Goal: Task Accomplishment & Management: Manage account settings

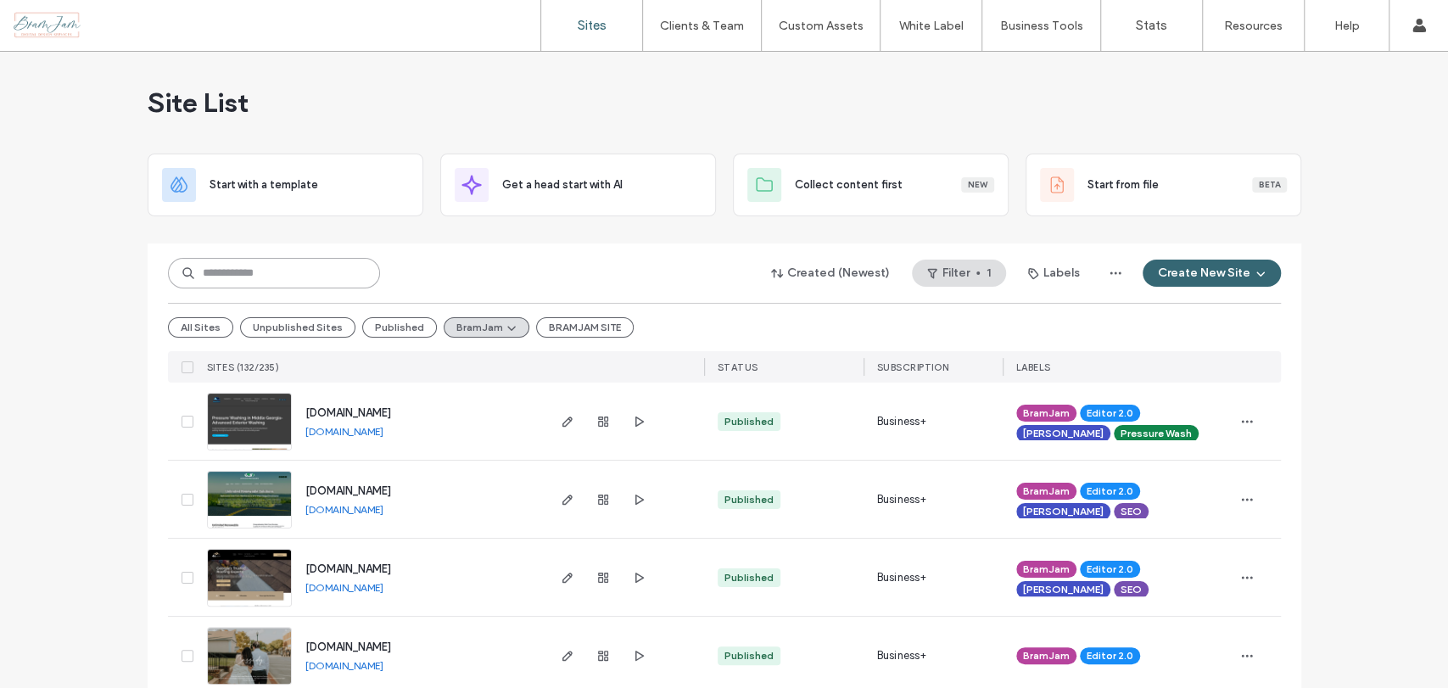
click at [284, 259] on input at bounding box center [274, 273] width 212 height 31
type input "**"
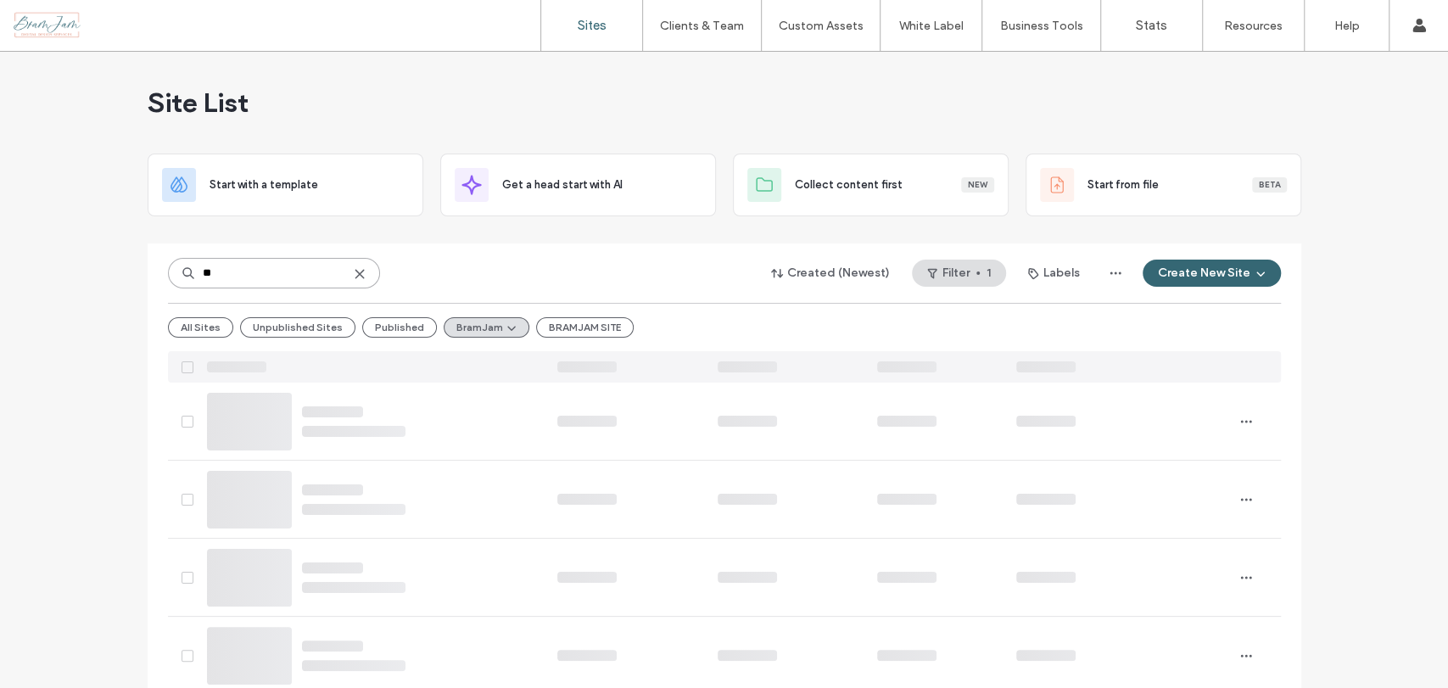
click at [253, 276] on input "**" at bounding box center [274, 273] width 212 height 31
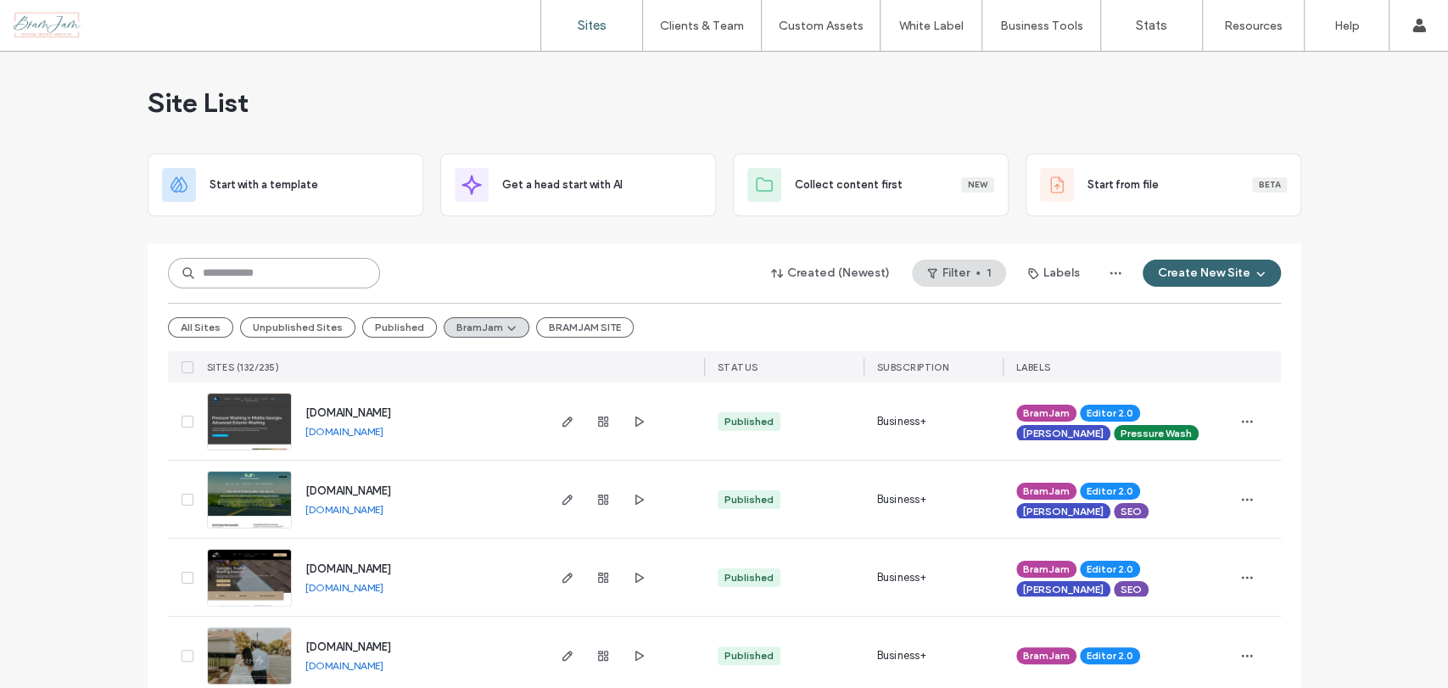
click at [276, 280] on input at bounding box center [274, 273] width 212 height 31
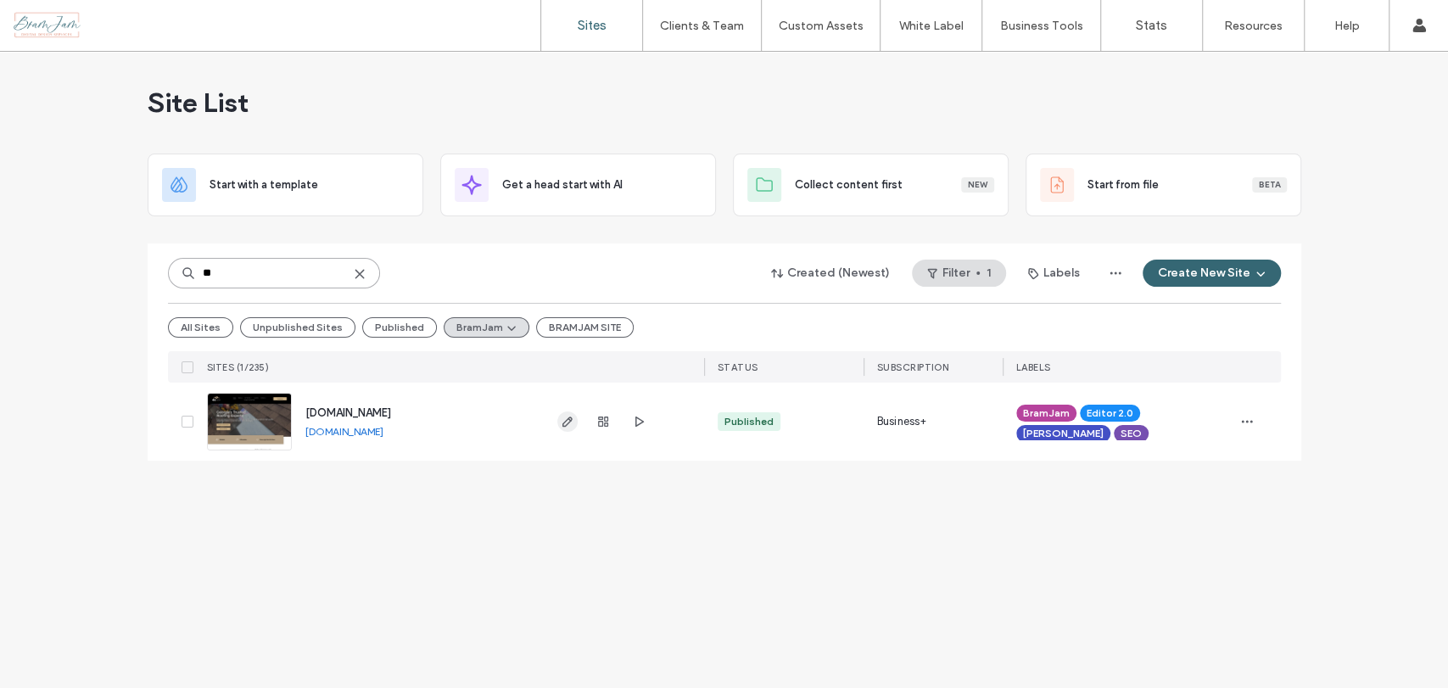
type input "**"
click at [570, 416] on use "button" at bounding box center [566, 421] width 10 height 10
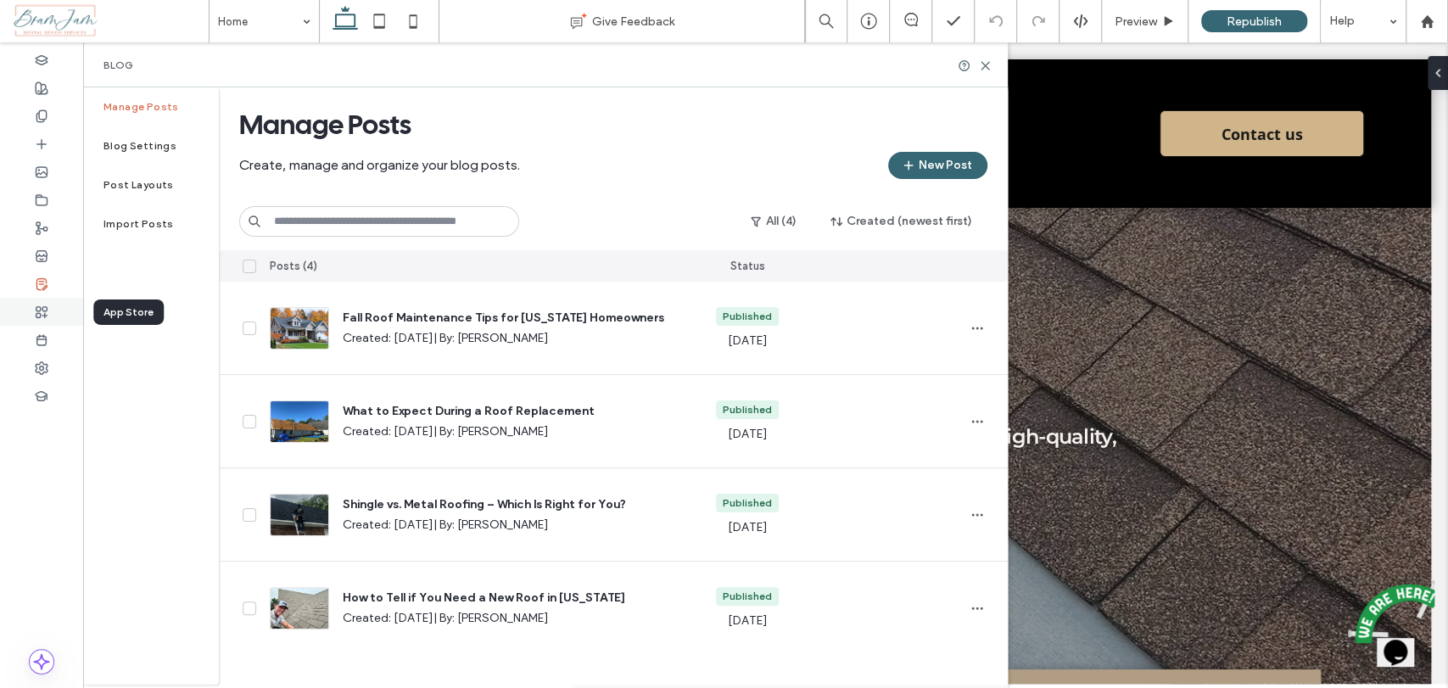
click at [54, 319] on div at bounding box center [41, 312] width 83 height 28
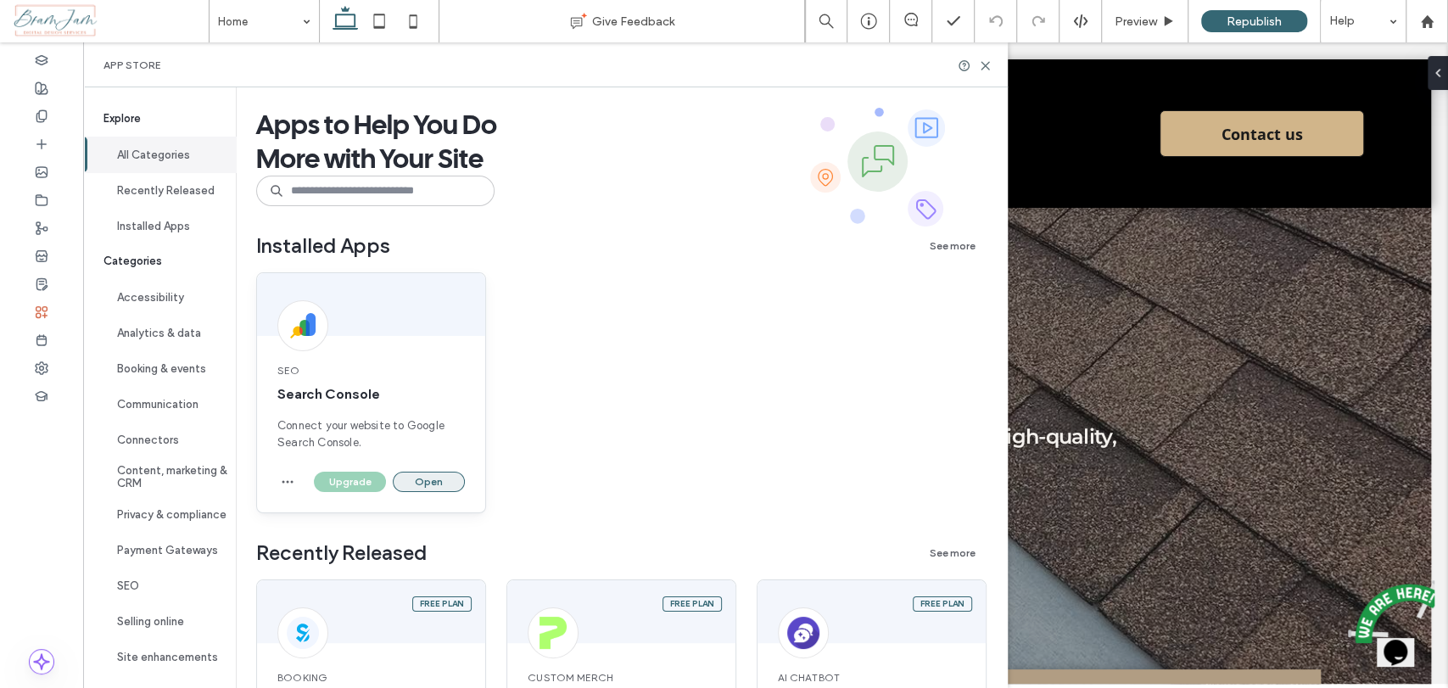
click at [439, 477] on button "Open" at bounding box center [429, 482] width 72 height 20
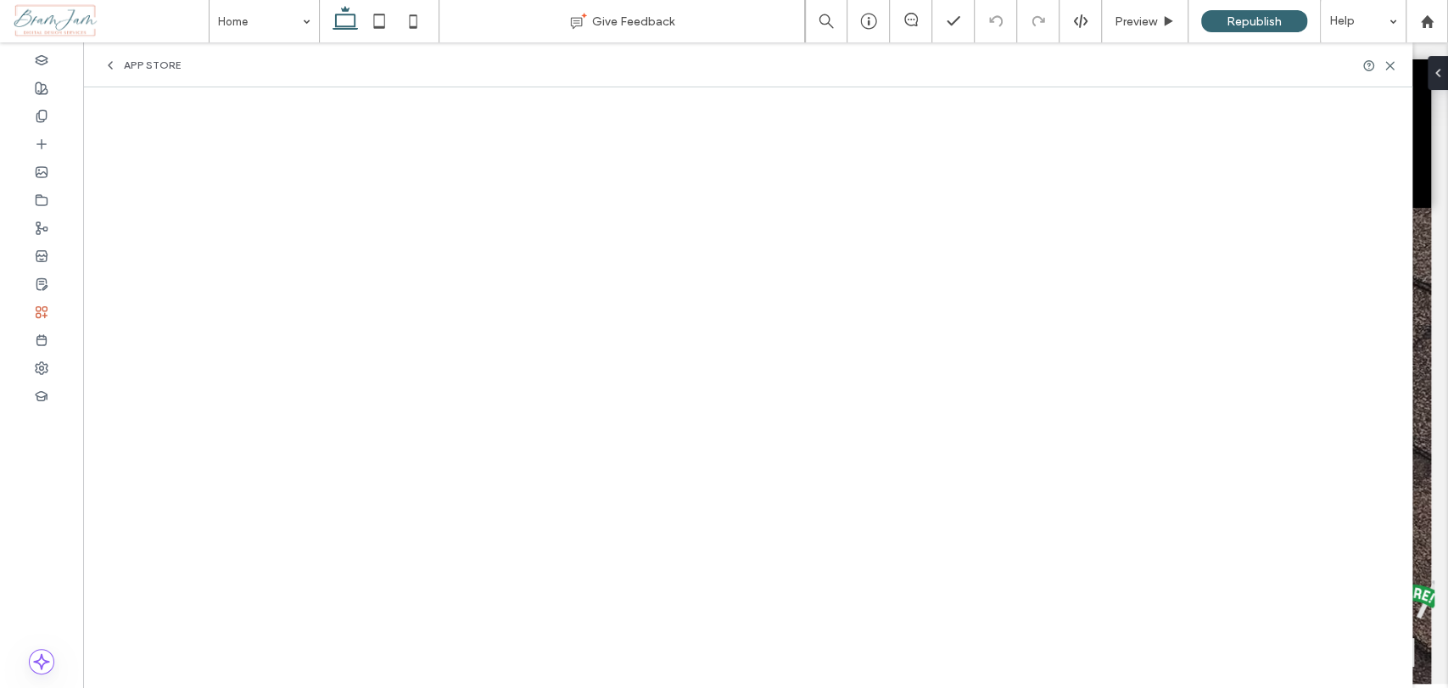
click at [131, 67] on span "App Store" at bounding box center [152, 66] width 57 height 14
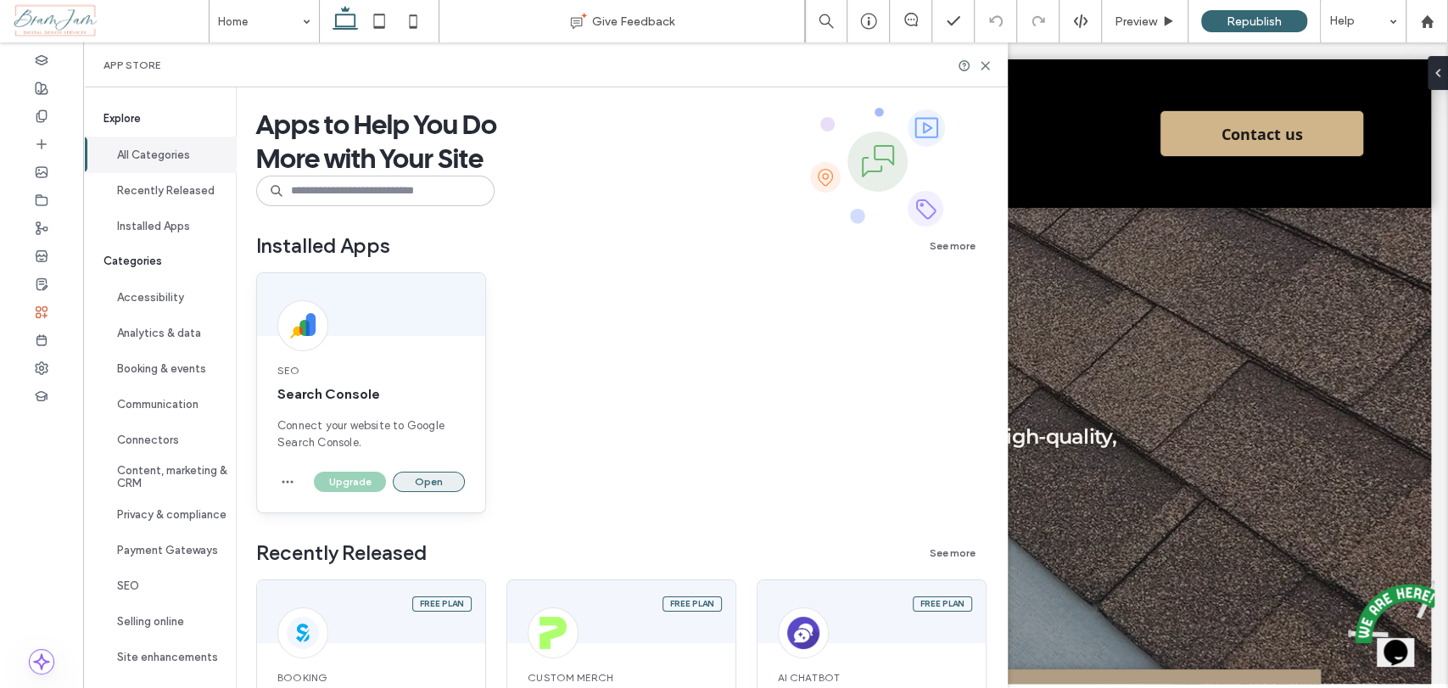
click at [418, 480] on button "Open" at bounding box center [429, 482] width 72 height 20
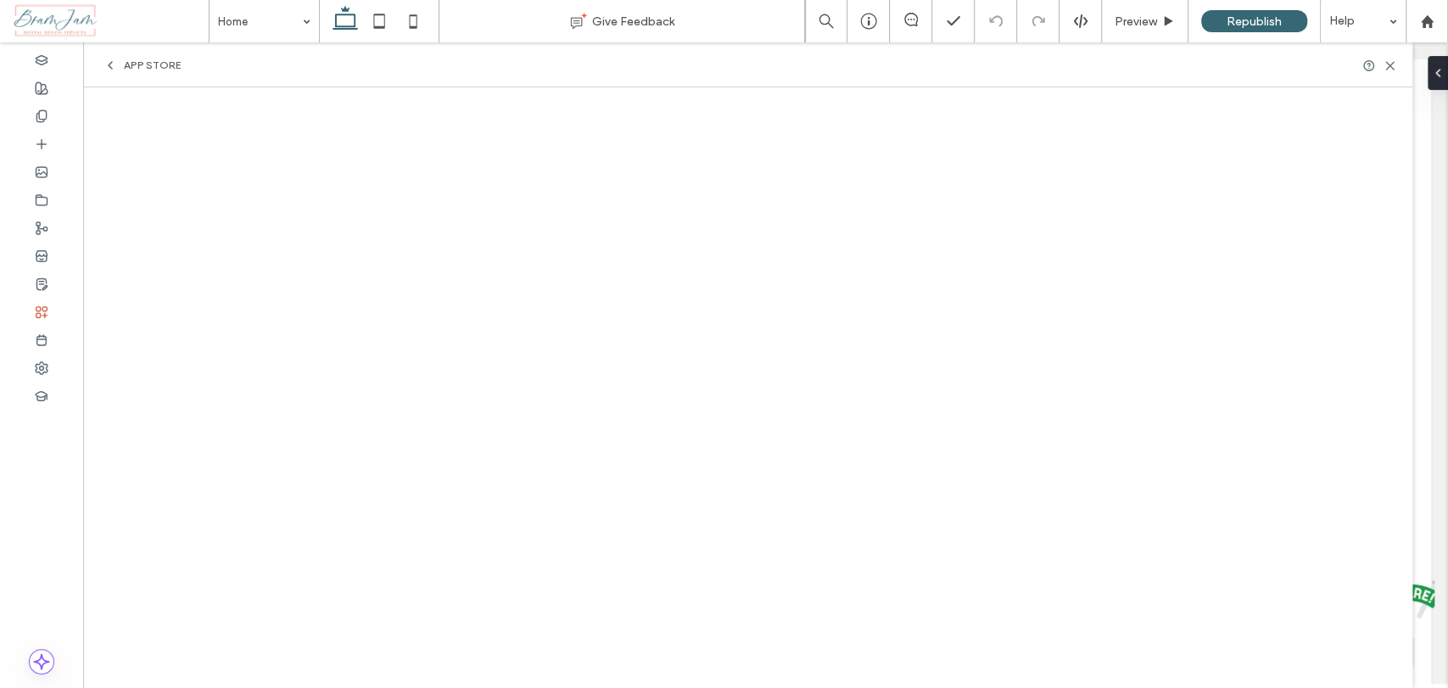
scroll to position [753, 0]
click at [45, 114] on icon at bounding box center [42, 116] width 14 height 14
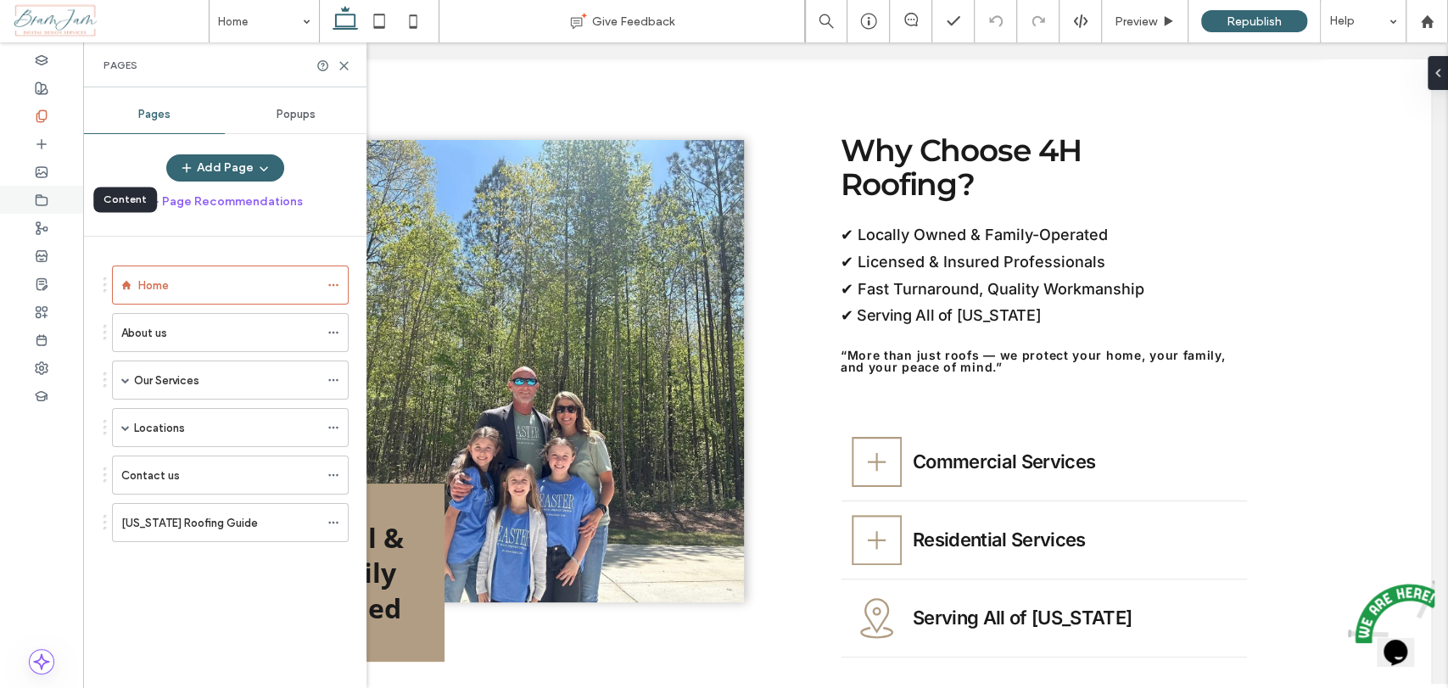
click at [42, 193] on icon at bounding box center [42, 200] width 14 height 14
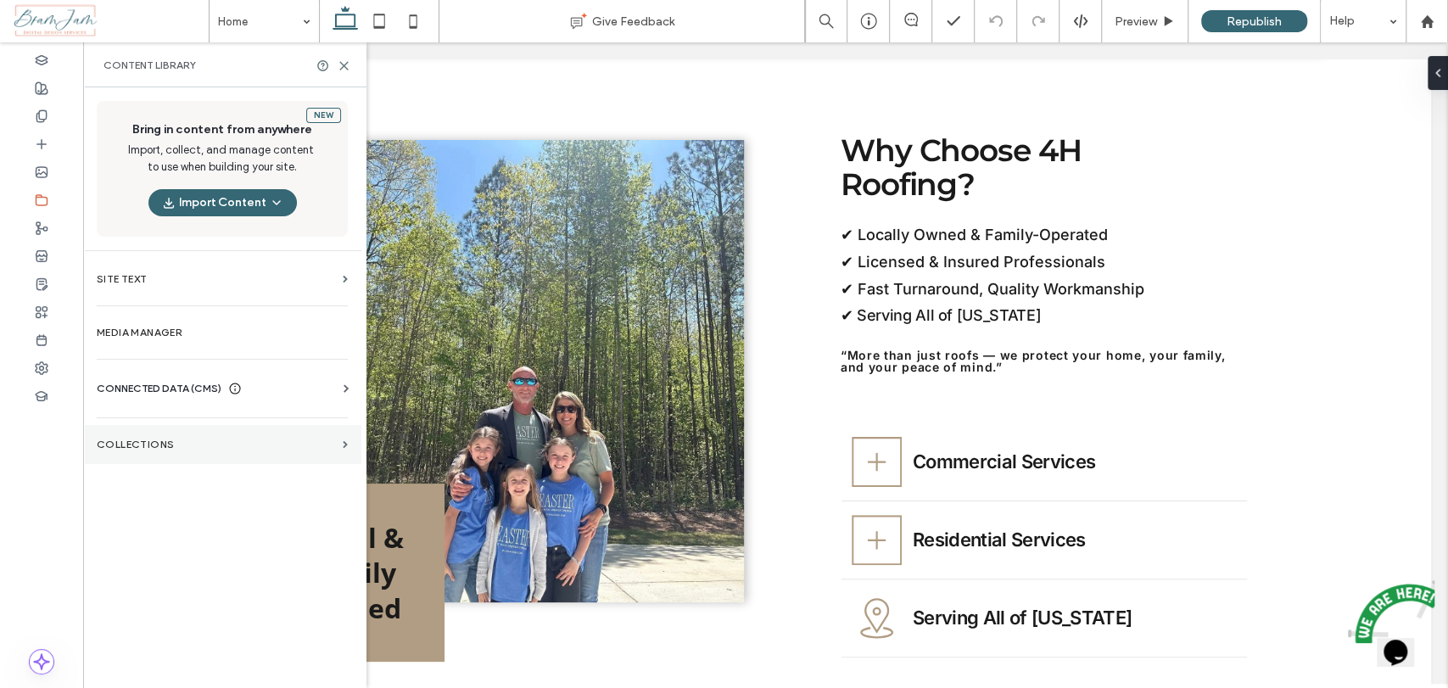
click at [212, 438] on label "Collections" at bounding box center [216, 444] width 239 height 12
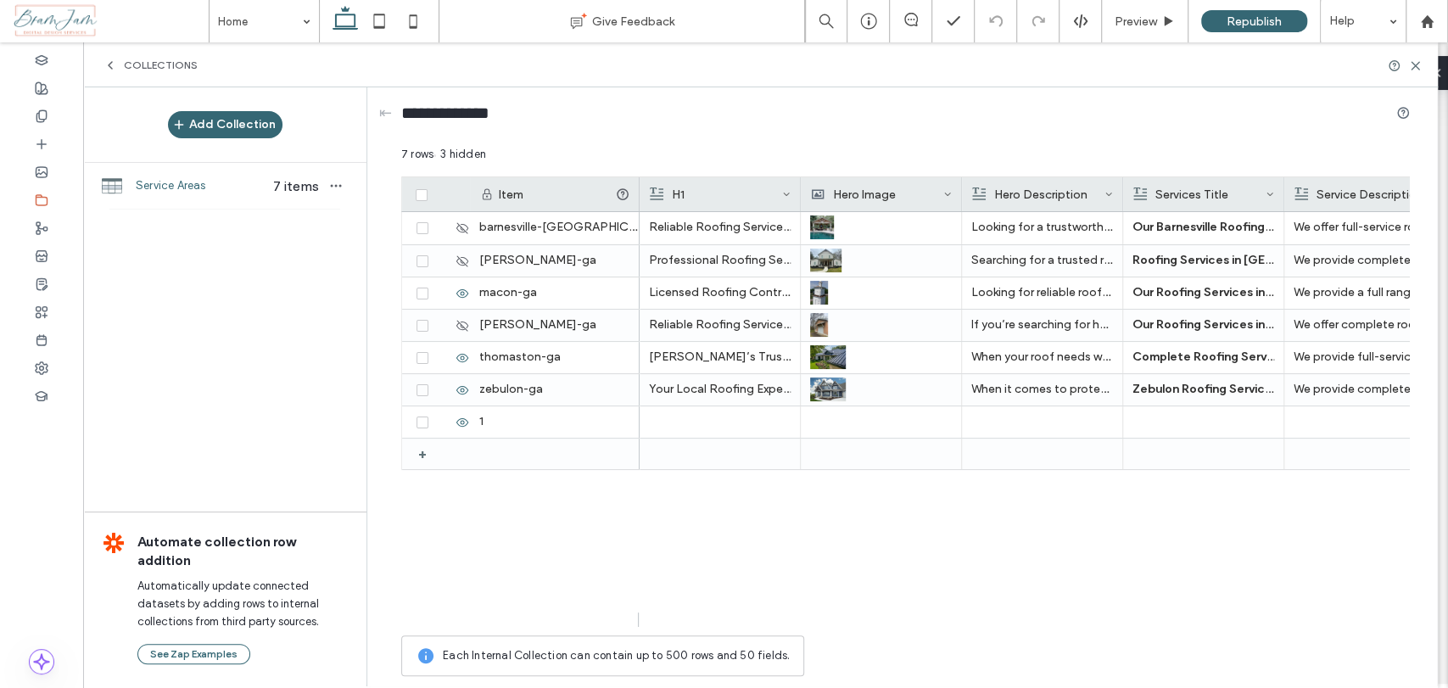
scroll to position [1319, 0]
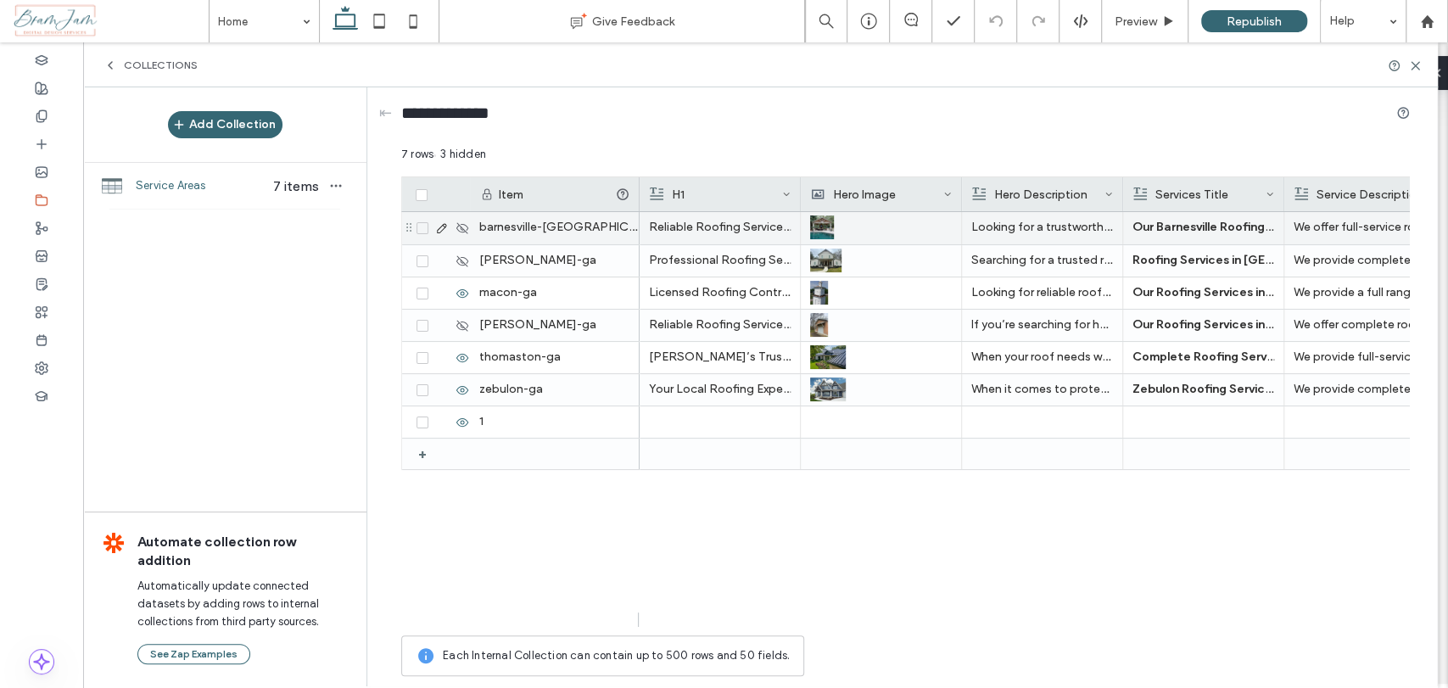
click at [441, 225] on icon at bounding box center [442, 228] width 14 height 14
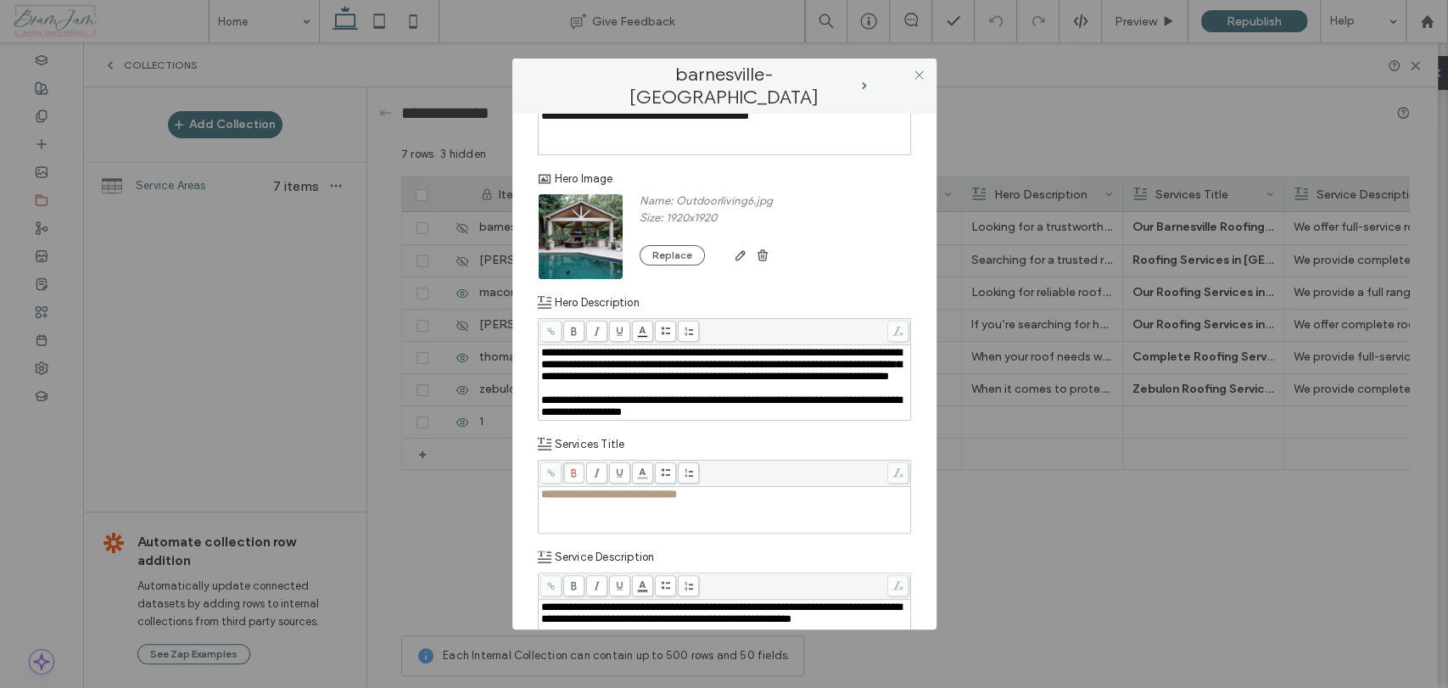
scroll to position [0, 0]
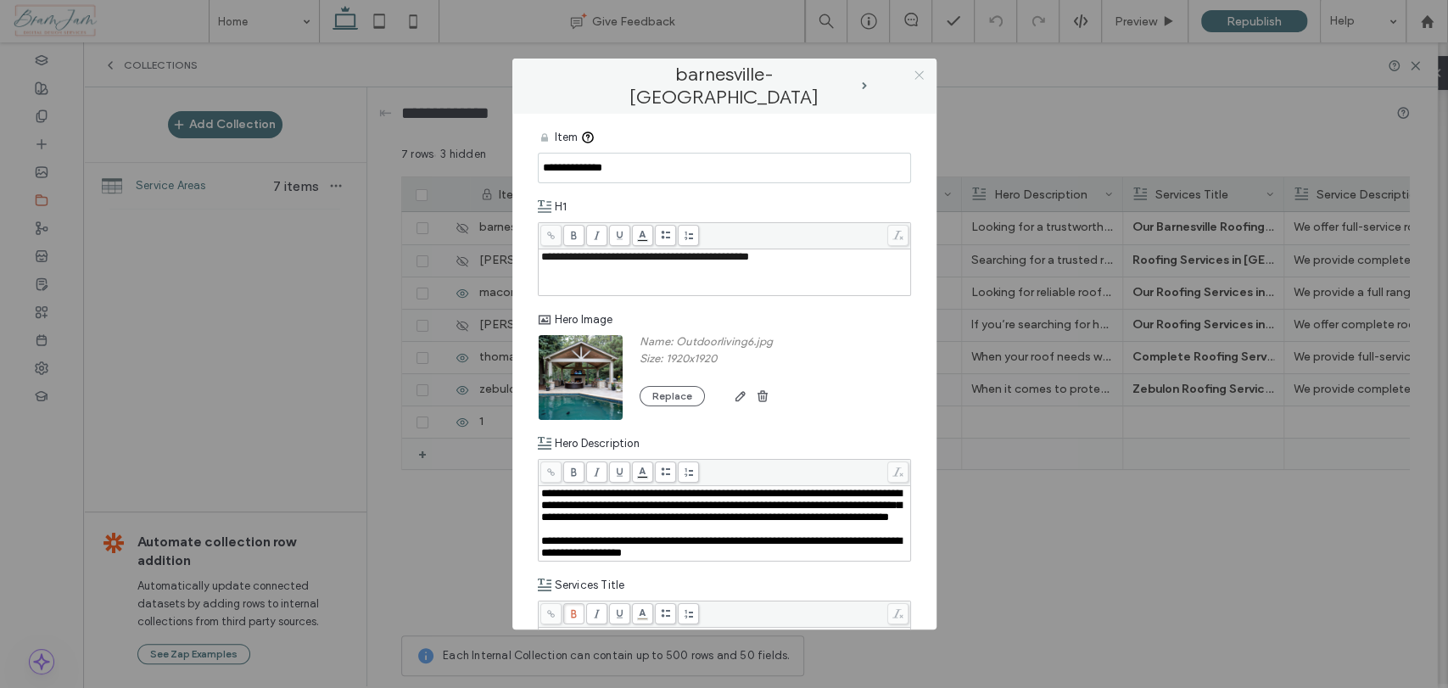
click at [916, 74] on icon at bounding box center [919, 75] width 13 height 13
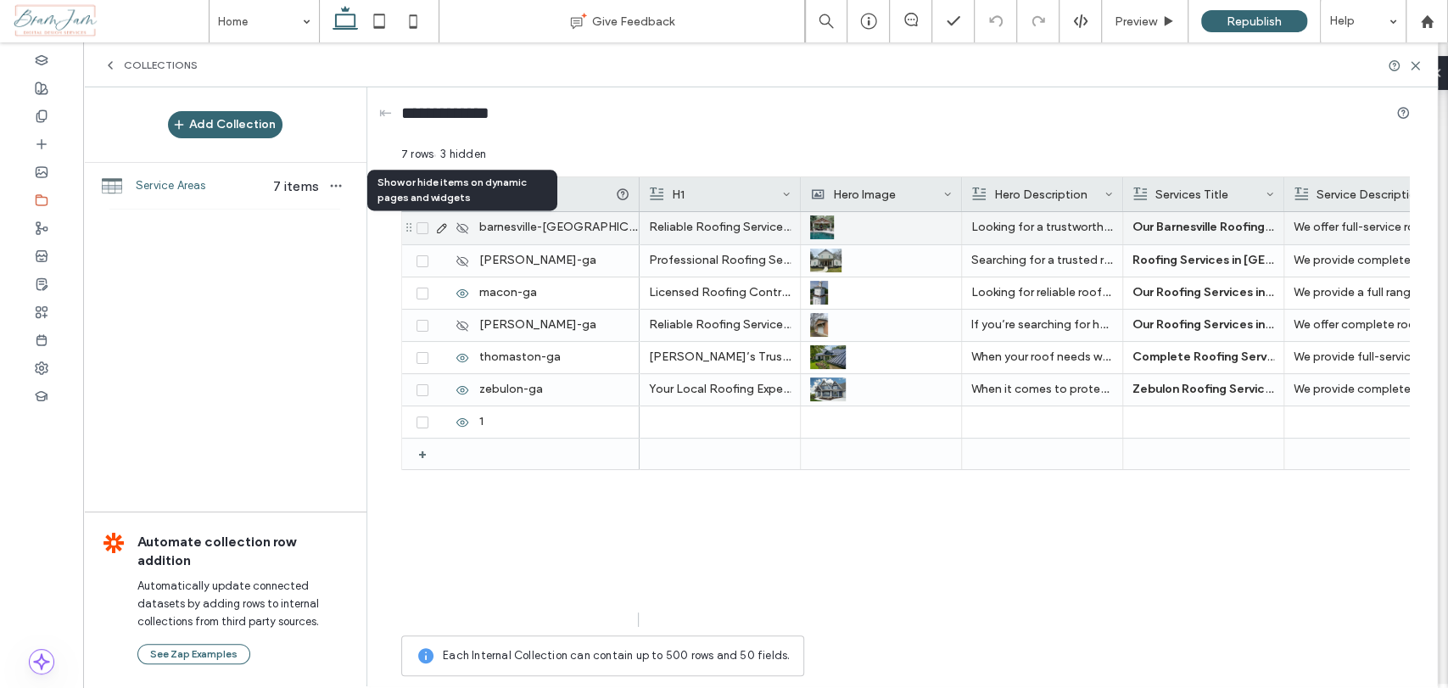
click at [461, 225] on icon at bounding box center [462, 228] width 14 height 14
click at [567, 227] on div "barnesville-ga" at bounding box center [555, 228] width 170 height 32
click at [458, 227] on icon at bounding box center [462, 228] width 14 height 14
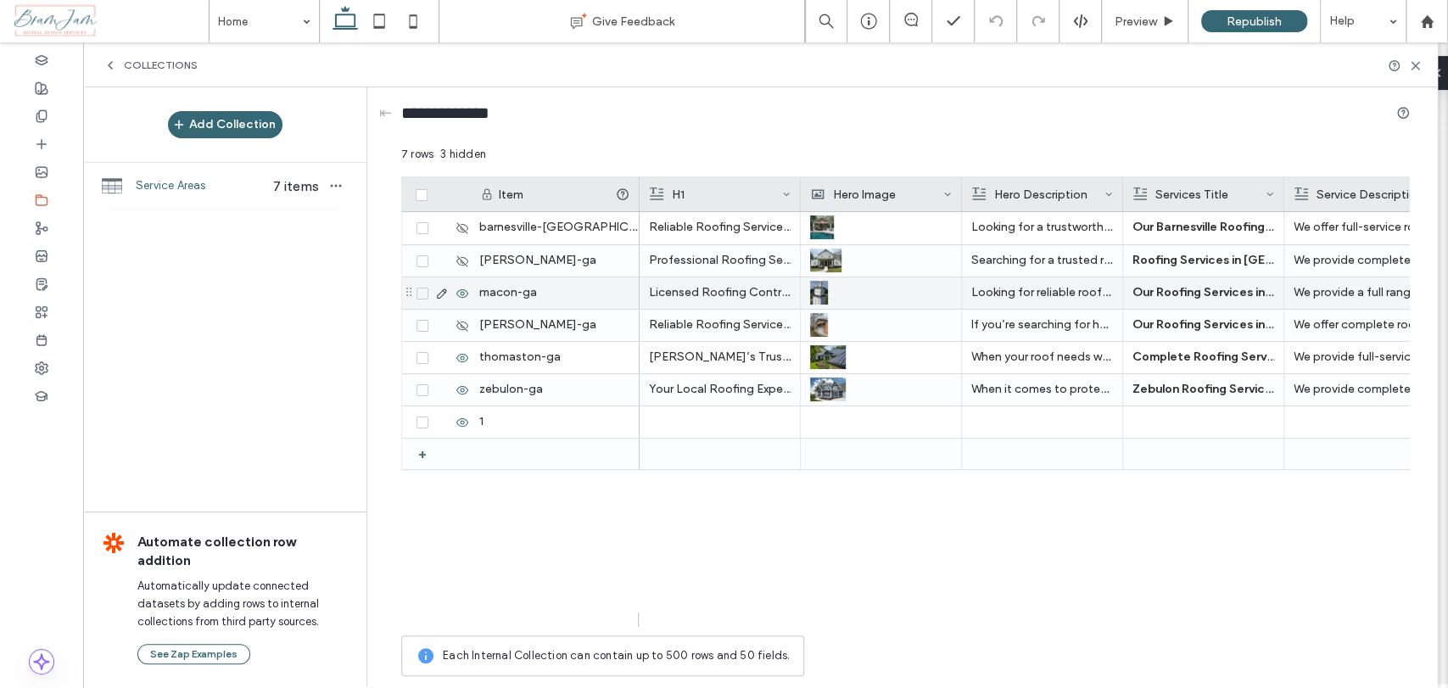
click at [528, 300] on div "macon-ga" at bounding box center [555, 292] width 170 height 31
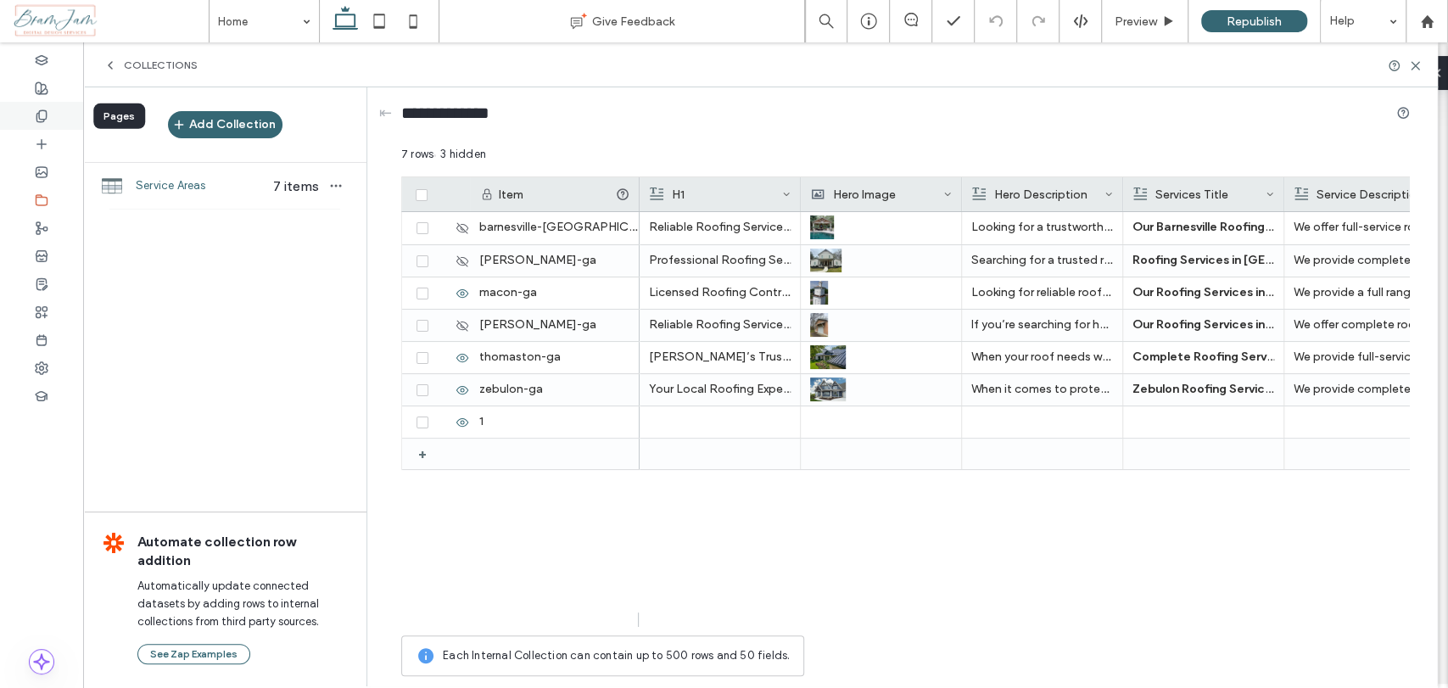
click at [47, 121] on icon at bounding box center [42, 116] width 14 height 14
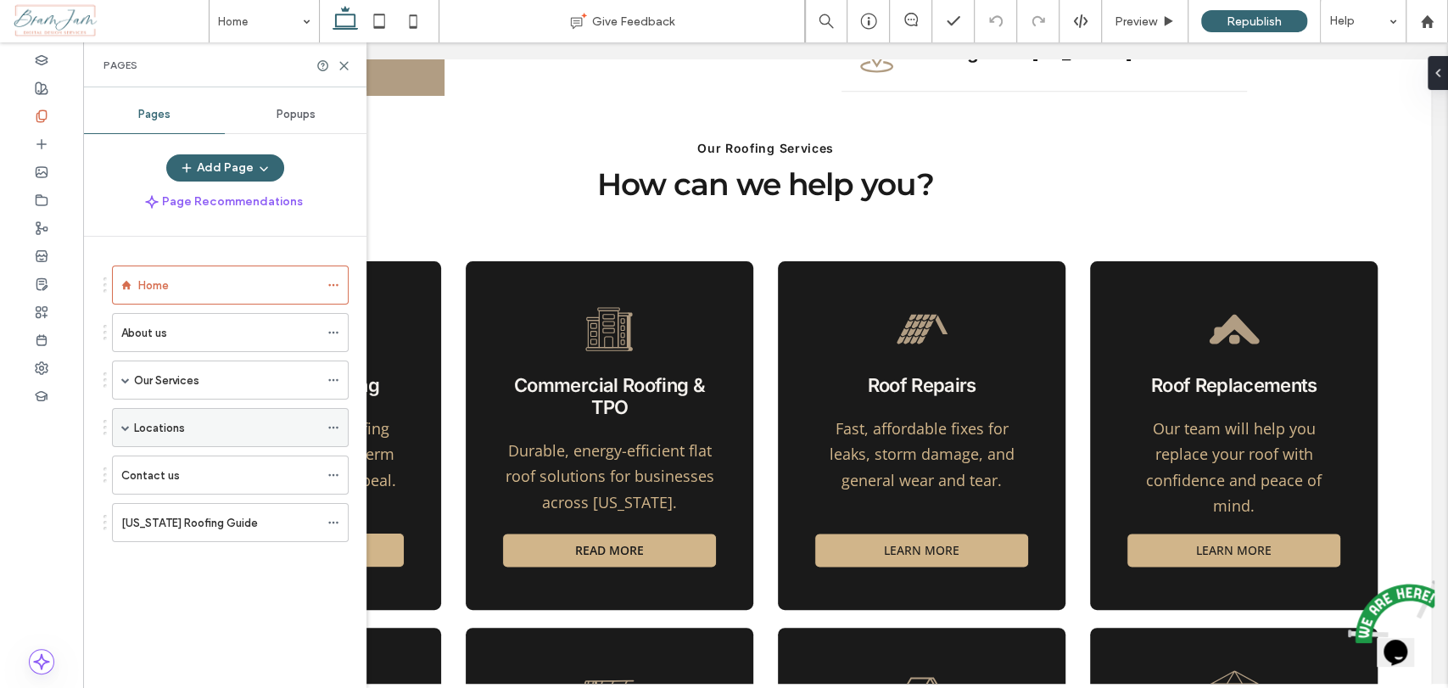
click at [121, 423] on span at bounding box center [125, 427] width 8 height 8
click at [332, 461] on icon at bounding box center [333, 467] width 12 height 12
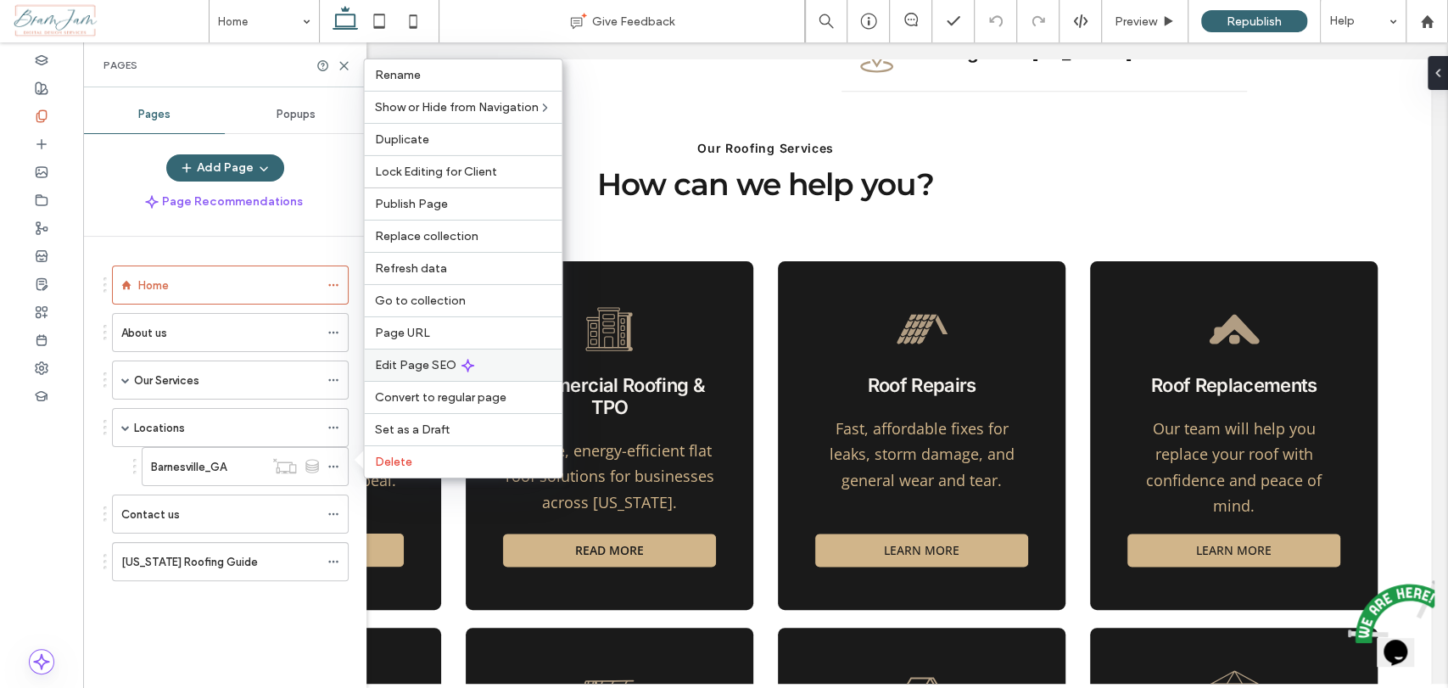
click at [442, 356] on div "Edit Page SEO" at bounding box center [463, 365] width 198 height 32
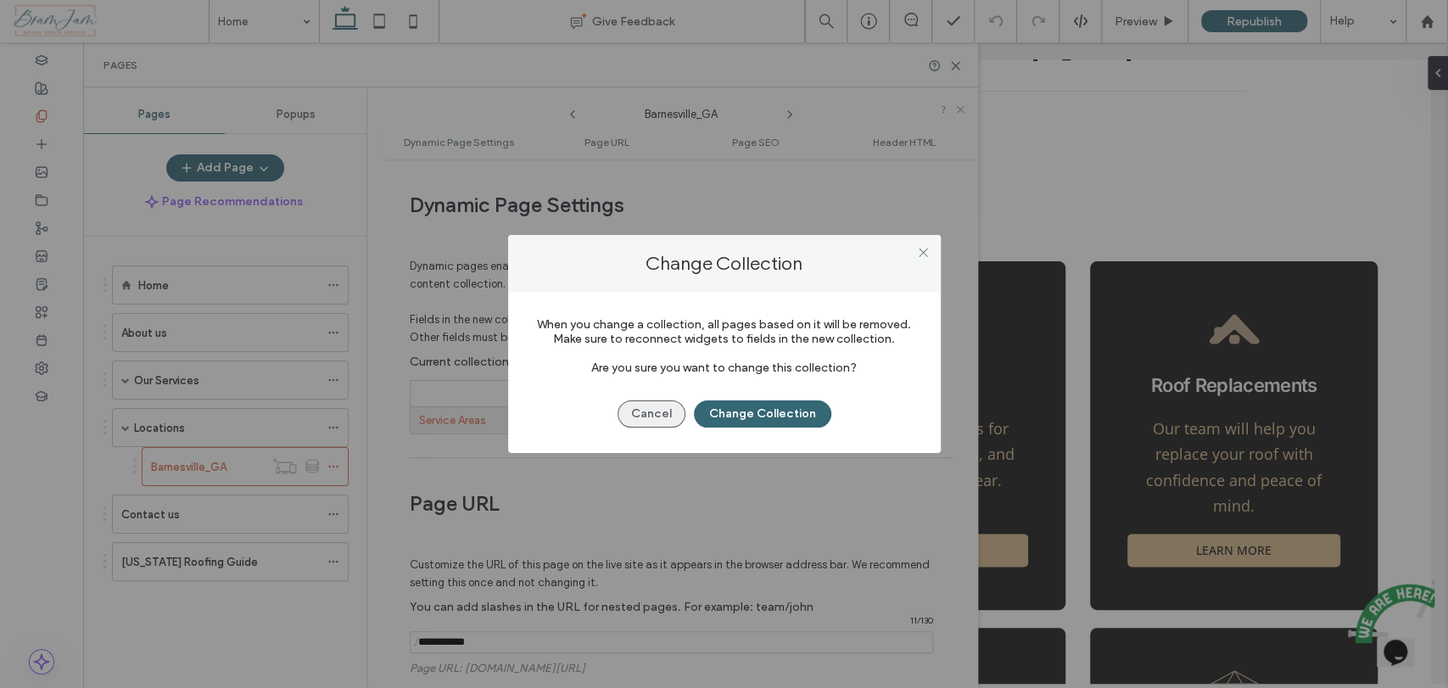
click at [662, 422] on button "Cancel" at bounding box center [651, 413] width 68 height 27
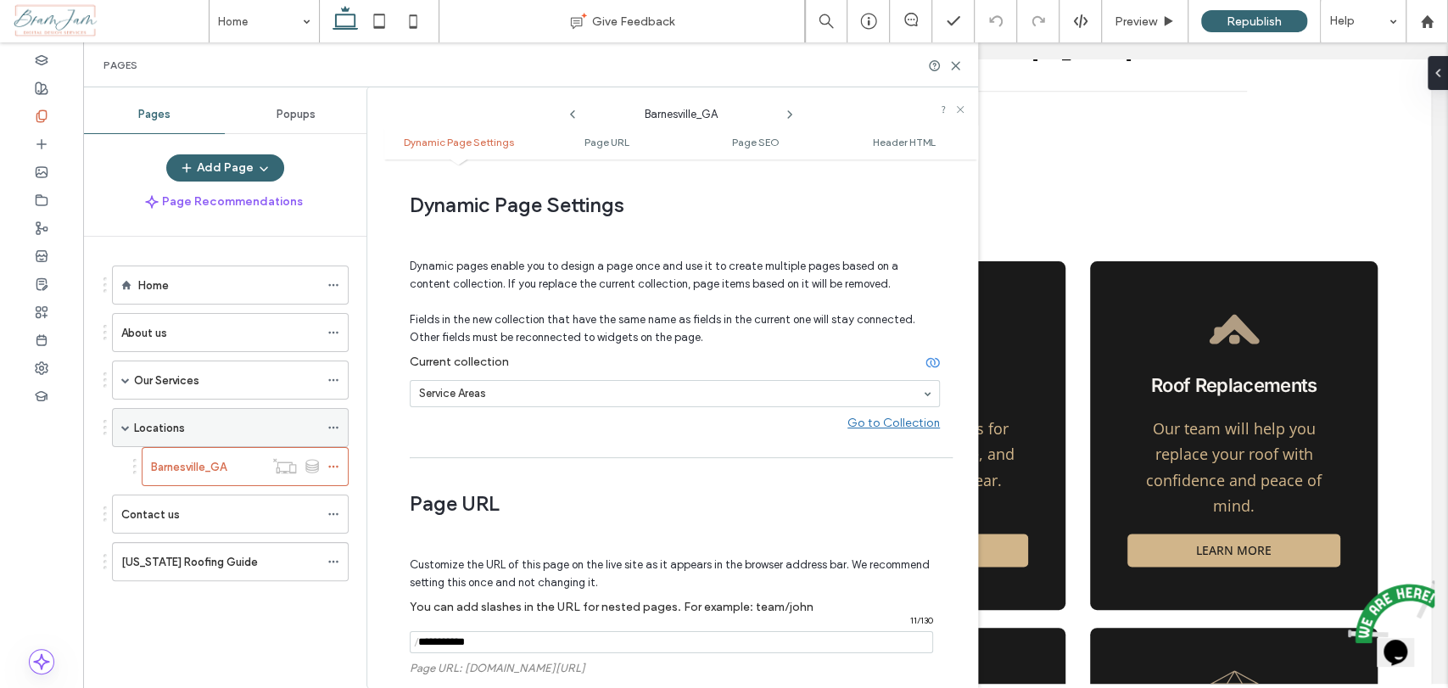
click at [126, 427] on span at bounding box center [125, 427] width 8 height 8
click at [130, 427] on div "Locations" at bounding box center [230, 427] width 237 height 39
click at [126, 426] on span at bounding box center [125, 427] width 8 height 8
click at [866, 417] on div "Go to Collection" at bounding box center [893, 423] width 92 height 14
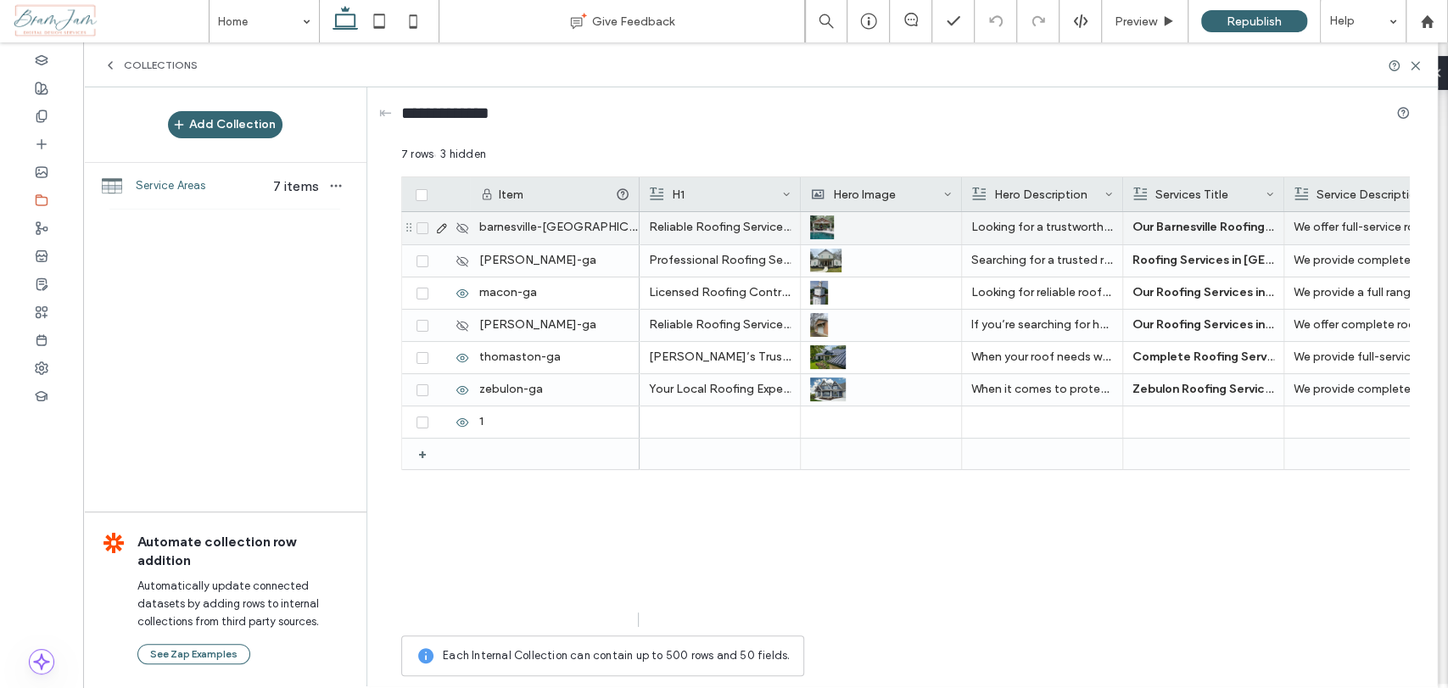
click at [425, 226] on icon at bounding box center [422, 228] width 7 height 5
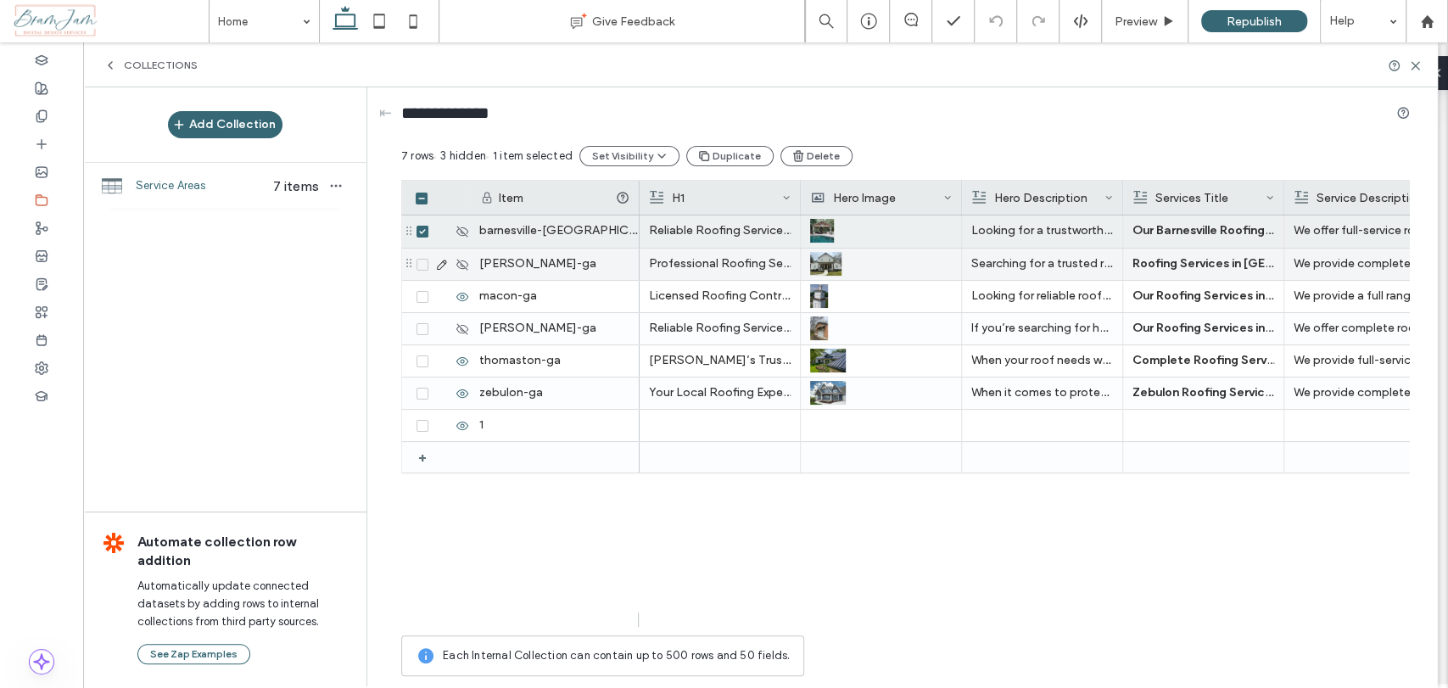
click at [421, 264] on icon at bounding box center [422, 264] width 6 height 5
click at [421, 333] on span at bounding box center [422, 329] width 12 height 12
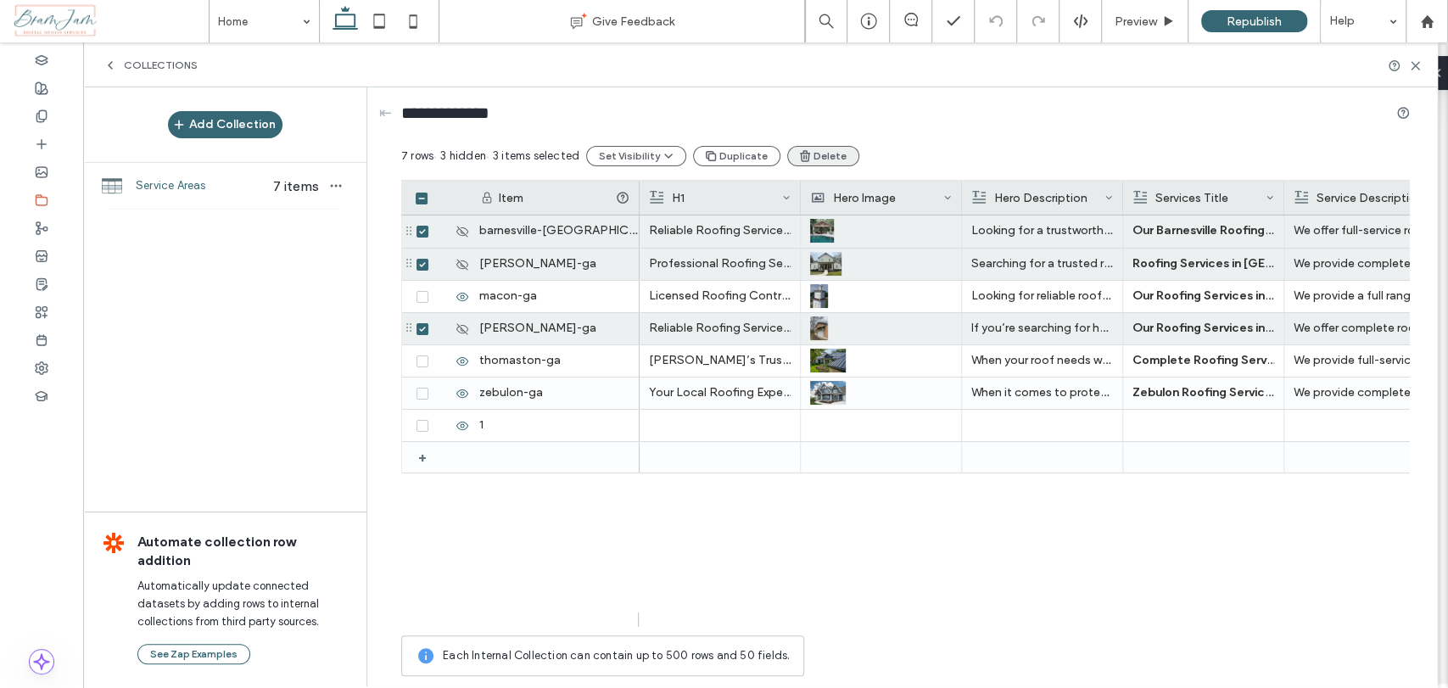
click at [809, 146] on button "Delete" at bounding box center [823, 156] width 72 height 20
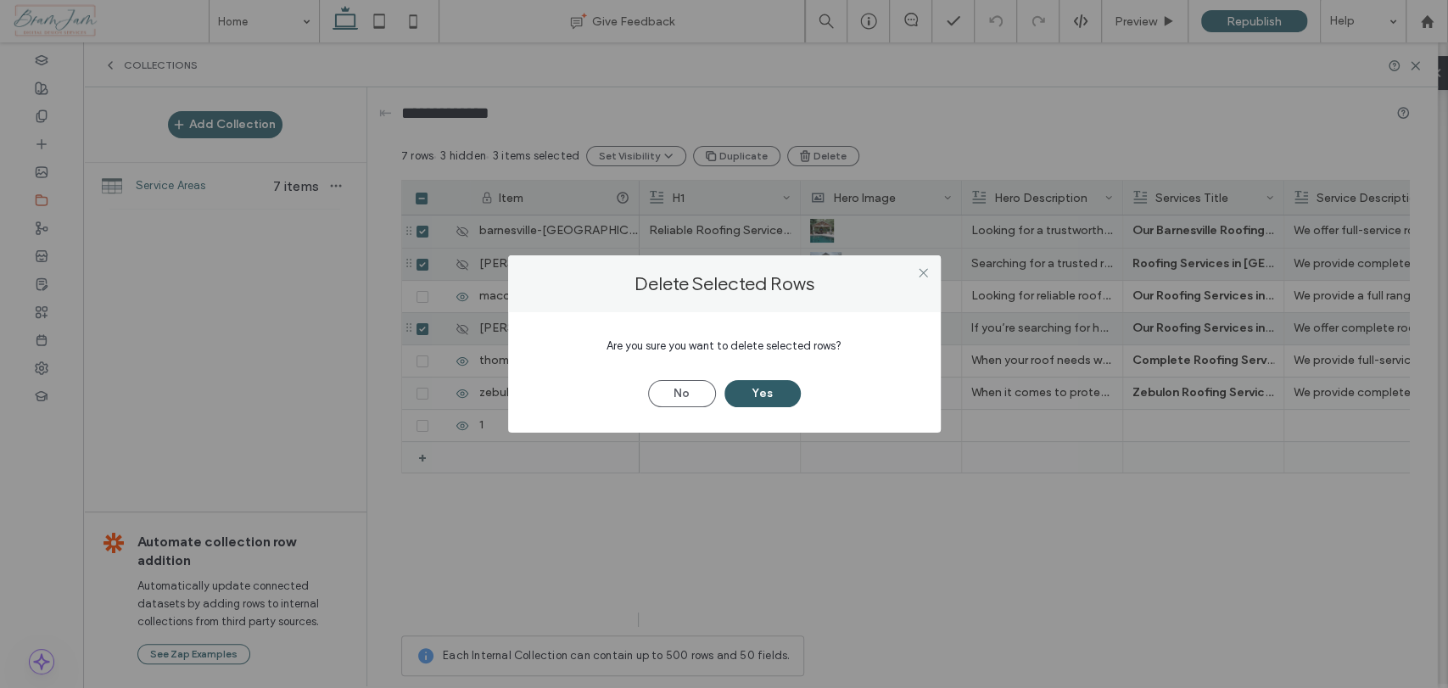
click at [763, 390] on button "Yes" at bounding box center [762, 393] width 76 height 27
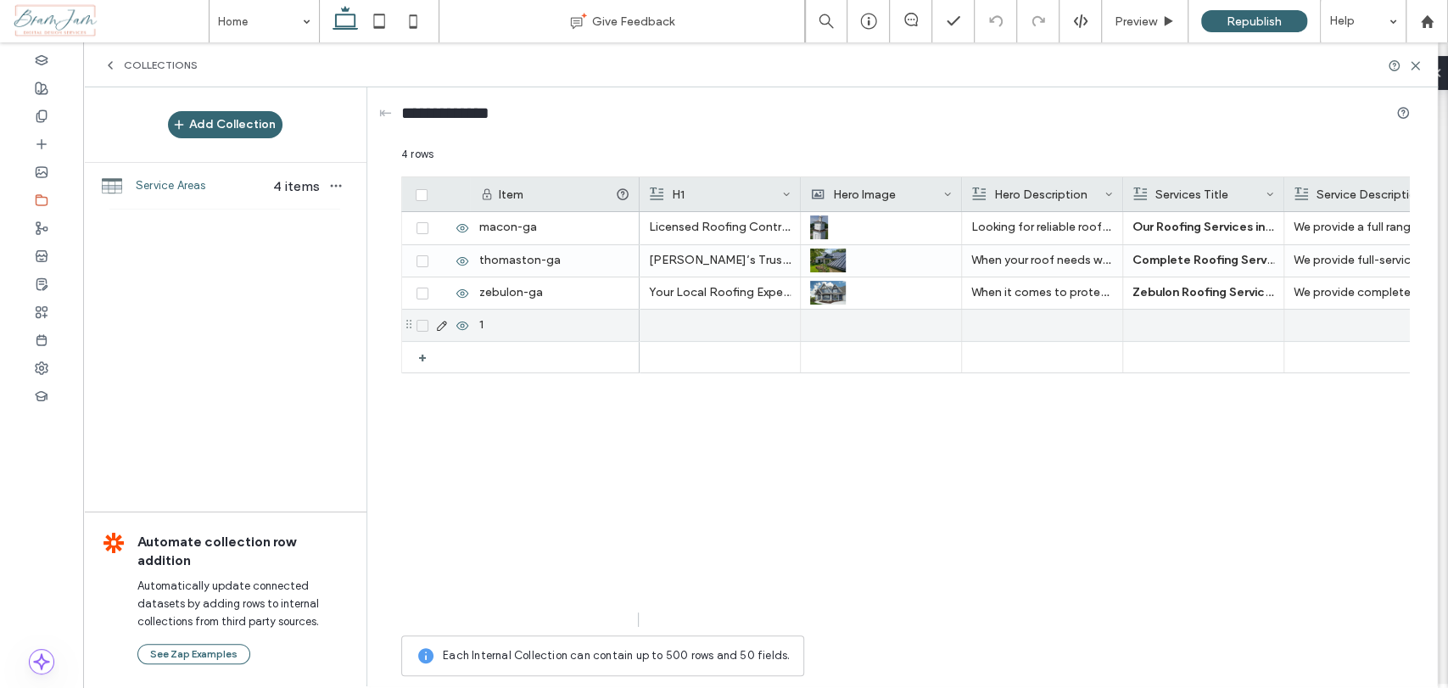
click at [419, 323] on icon at bounding box center [422, 325] width 7 height 5
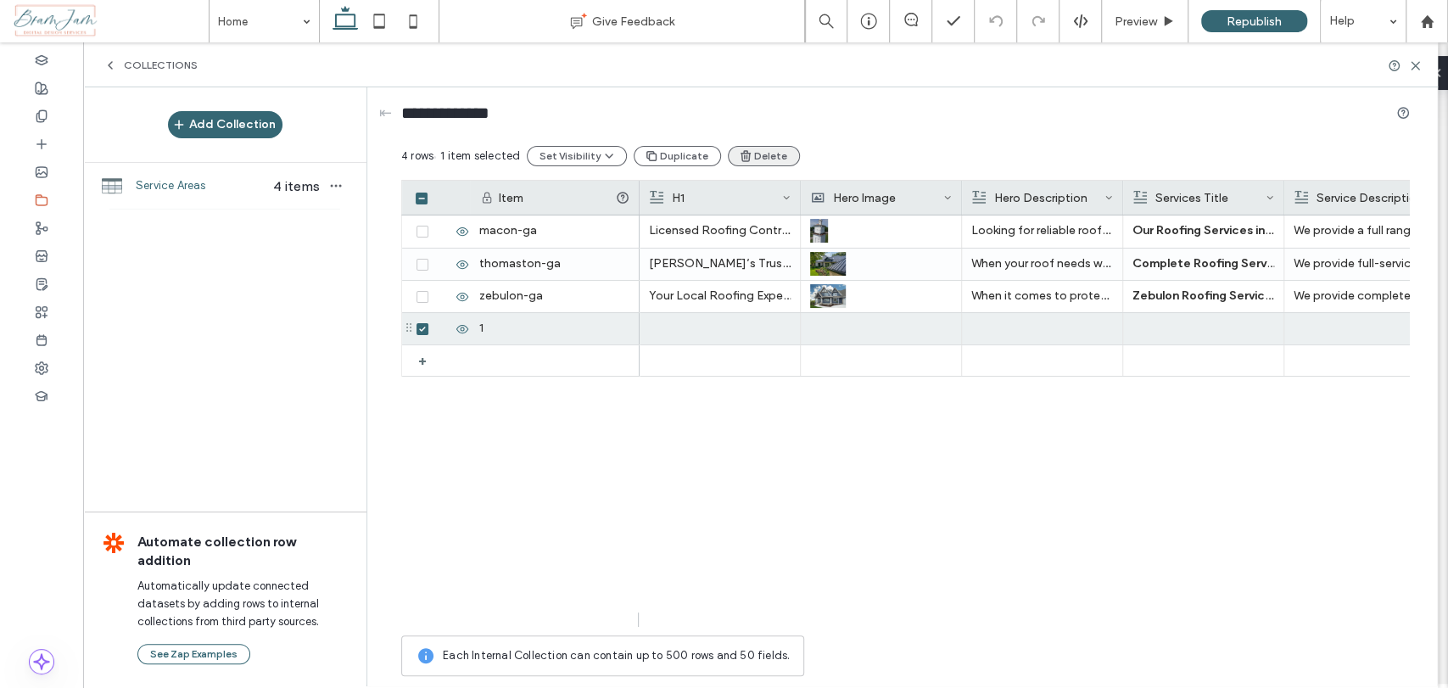
click at [745, 151] on icon "button" at bounding box center [746, 156] width 14 height 14
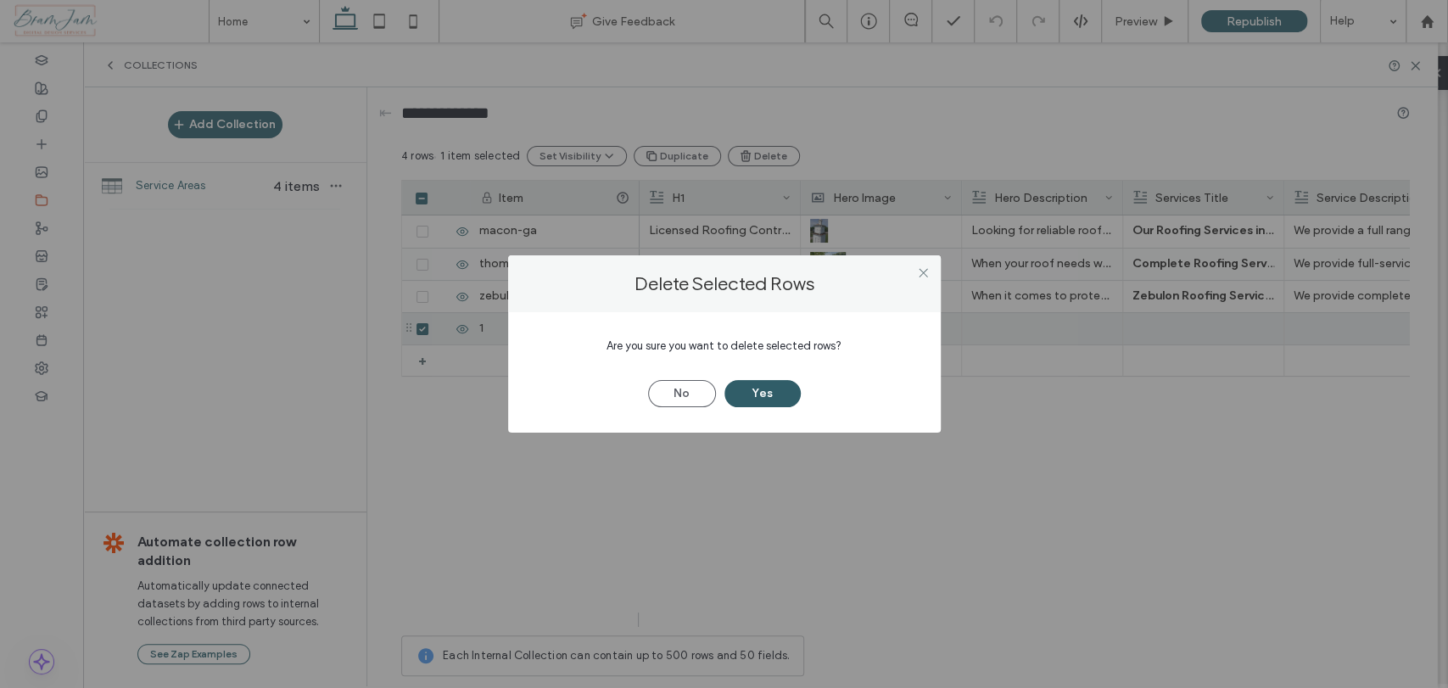
click at [759, 391] on button "Yes" at bounding box center [762, 393] width 76 height 27
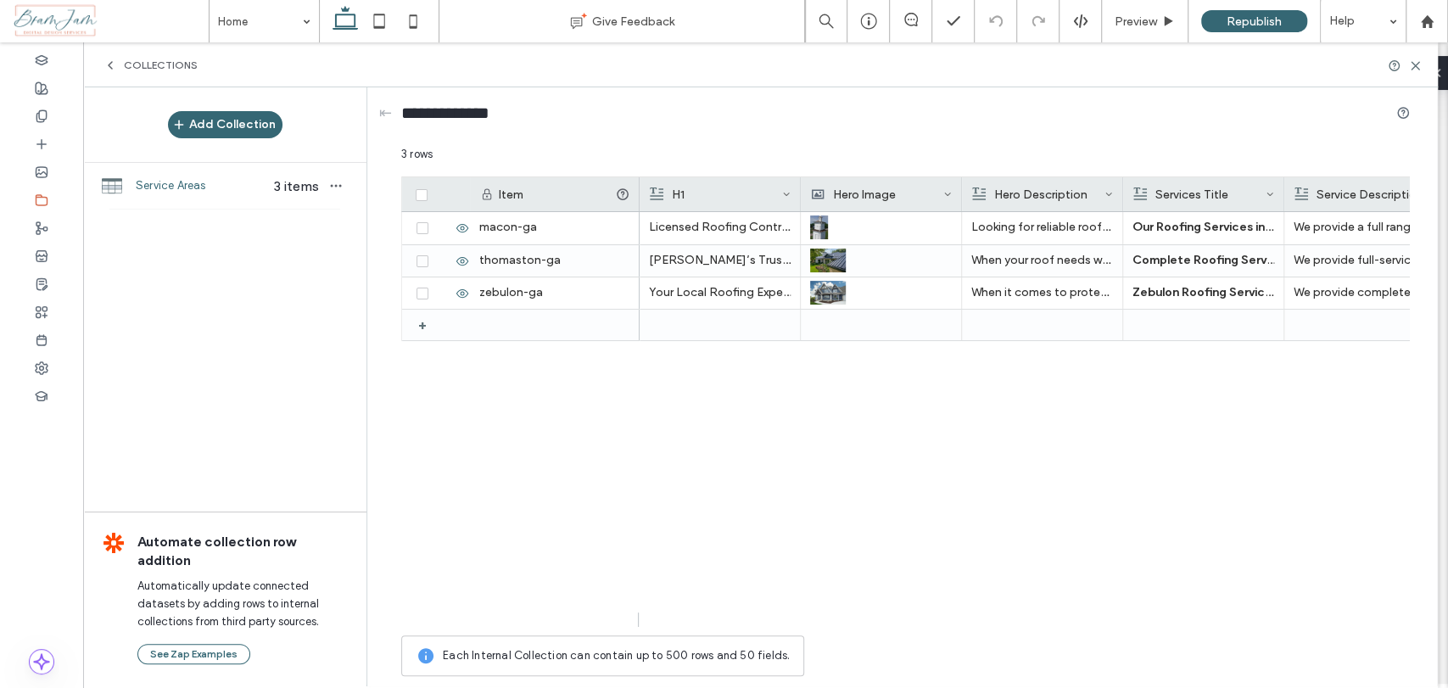
click at [759, 391] on div "Licensed Roofing Contractor Serving Macon, Georgia Looking for reliable roofers…" at bounding box center [1024, 419] width 770 height 415
click at [1252, 27] on span "Republish" at bounding box center [1253, 21] width 55 height 14
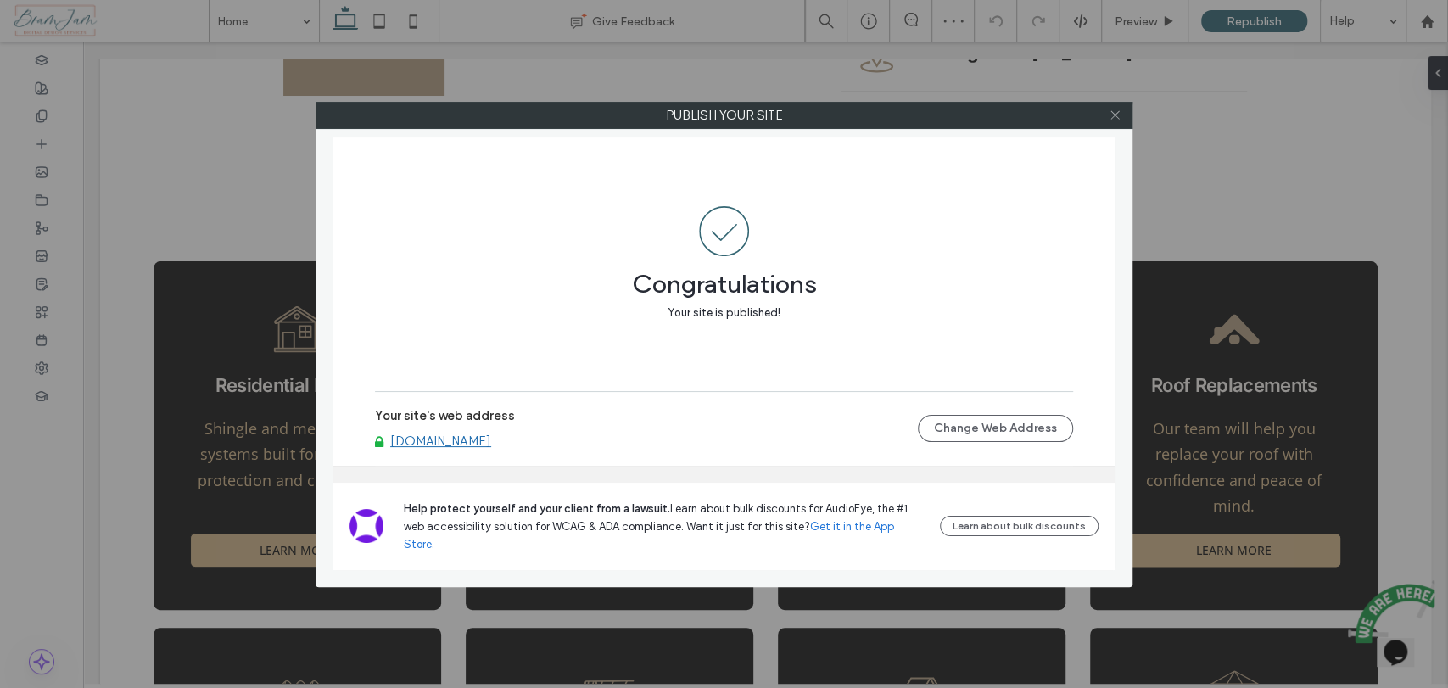
click at [1113, 109] on icon at bounding box center [1114, 115] width 13 height 13
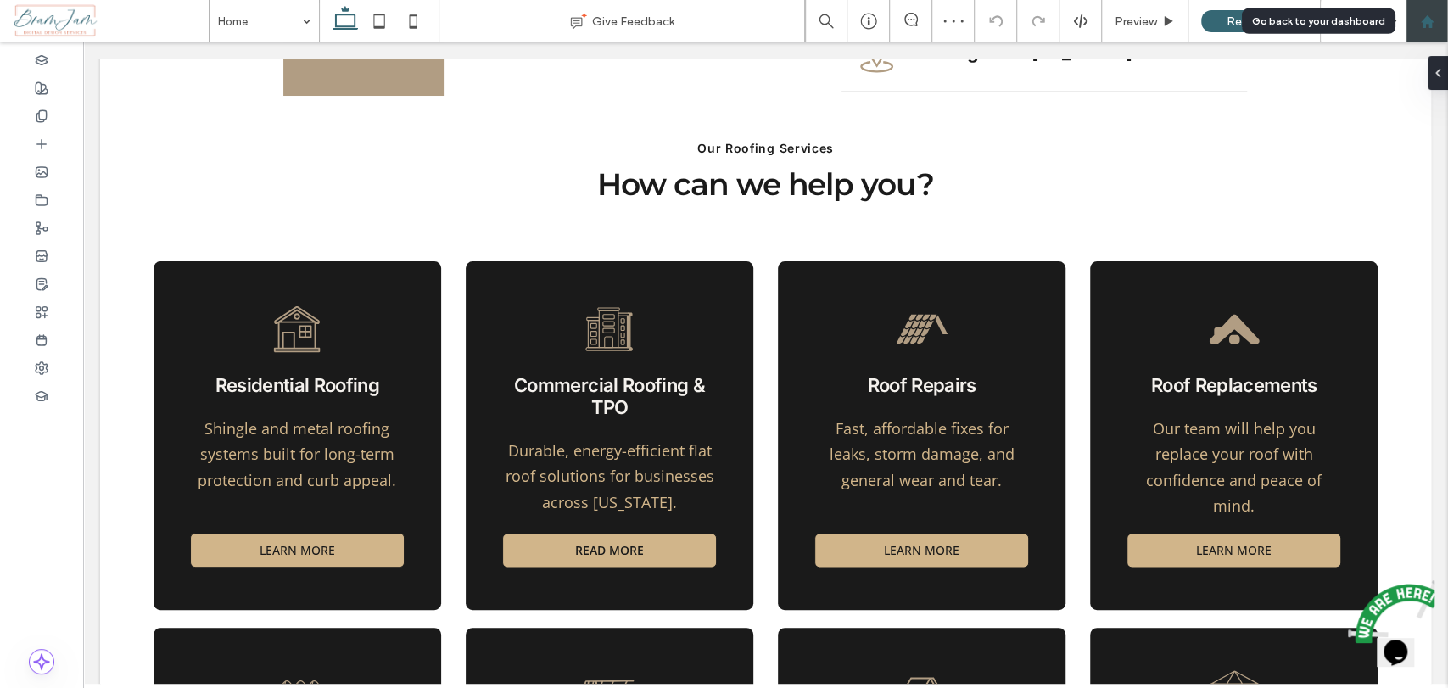
click at [1410, 23] on div at bounding box center [1426, 21] width 41 height 14
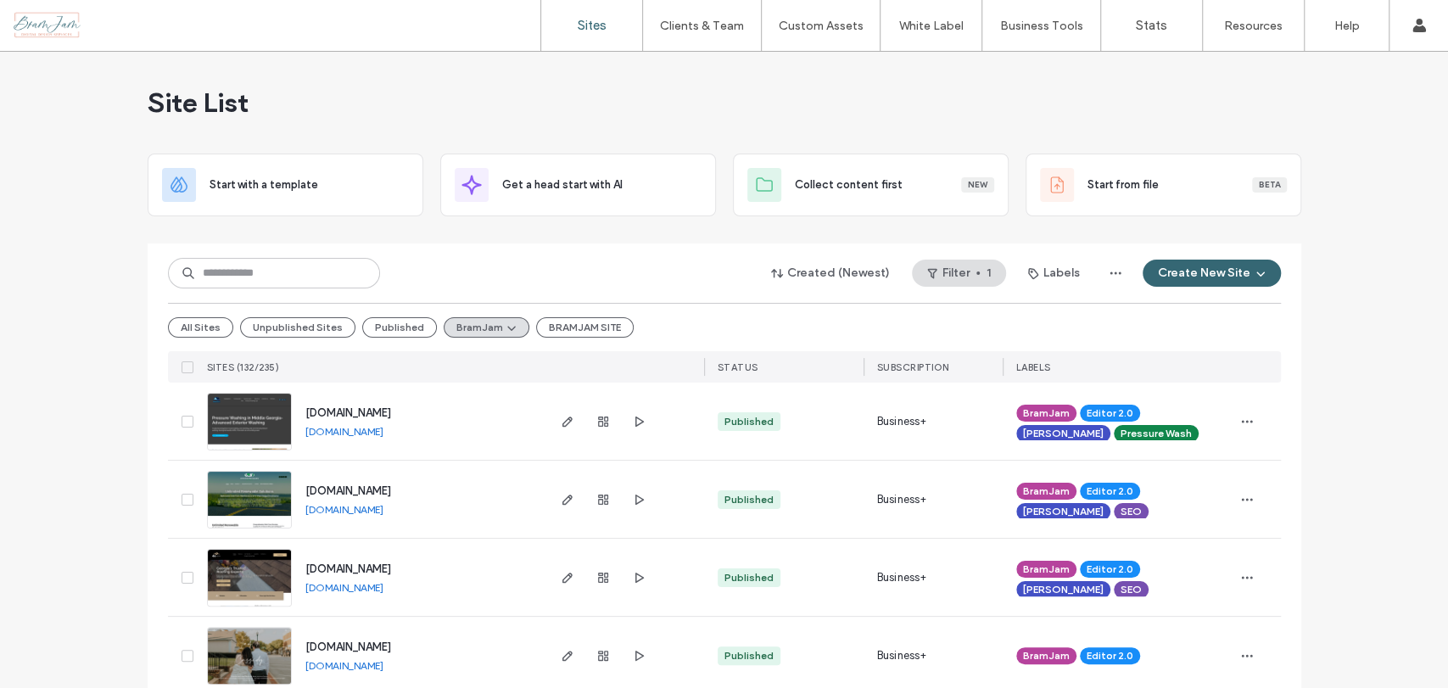
click at [531, 252] on div "Created (Newest) Filter 1 Labels Create New Site All Sites Unpublished Sites Pu…" at bounding box center [724, 312] width 1113 height 139
click at [294, 266] on input at bounding box center [274, 273] width 212 height 31
click at [300, 267] on input at bounding box center [274, 273] width 212 height 31
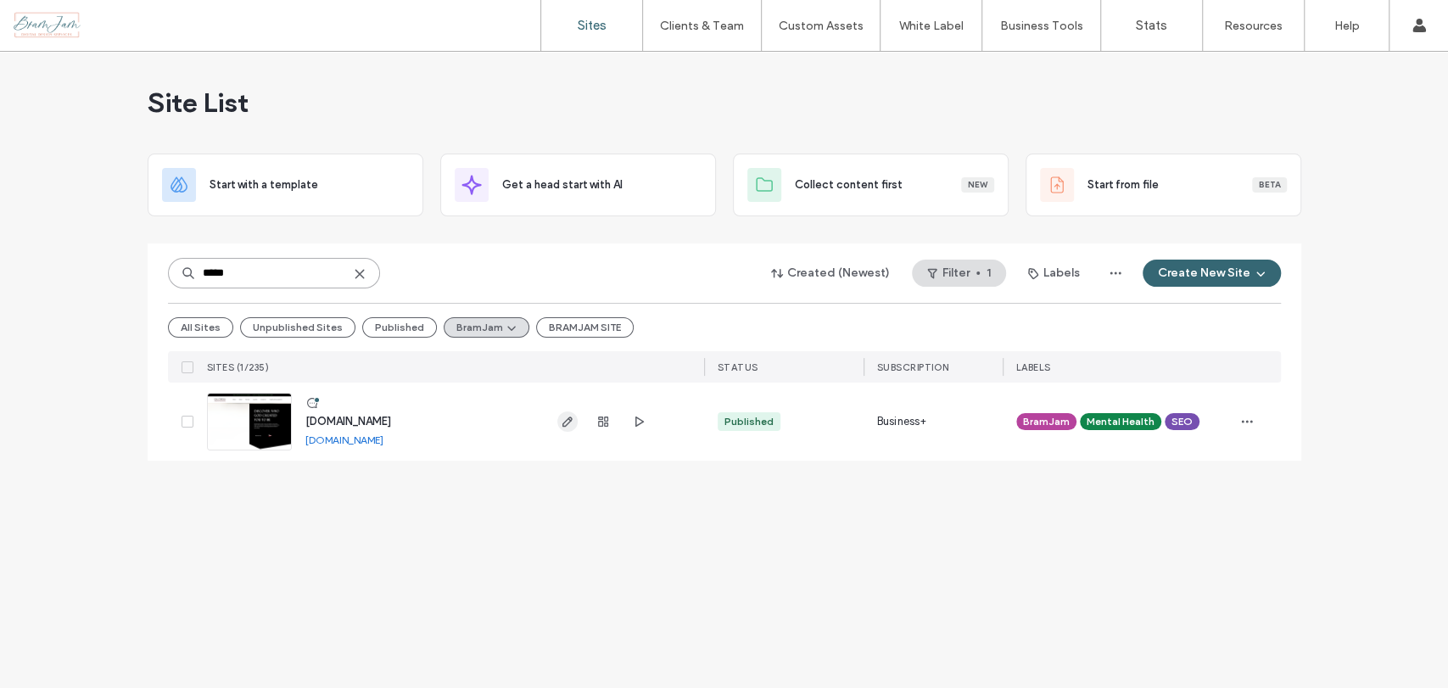
type input "*****"
click at [568, 416] on icon "button" at bounding box center [568, 422] width 14 height 14
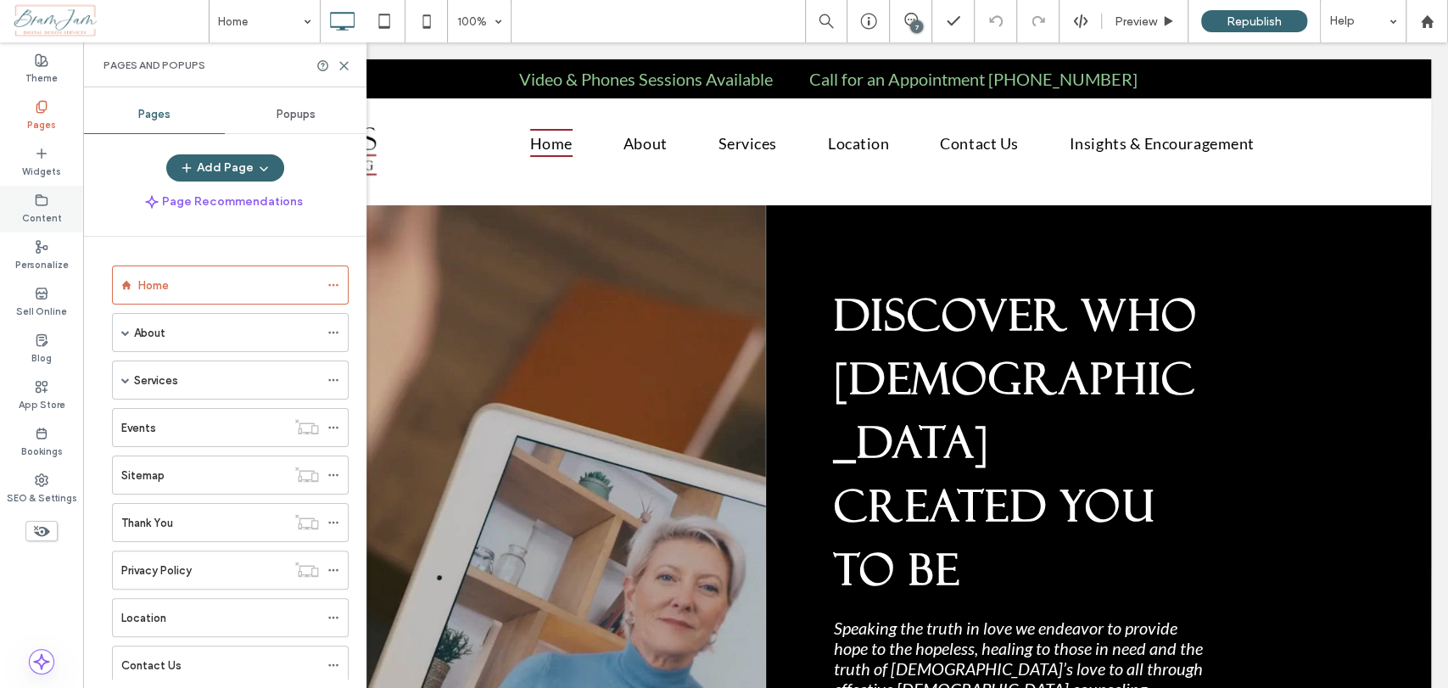
click at [41, 201] on icon at bounding box center [42, 200] width 14 height 14
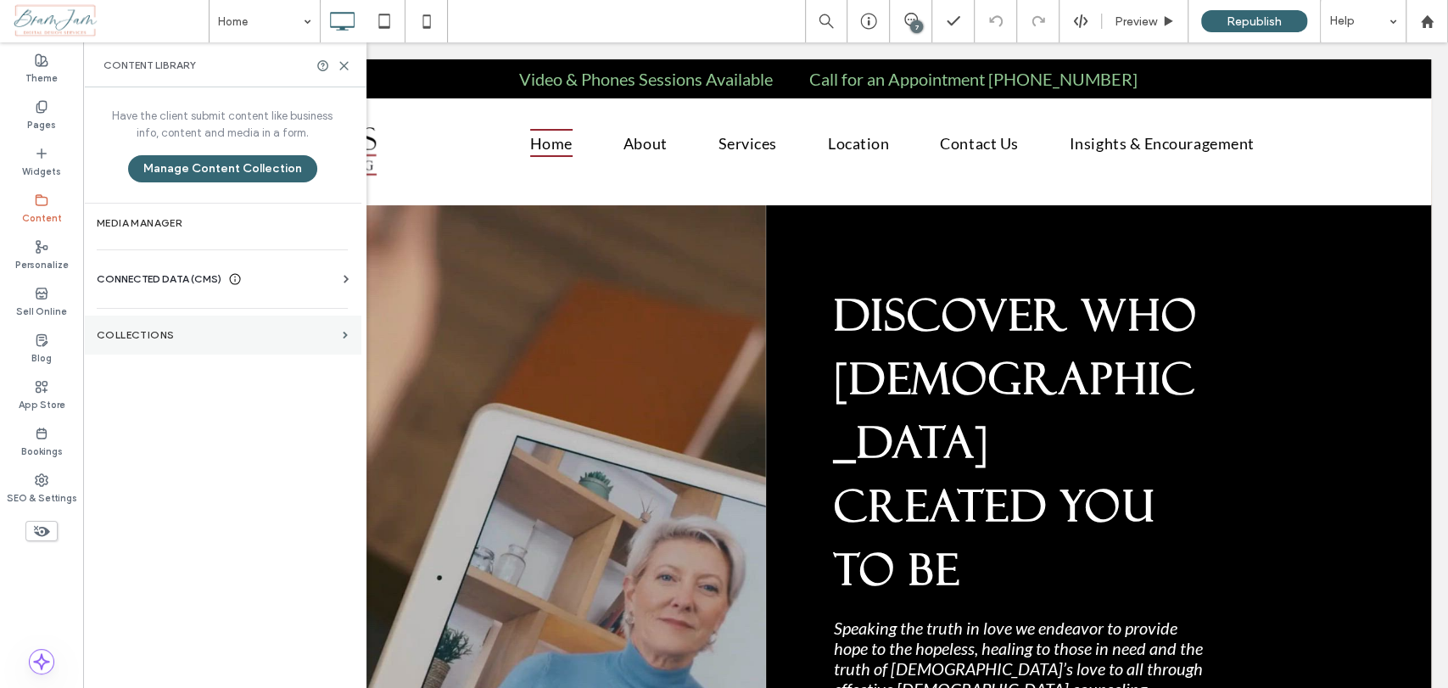
click at [181, 337] on label "Collections" at bounding box center [216, 335] width 239 height 12
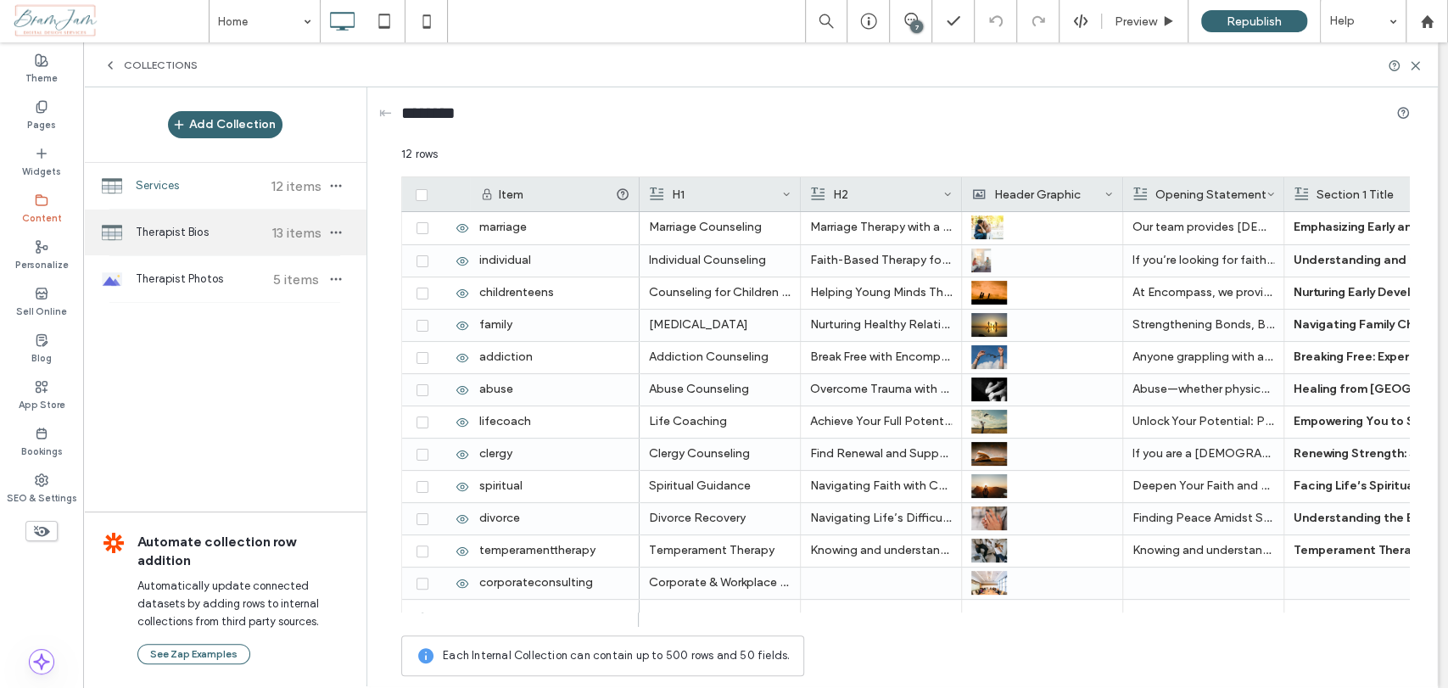
click at [180, 237] on span "Therapist Bios" at bounding box center [199, 232] width 126 height 17
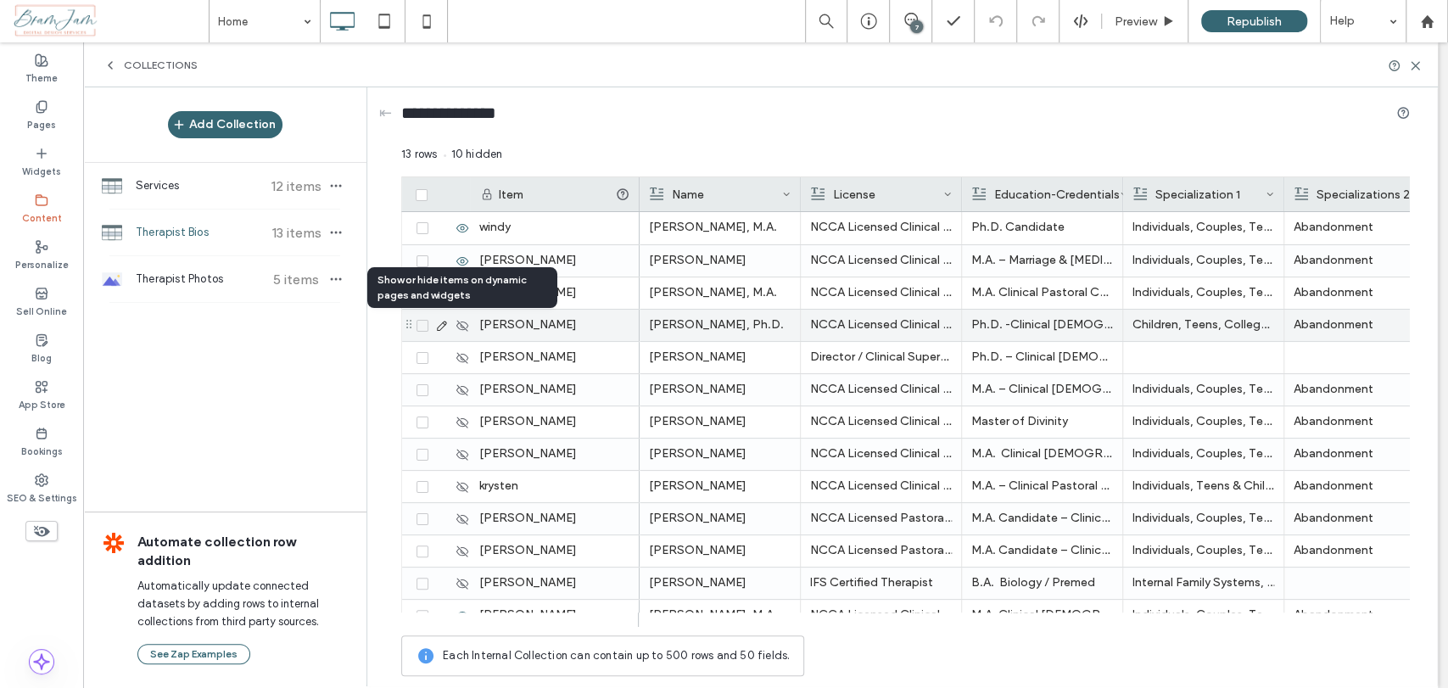
click at [465, 320] on icon at bounding box center [462, 326] width 14 height 14
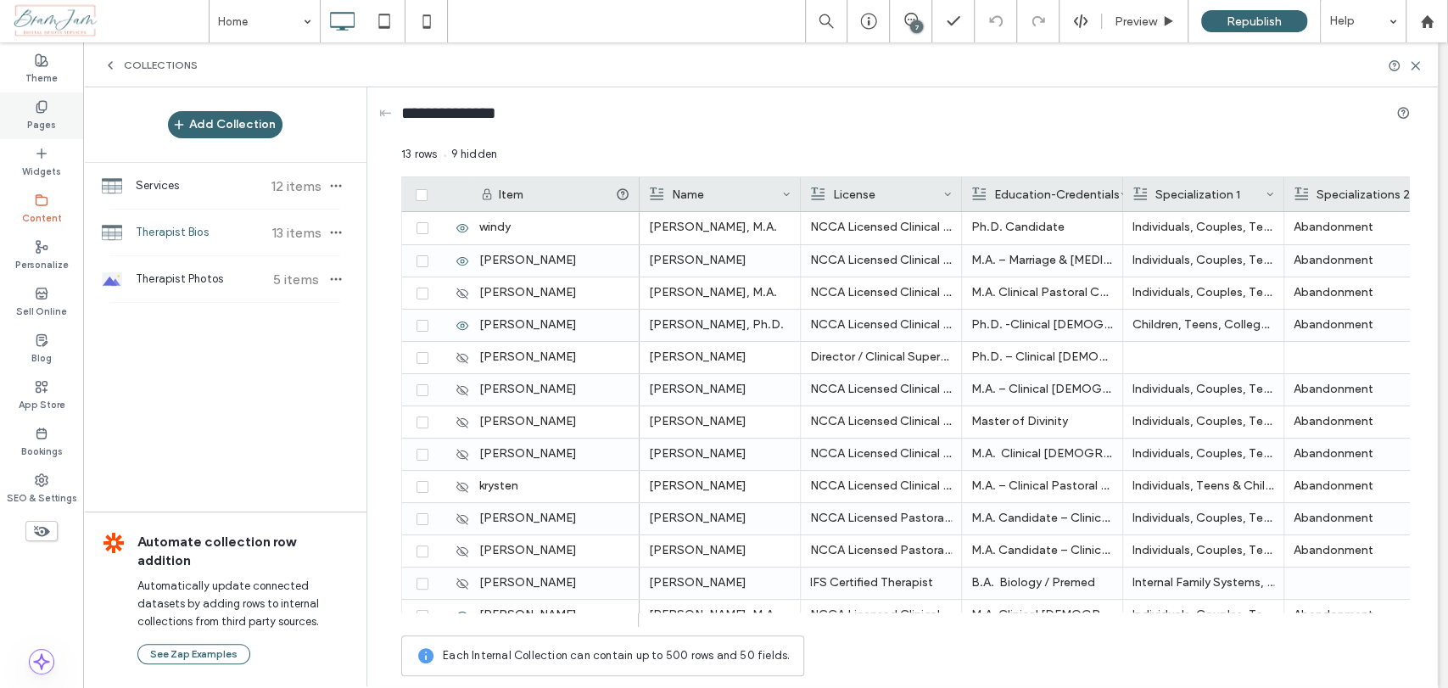
click at [40, 112] on use at bounding box center [40, 106] width 9 height 11
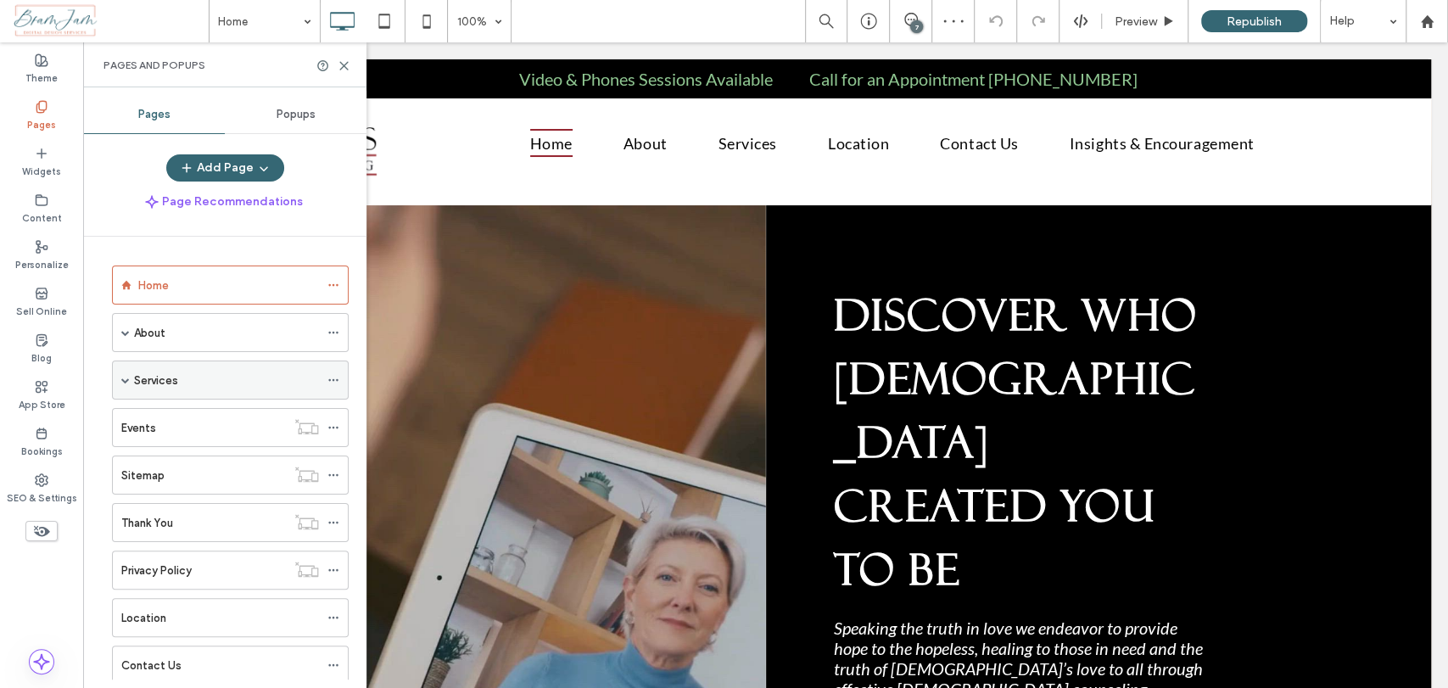
click at [122, 377] on span at bounding box center [125, 380] width 8 height 8
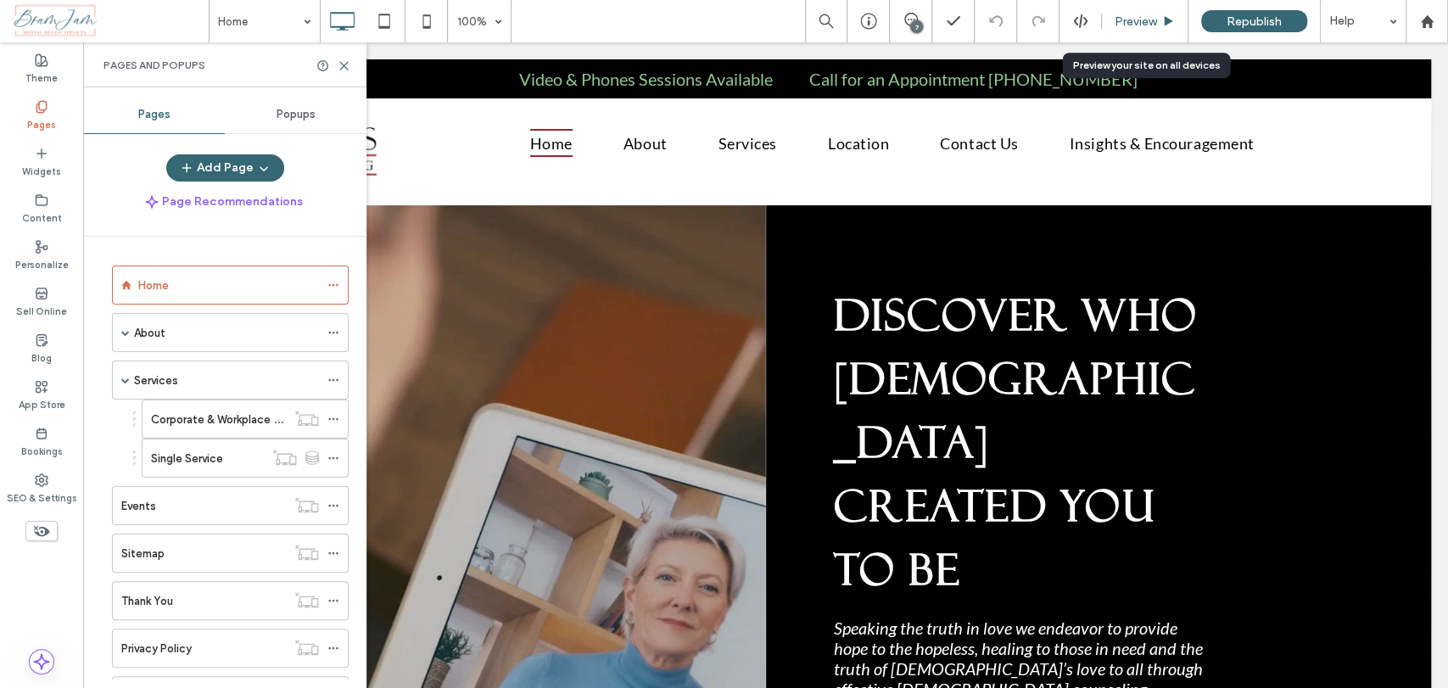
click at [1147, 33] on div "Preview" at bounding box center [1145, 21] width 87 height 42
click at [1163, 11] on div "Preview" at bounding box center [1145, 21] width 87 height 42
click at [340, 65] on icon at bounding box center [344, 65] width 13 height 13
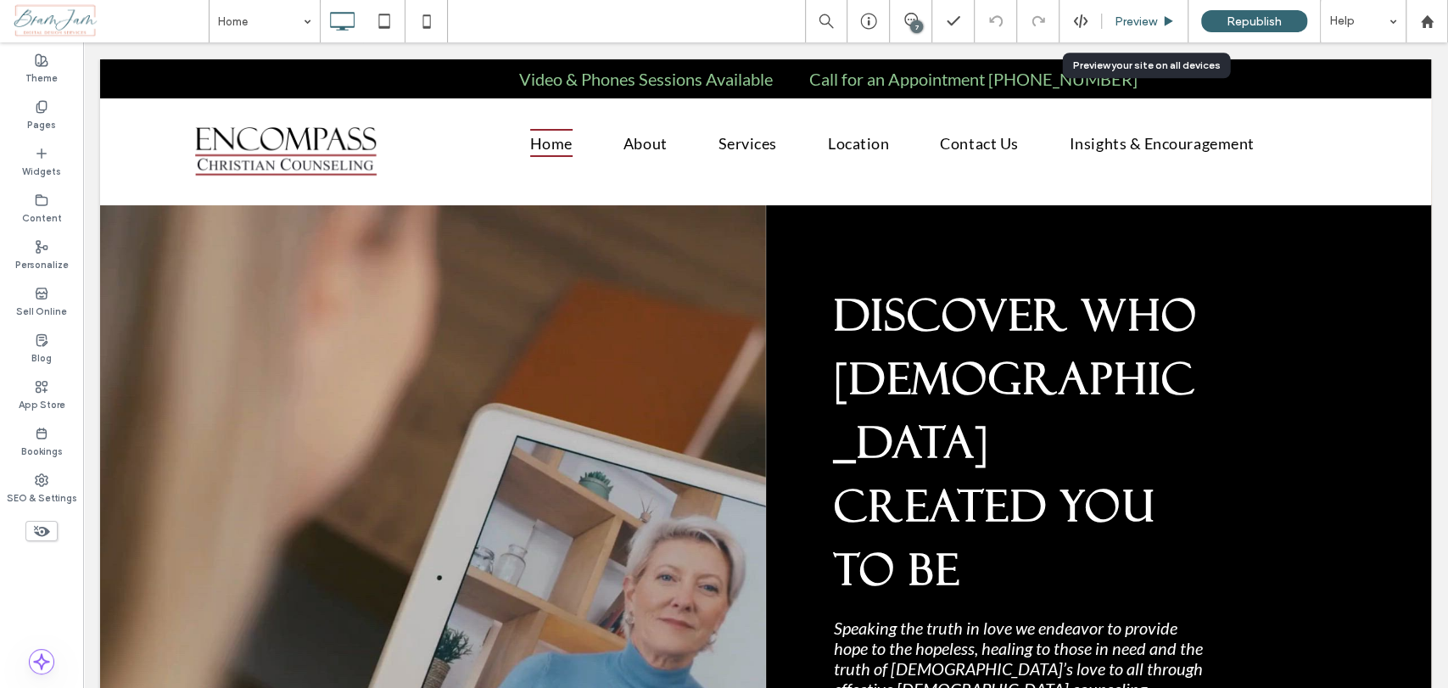
click at [1116, 27] on span "Preview" at bounding box center [1135, 21] width 42 height 14
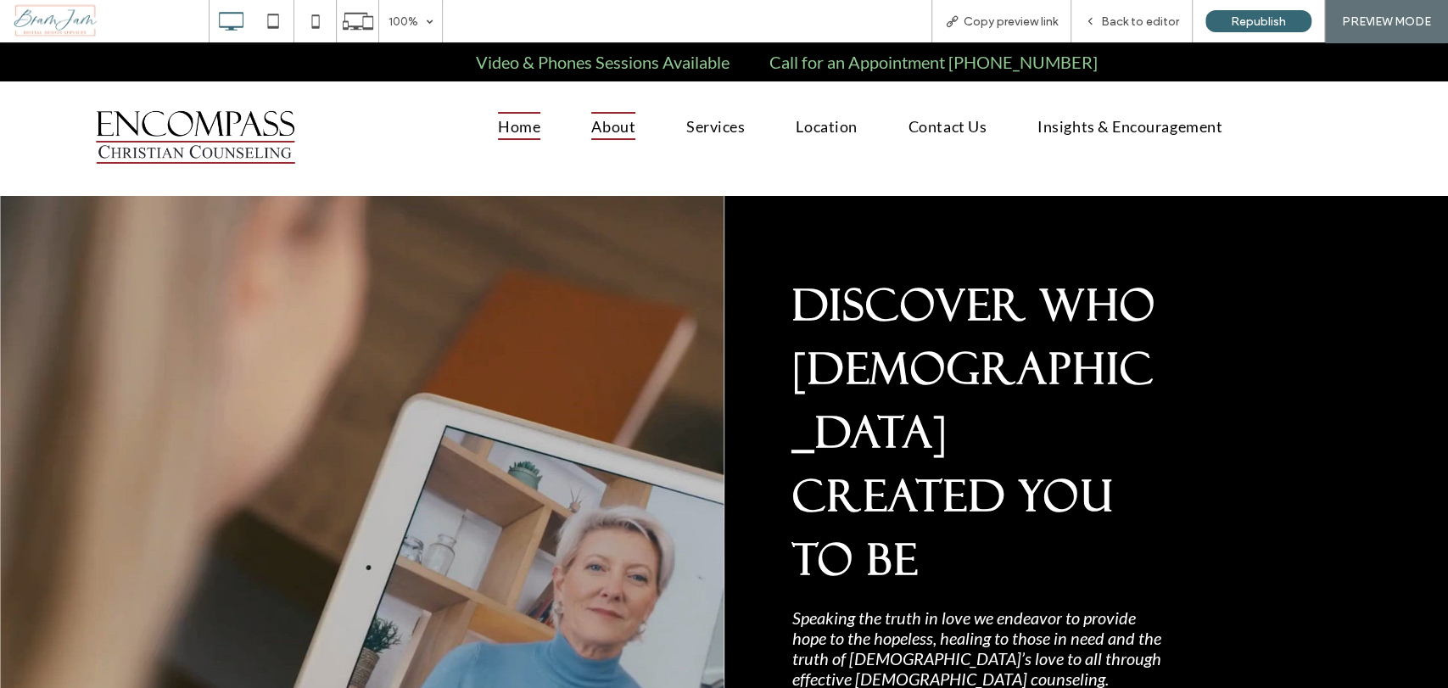
click at [591, 124] on span "About" at bounding box center [613, 126] width 44 height 28
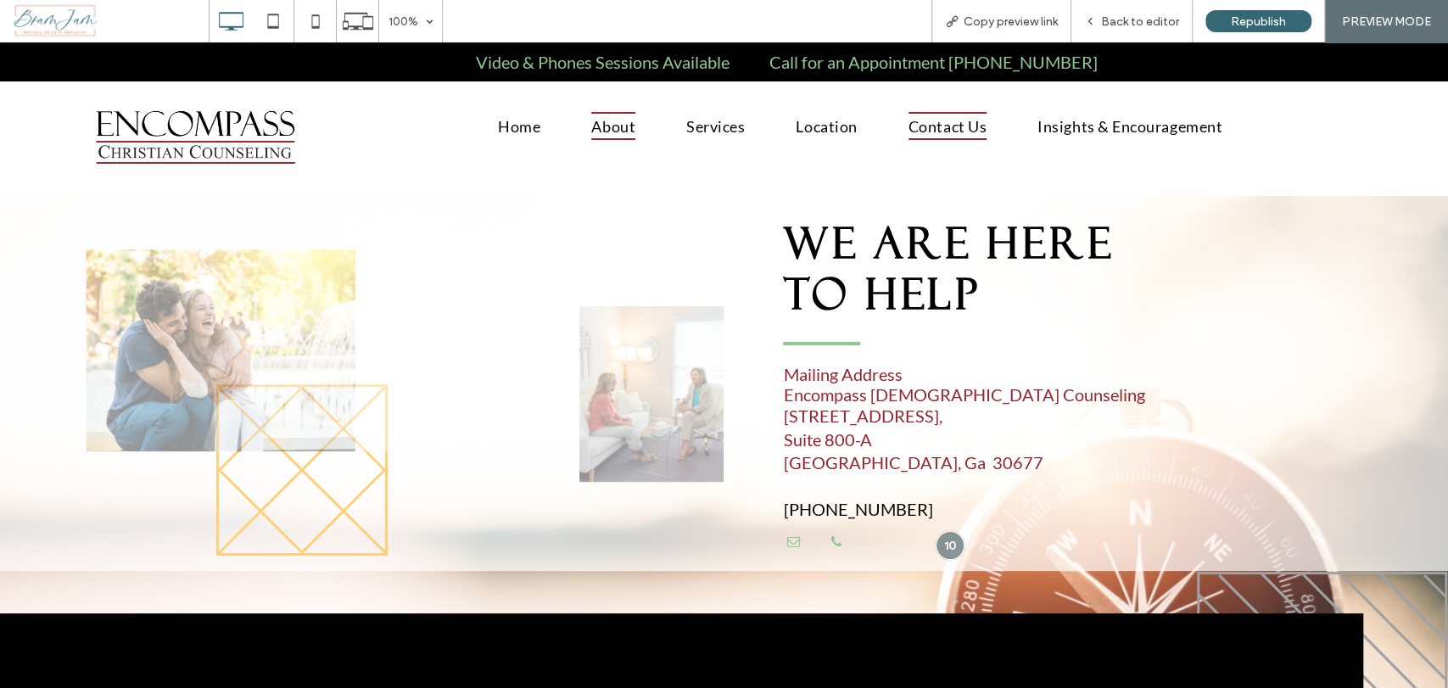
click at [617, 120] on span "About" at bounding box center [613, 126] width 44 height 28
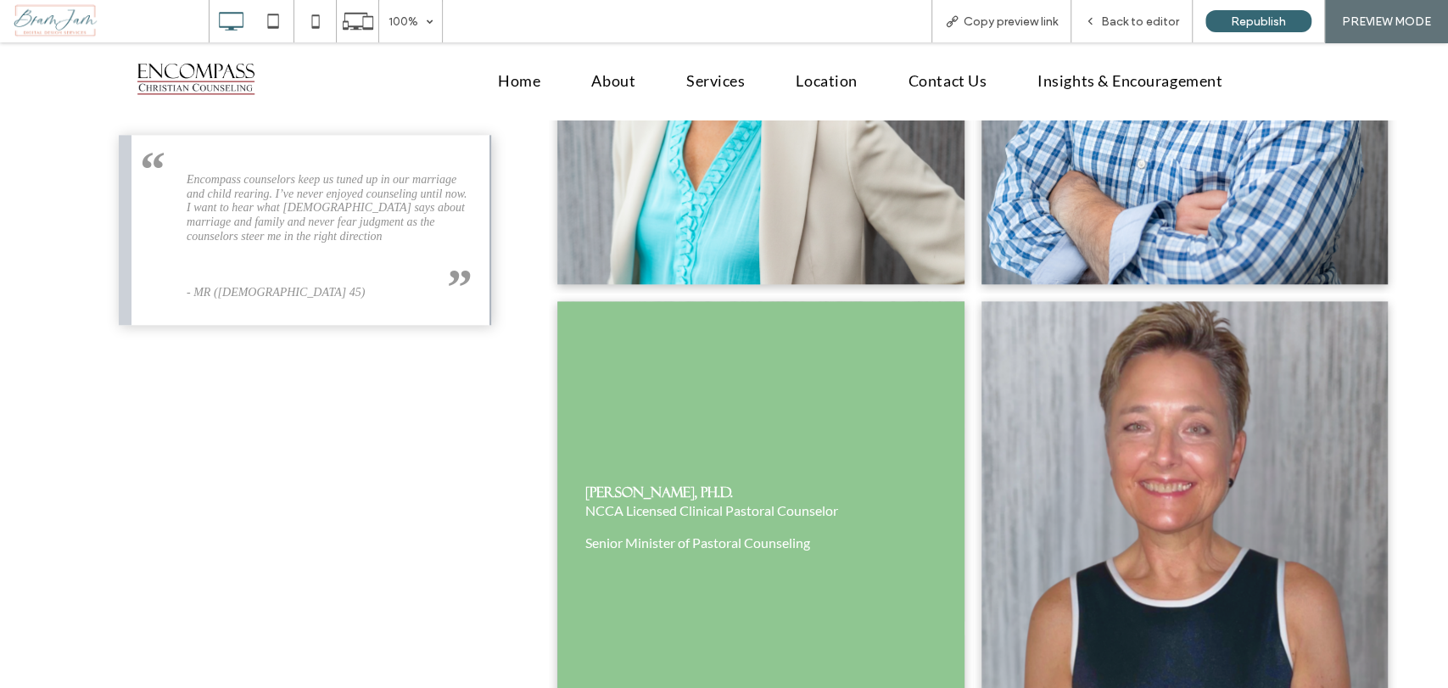
scroll to position [1601, 0]
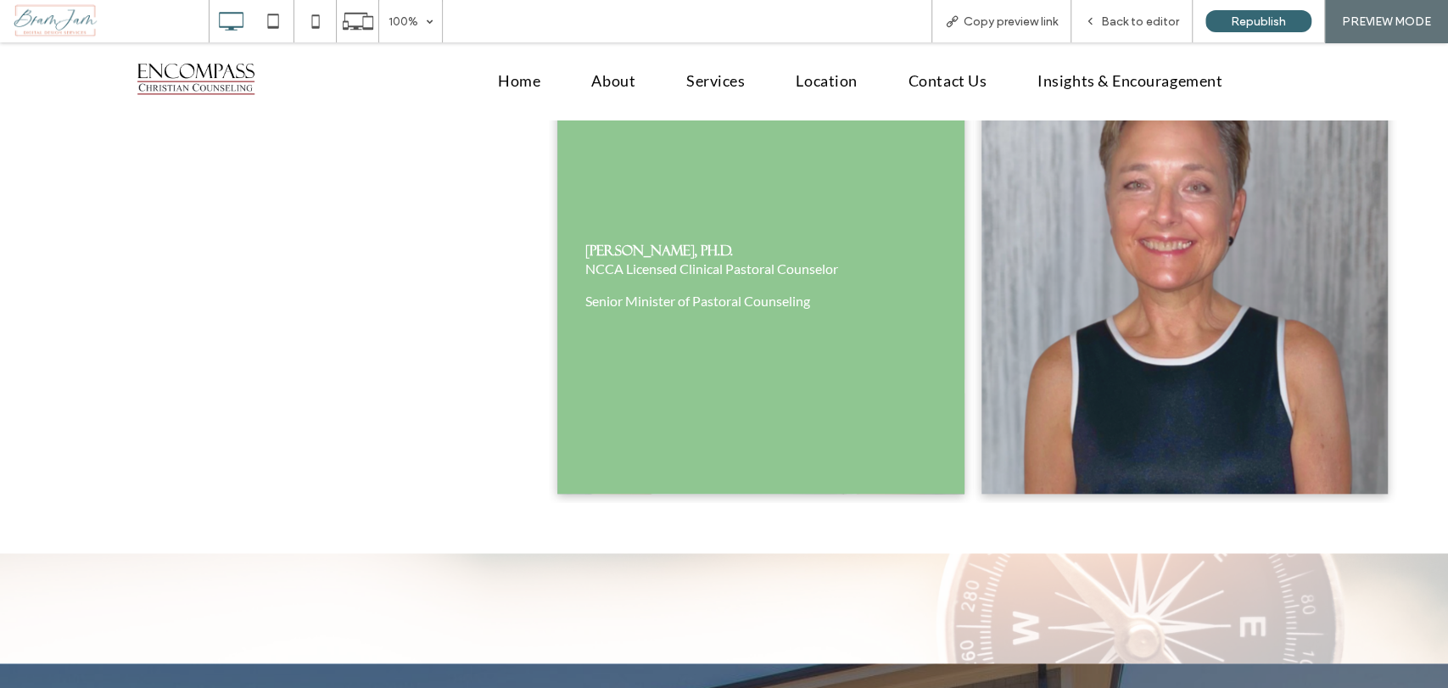
click at [802, 366] on link at bounding box center [760, 276] width 407 height 434
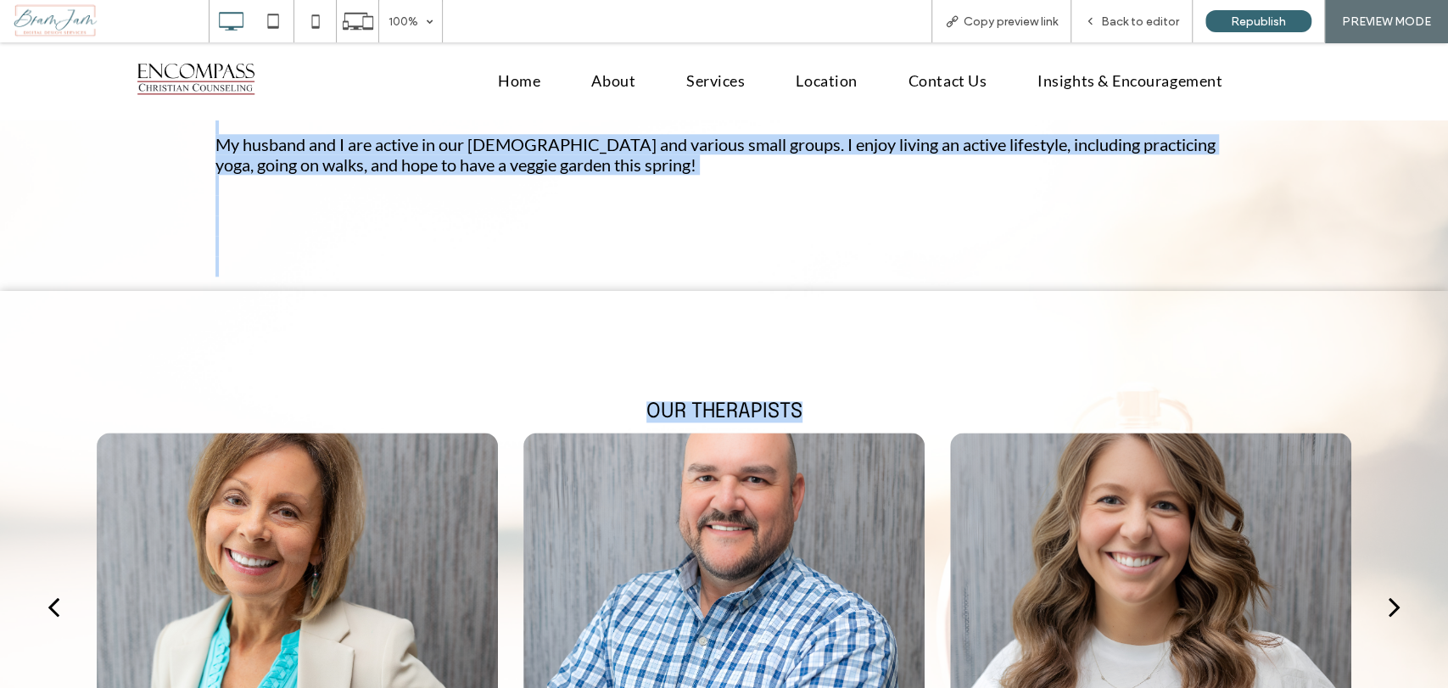
scroll to position [942, 0]
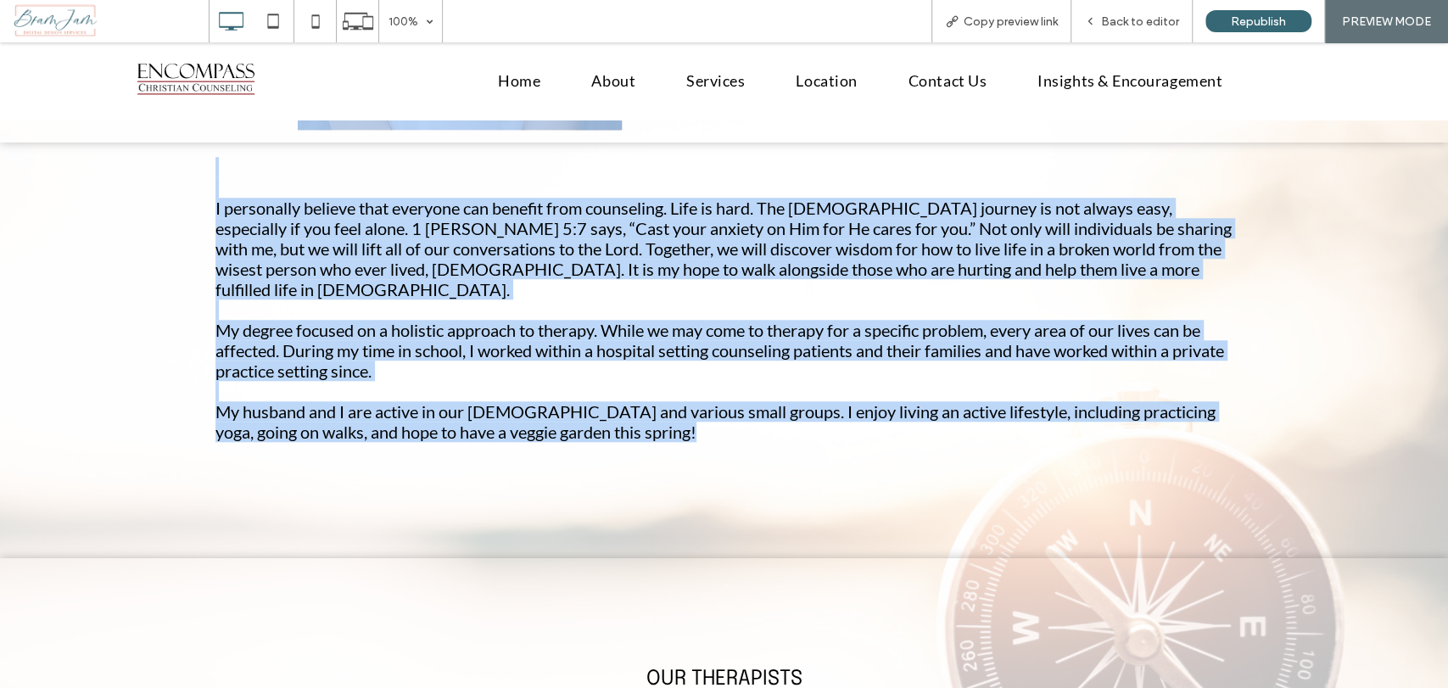
drag, startPoint x: 311, startPoint y: 238, endPoint x: 1231, endPoint y: 424, distance: 938.7
click at [1231, 424] on div "Kristie Kim, Ph.D. Click To Paste Row + Add Section Education Ph.D. -Clinical C…" at bounding box center [724, 192] width 1448 height 1880
copy div "Kristie Kim, Ph.D. Click To Paste Row + Add Section Education Ph.D. -Clinical C…"
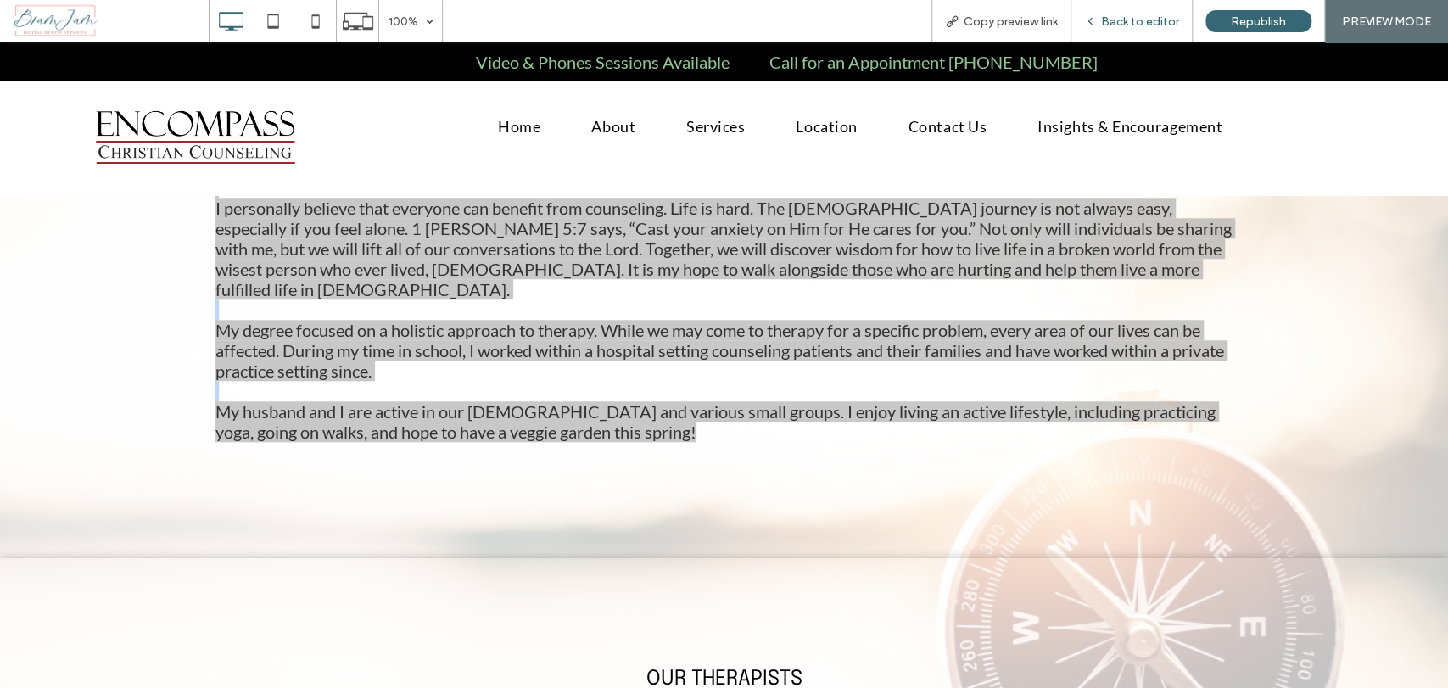
click at [1169, 25] on span "Back to editor" at bounding box center [1140, 21] width 78 height 14
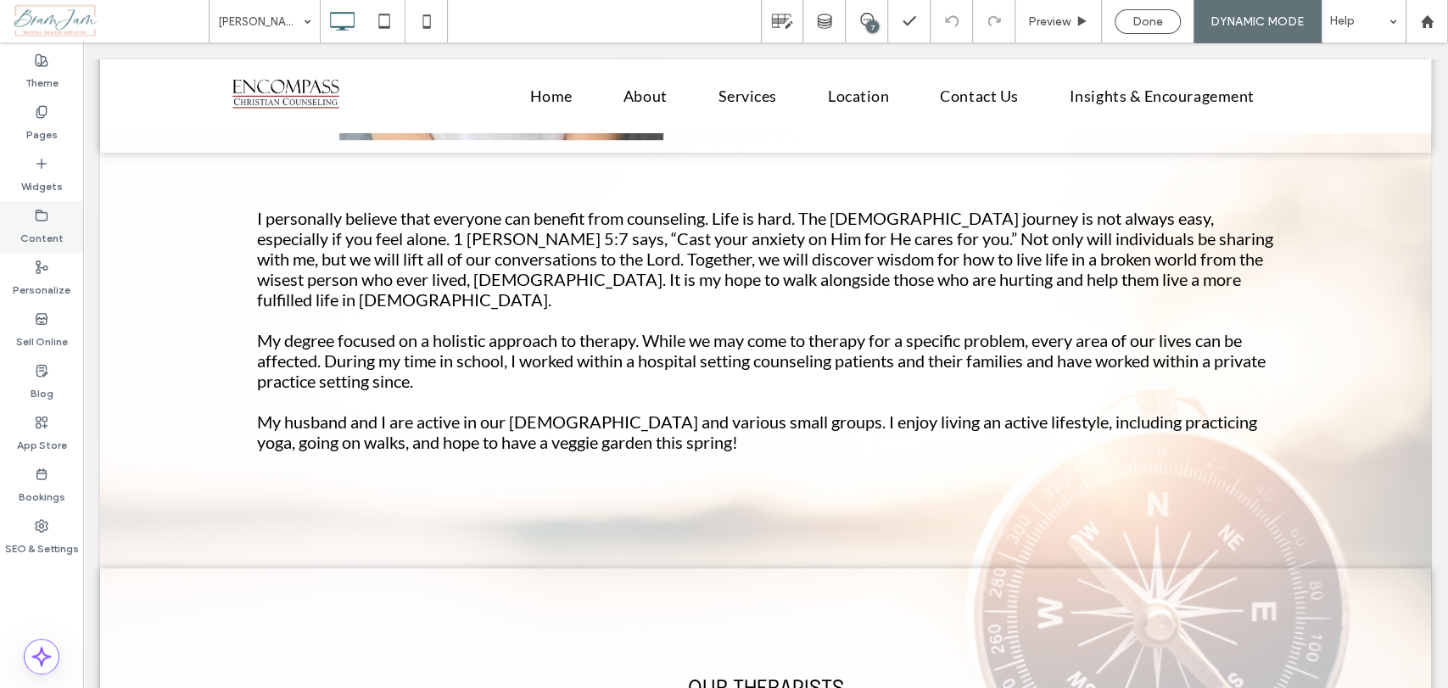
click at [47, 234] on label "Content" at bounding box center [41, 234] width 43 height 24
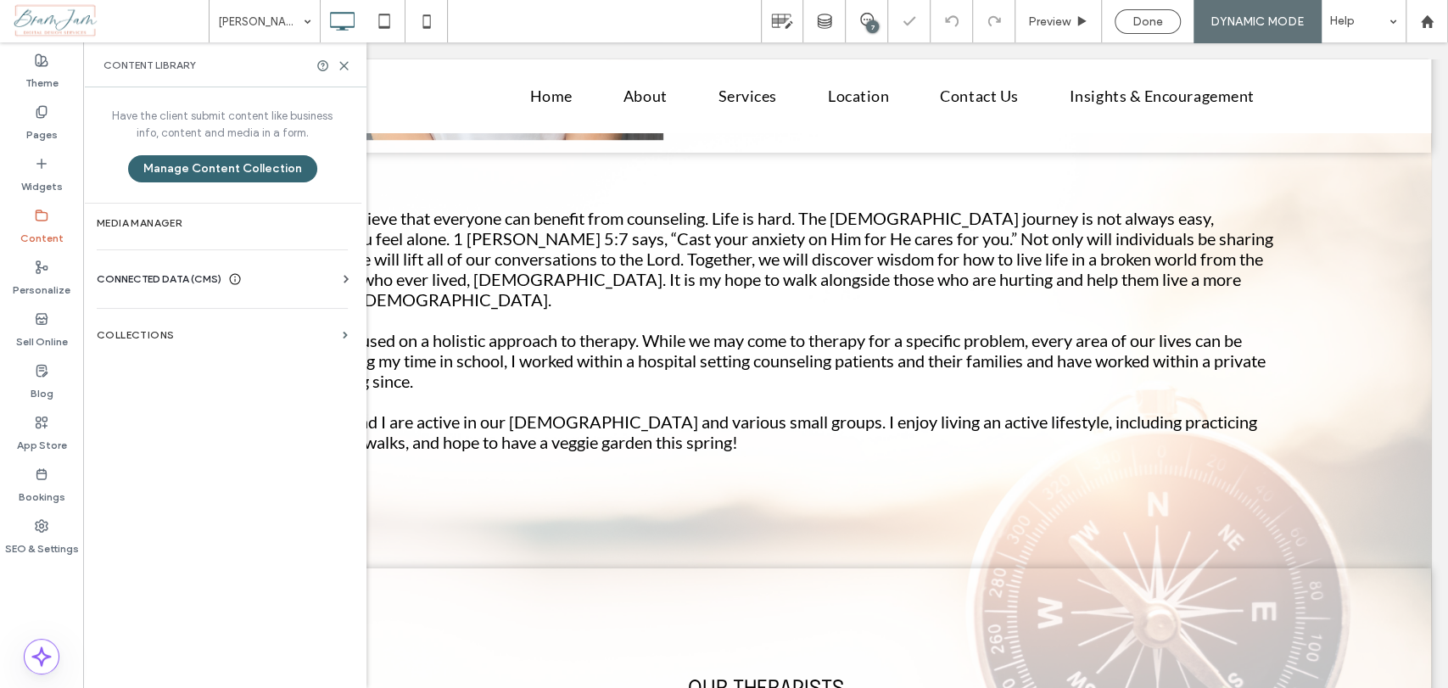
scroll to position [935, 0]
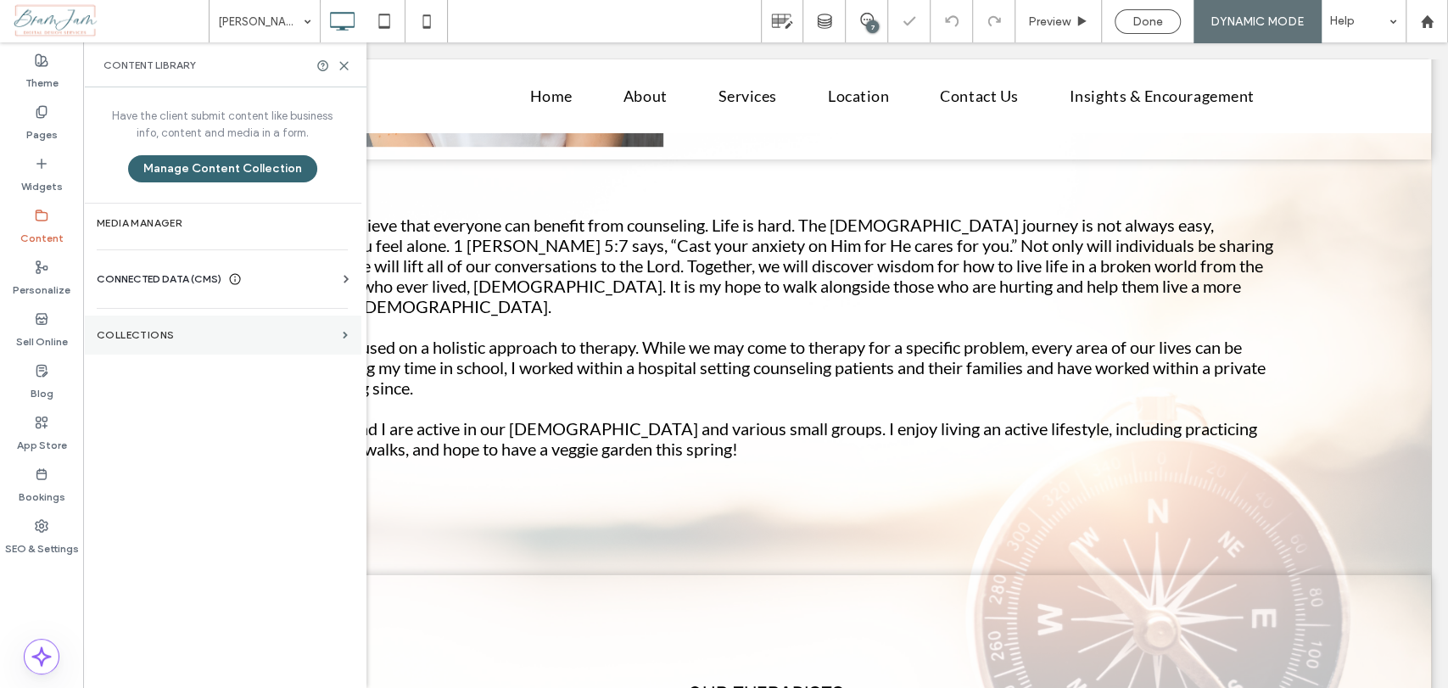
click at [208, 323] on section "Collections" at bounding box center [222, 334] width 278 height 39
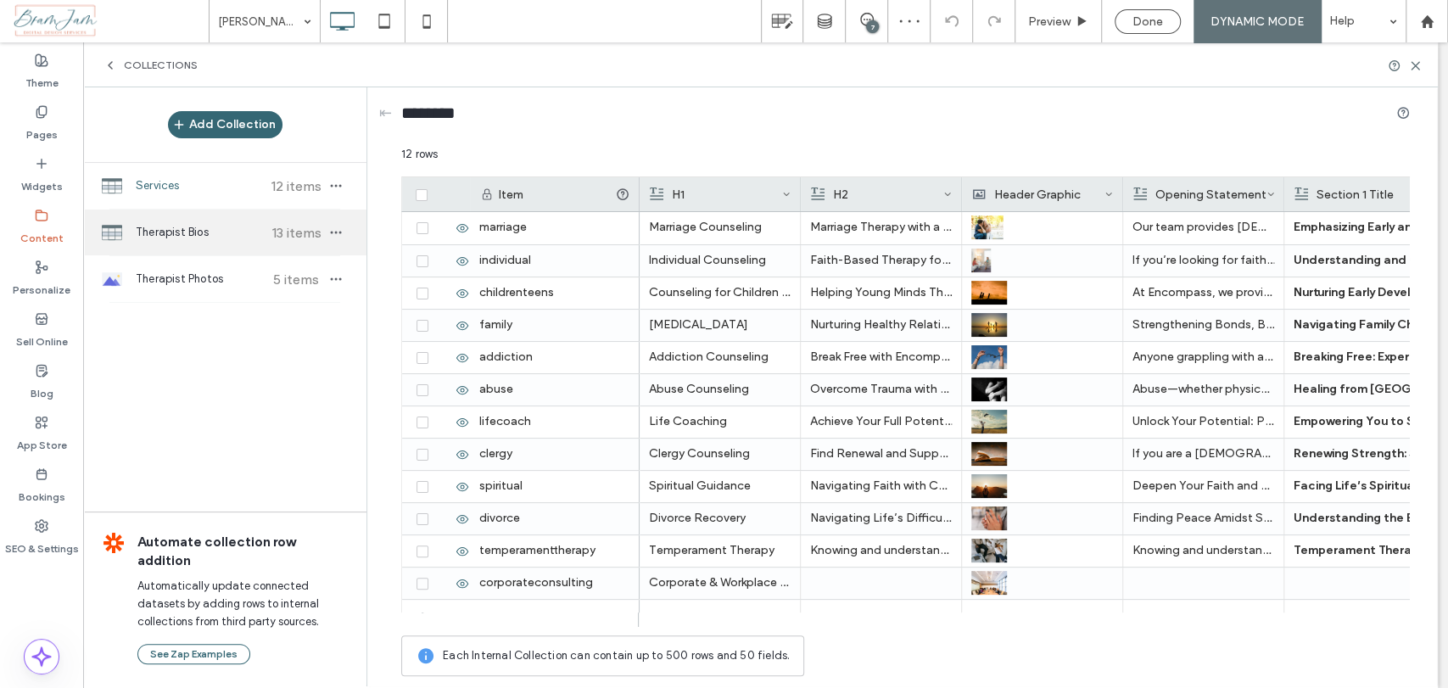
click at [185, 221] on div "Therapist Bios 13 items" at bounding box center [224, 232] width 283 height 46
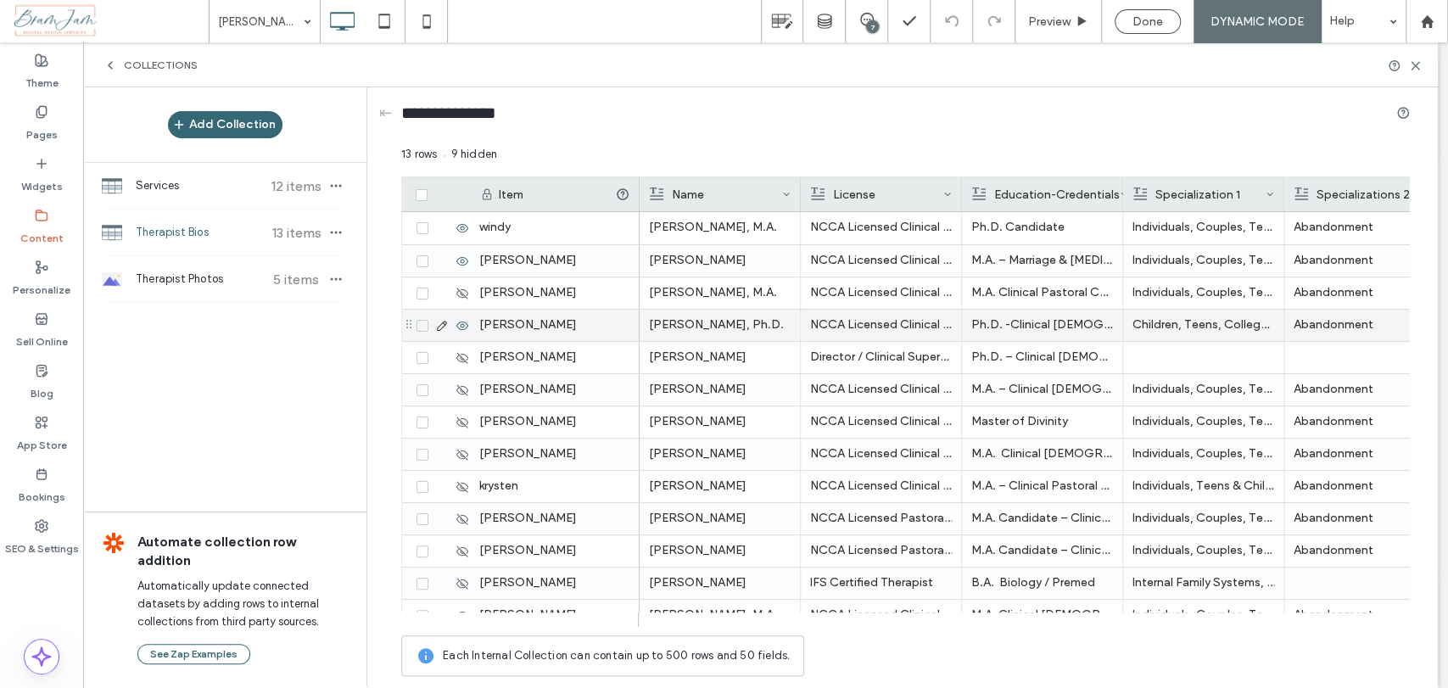
click at [458, 321] on use at bounding box center [462, 325] width 12 height 8
click at [421, 328] on span at bounding box center [422, 326] width 12 height 12
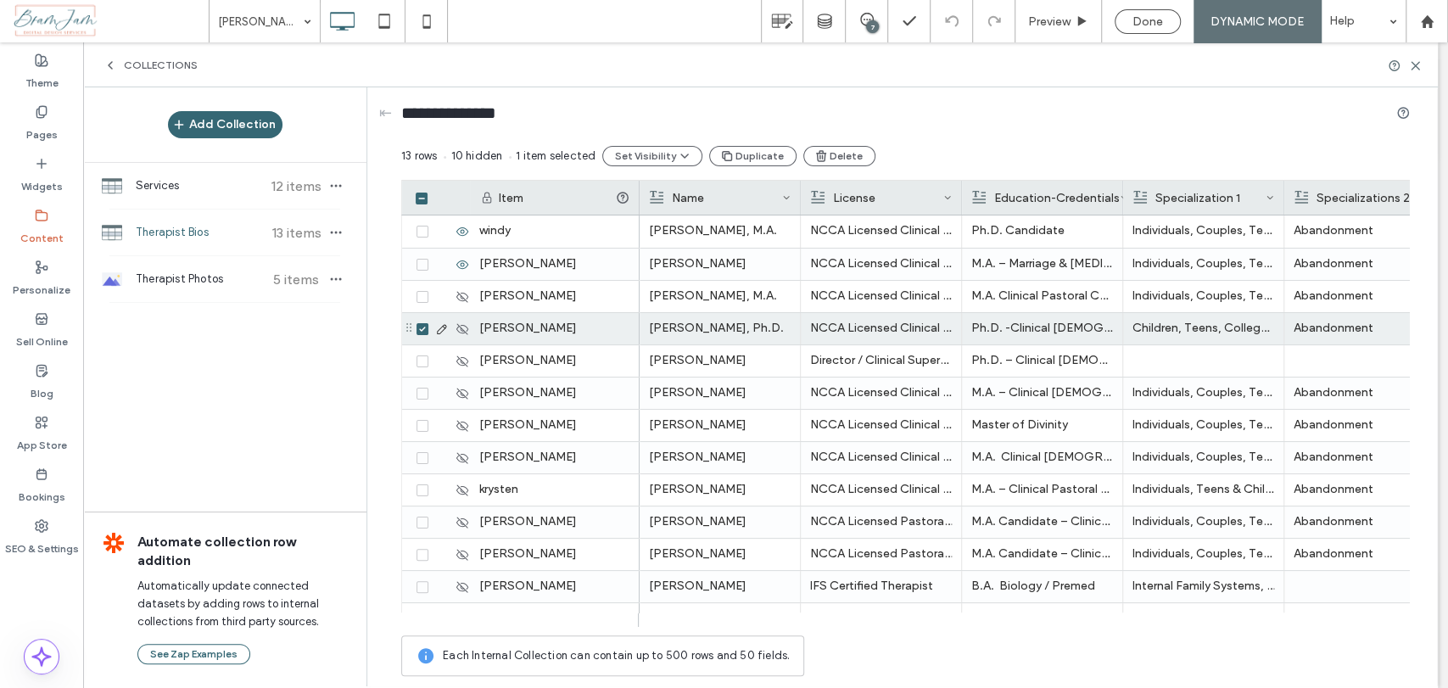
click at [421, 332] on span at bounding box center [422, 329] width 12 height 12
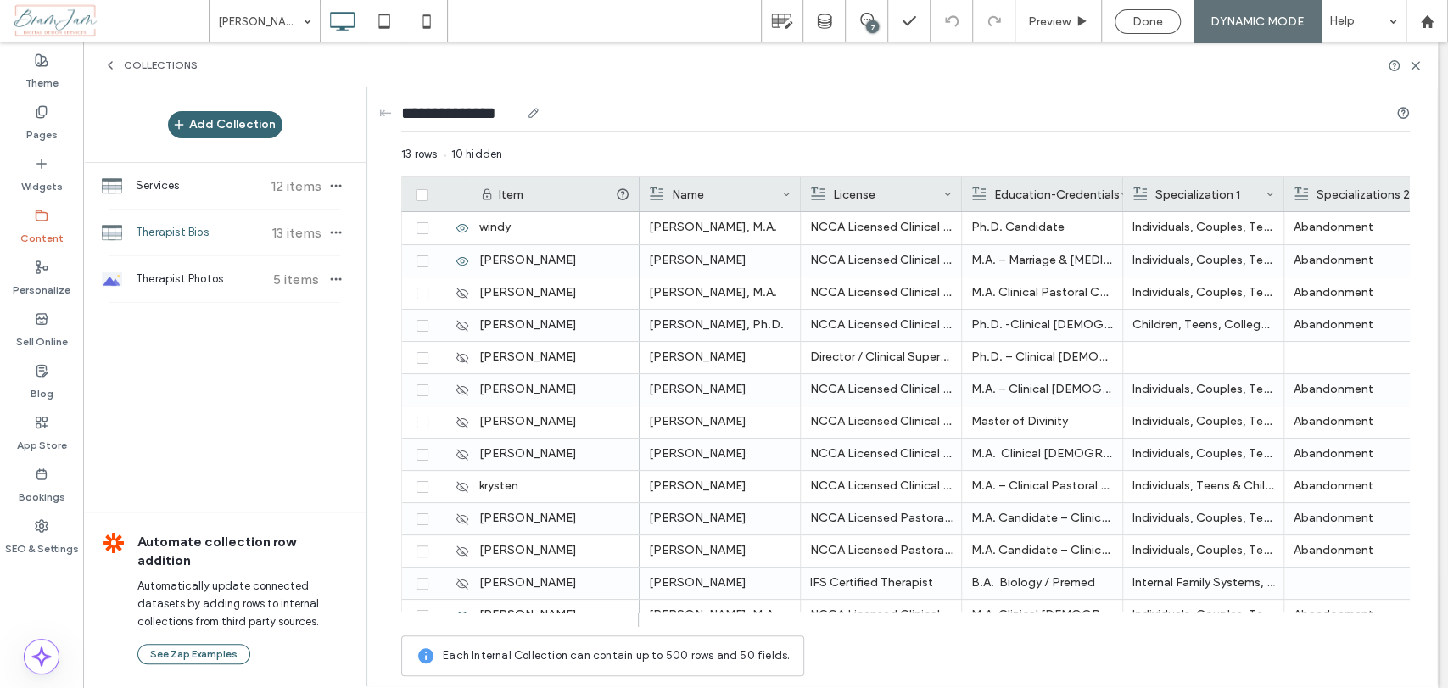
click at [918, 134] on div "**********" at bounding box center [905, 116] width 1008 height 59
click at [421, 325] on icon at bounding box center [422, 325] width 6 height 5
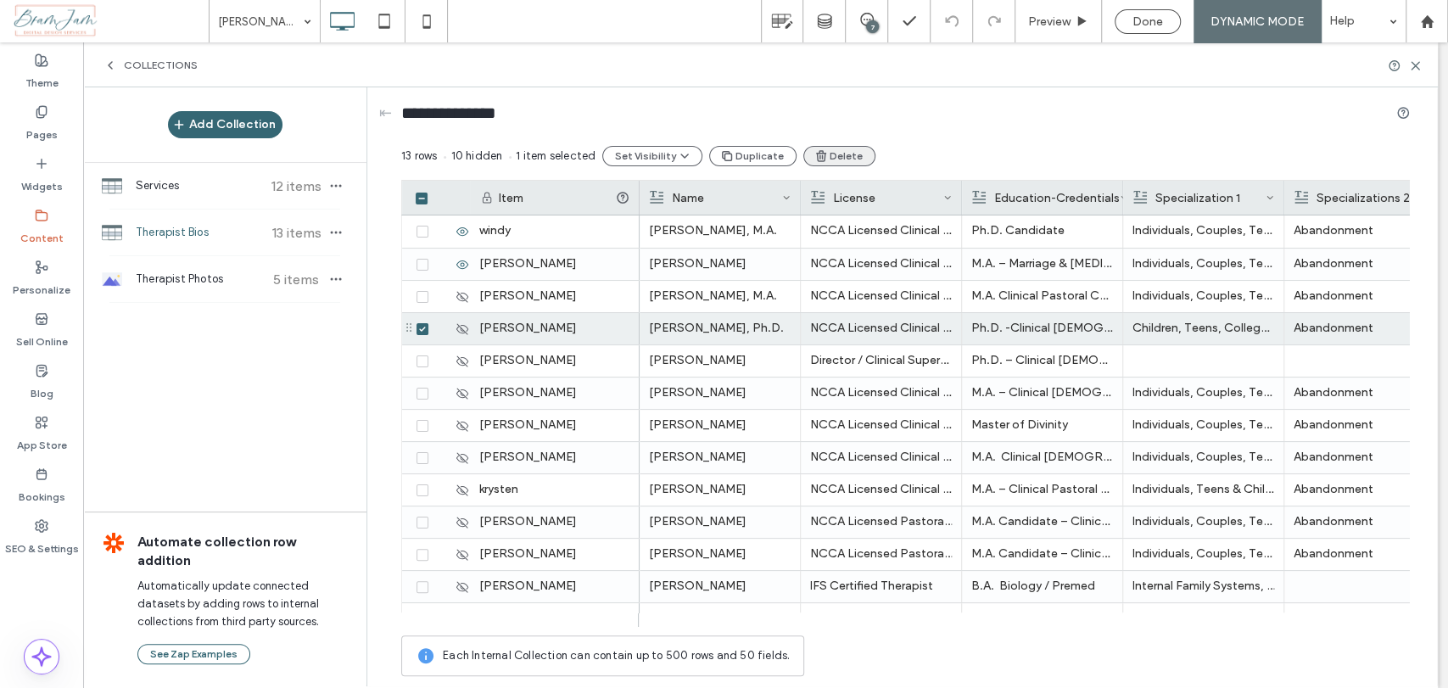
click at [819, 155] on icon "button" at bounding box center [821, 156] width 14 height 14
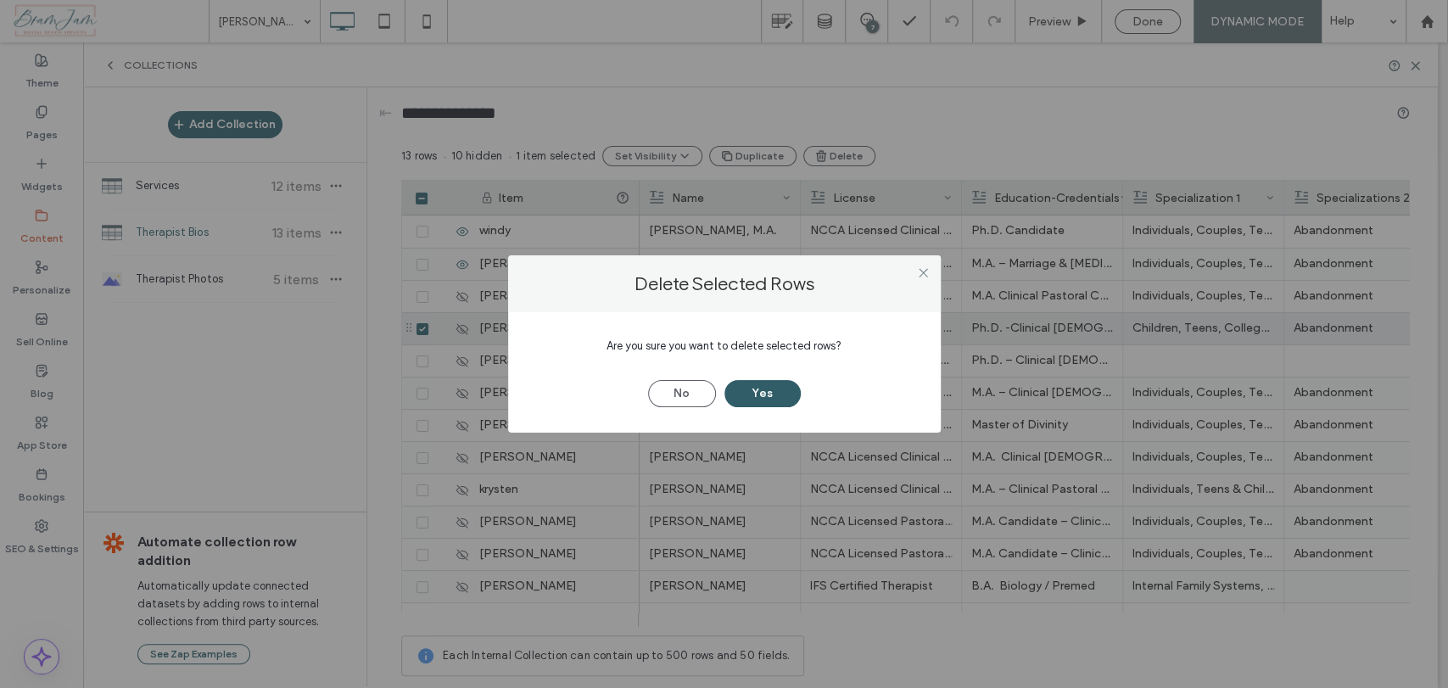
click at [768, 396] on button "Yes" at bounding box center [762, 393] width 76 height 27
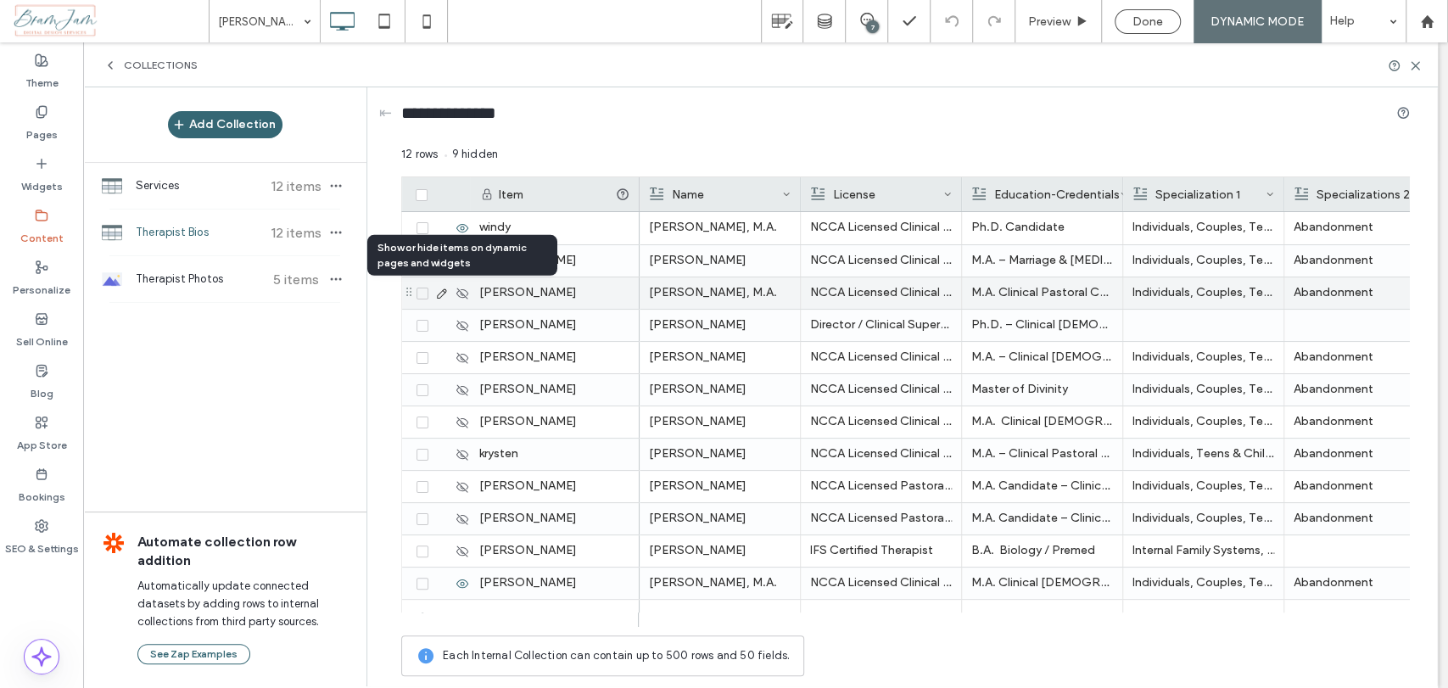
click at [459, 291] on icon at bounding box center [462, 294] width 14 height 14
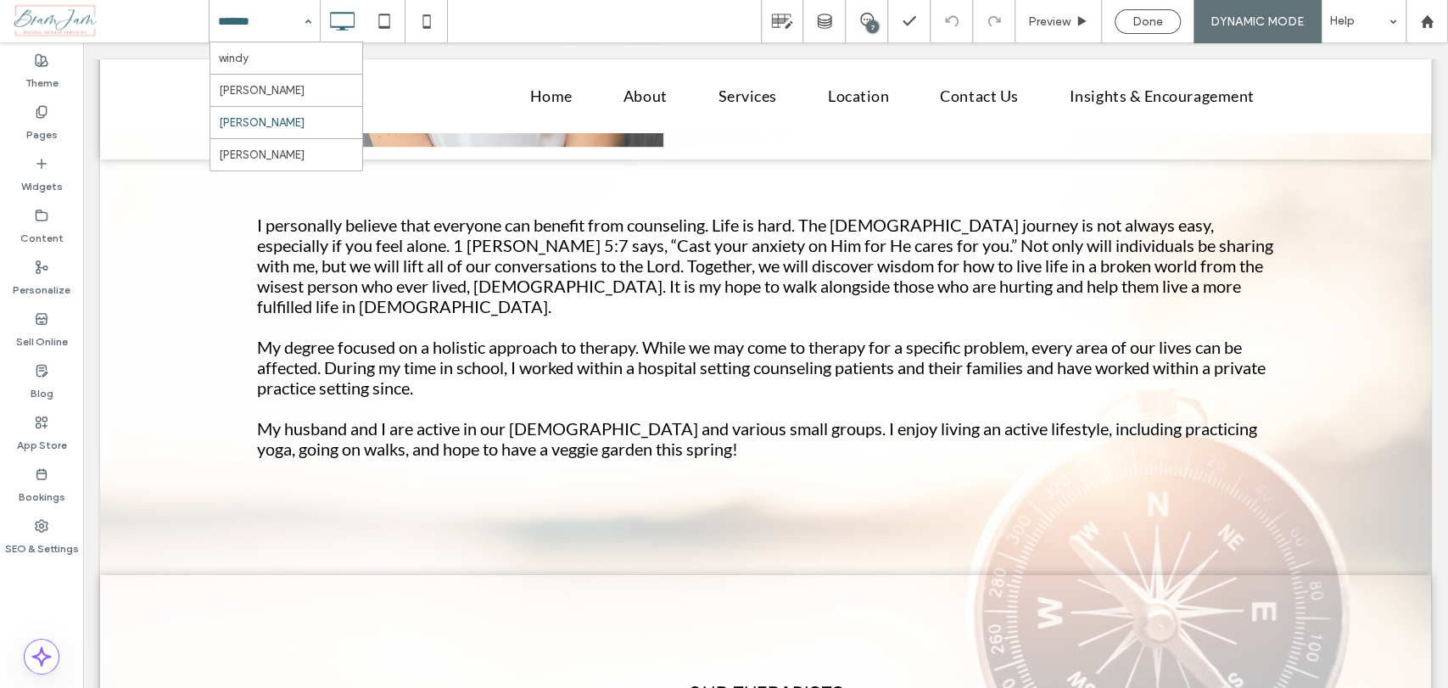
click at [248, 27] on input at bounding box center [260, 21] width 85 height 42
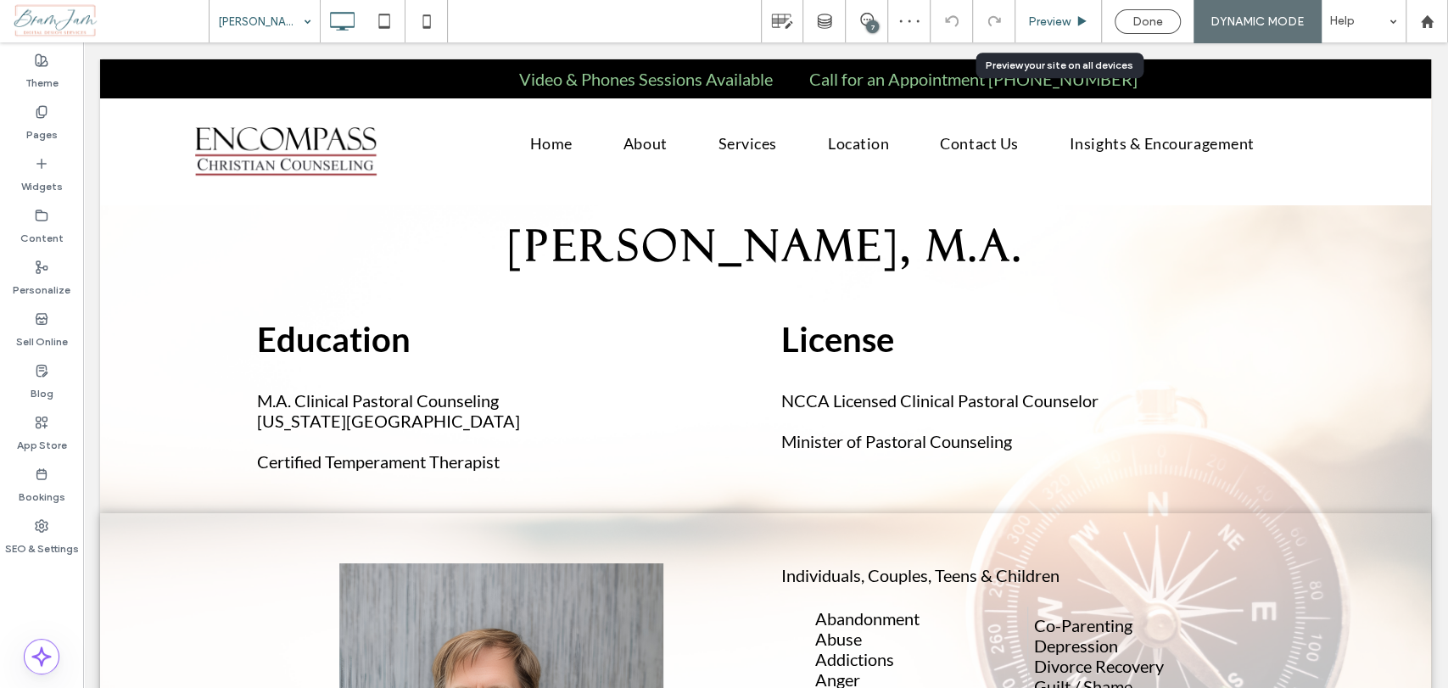
click at [1065, 20] on span "Preview" at bounding box center [1049, 21] width 42 height 14
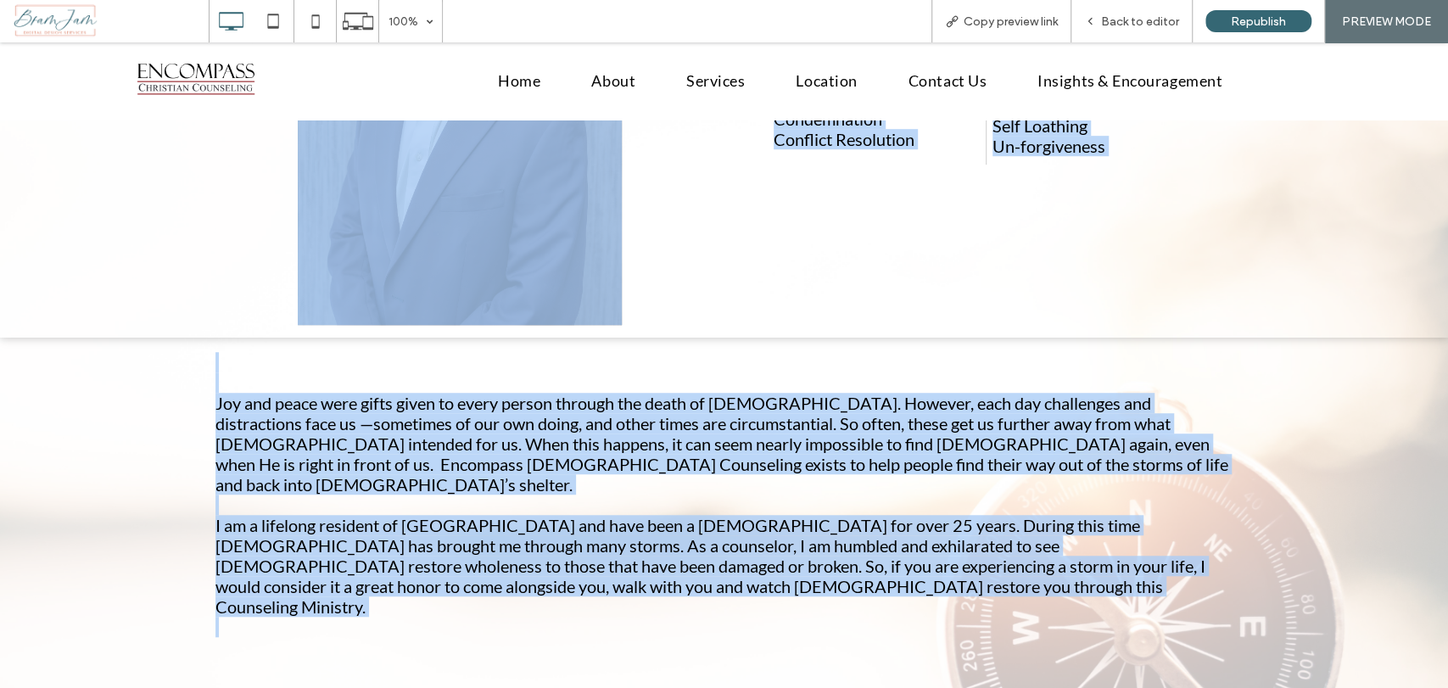
scroll to position [848, 0]
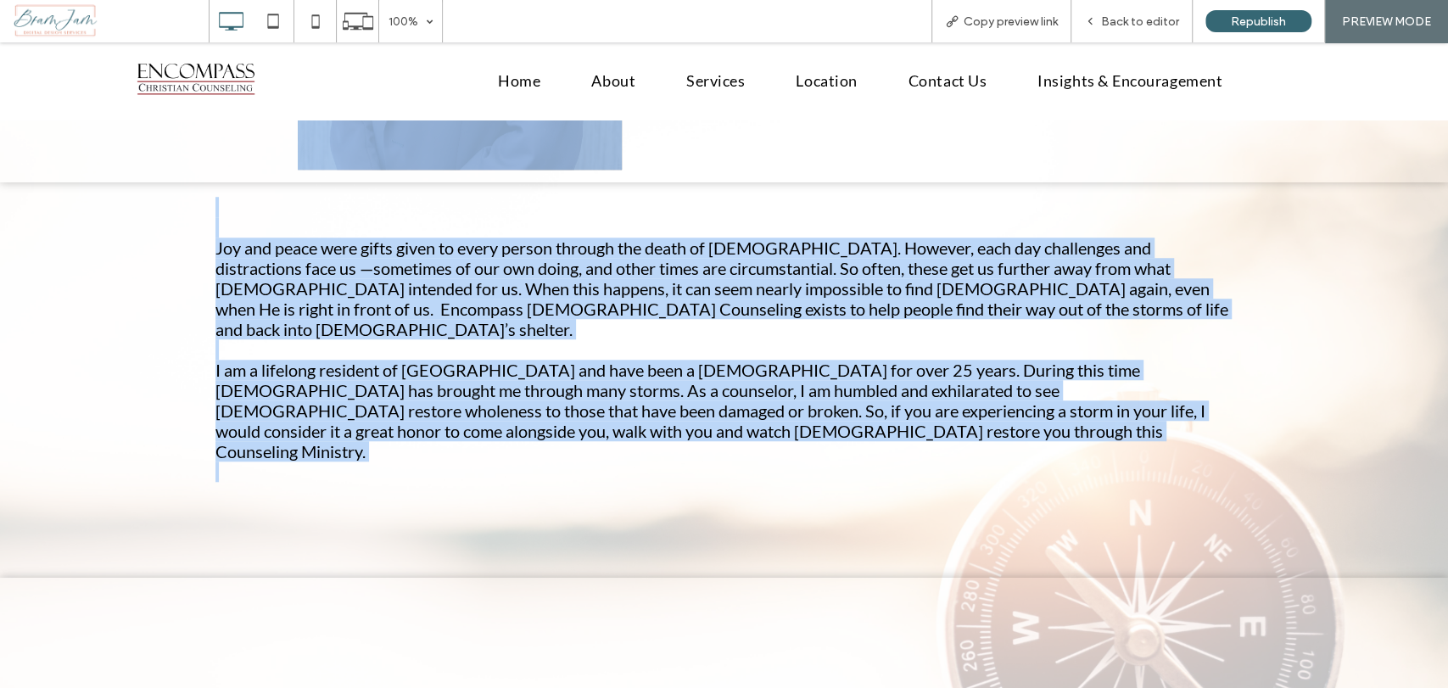
drag, startPoint x: 404, startPoint y: 195, endPoint x: 1052, endPoint y: 449, distance: 696.9
click at [1052, 449] on div "Thomas Marbut, M.A. Click To Paste Row + Add Section Education M.A. Clinical Pa…" at bounding box center [724, 249] width 1448 height 1806
copy div "Thomas Marbut, M.A. Click To Paste Row + Add Section Education M.A. Clinical Pa…"
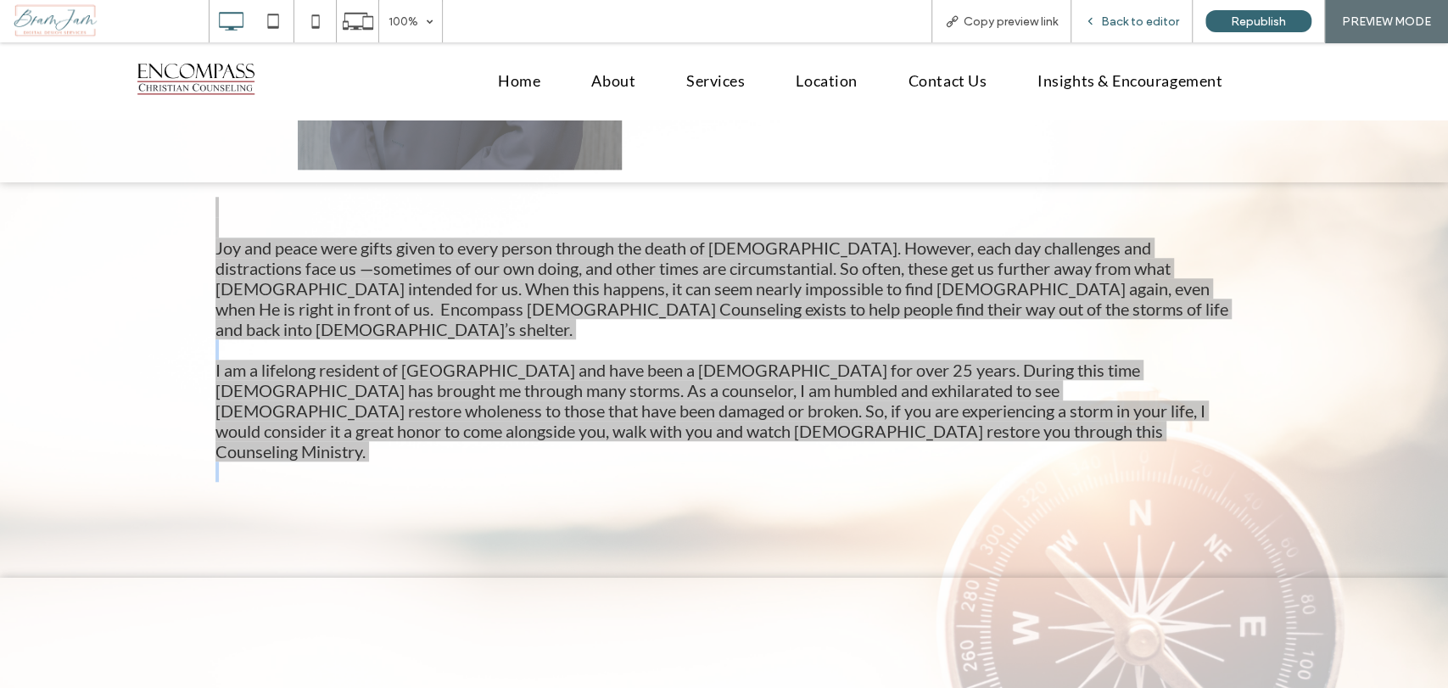
click at [1132, 1] on div "Back to editor" at bounding box center [1131, 21] width 121 height 42
click at [1153, 16] on span "Back to editor" at bounding box center [1140, 21] width 78 height 14
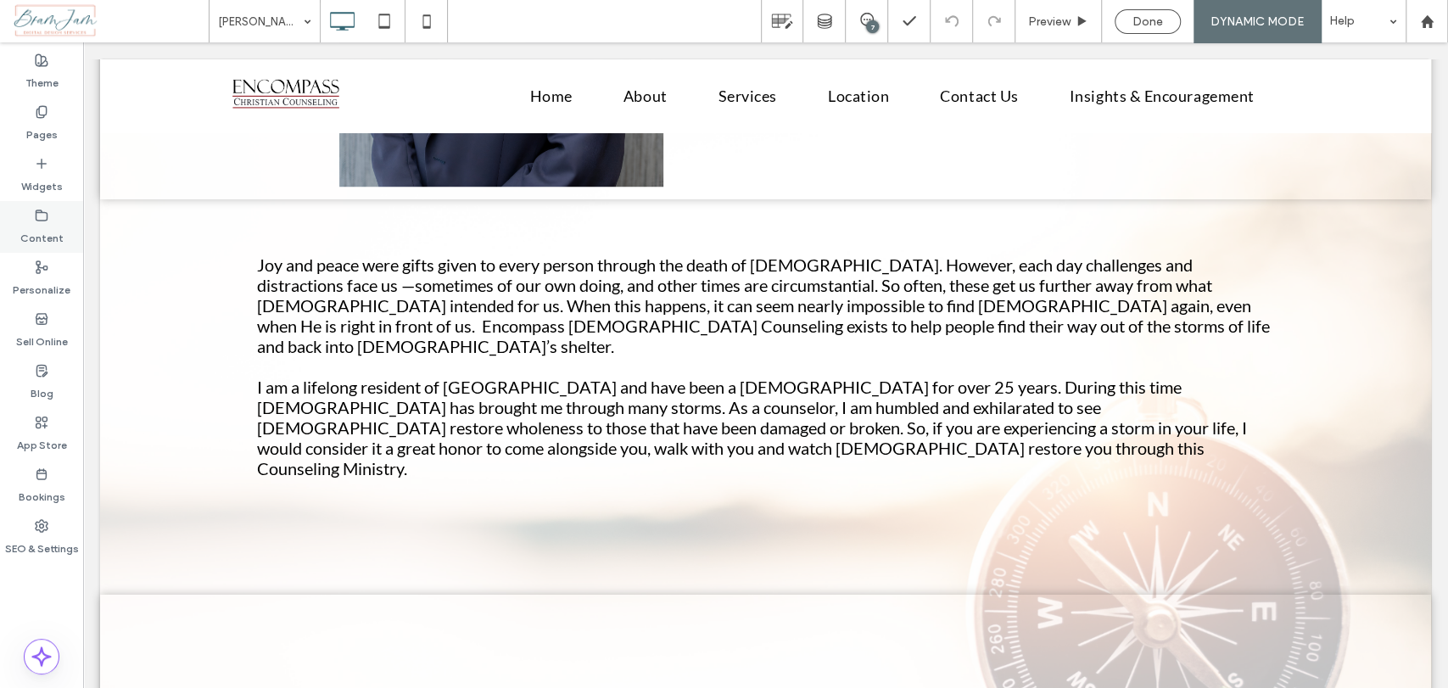
click at [46, 230] on label "Content" at bounding box center [41, 234] width 43 height 24
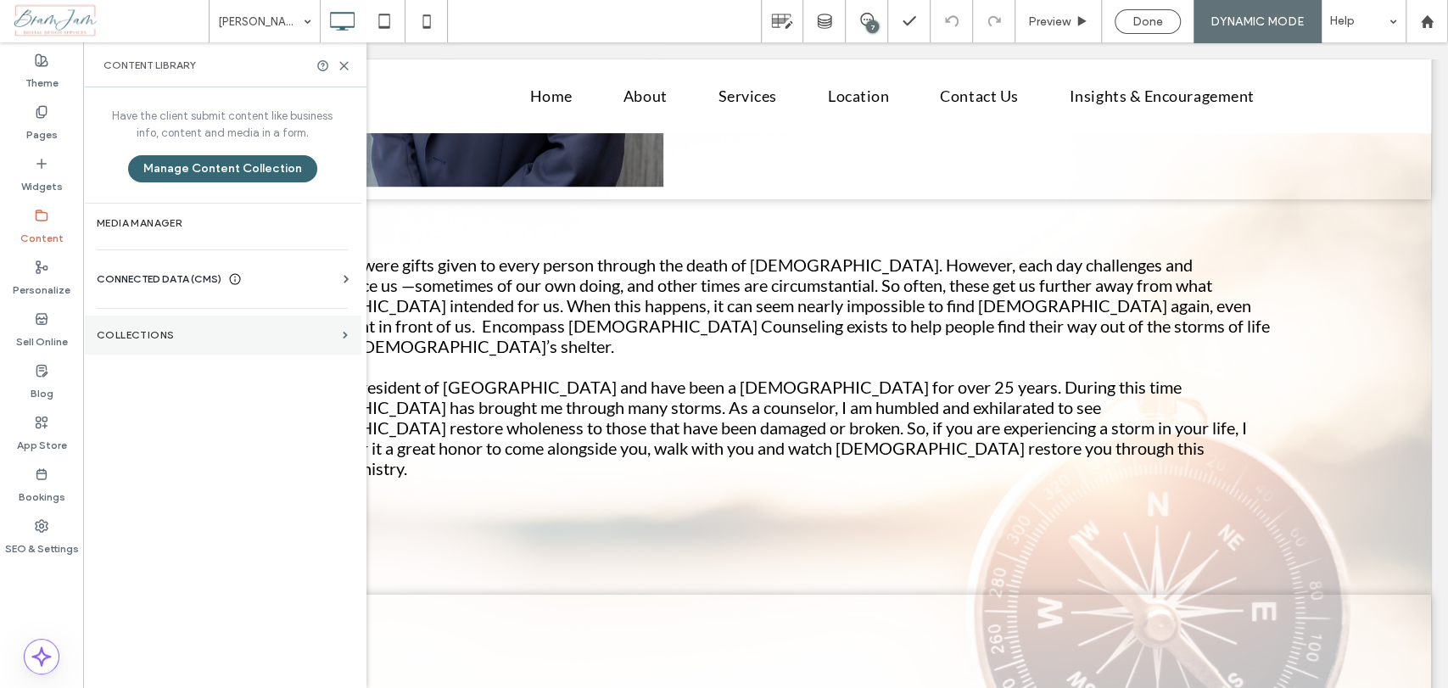
click at [166, 327] on section "Collections" at bounding box center [222, 334] width 278 height 39
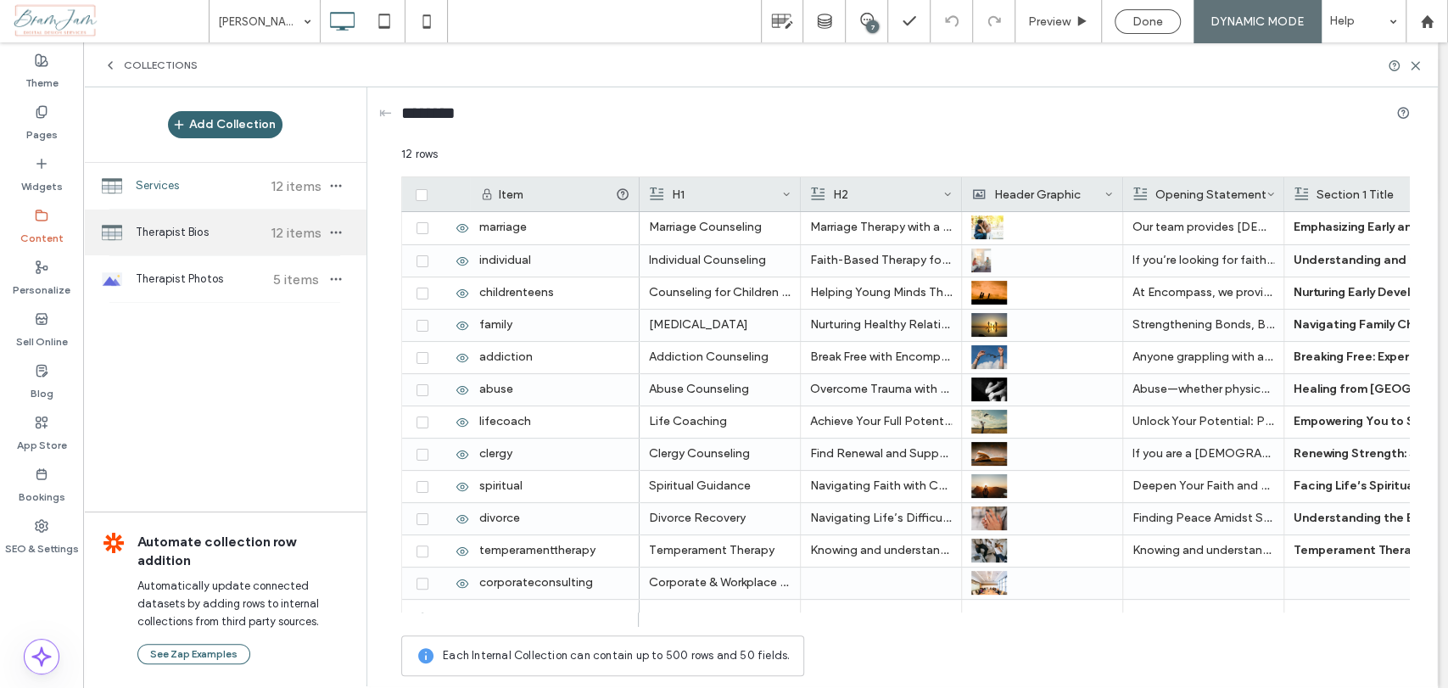
click at [202, 225] on span "Therapist Bios" at bounding box center [199, 232] width 126 height 17
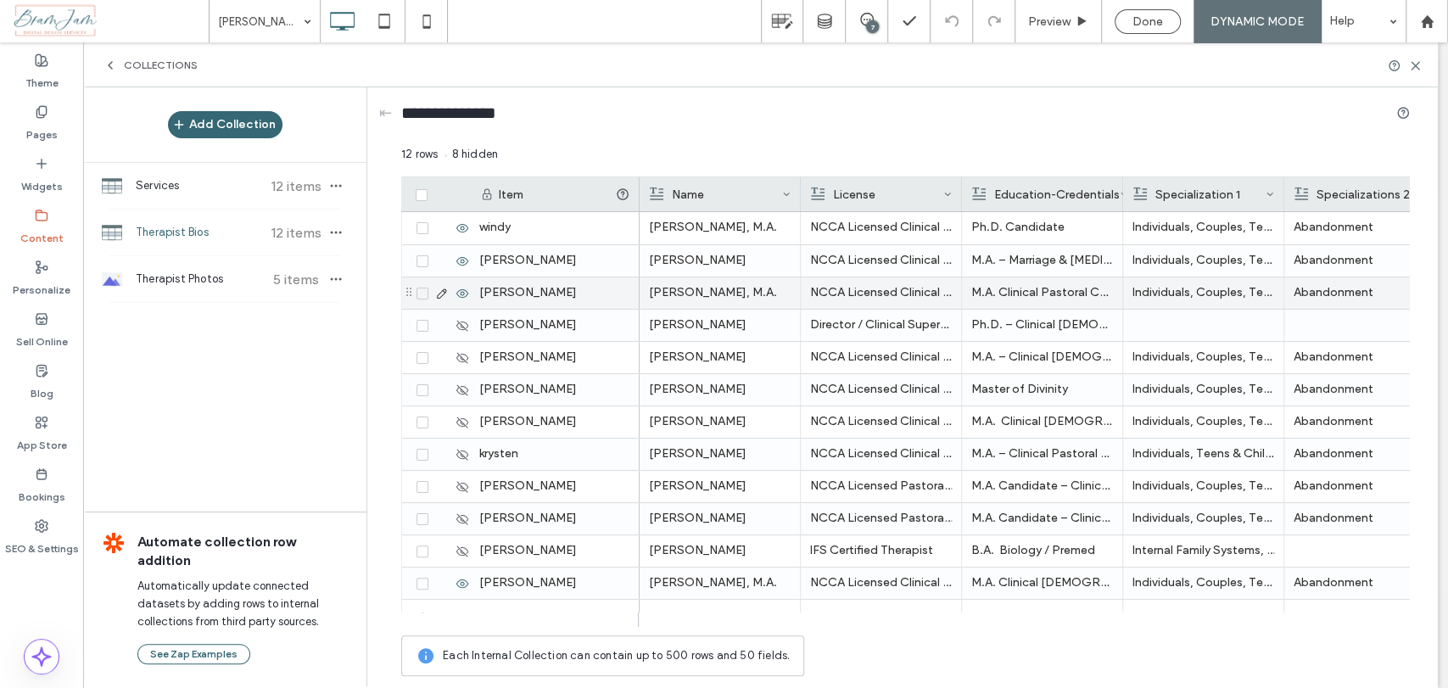
click at [457, 288] on icon at bounding box center [462, 294] width 14 height 14
click at [420, 293] on icon at bounding box center [422, 293] width 6 height 5
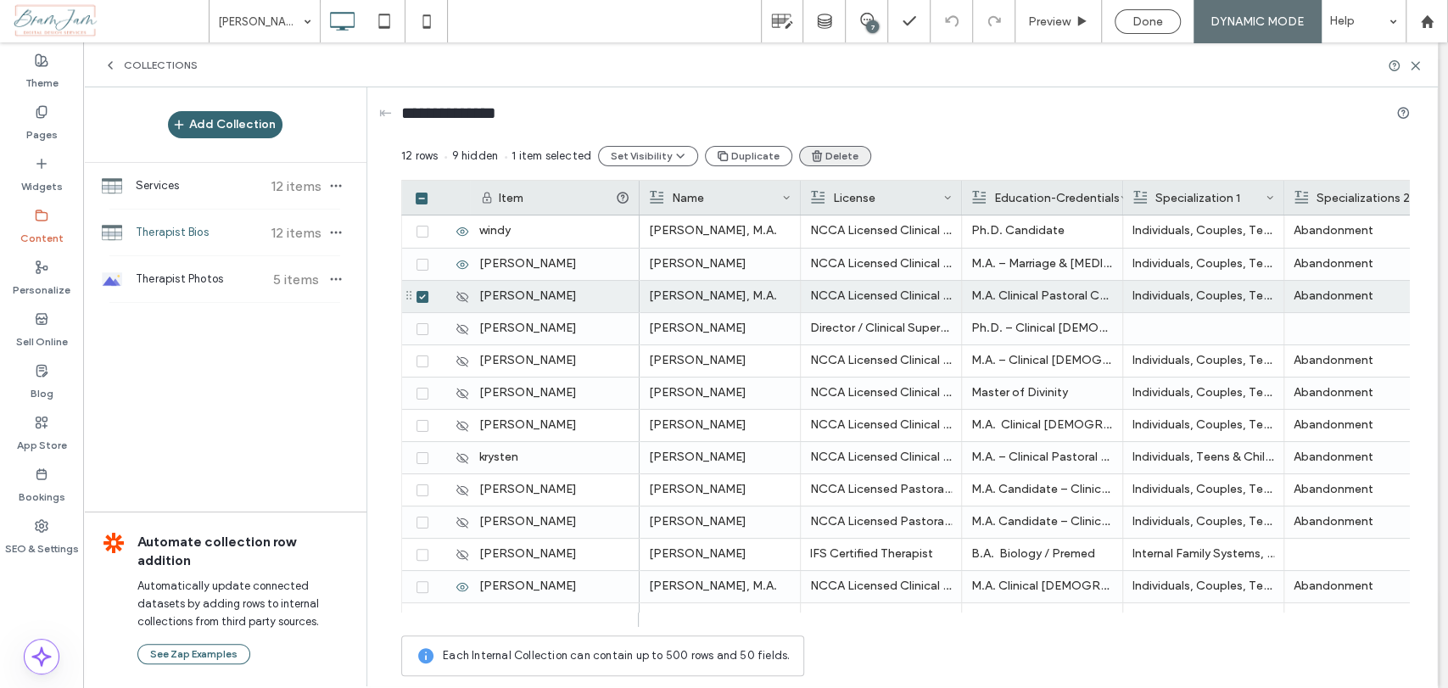
click at [839, 154] on button "Delete" at bounding box center [835, 156] width 72 height 20
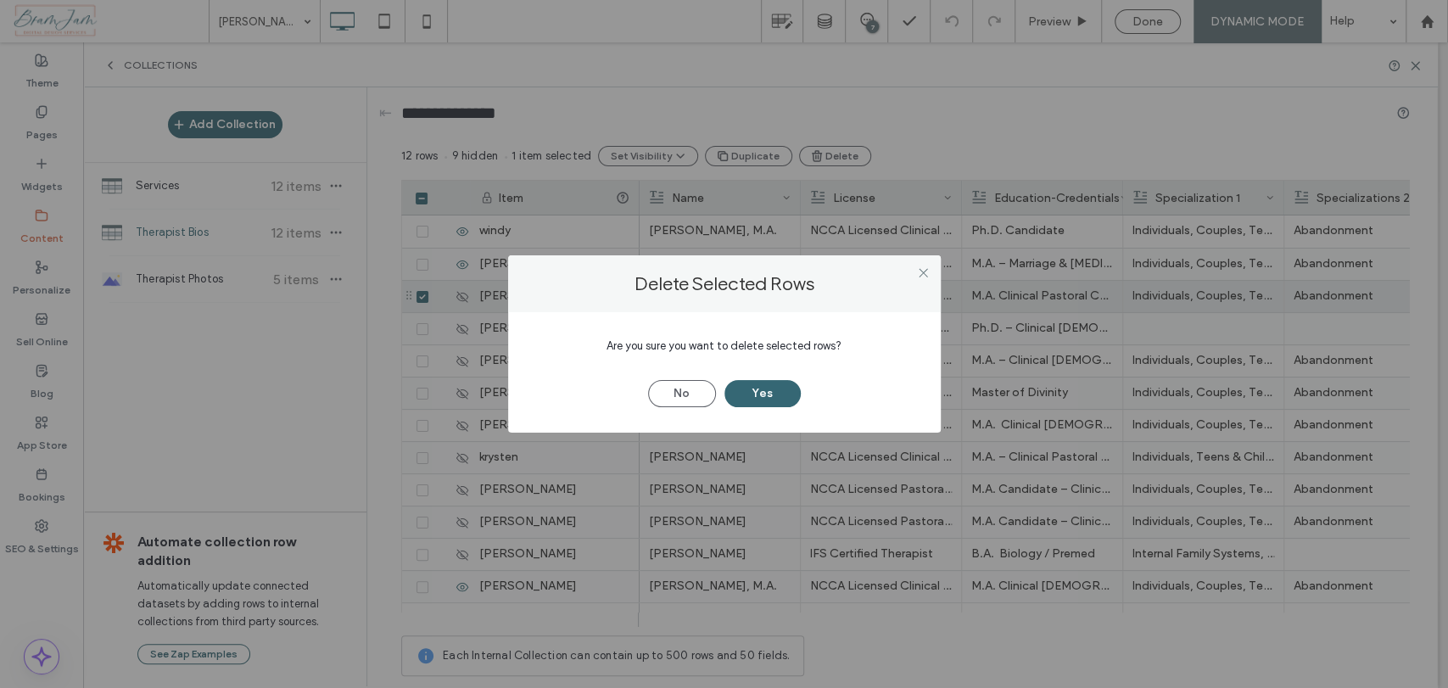
drag, startPoint x: 762, startPoint y: 399, endPoint x: 750, endPoint y: 304, distance: 96.7
click at [762, 395] on button "Yes" at bounding box center [762, 393] width 76 height 27
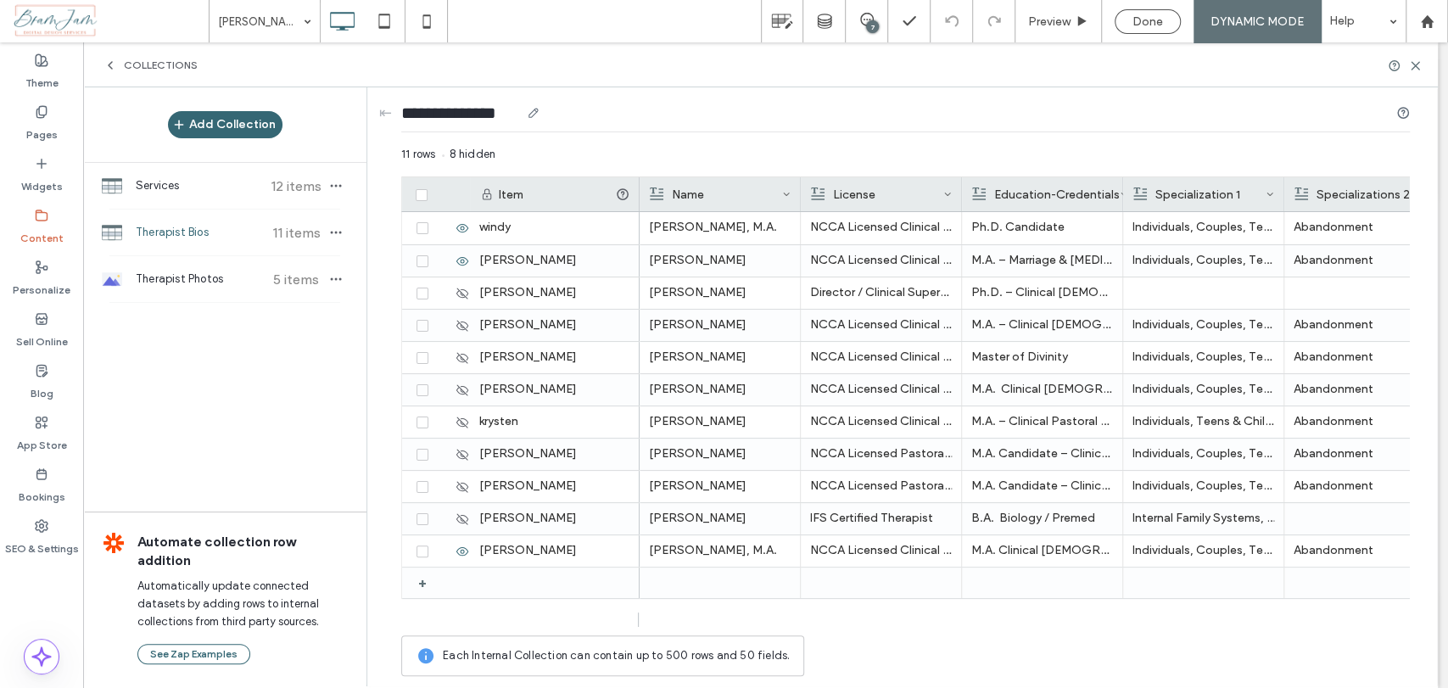
click at [973, 125] on div "**********" at bounding box center [905, 116] width 1008 height 31
click at [1126, 25] on div "Done" at bounding box center [1147, 21] width 64 height 14
click at [1236, 26] on div at bounding box center [724, 344] width 1448 height 688
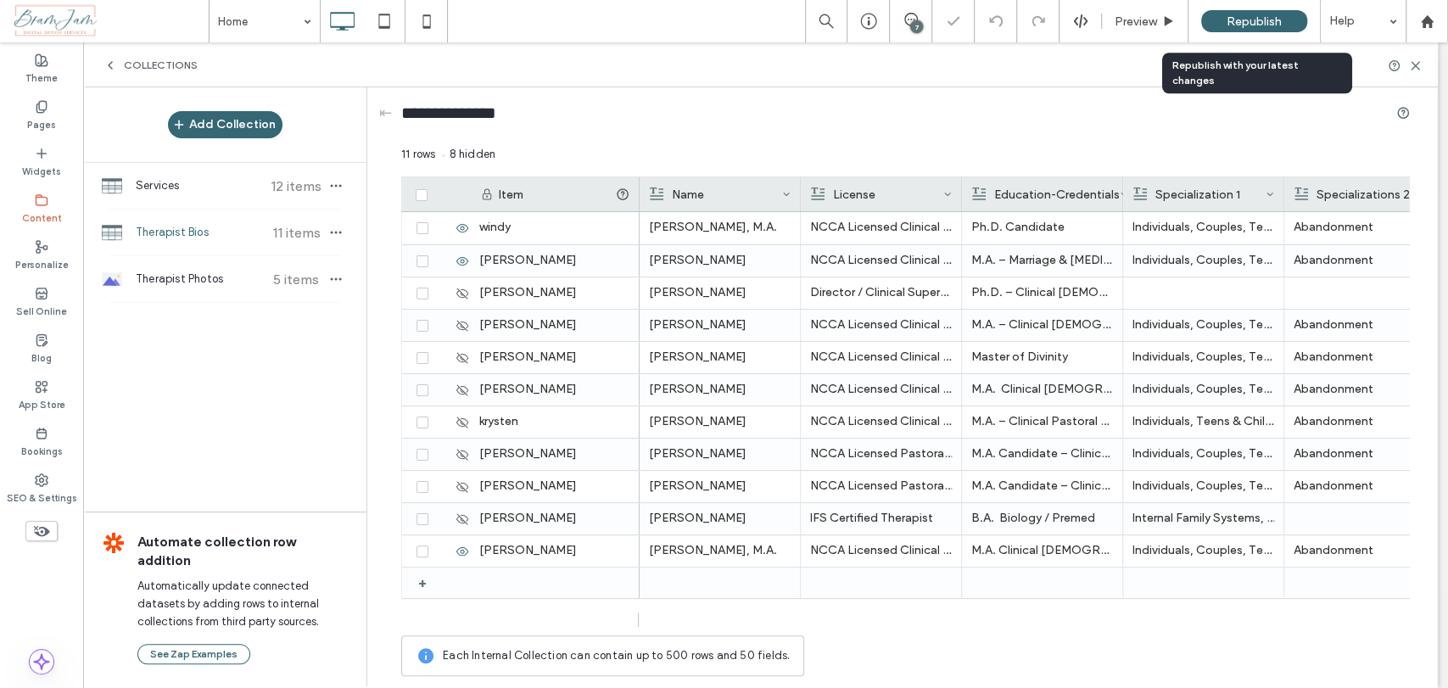
click at [1262, 22] on span "Republish" at bounding box center [1253, 21] width 55 height 14
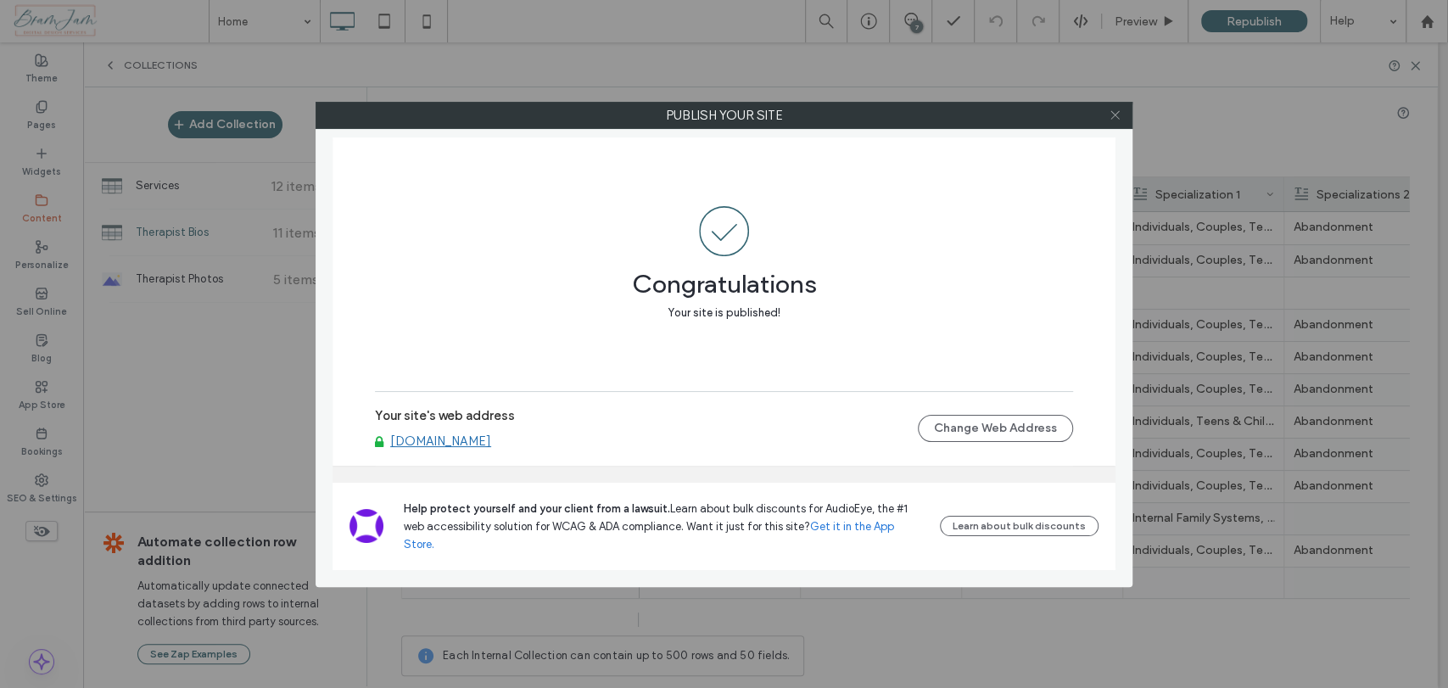
click at [1114, 117] on icon at bounding box center [1114, 115] width 13 height 13
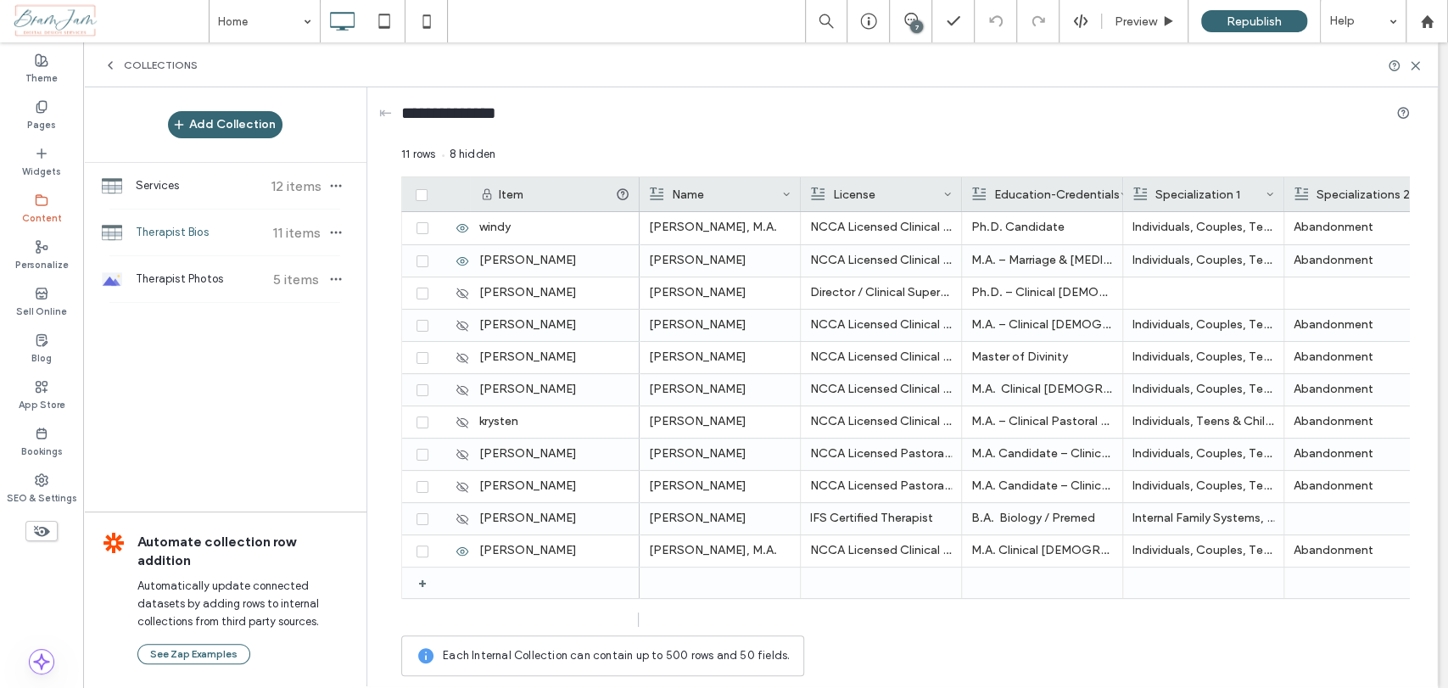
click at [1114, 117] on div "**********" at bounding box center [905, 116] width 1008 height 31
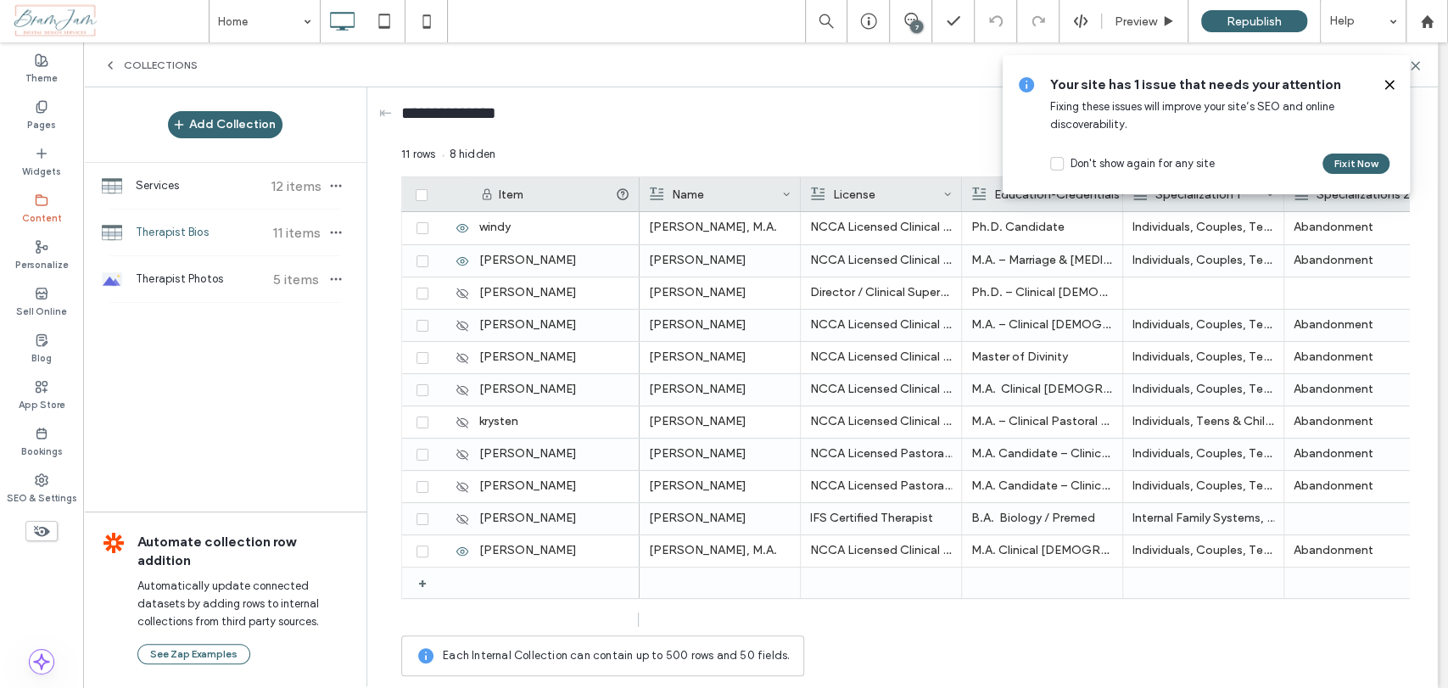
click at [1382, 88] on icon at bounding box center [1389, 85] width 14 height 14
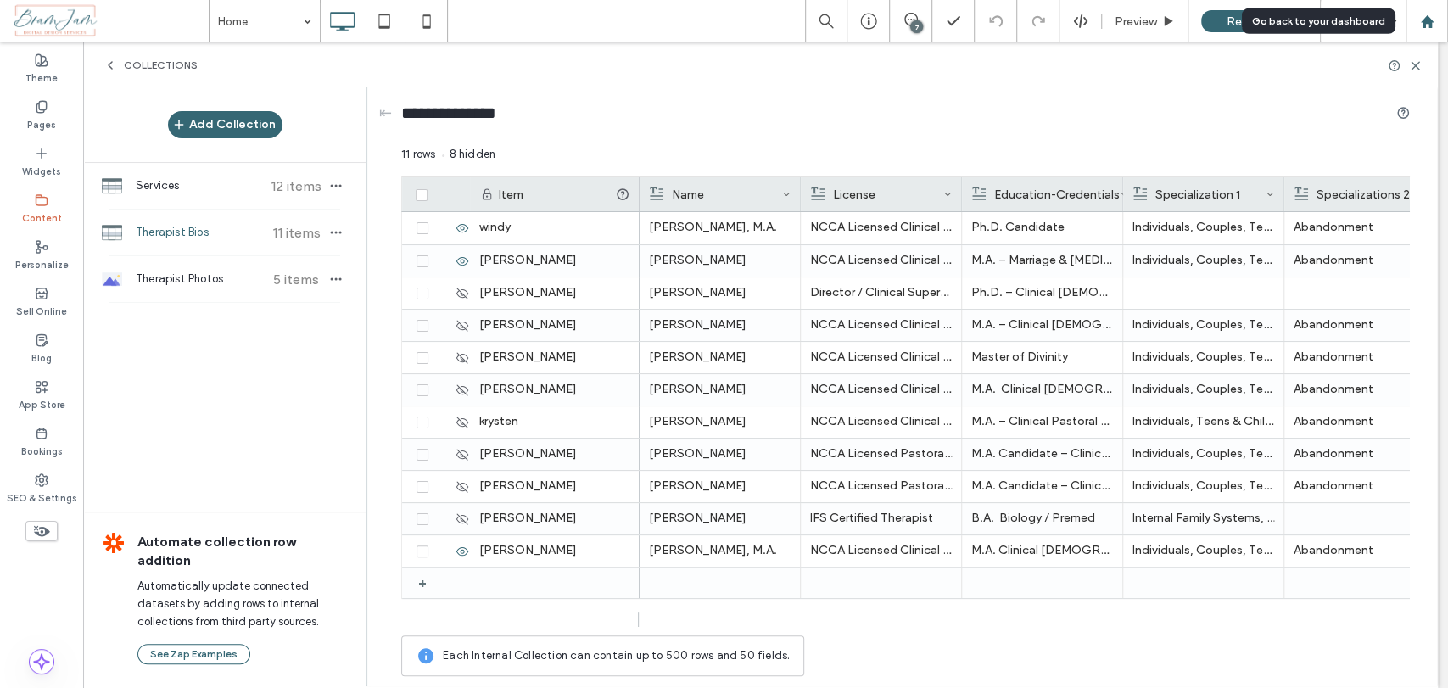
click at [1421, 22] on icon at bounding box center [1427, 21] width 14 height 14
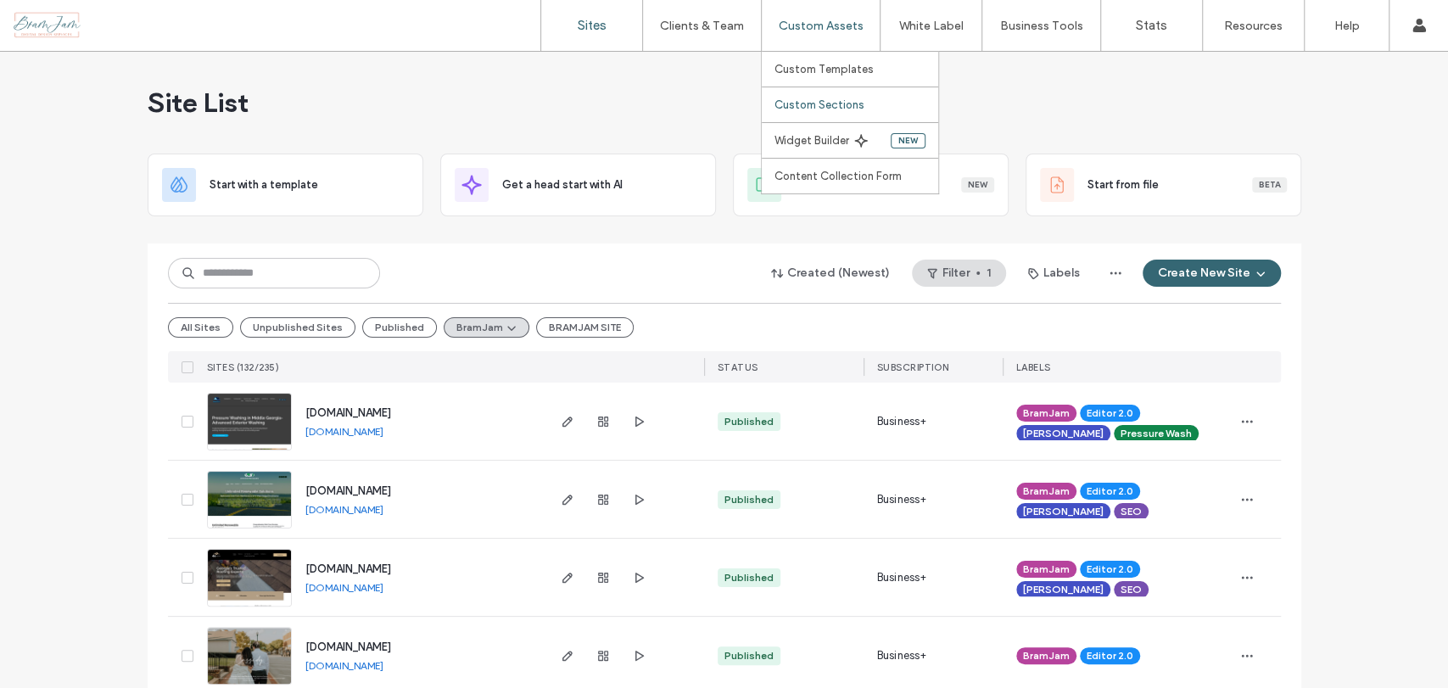
click at [847, 120] on link "Custom Sections" at bounding box center [856, 104] width 164 height 35
click at [234, 272] on input at bounding box center [274, 273] width 212 height 31
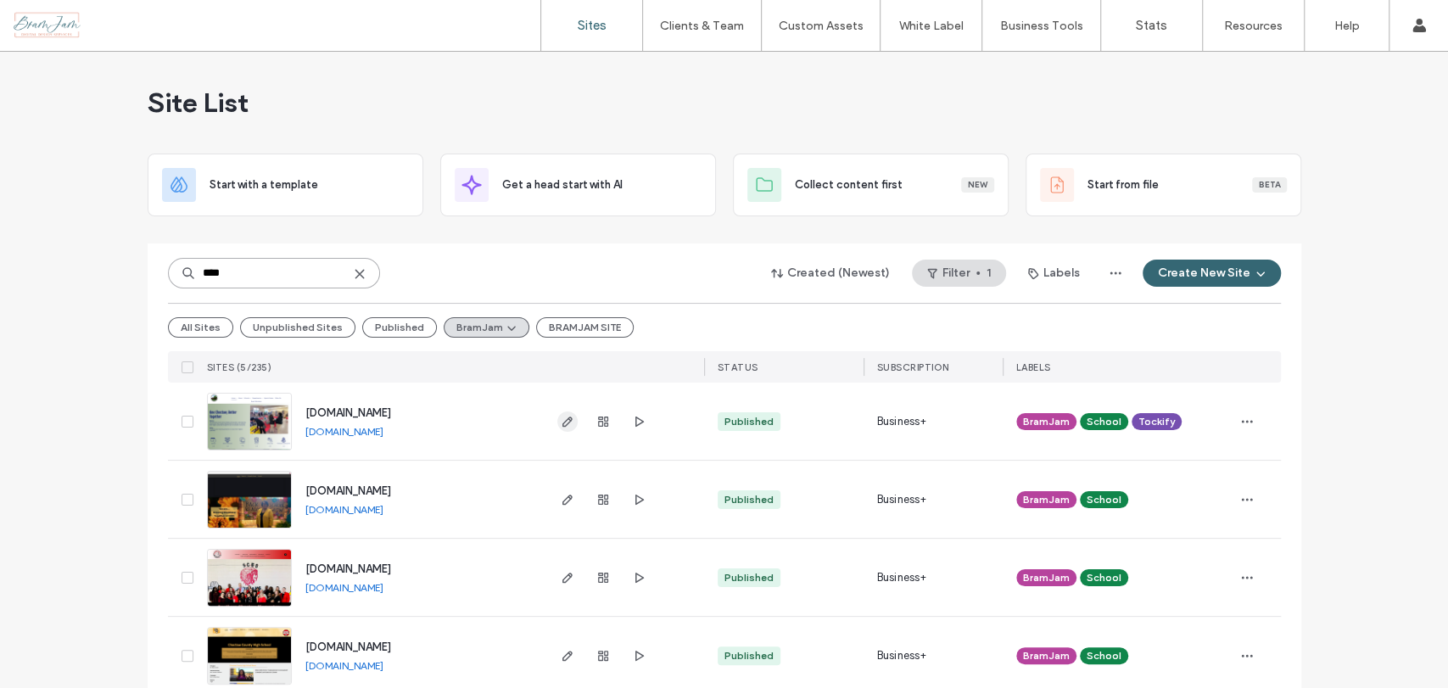
type input "****"
click at [565, 418] on use "button" at bounding box center [566, 421] width 10 height 10
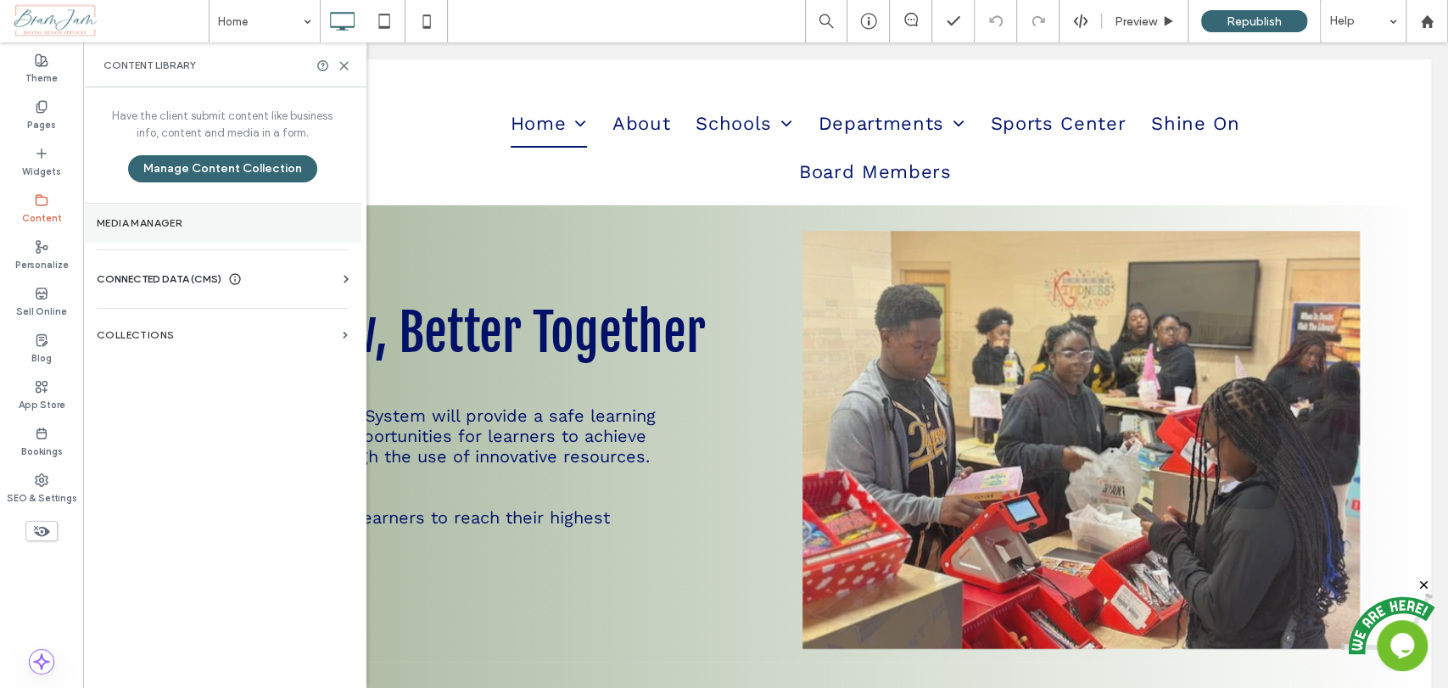
click at [211, 231] on section "Media Manager" at bounding box center [222, 223] width 278 height 39
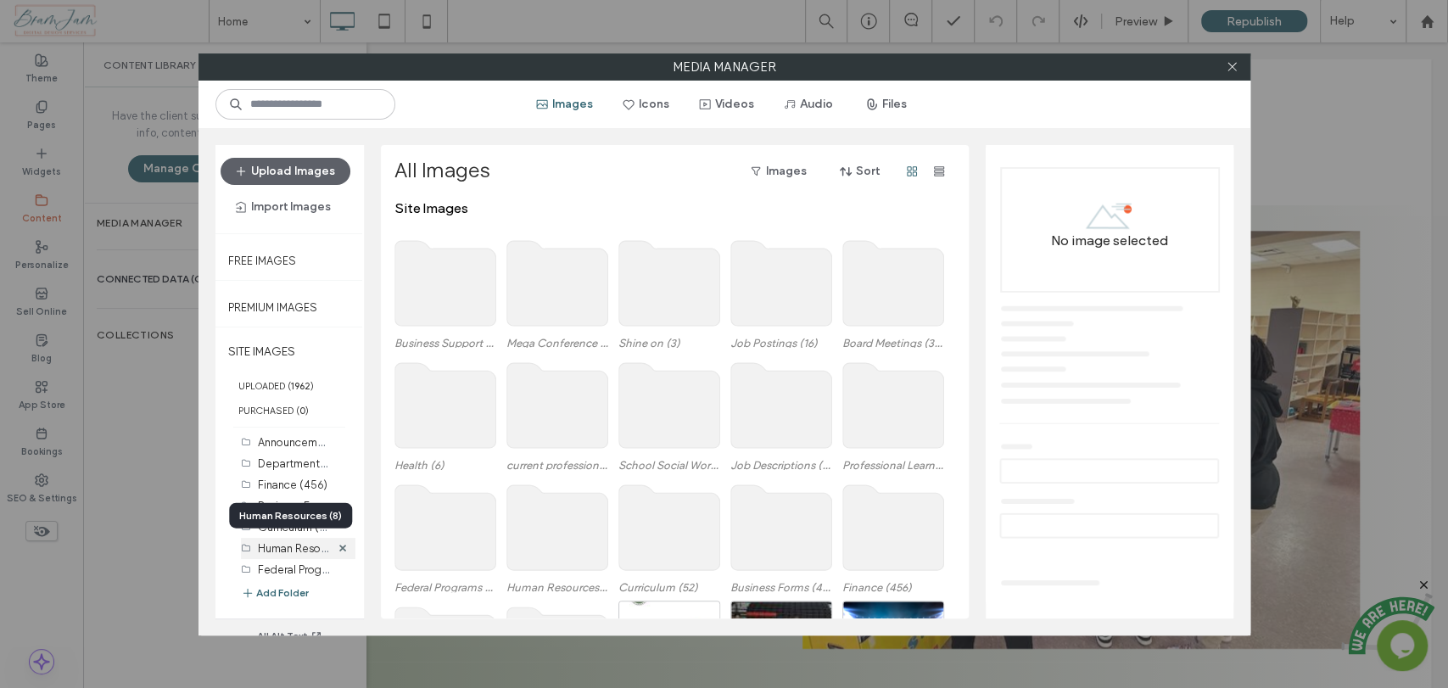
click at [300, 551] on label "Human Resources (8)" at bounding box center [311, 547] width 107 height 16
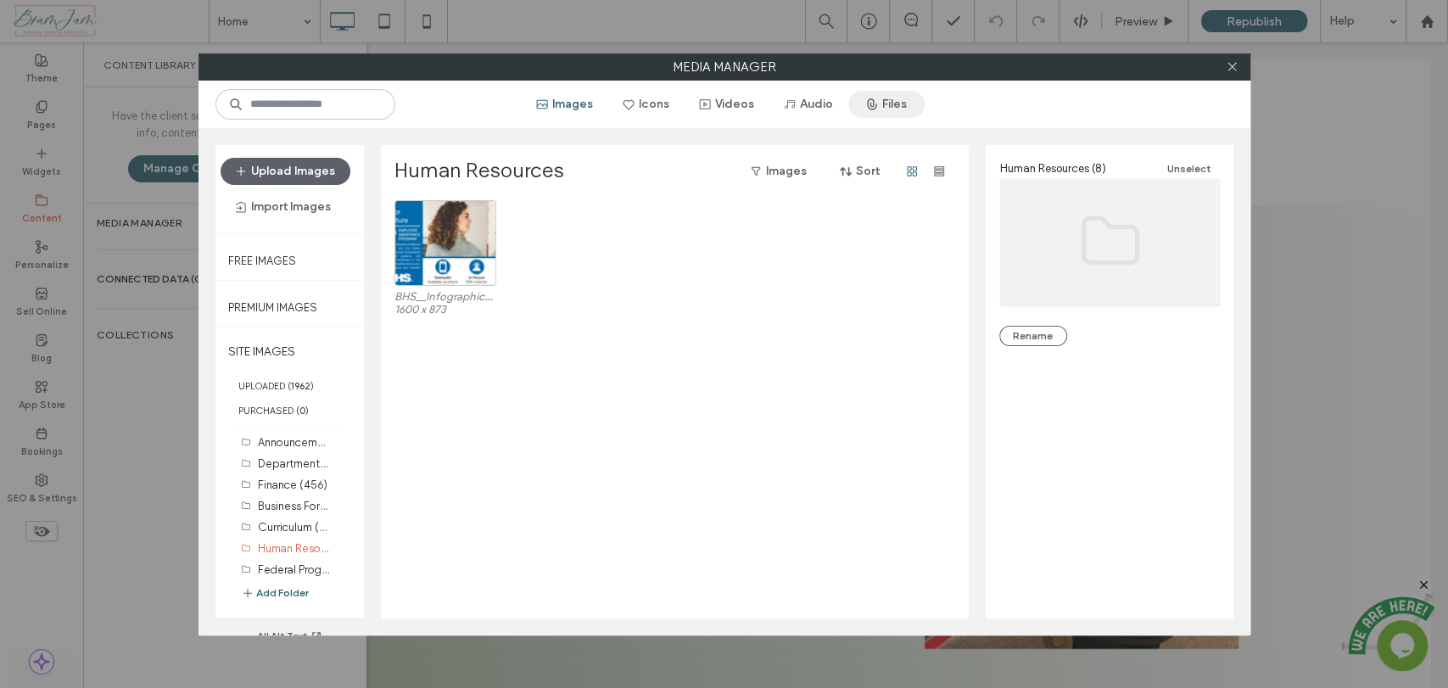
click at [878, 98] on icon "button" at bounding box center [872, 105] width 14 height 14
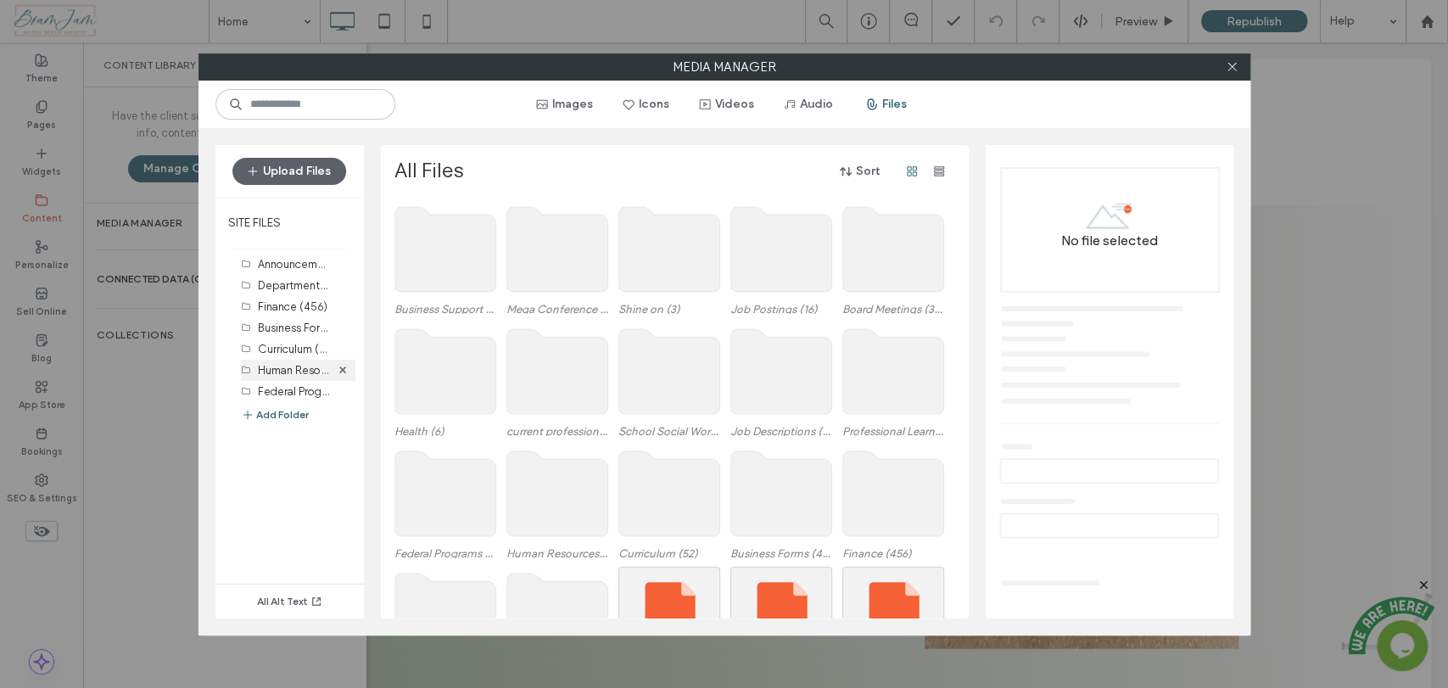
click at [286, 371] on label "Human Resources (8)" at bounding box center [311, 369] width 107 height 16
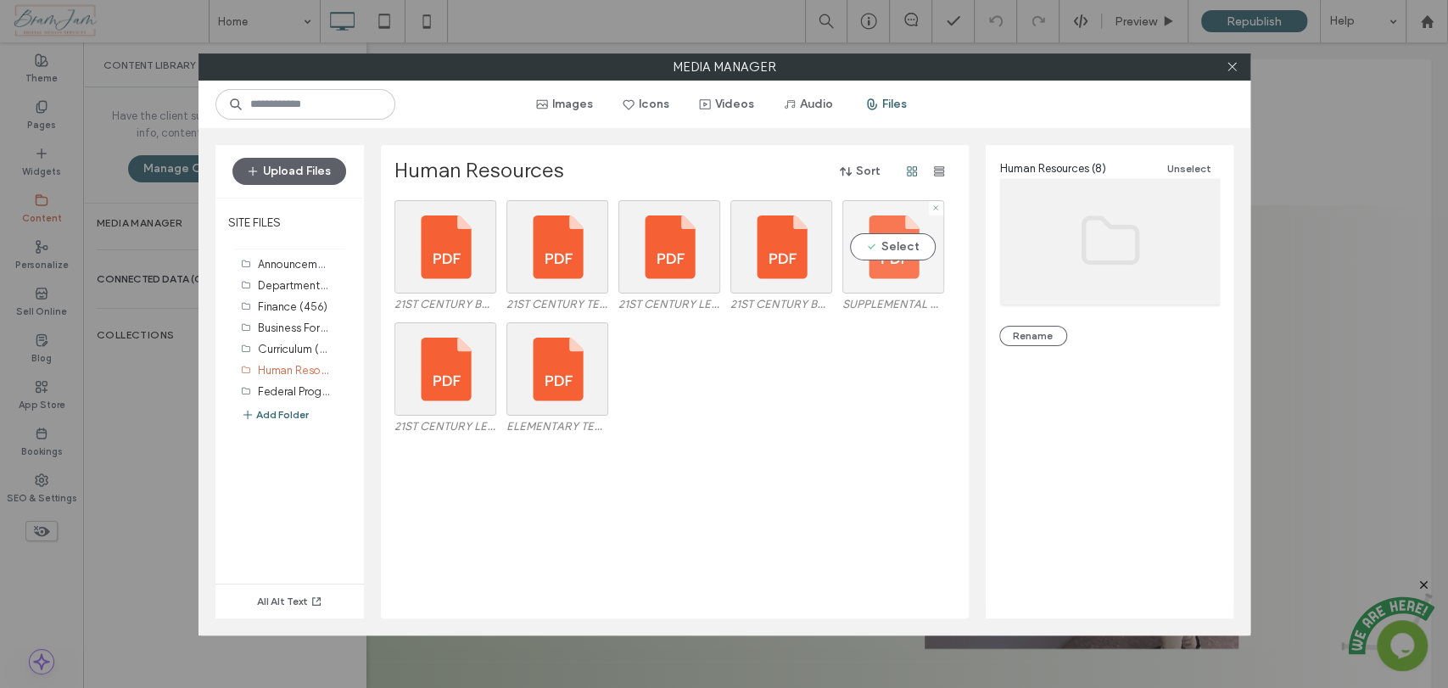
click at [906, 247] on div "Select" at bounding box center [893, 246] width 102 height 93
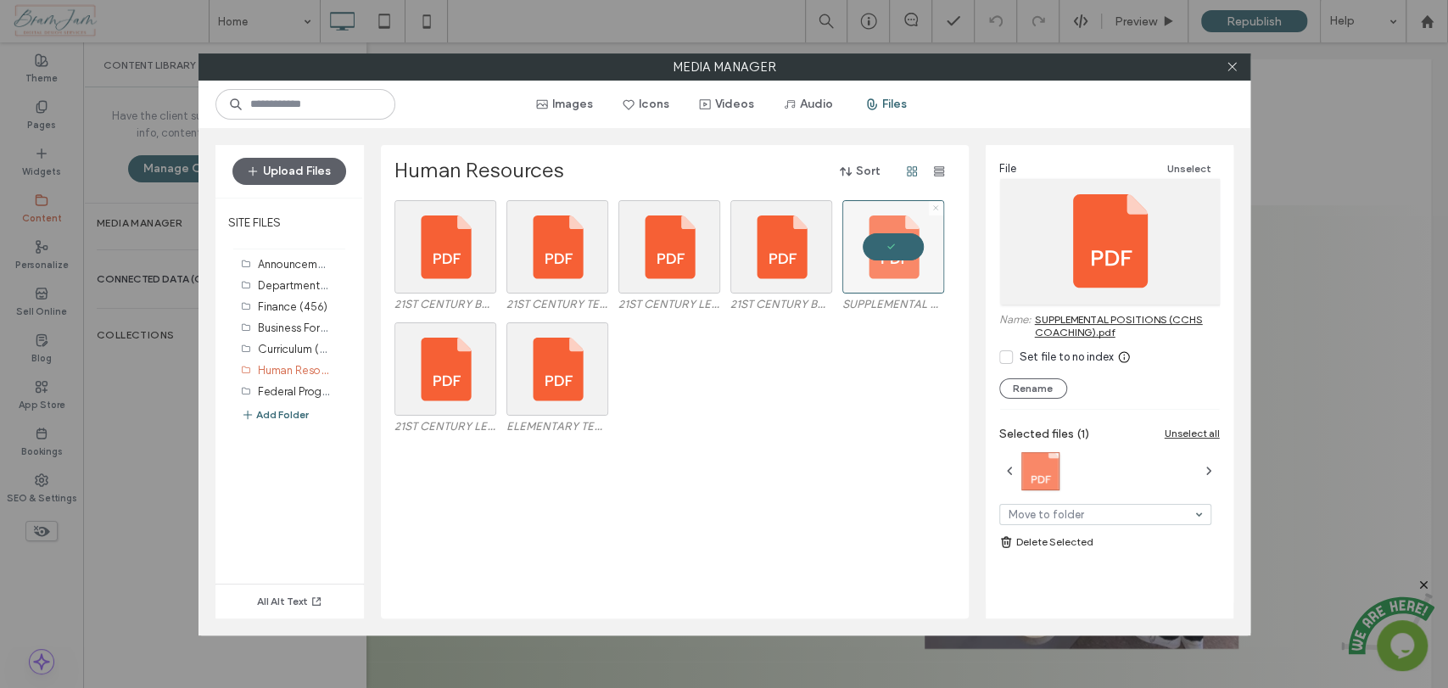
click at [936, 206] on icon at bounding box center [935, 207] width 7 height 7
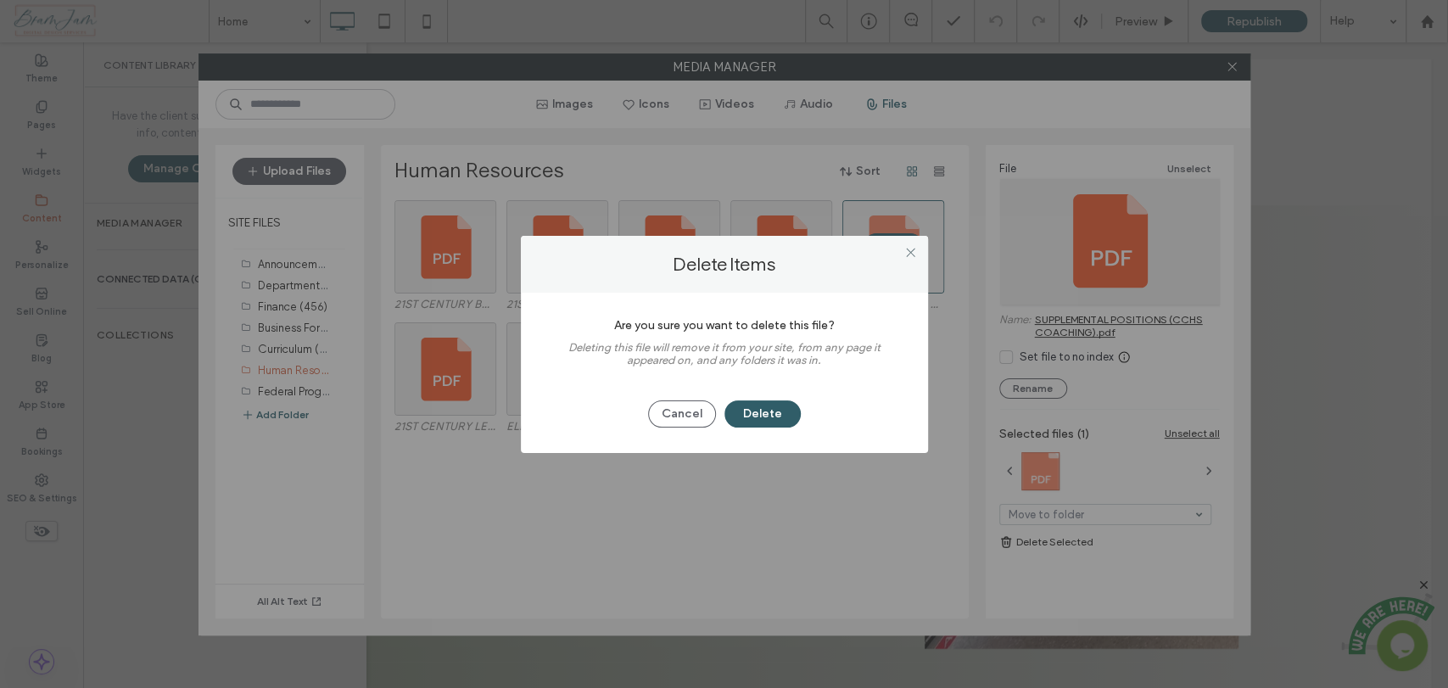
click at [756, 401] on button "Delete" at bounding box center [762, 413] width 76 height 27
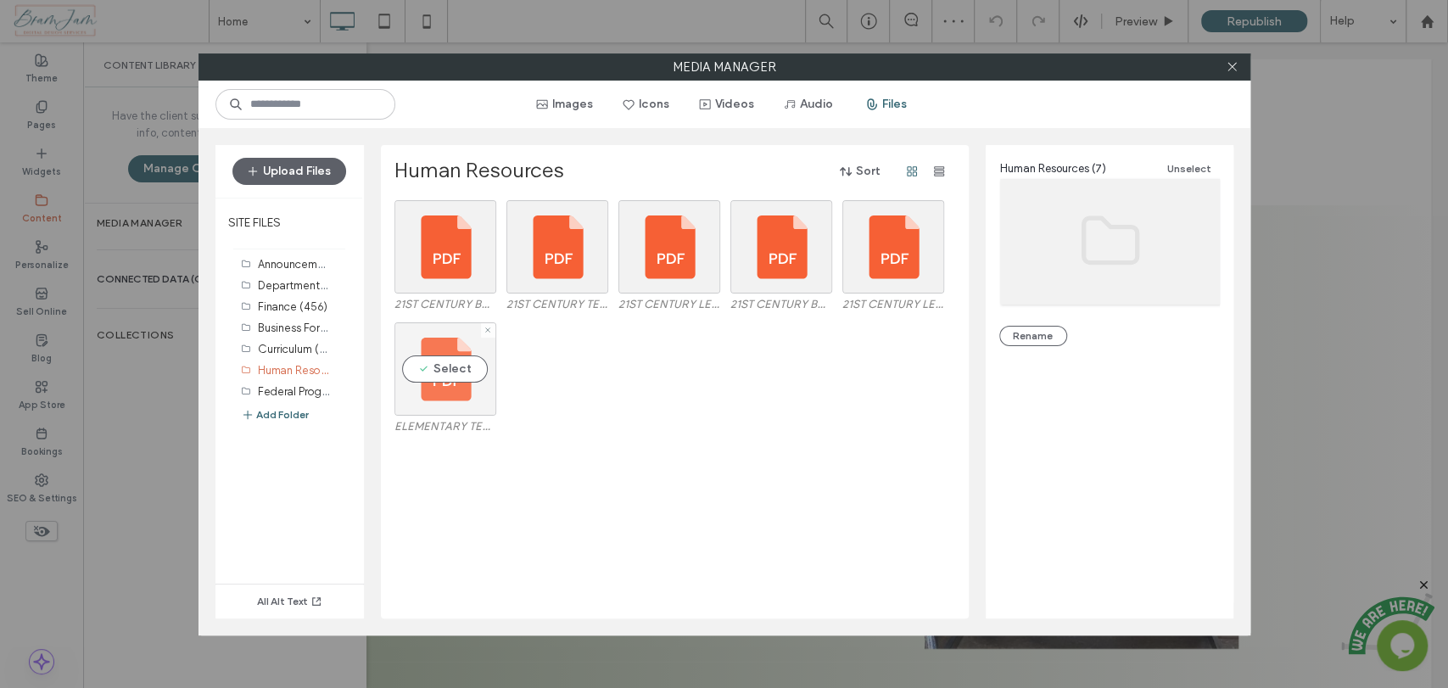
click at [451, 356] on div "Select" at bounding box center [445, 368] width 102 height 93
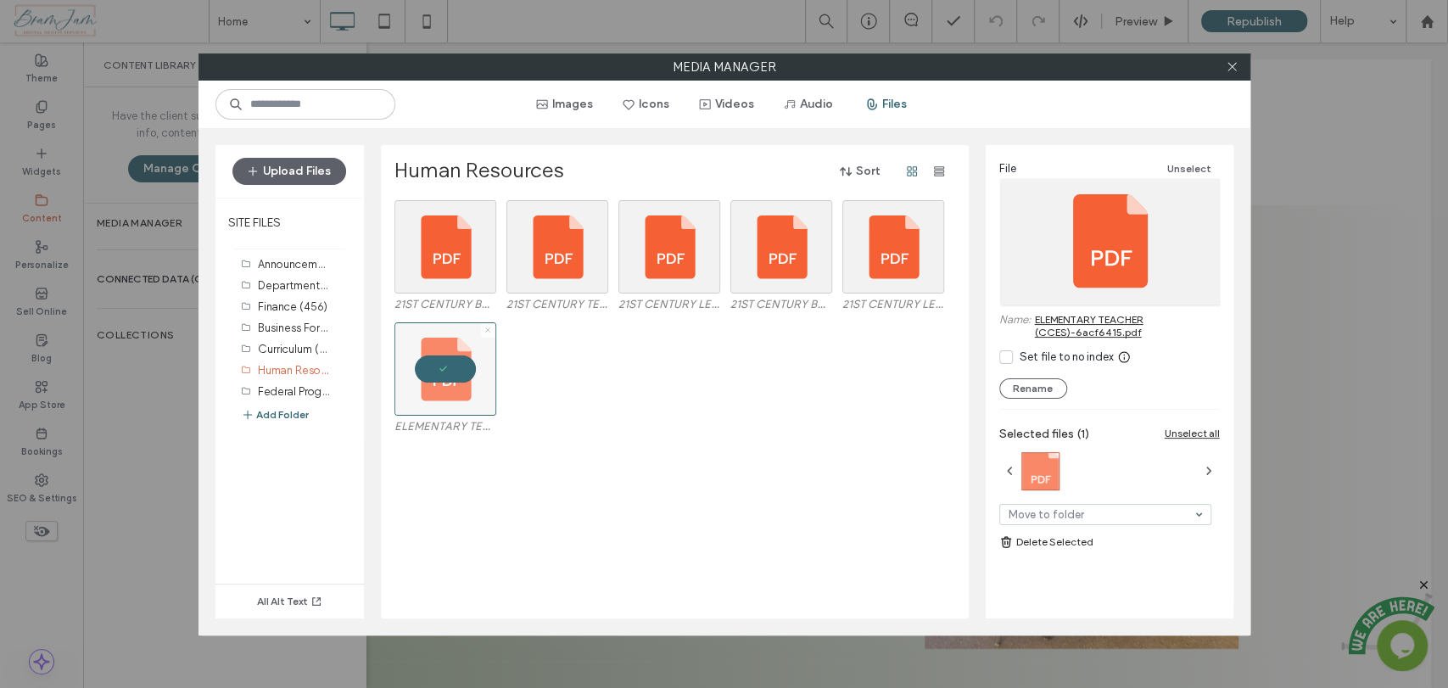
click at [484, 332] on icon at bounding box center [487, 330] width 7 height 7
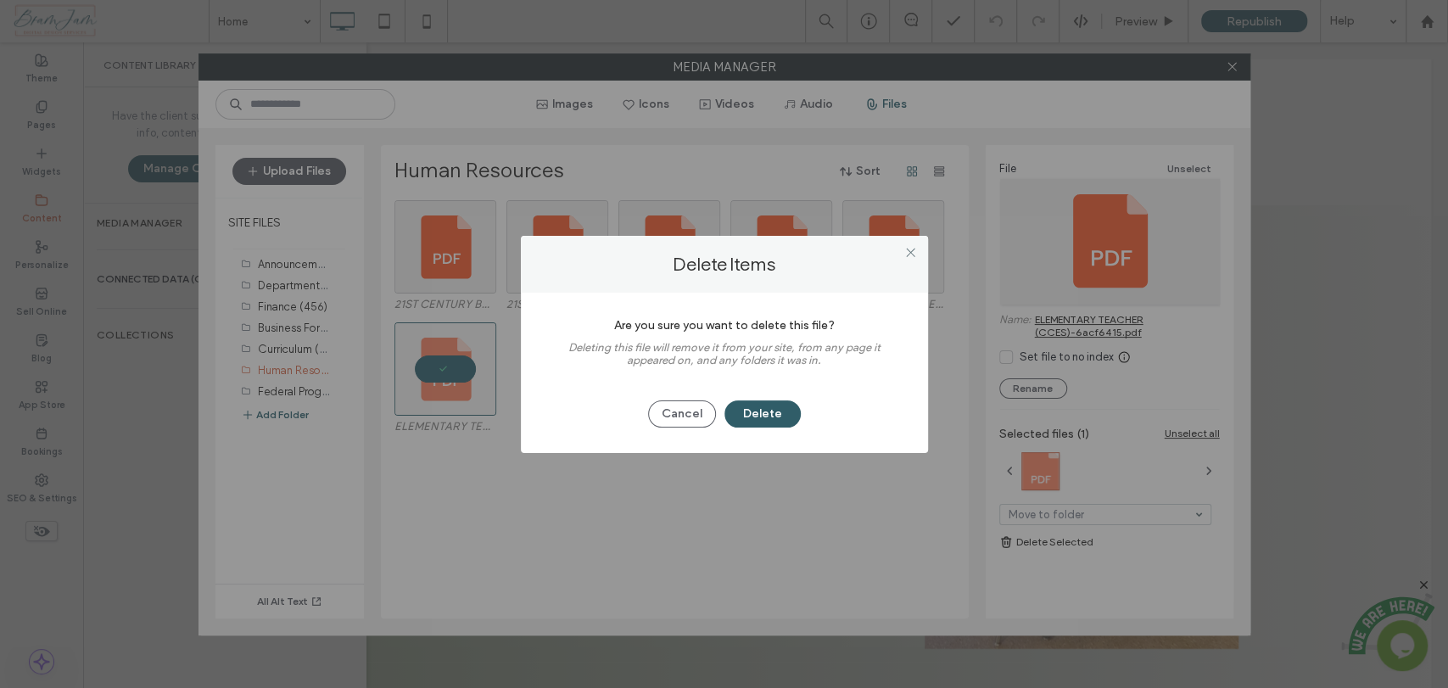
click at [745, 411] on button "Delete" at bounding box center [762, 413] width 76 height 27
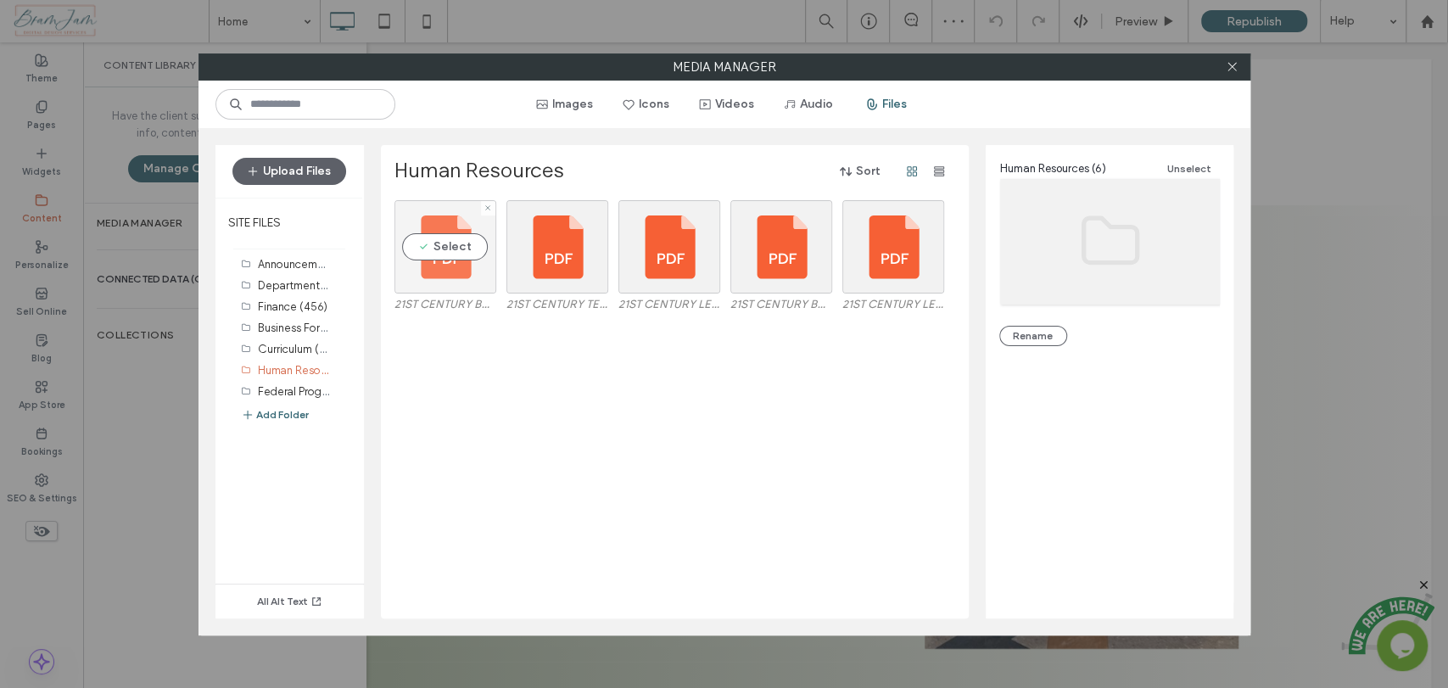
click at [431, 246] on div "Select" at bounding box center [445, 246] width 102 height 93
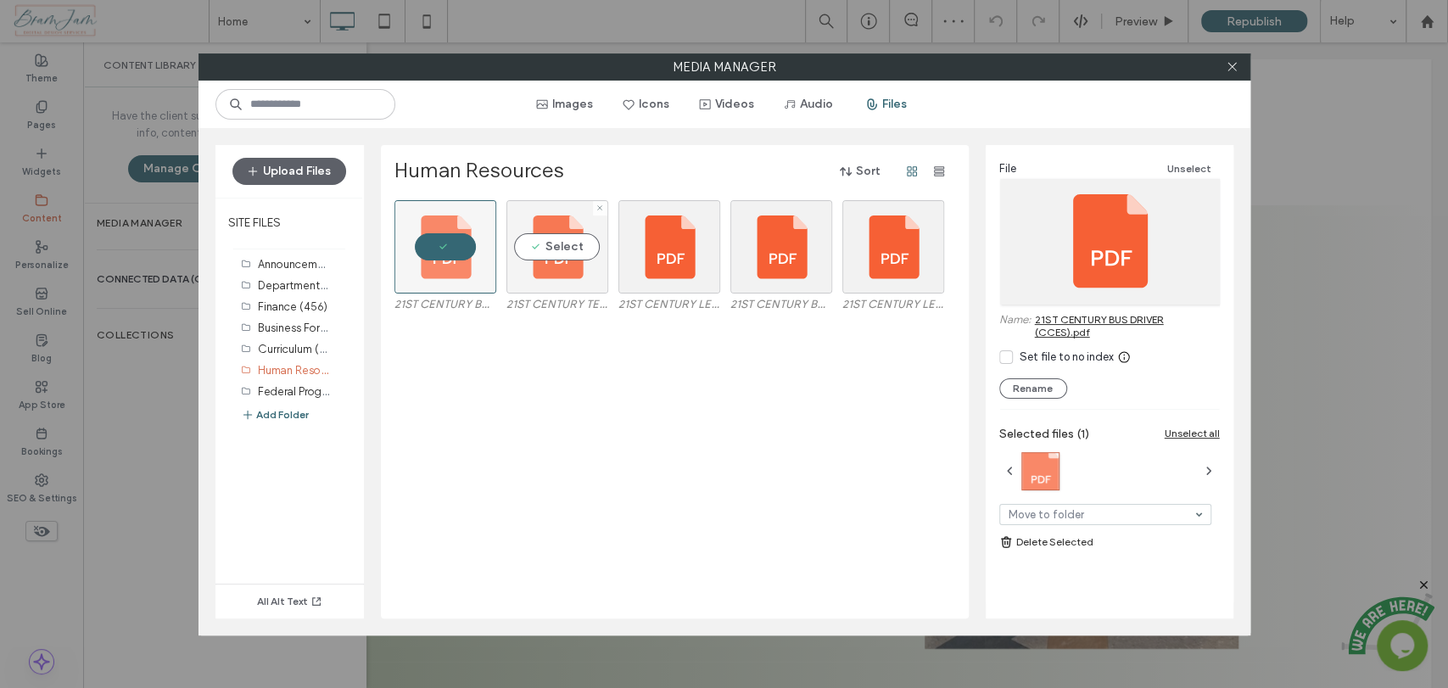
click at [555, 245] on div "Select" at bounding box center [557, 246] width 102 height 93
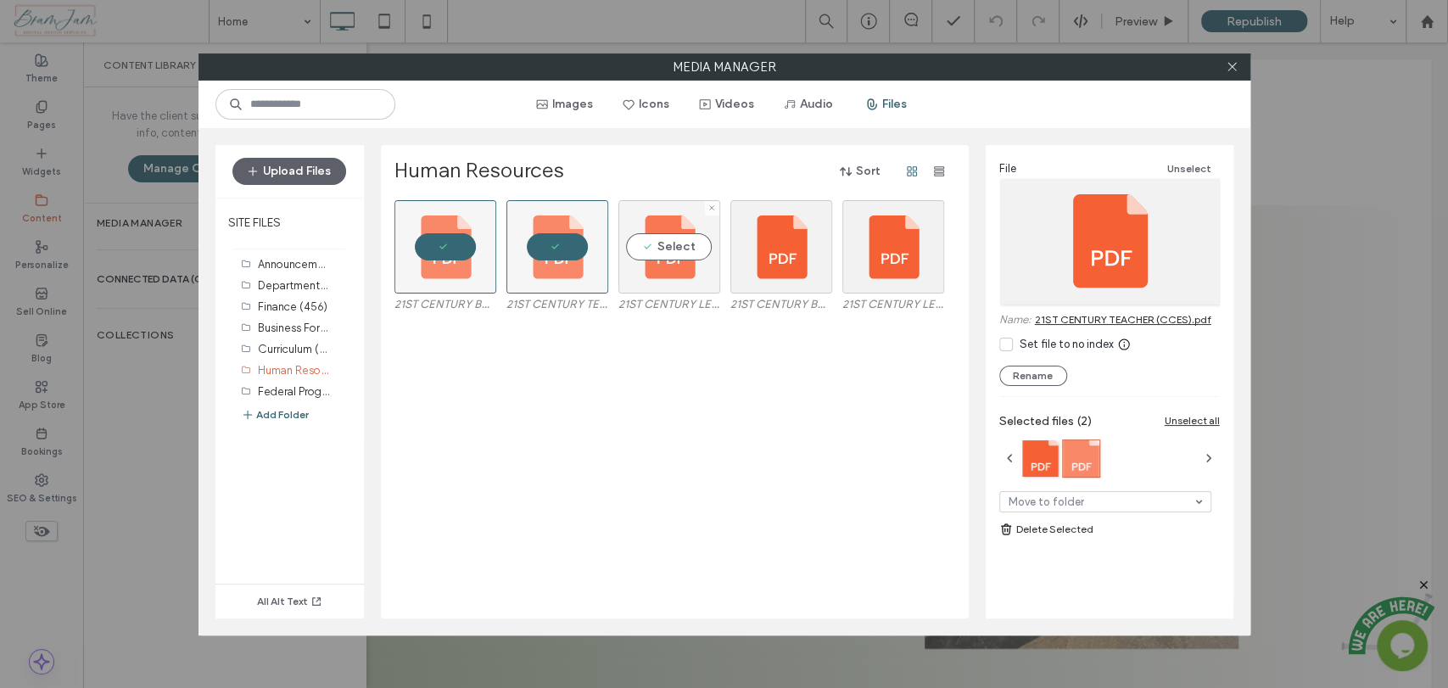
click at [679, 245] on div "Select" at bounding box center [669, 246] width 102 height 93
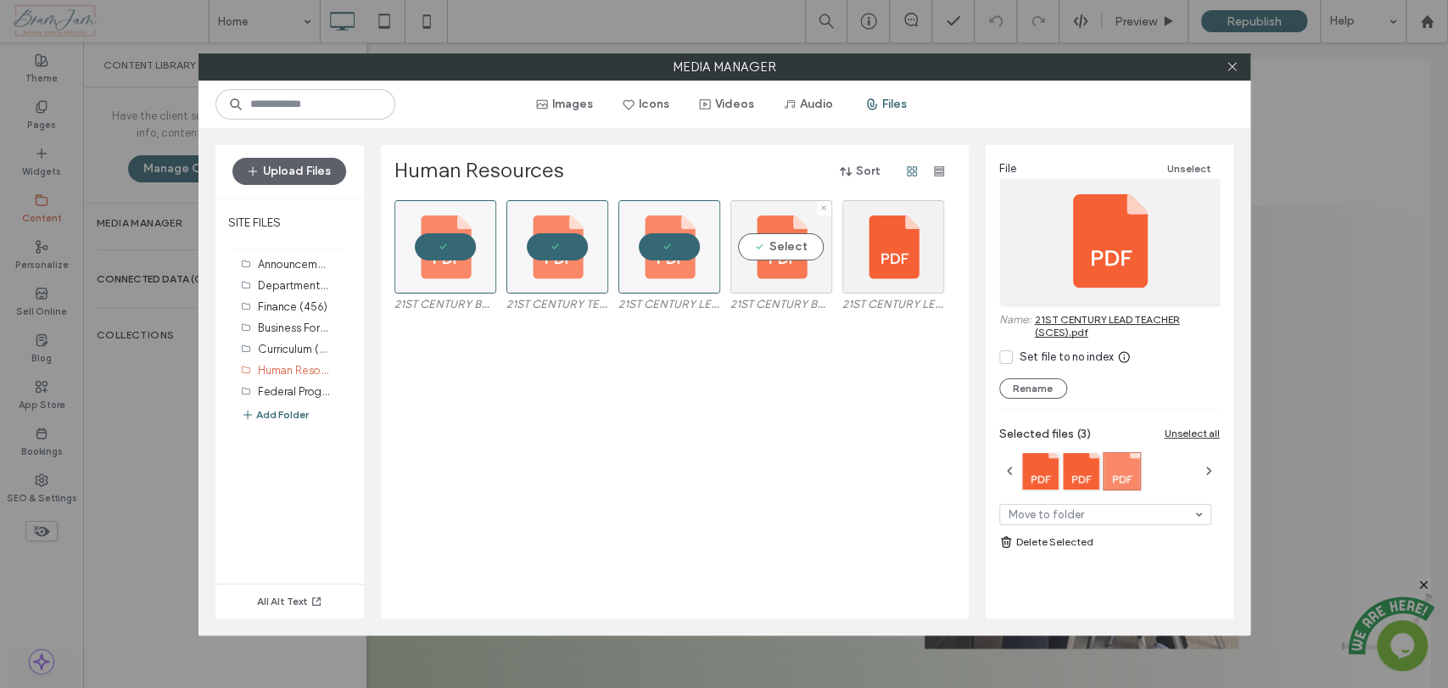
click at [823, 239] on div "Select" at bounding box center [781, 246] width 102 height 93
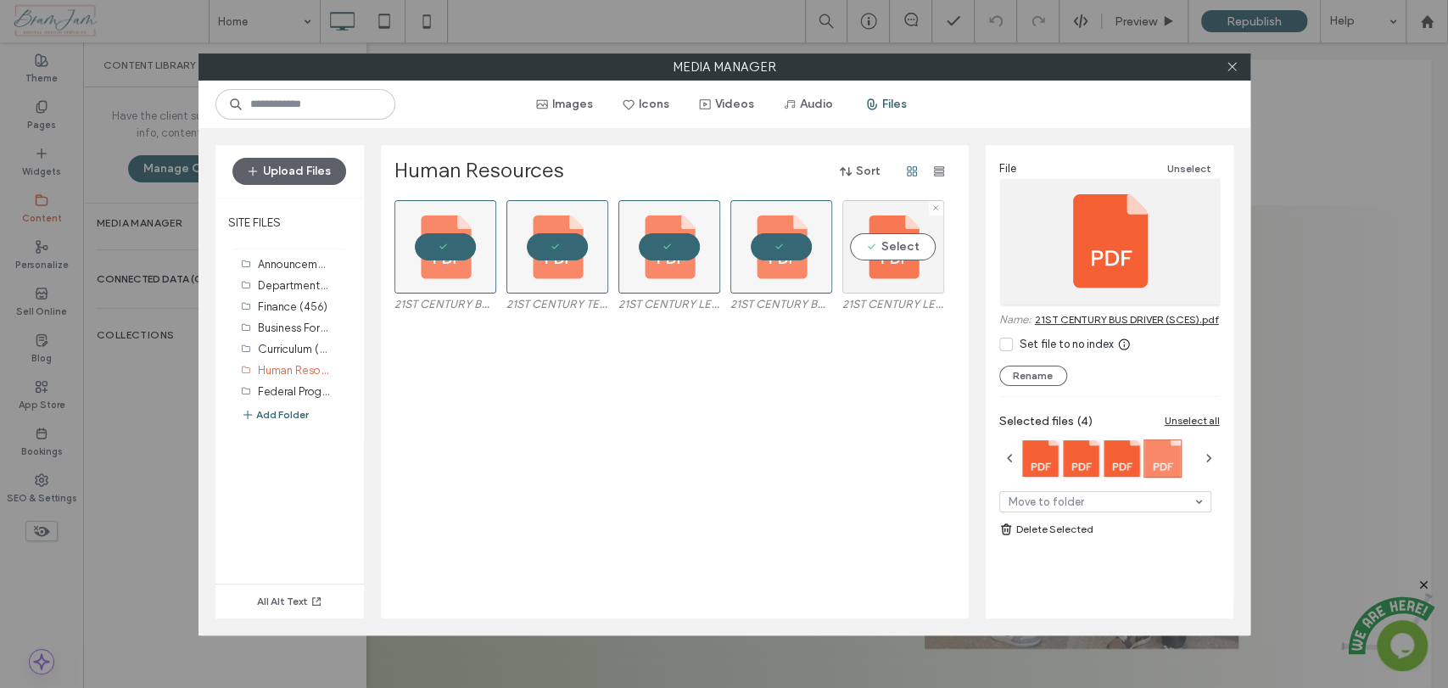
click at [919, 263] on div "Select" at bounding box center [893, 246] width 102 height 93
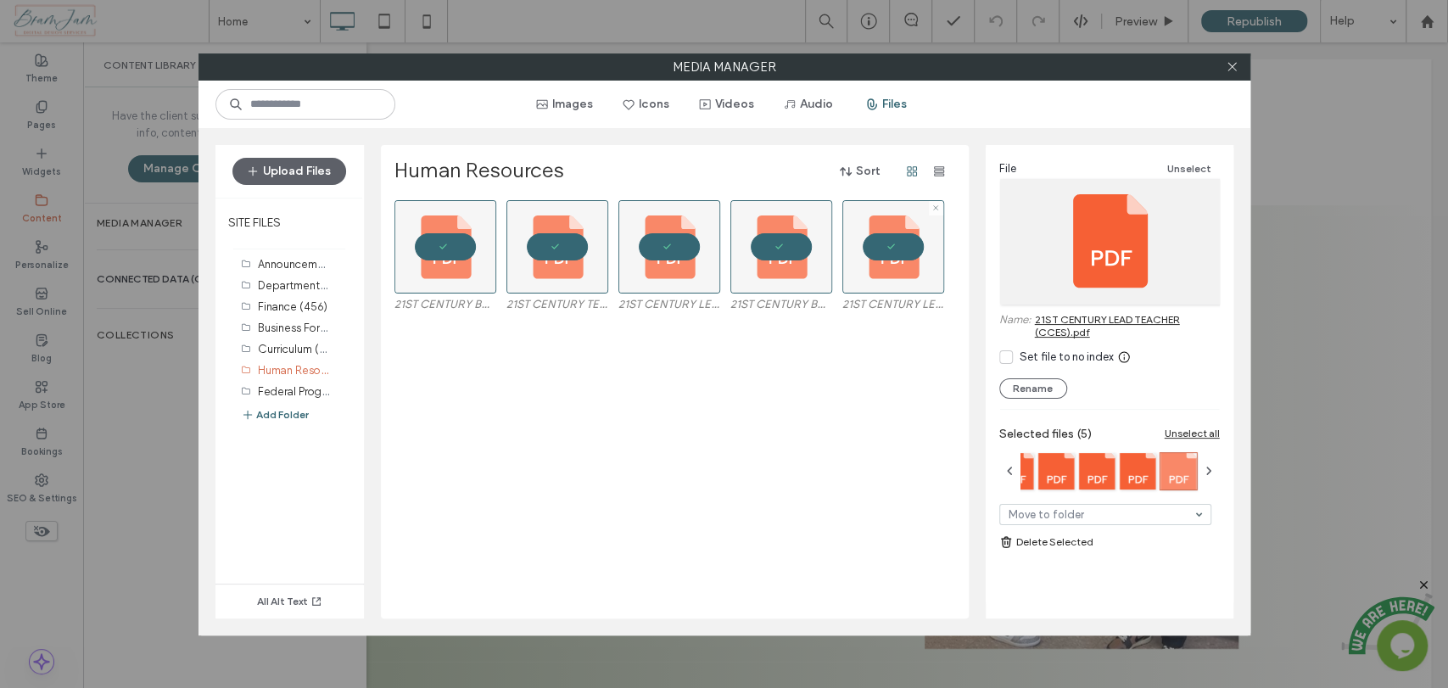
click at [919, 263] on div at bounding box center [893, 246] width 102 height 93
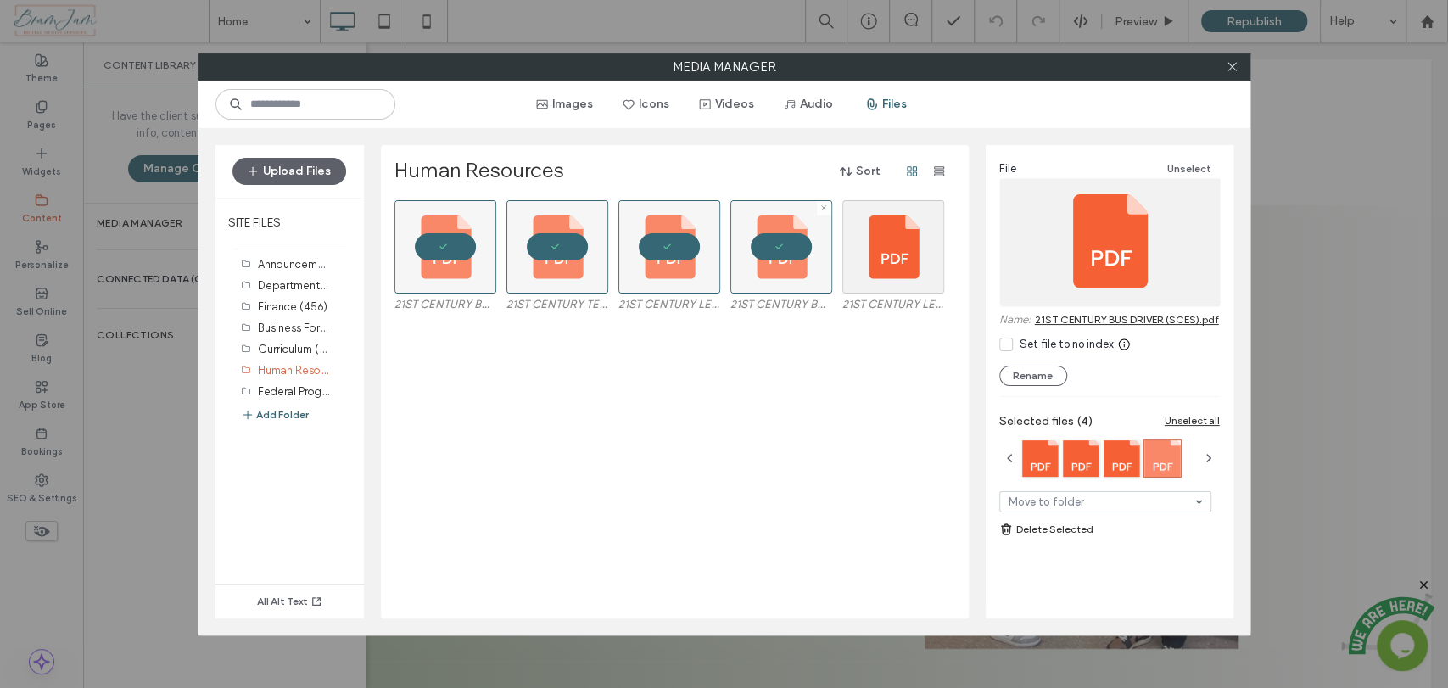
click at [766, 245] on div at bounding box center [781, 246] width 102 height 93
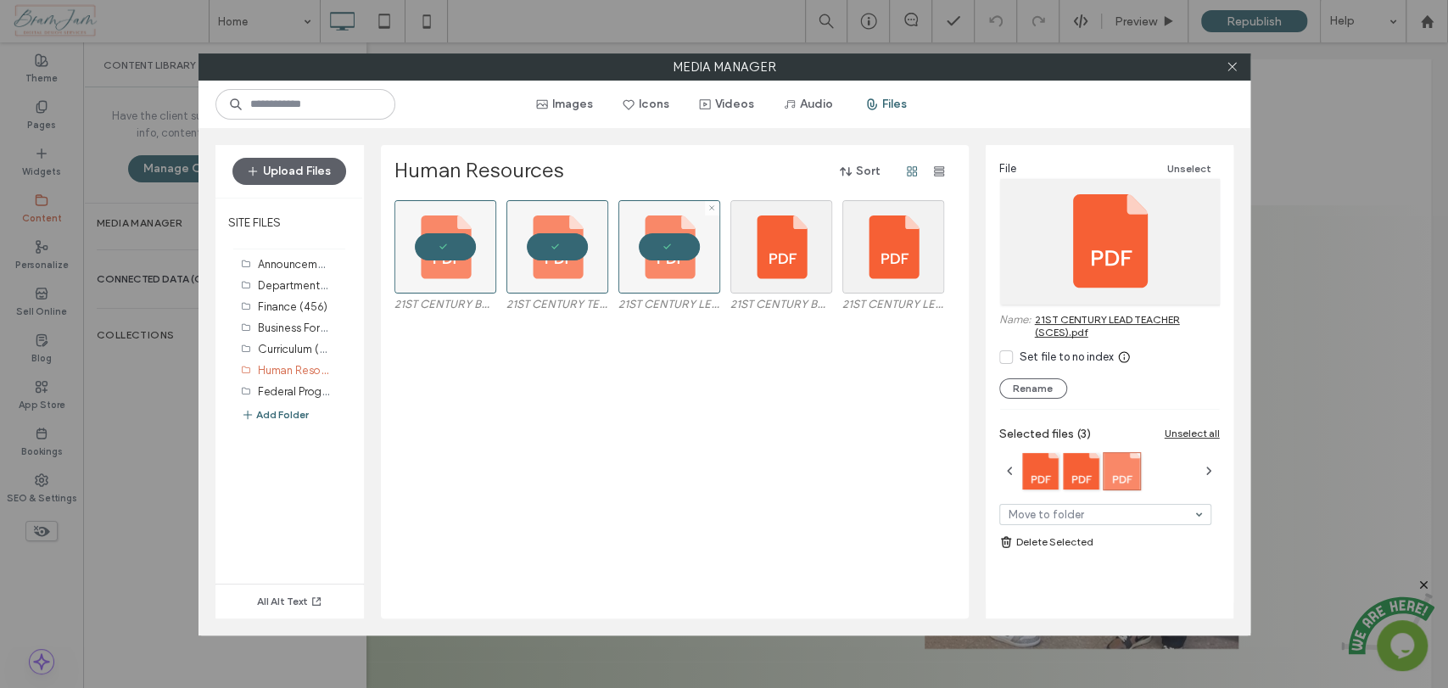
click at [662, 248] on div at bounding box center [669, 246] width 102 height 93
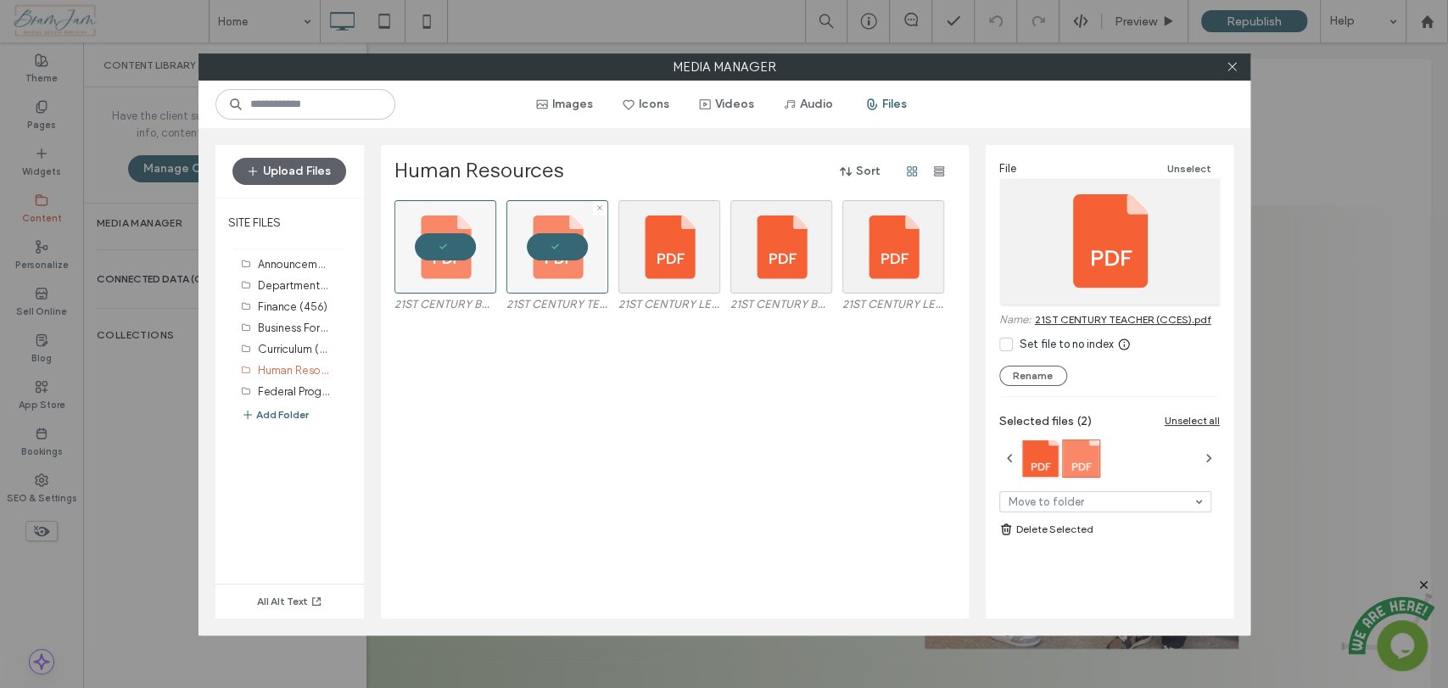
click at [535, 247] on div at bounding box center [557, 246] width 102 height 93
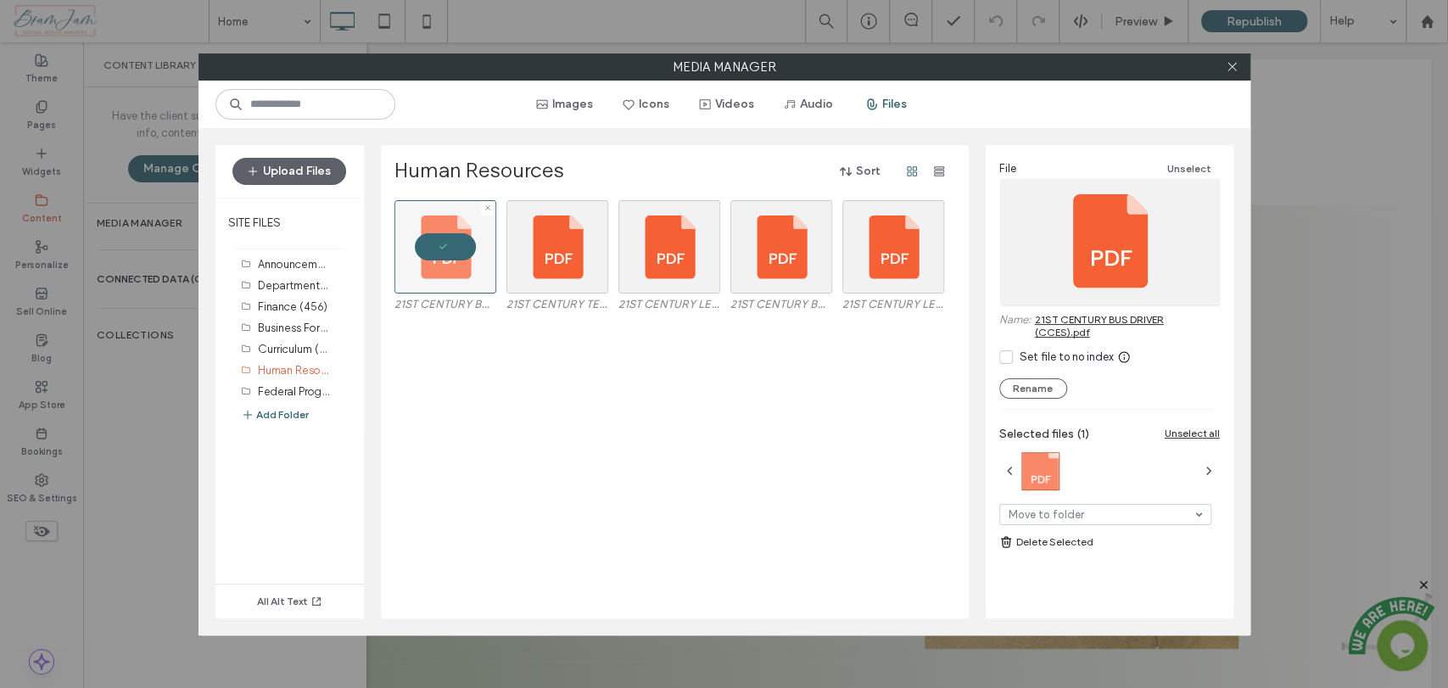
click at [420, 247] on div at bounding box center [445, 246] width 102 height 93
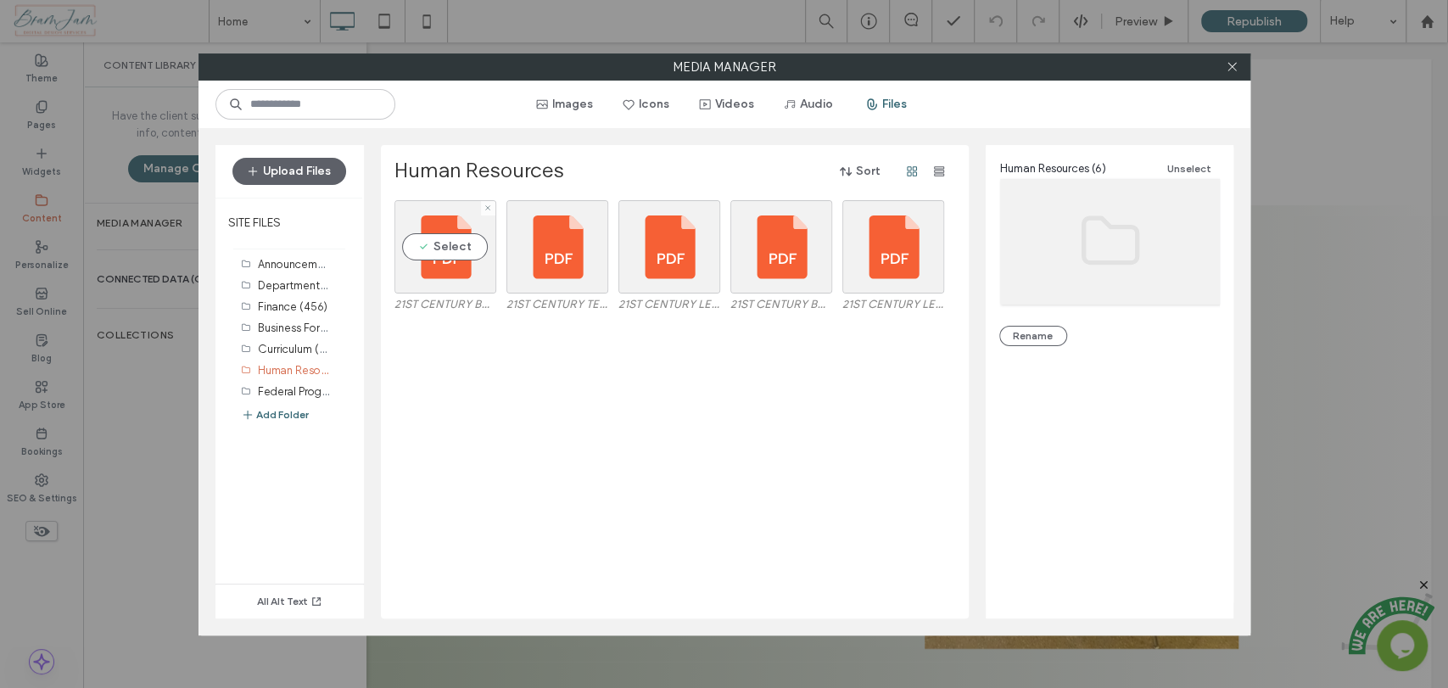
click at [521, 403] on div "Select 21ST CENTURY BUS DRIVER (CCES).pdf 21ST CENTURY TEACHER (CCES).pdf 21ST …" at bounding box center [679, 409] width 570 height 418
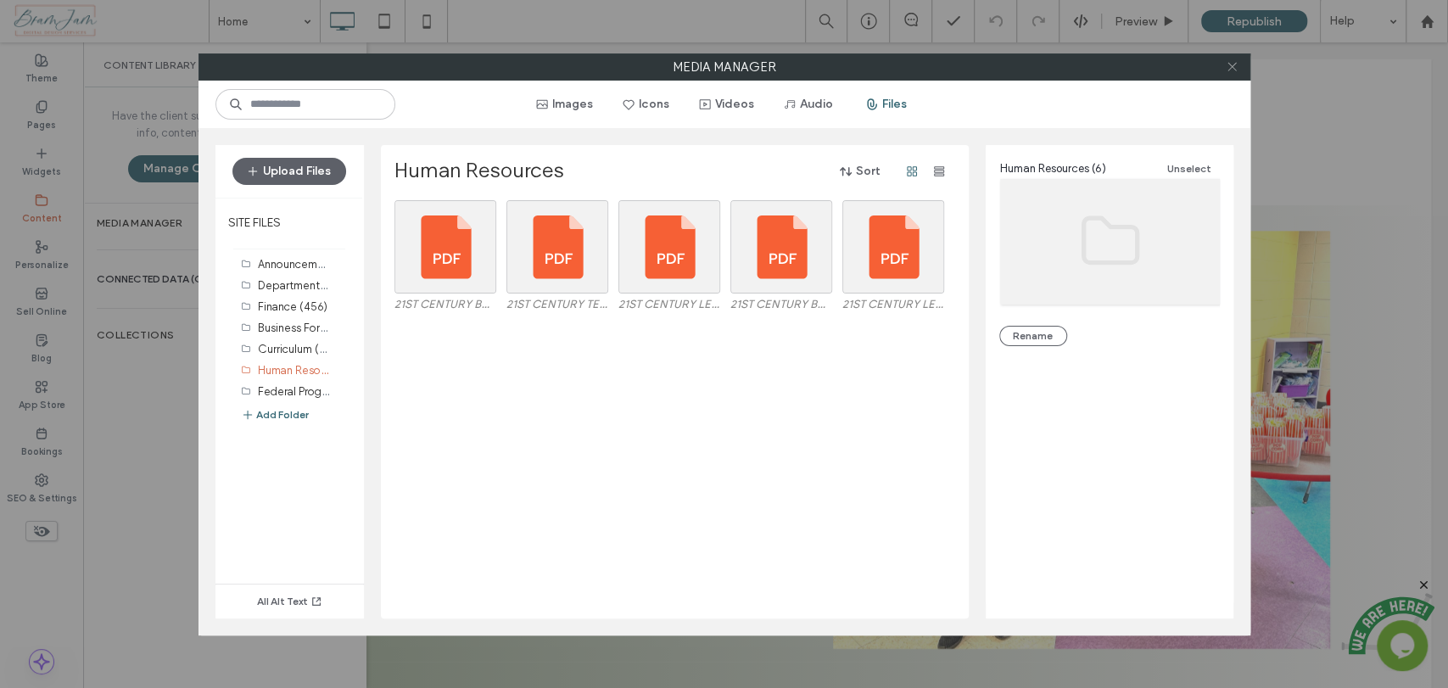
click at [1229, 70] on icon at bounding box center [1231, 66] width 13 height 13
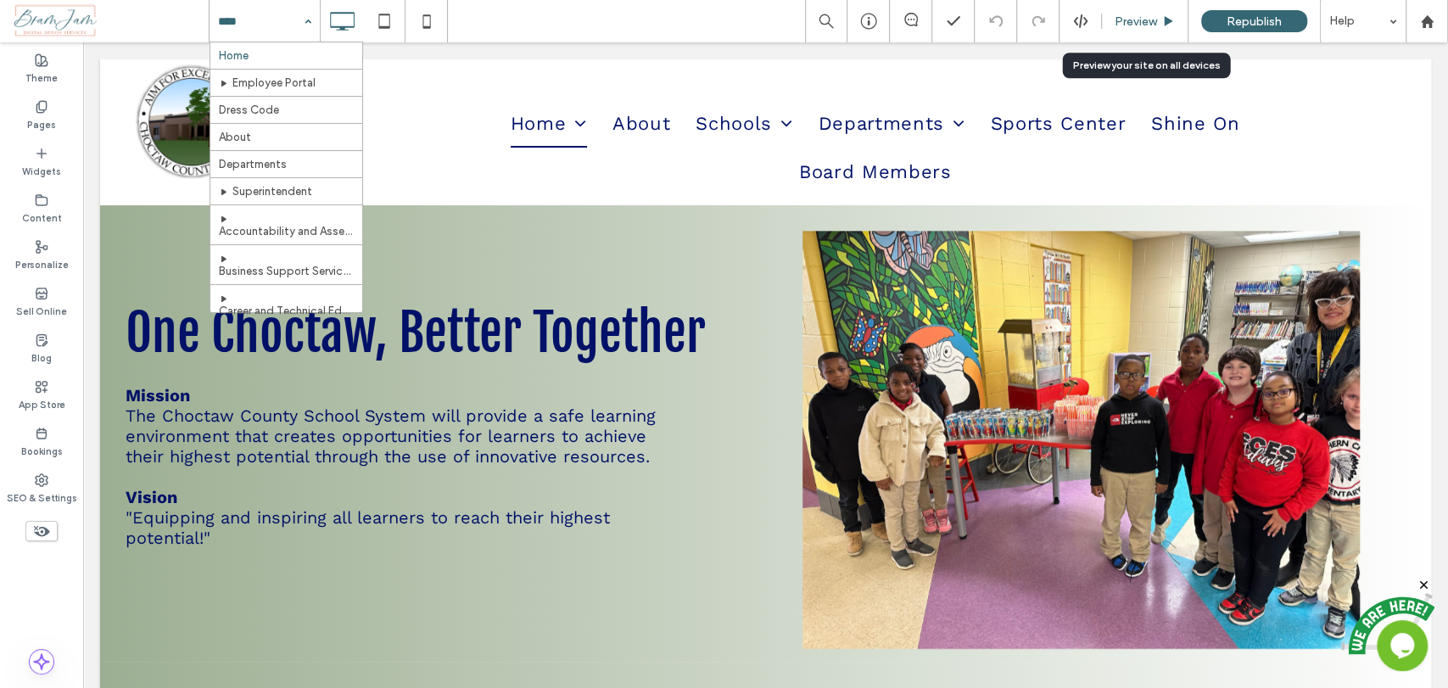
click at [1125, 13] on div "Preview" at bounding box center [1145, 21] width 87 height 42
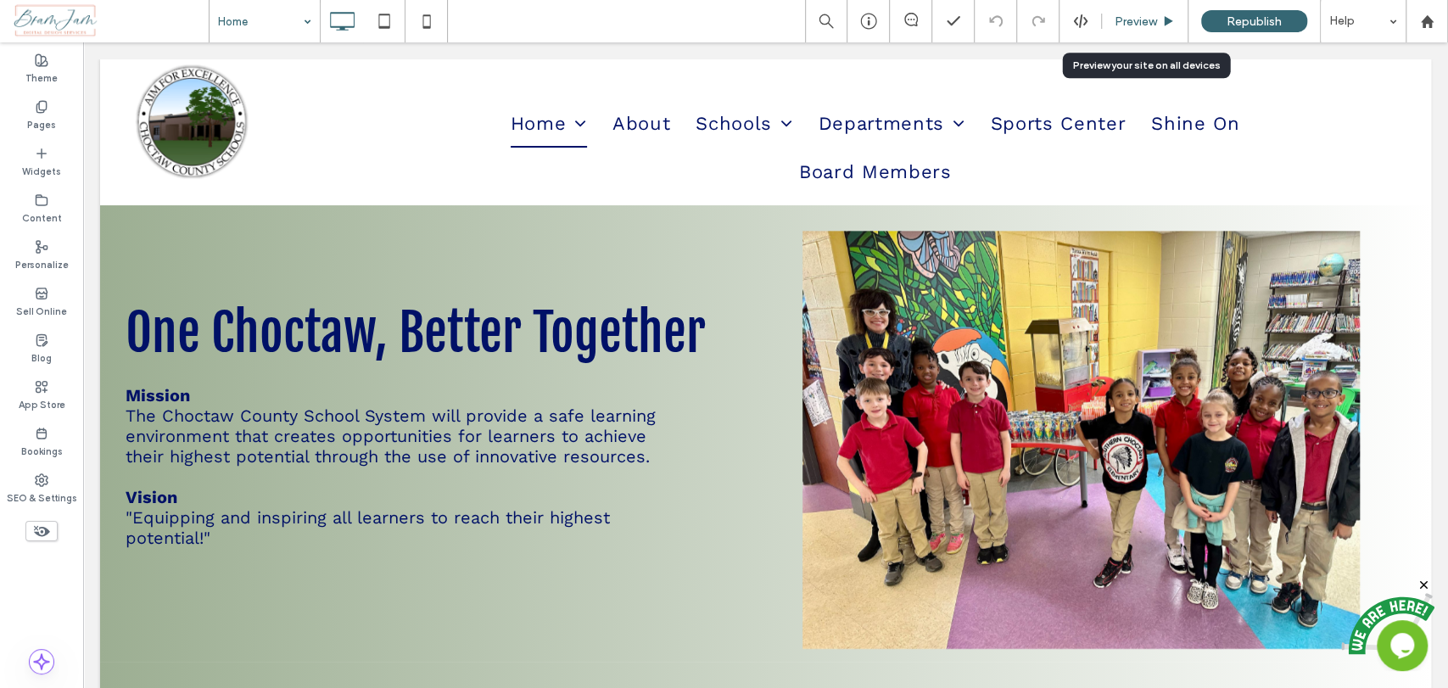
drag, startPoint x: 1117, startPoint y: 14, endPoint x: 852, endPoint y: 53, distance: 267.6
click at [1117, 14] on span "Preview" at bounding box center [1135, 21] width 42 height 14
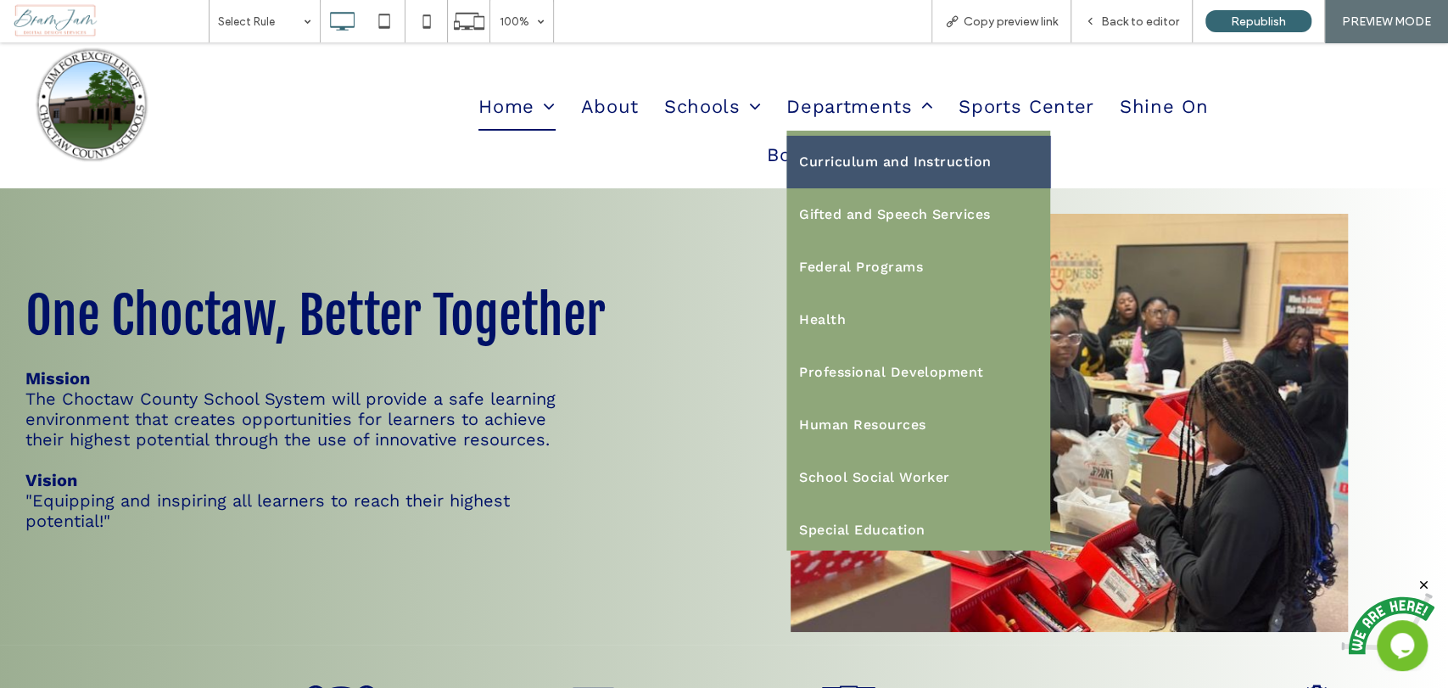
scroll to position [316, 0]
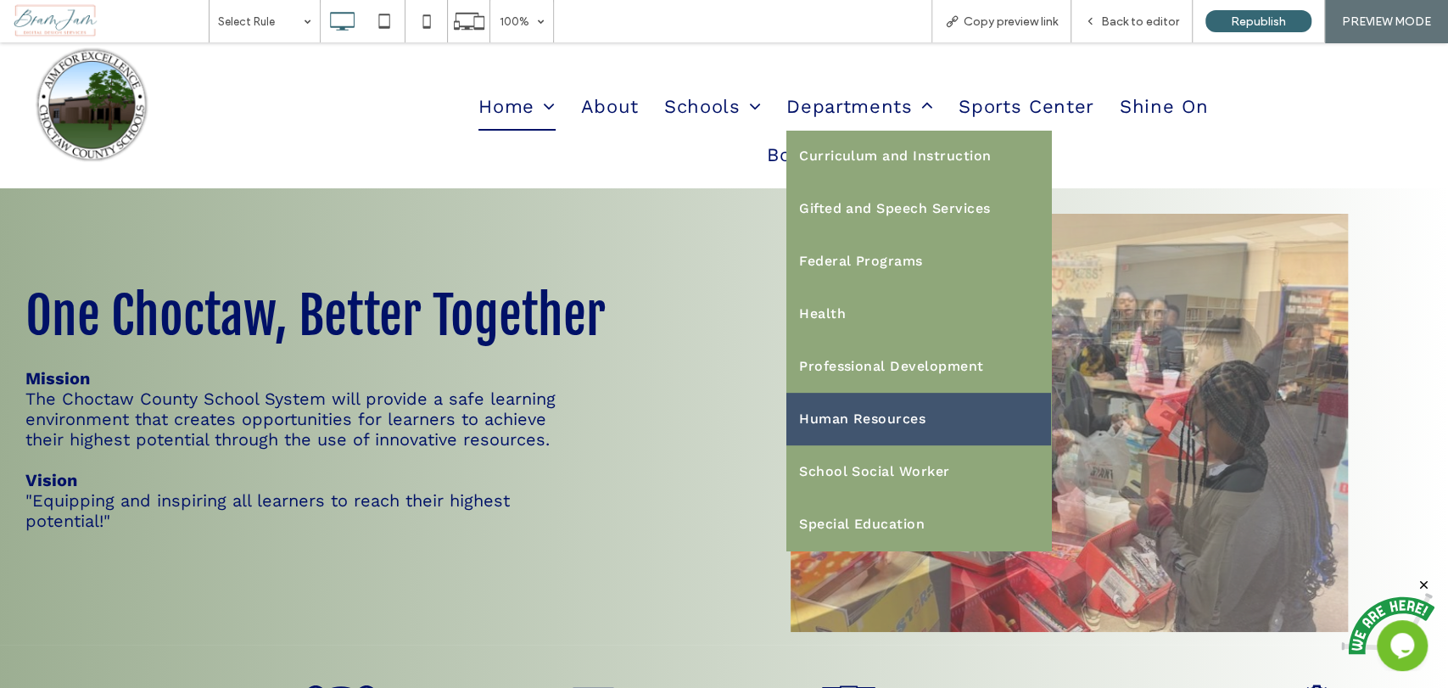
click at [884, 409] on span "Human Resources" at bounding box center [862, 418] width 126 height 27
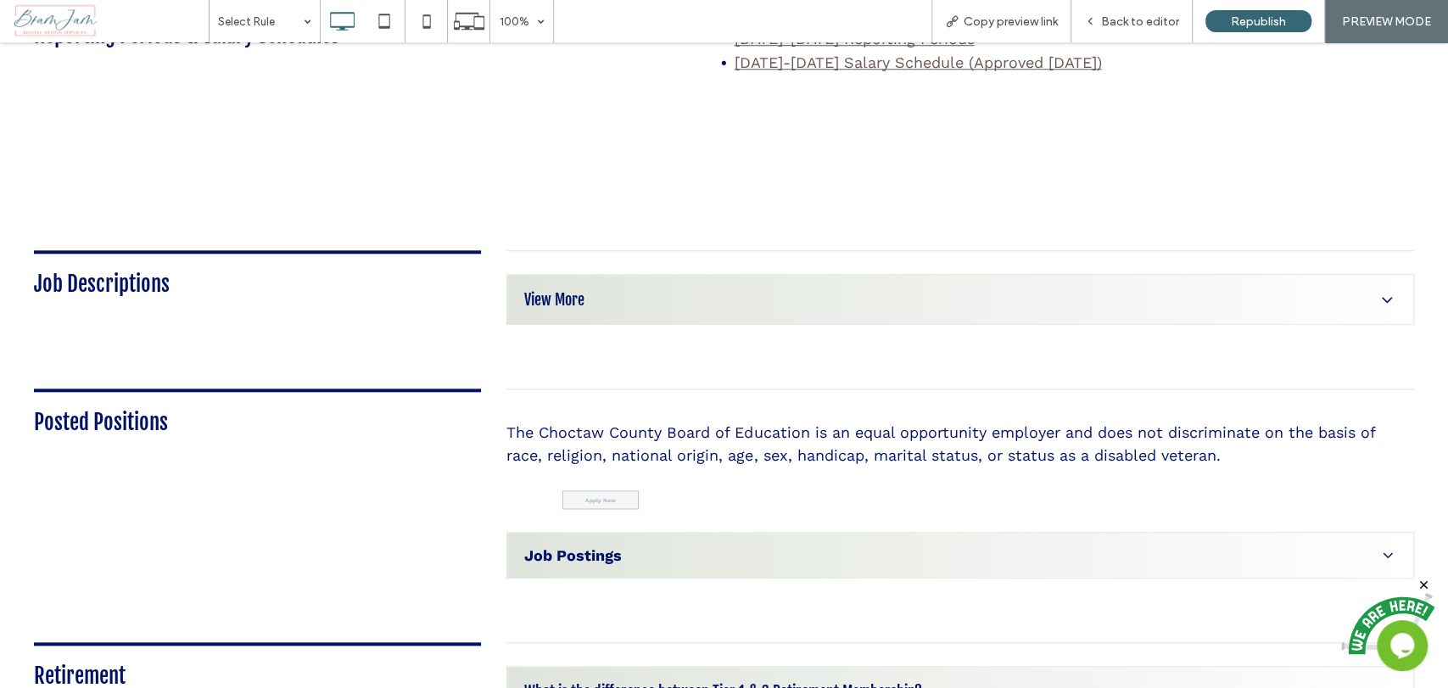
scroll to position [1036, 0]
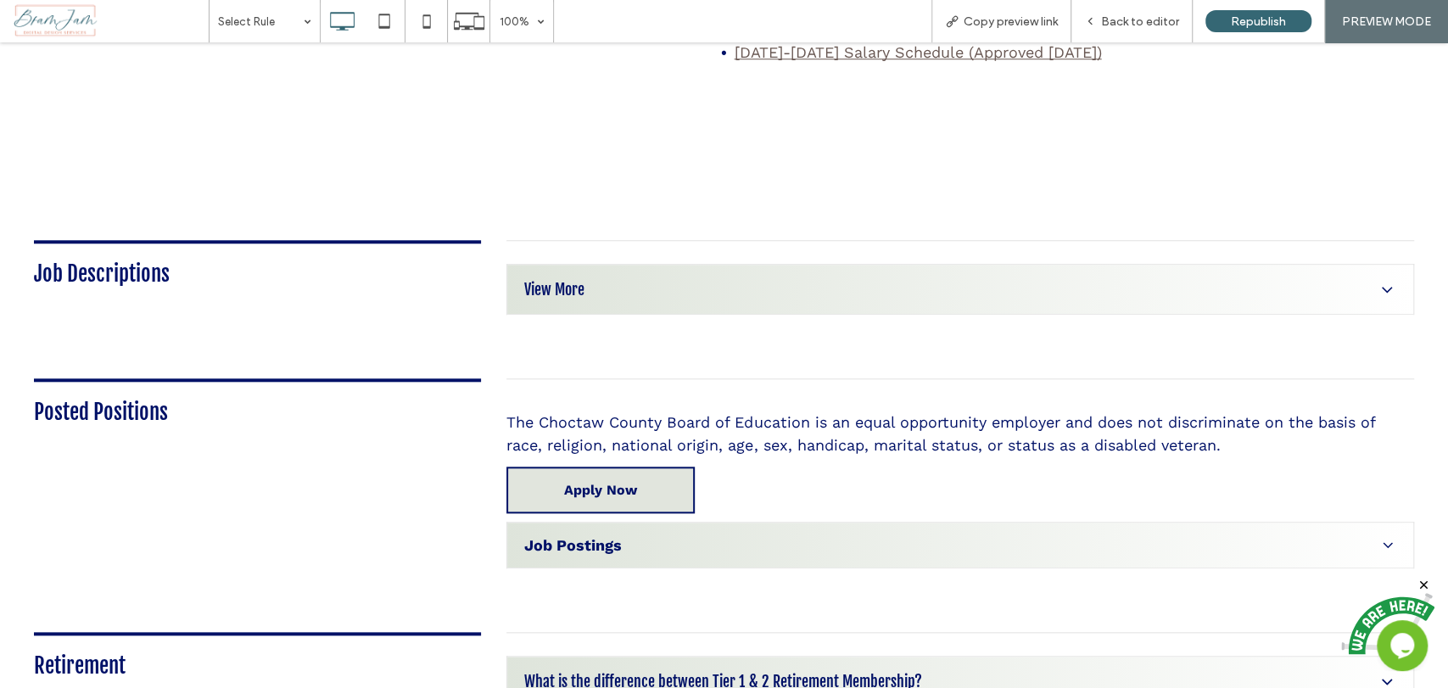
click at [627, 536] on span "Job Postings" at bounding box center [948, 545] width 848 height 18
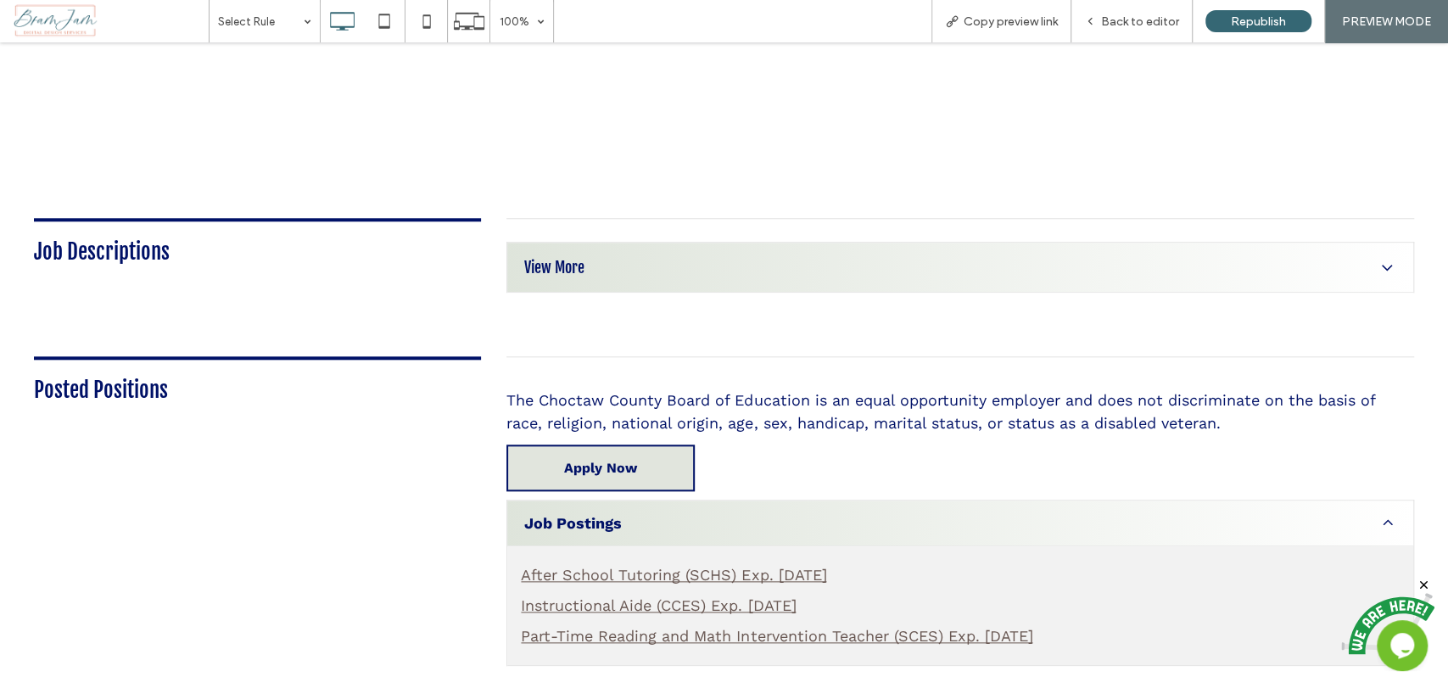
scroll to position [1225, 0]
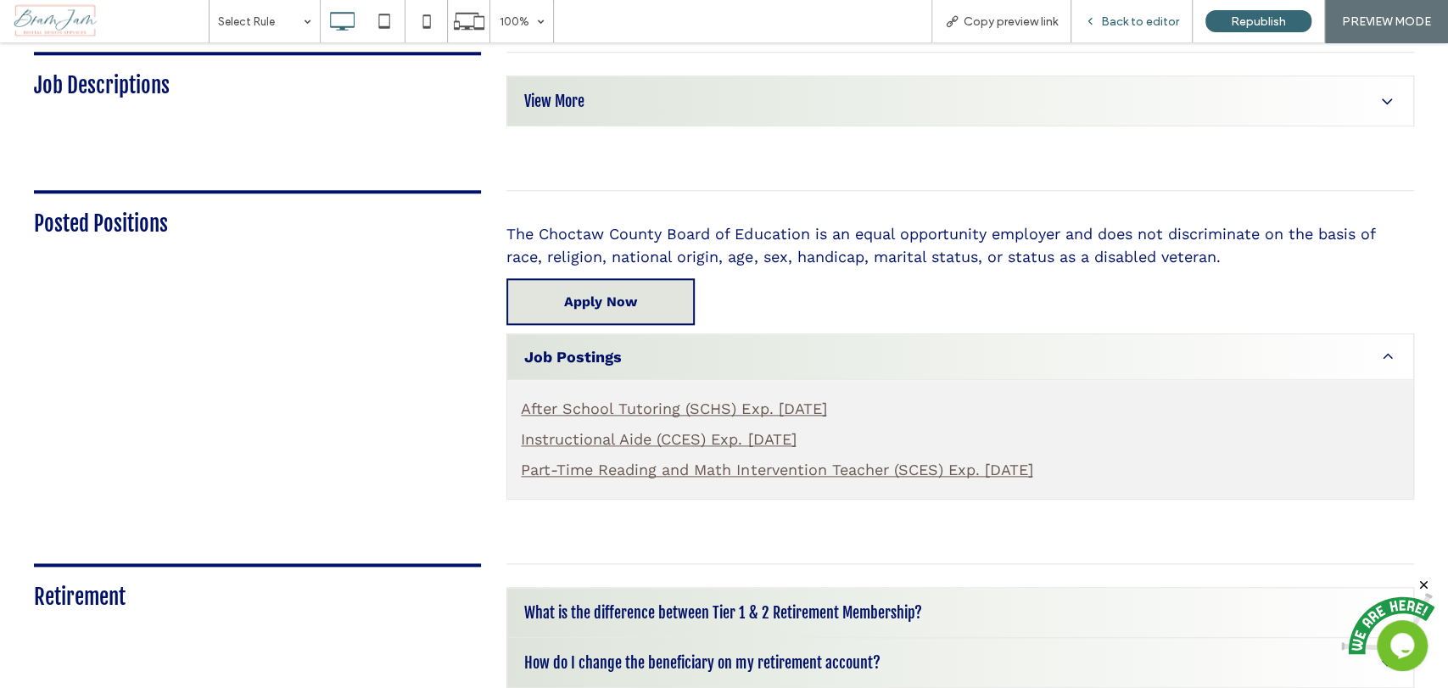
click at [1153, 31] on div "Back to editor" at bounding box center [1131, 21] width 121 height 42
click at [1150, 14] on span "Back to editor" at bounding box center [1140, 21] width 78 height 14
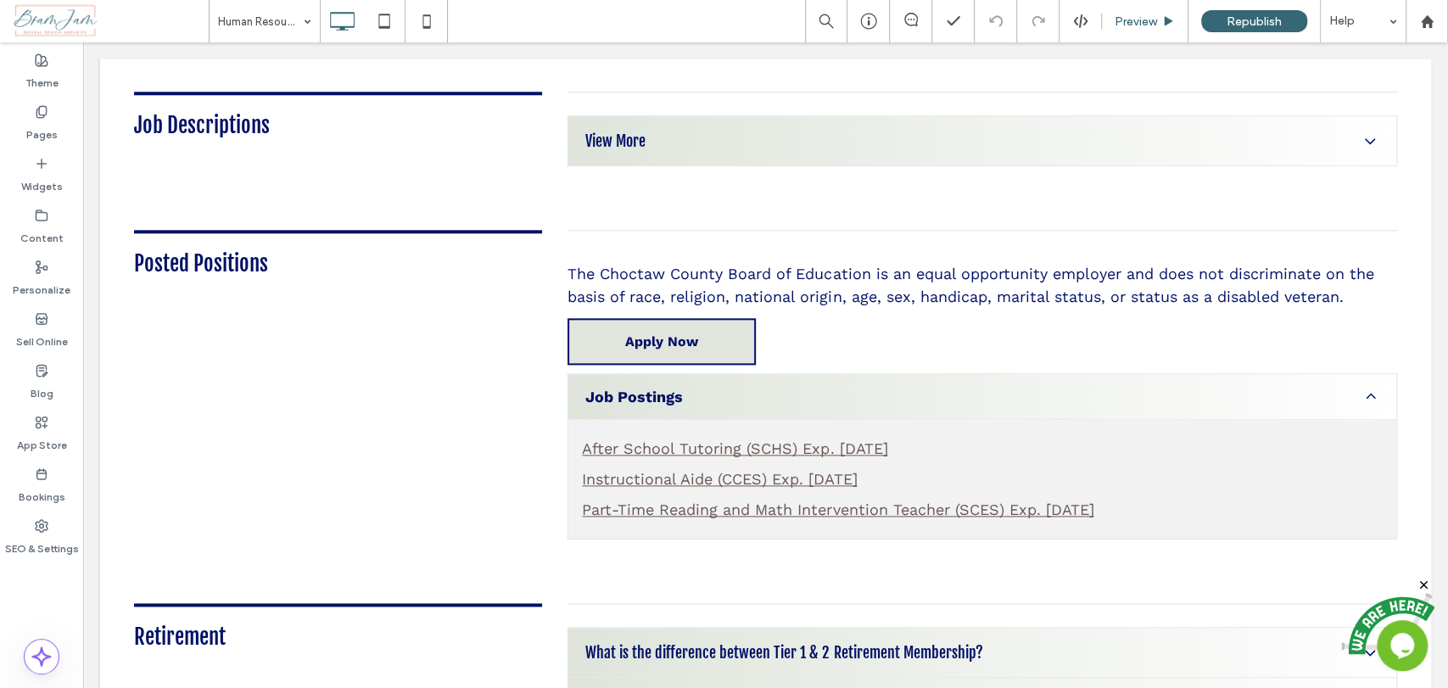
scroll to position [1248, 0]
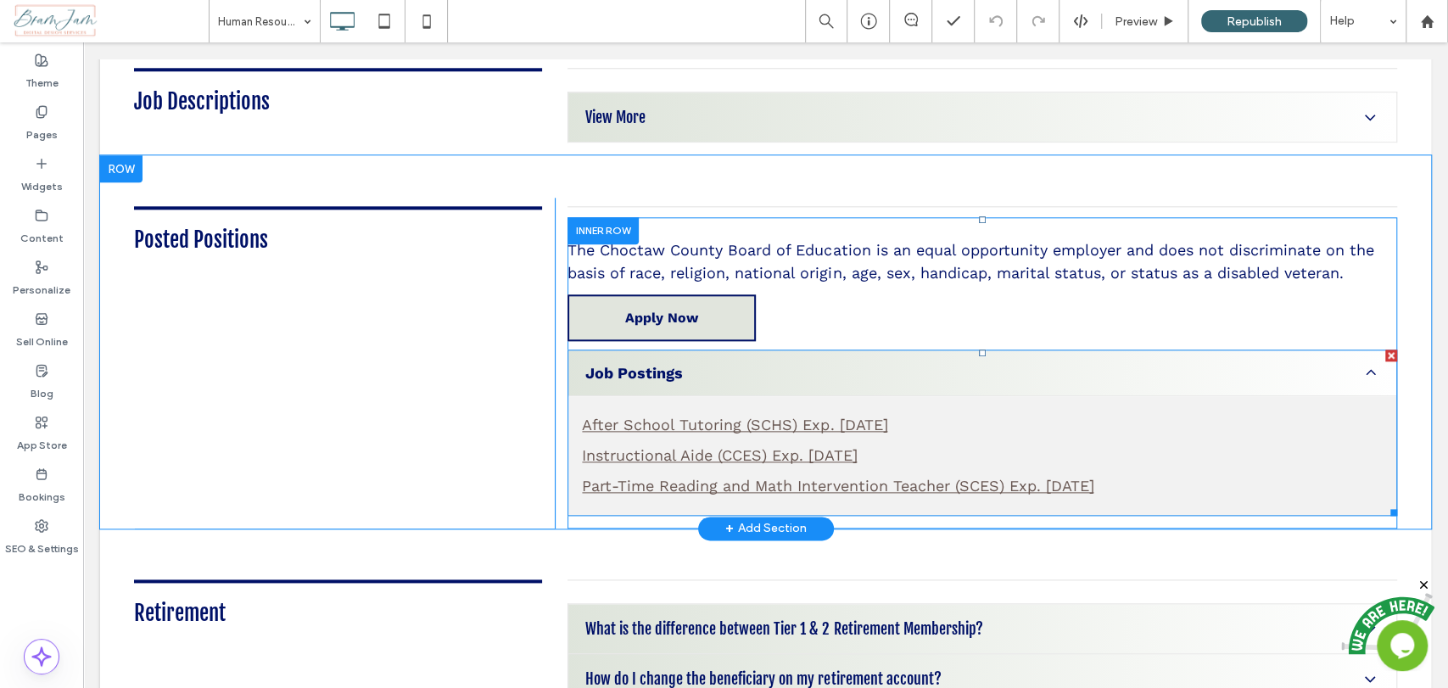
click at [887, 416] on link "After School Tutoring (SCHS) Exp. 10/14/2025" at bounding box center [734, 425] width 305 height 18
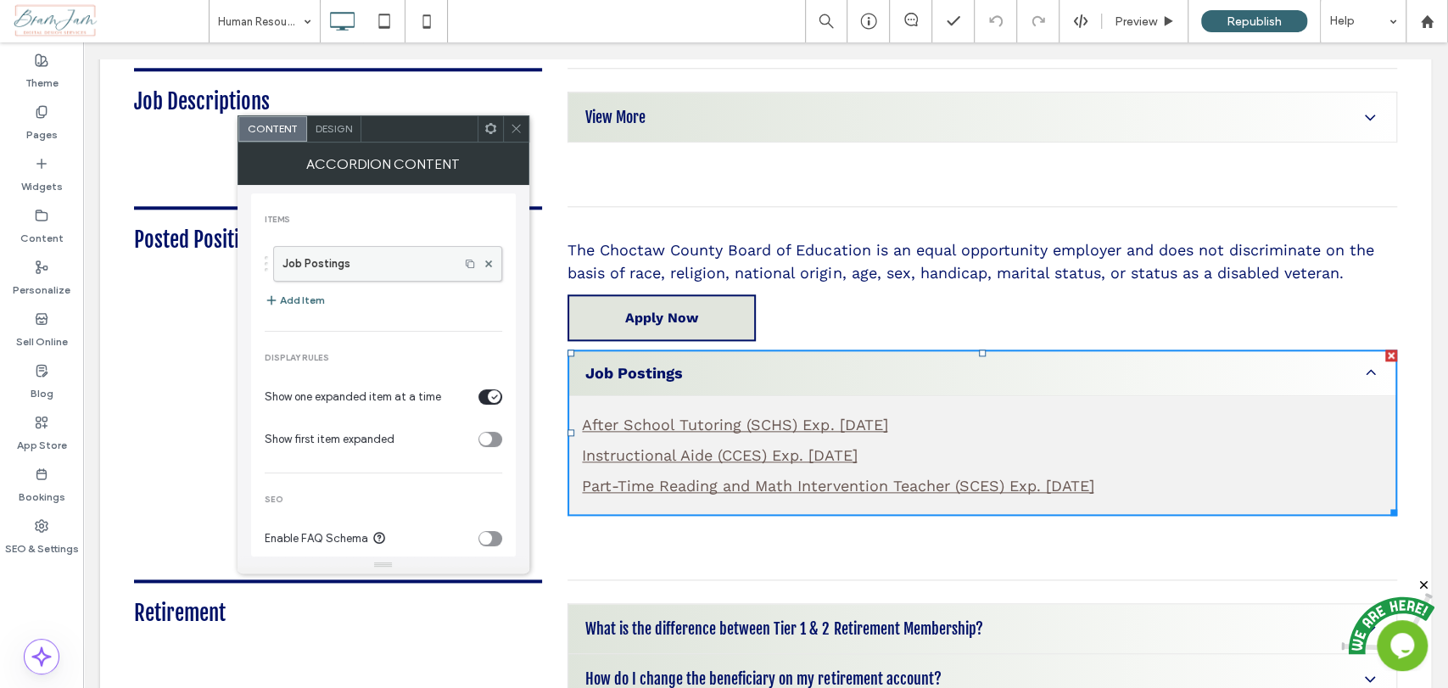
click at [422, 259] on label "Job Postings" at bounding box center [366, 264] width 168 height 34
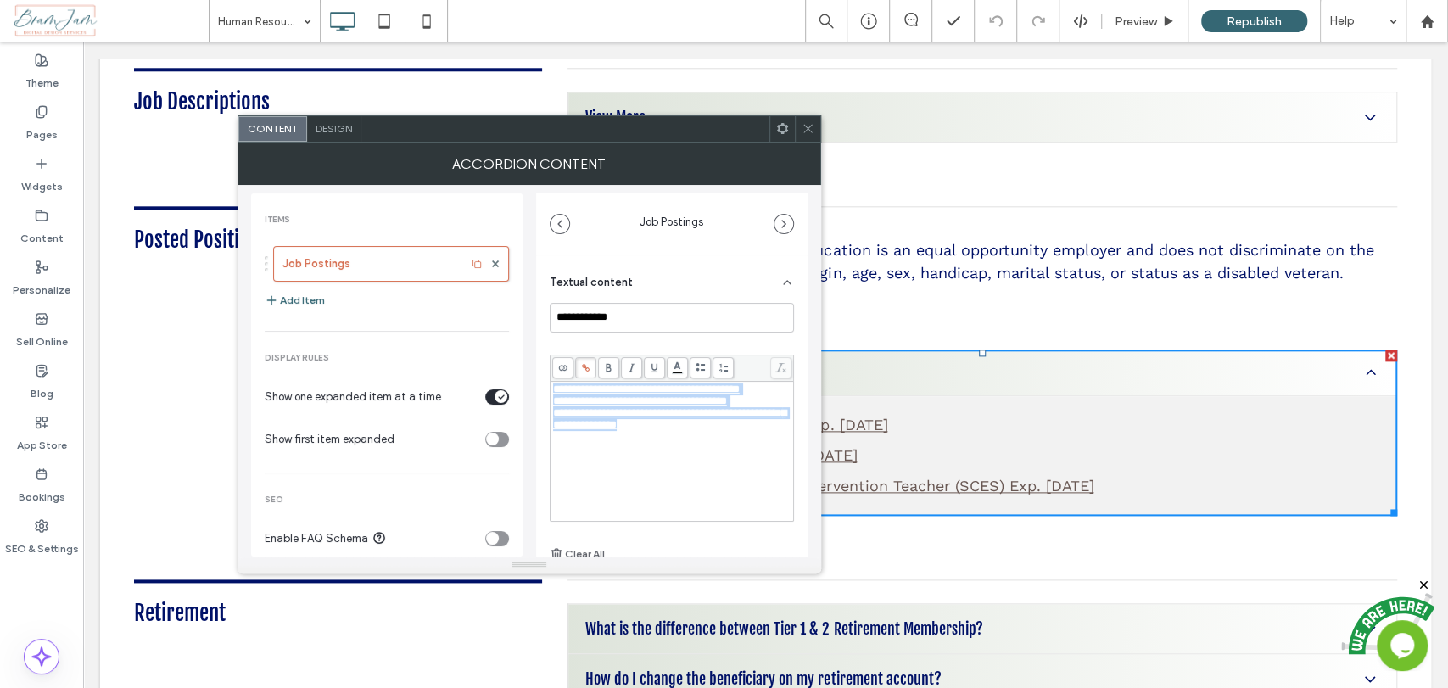
drag, startPoint x: 726, startPoint y: 455, endPoint x: 527, endPoint y: 370, distance: 216.6
click at [527, 370] on div "**********" at bounding box center [529, 370] width 556 height 371
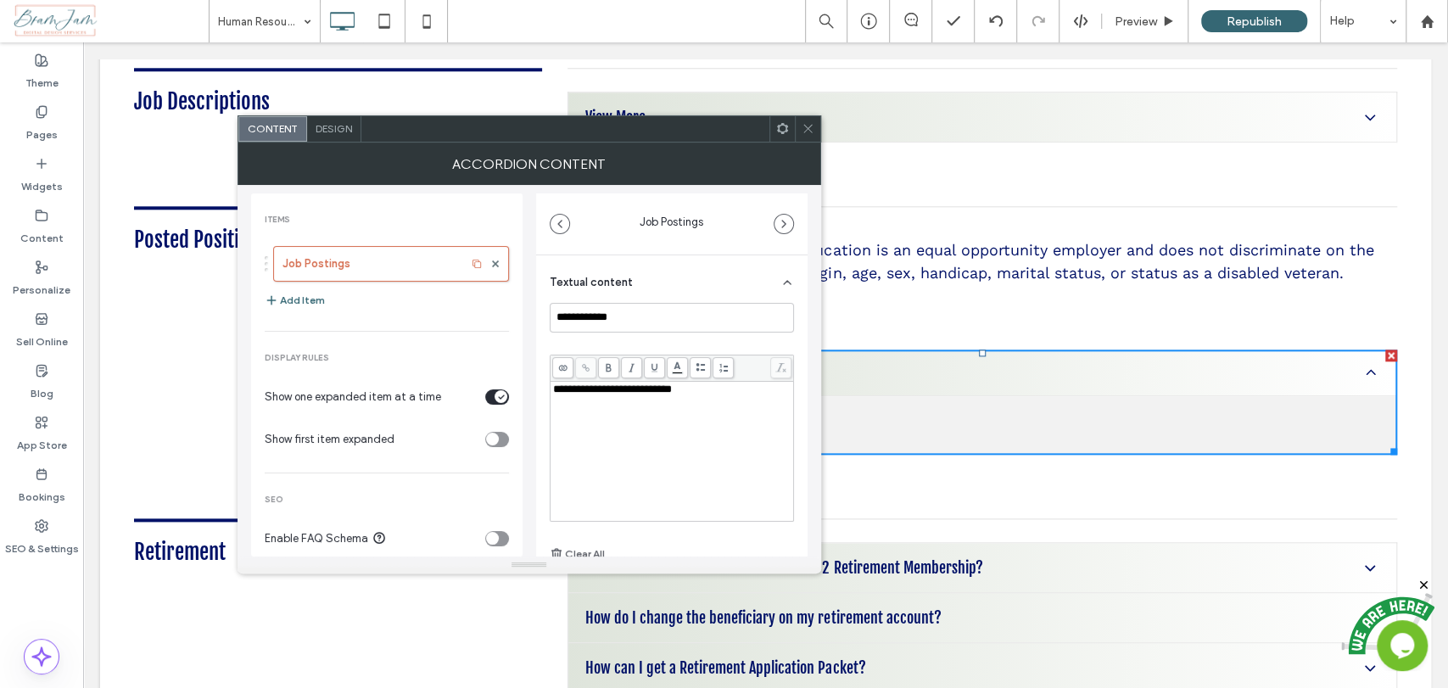
click at [712, 384] on div "**********" at bounding box center [672, 389] width 238 height 12
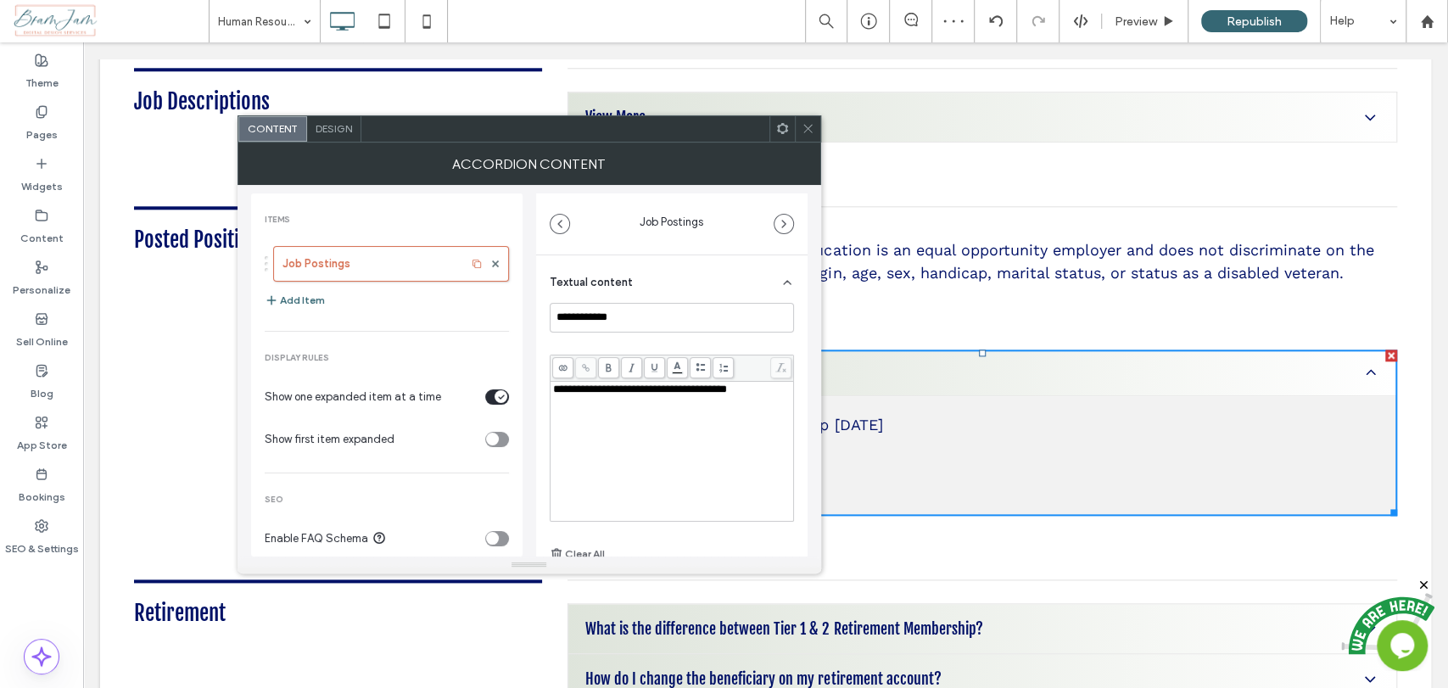
click at [566, 419] on div "Rich Text Editor" at bounding box center [672, 413] width 238 height 12
click at [553, 418] on span "**********" at bounding box center [591, 412] width 76 height 11
click at [656, 407] on div "**********" at bounding box center [672, 401] width 238 height 12
click at [600, 419] on div "Rich Text Editor" at bounding box center [672, 413] width 238 height 12
click at [762, 418] on span "**********" at bounding box center [669, 412] width 233 height 11
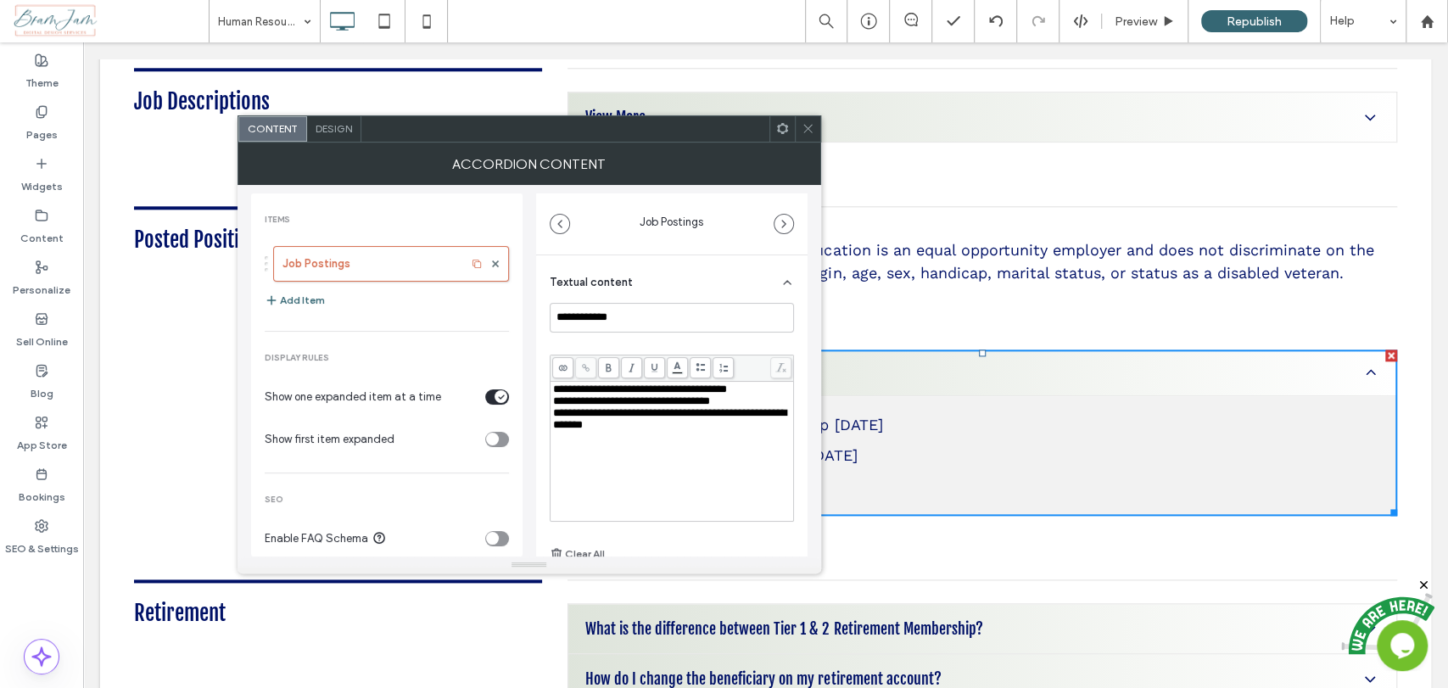
click at [681, 431] on div "**********" at bounding box center [672, 419] width 238 height 24
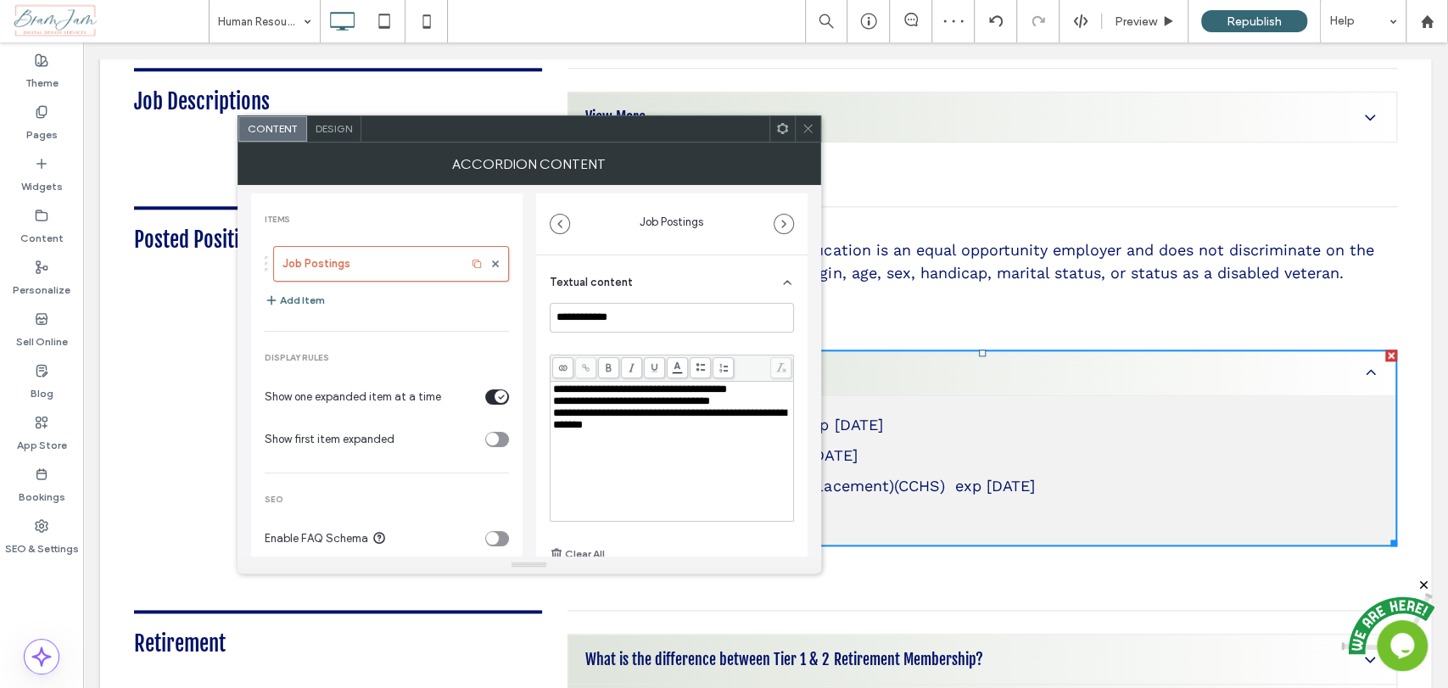
click at [580, 464] on div "**********" at bounding box center [672, 451] width 238 height 136
click at [606, 395] on div "**********" at bounding box center [672, 389] width 238 height 12
drag, startPoint x: 606, startPoint y: 399, endPoint x: 549, endPoint y: 395, distance: 57.8
click at [544, 395] on div "**********" at bounding box center [671, 465] width 271 height 420
click at [590, 357] on span at bounding box center [585, 367] width 21 height 21
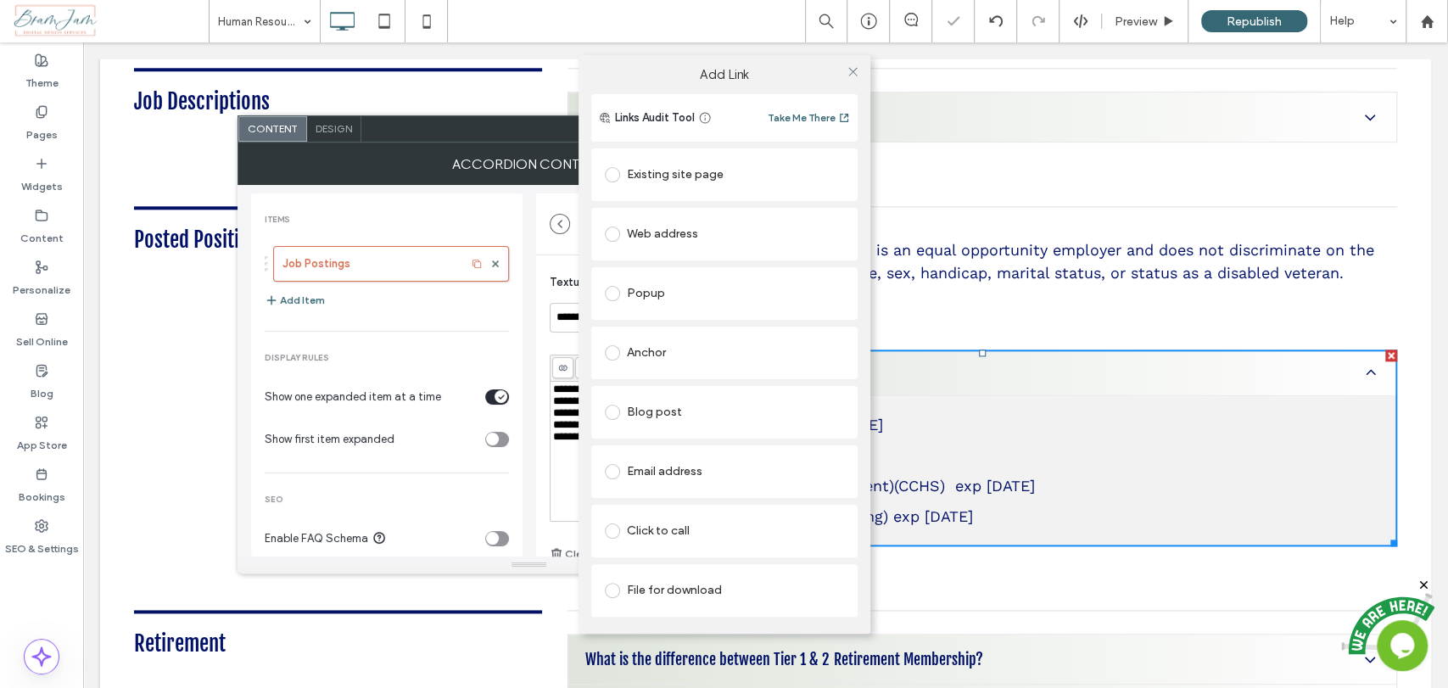
click at [692, 595] on div "File for download" at bounding box center [724, 590] width 239 height 27
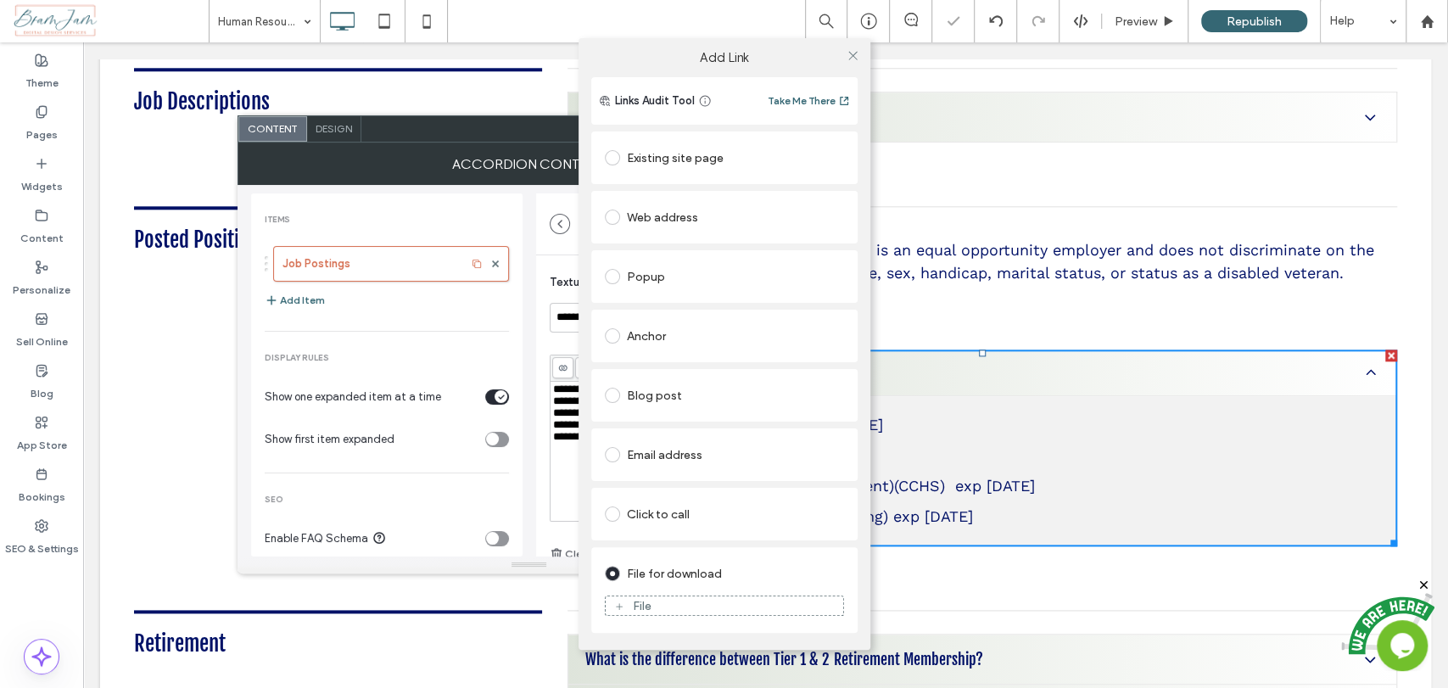
click at [692, 606] on div "File" at bounding box center [724, 605] width 237 height 15
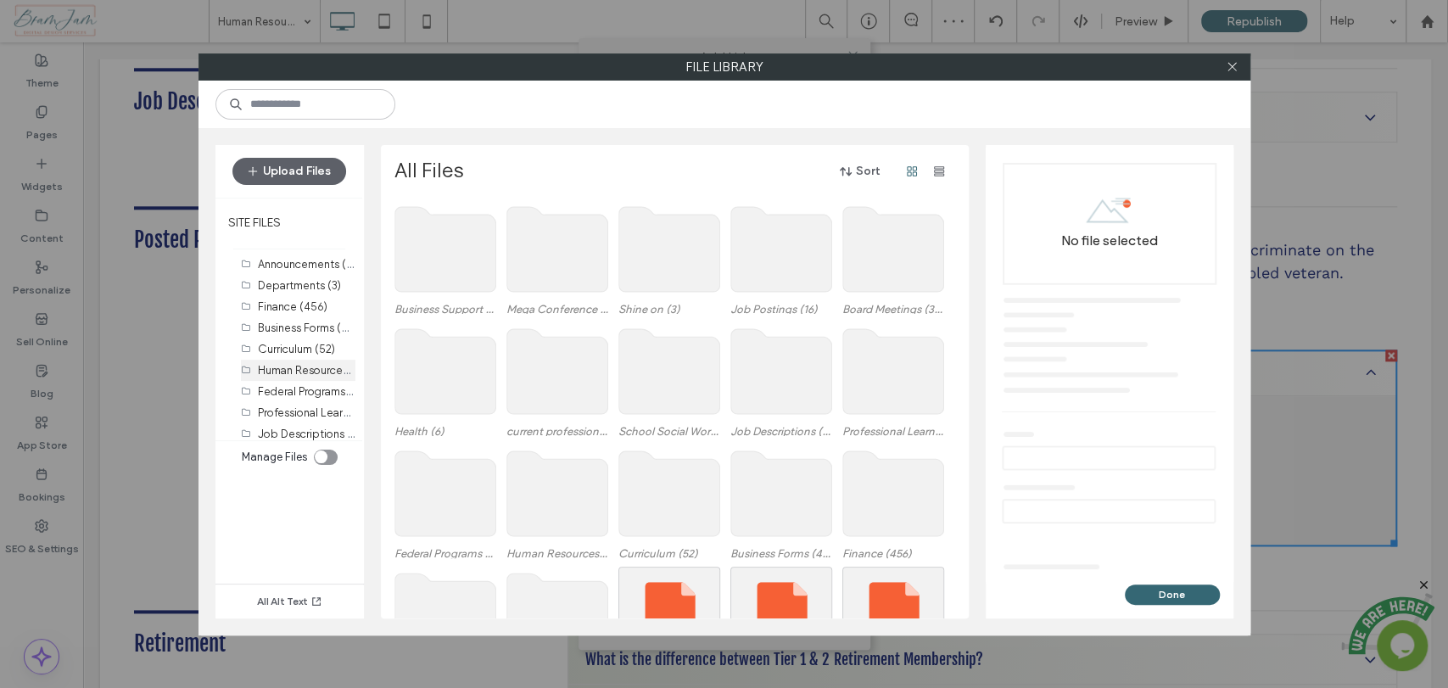
click at [304, 379] on div "Human Resources (6)" at bounding box center [307, 370] width 98 height 21
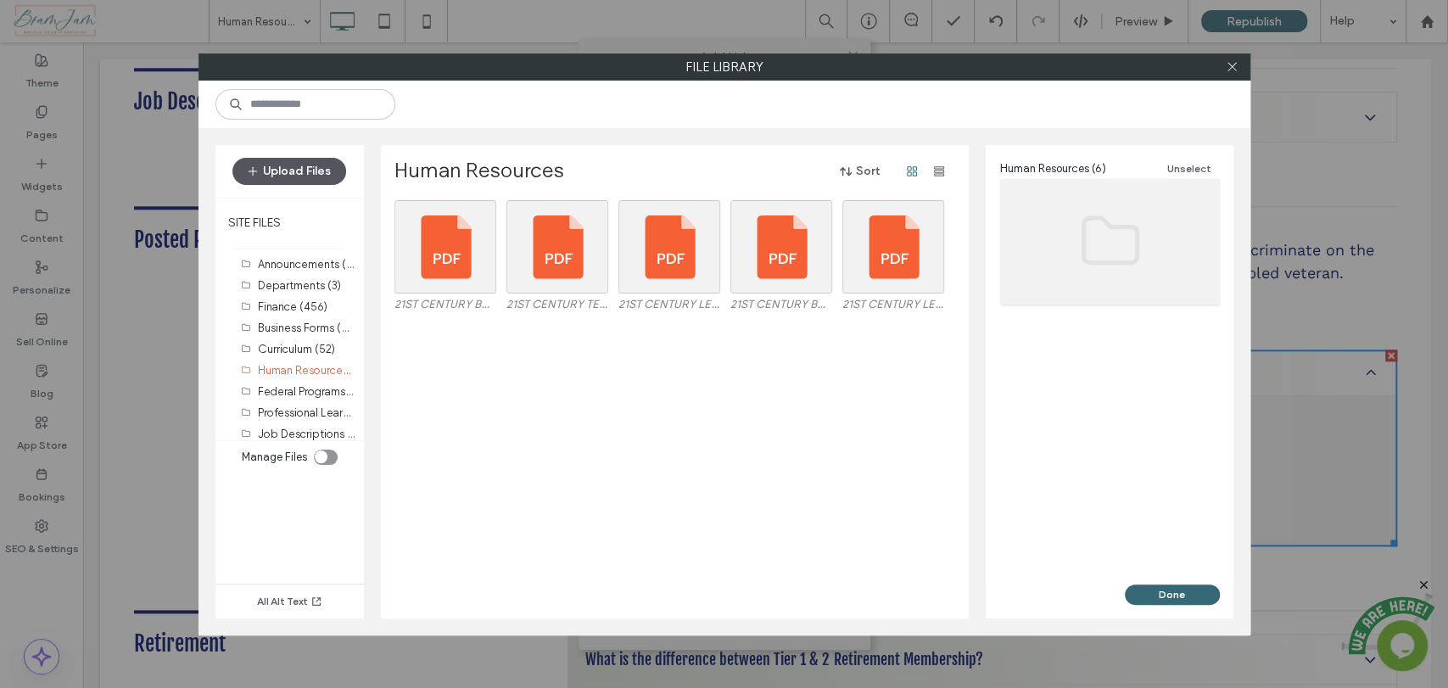
click at [310, 170] on button "Upload Files" at bounding box center [289, 171] width 114 height 27
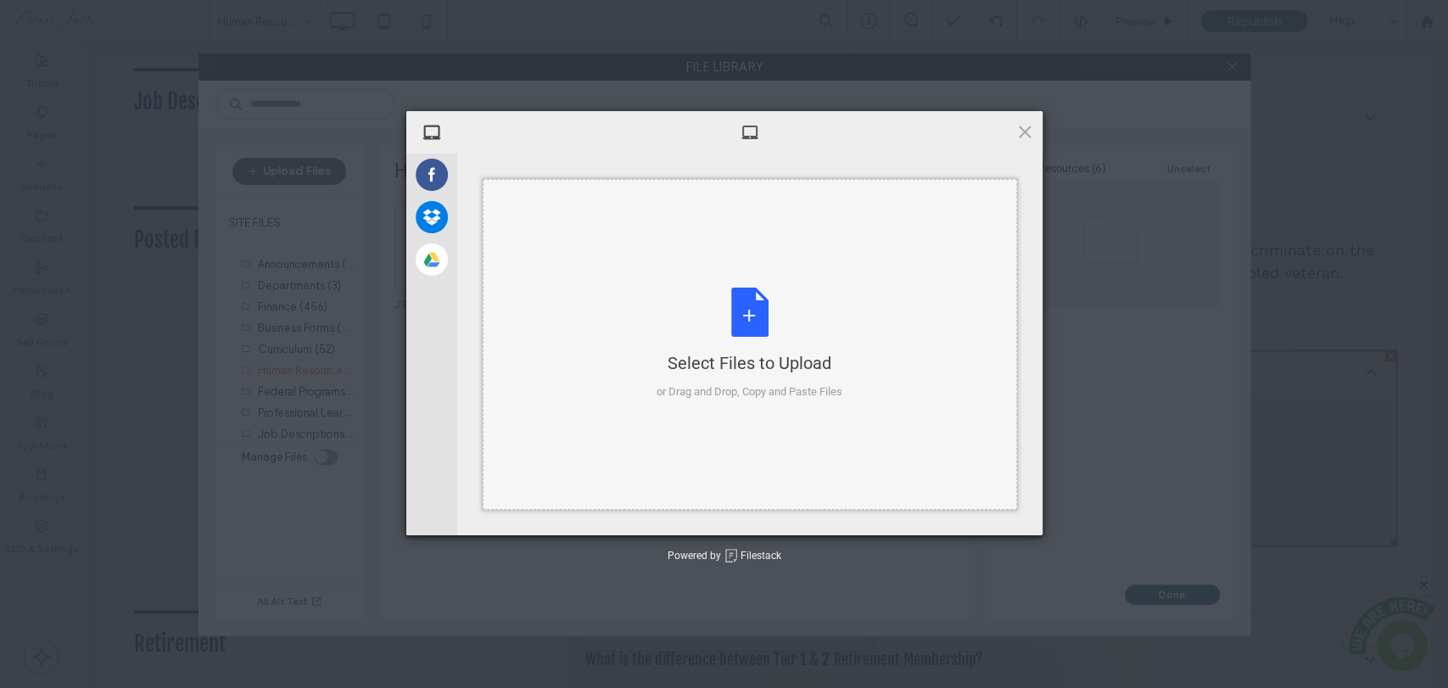
click at [645, 254] on div "Select Files to Upload or Drag and Drop, Copy and Paste Files" at bounding box center [750, 344] width 534 height 331
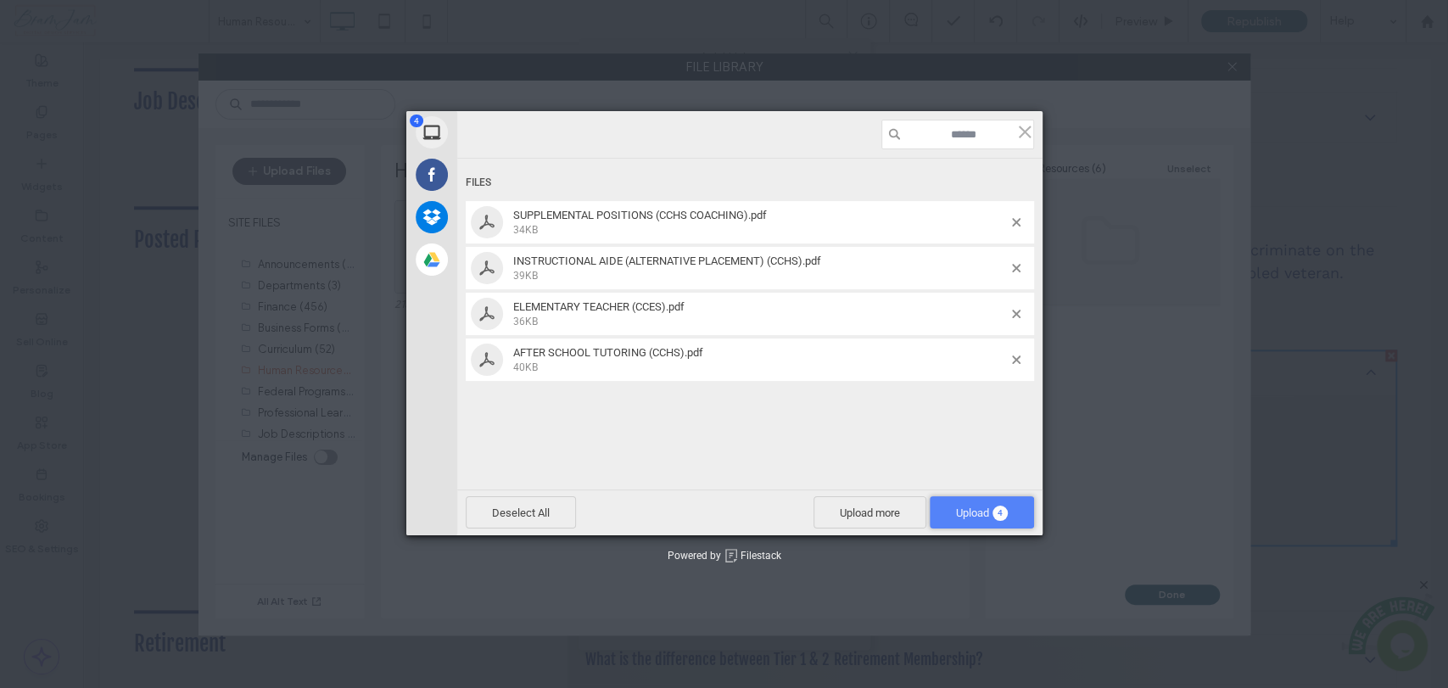
click at [984, 514] on span "Upload 4" at bounding box center [982, 512] width 52 height 13
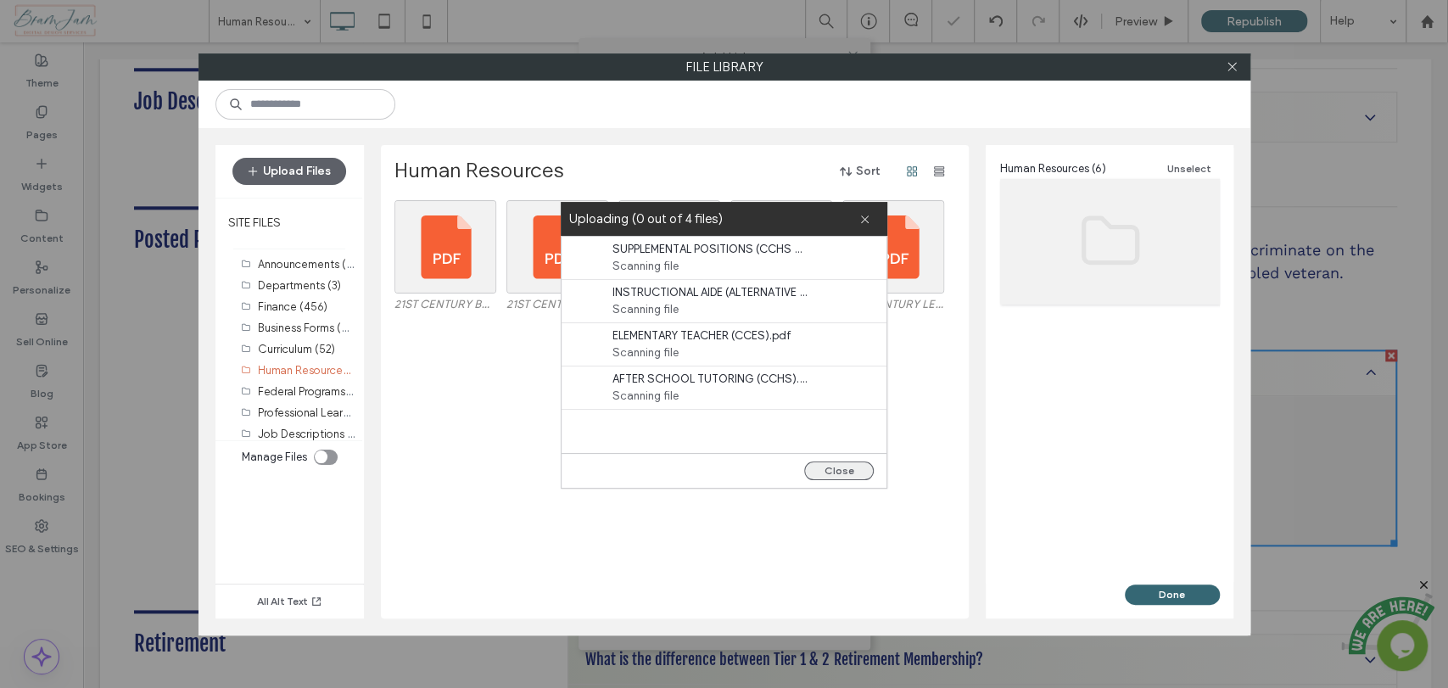
click at [841, 466] on button "Close" at bounding box center [839, 470] width 70 height 19
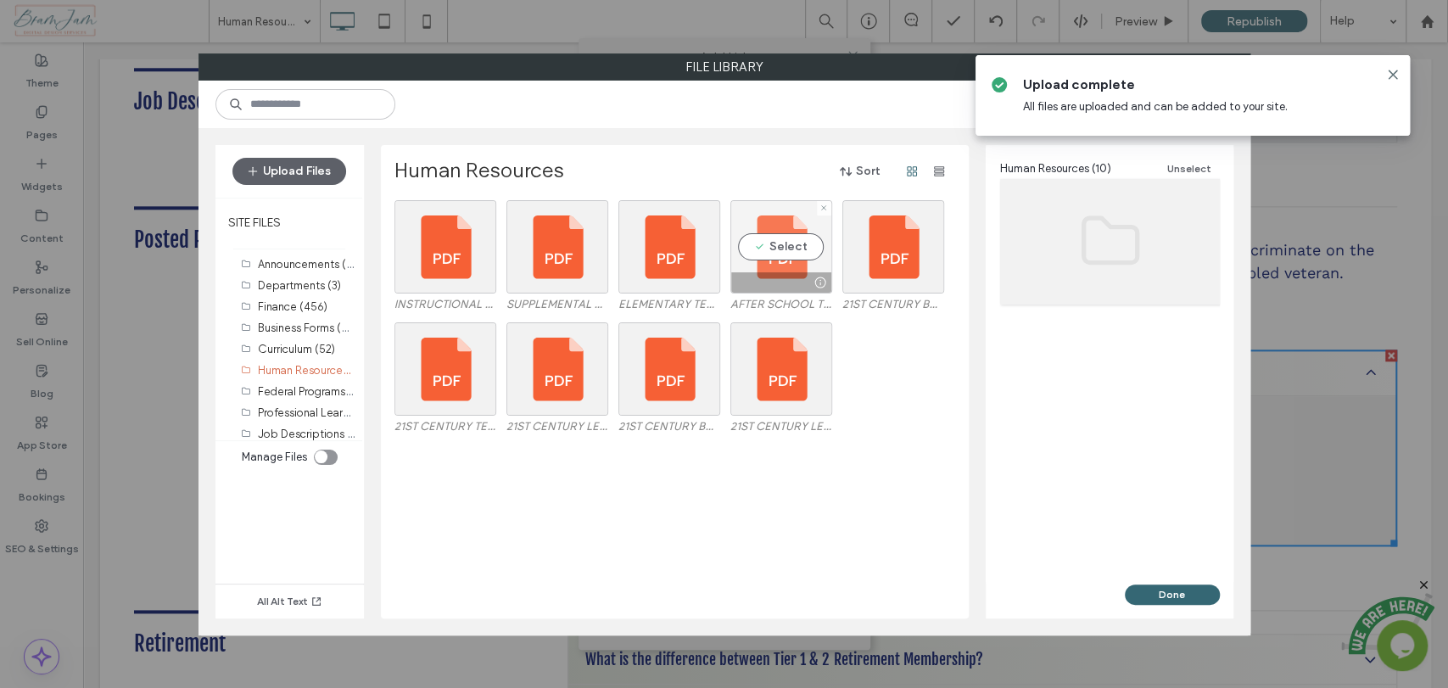
click at [773, 250] on div "Select" at bounding box center [781, 246] width 102 height 93
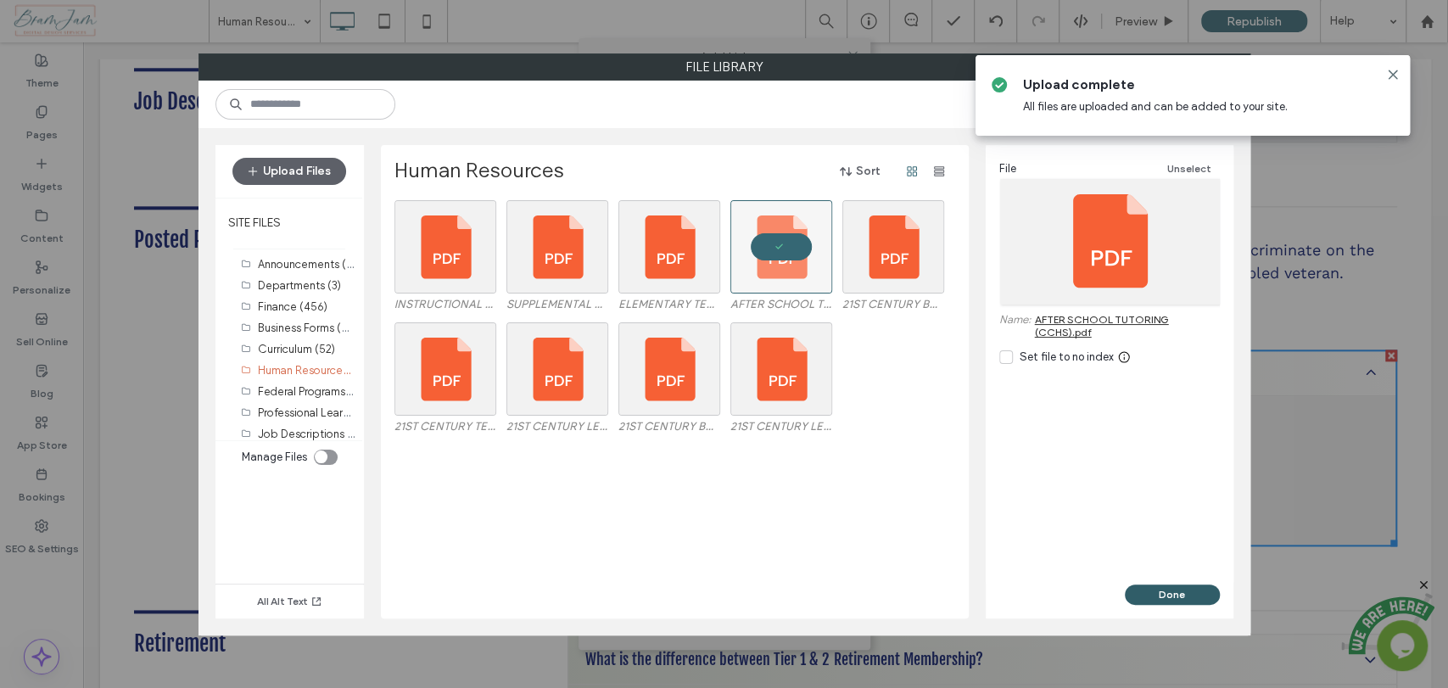
click at [1153, 588] on button "Done" at bounding box center [1172, 594] width 95 height 20
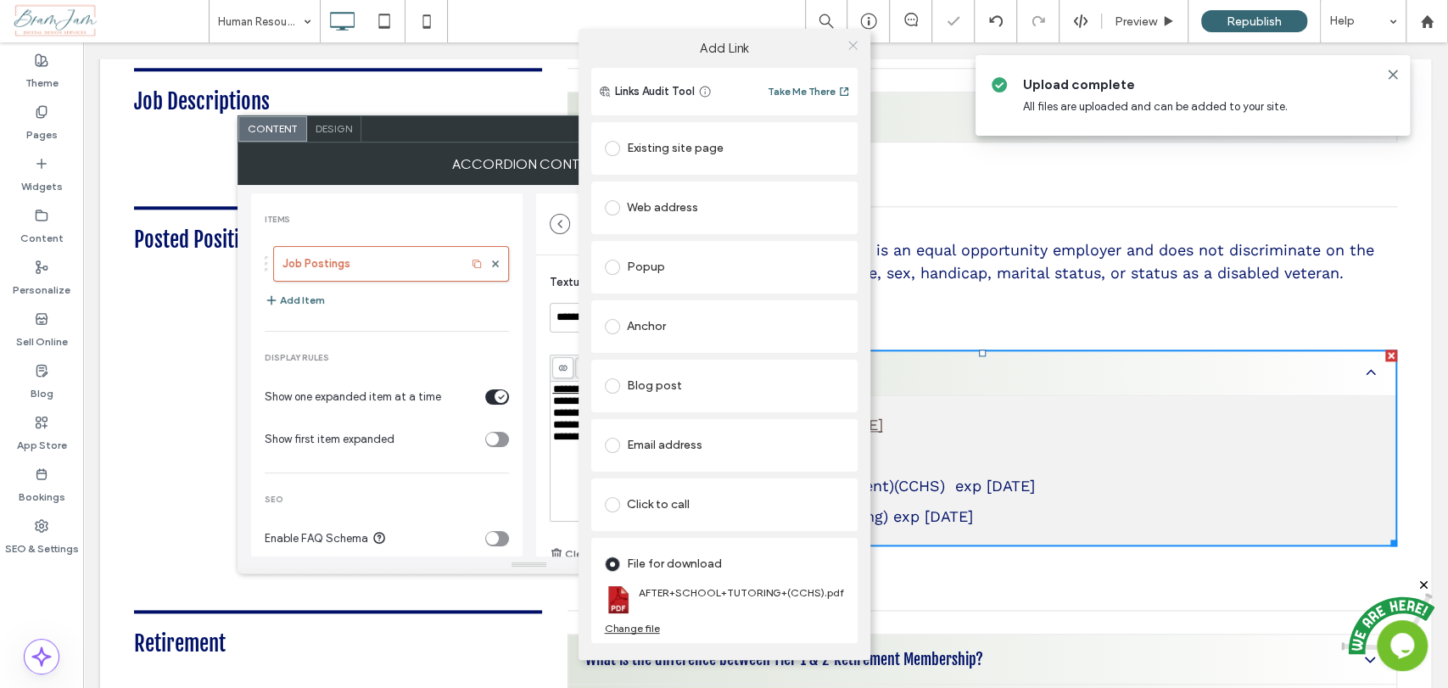
click at [852, 47] on icon at bounding box center [852, 45] width 13 height 13
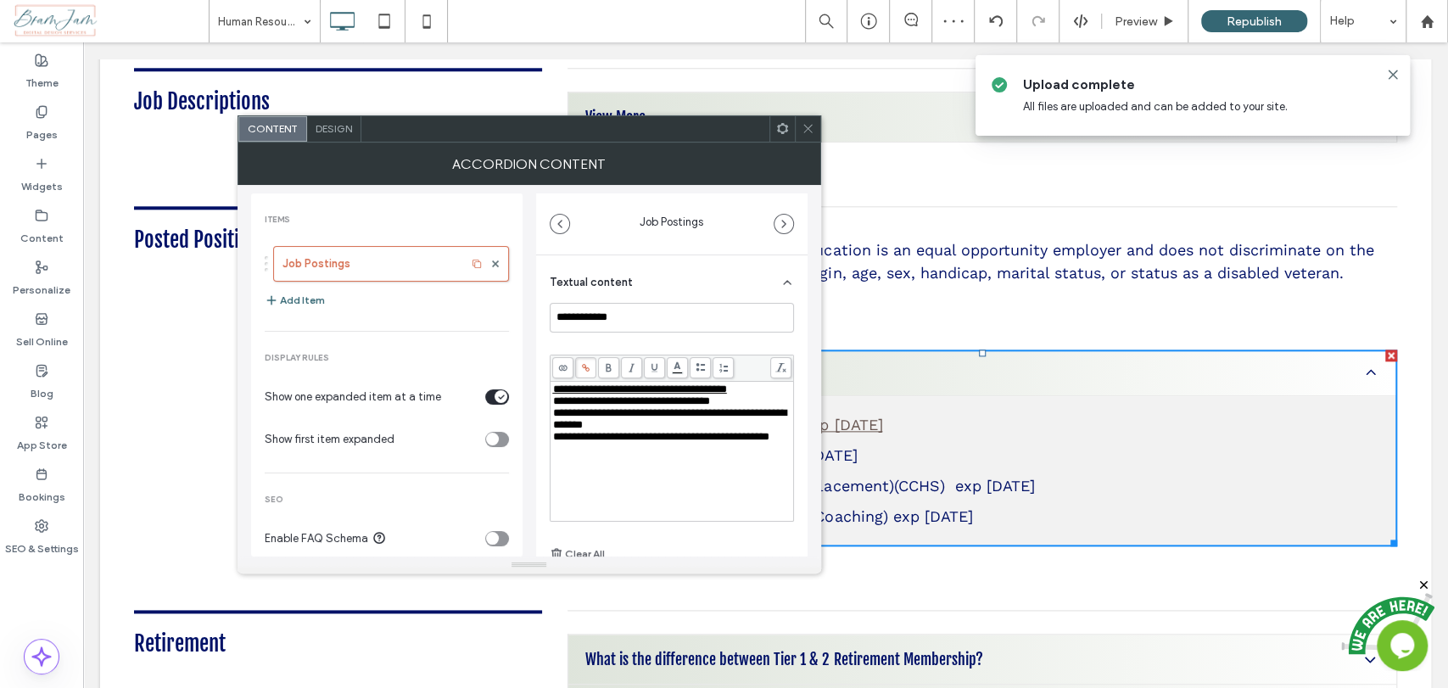
click at [760, 429] on span "**********" at bounding box center [669, 418] width 233 height 23
drag, startPoint x: 756, startPoint y: 416, endPoint x: 553, endPoint y: 413, distance: 203.6
click at [553, 407] on div "**********" at bounding box center [672, 401] width 238 height 12
click at [585, 374] on span at bounding box center [585, 367] width 21 height 21
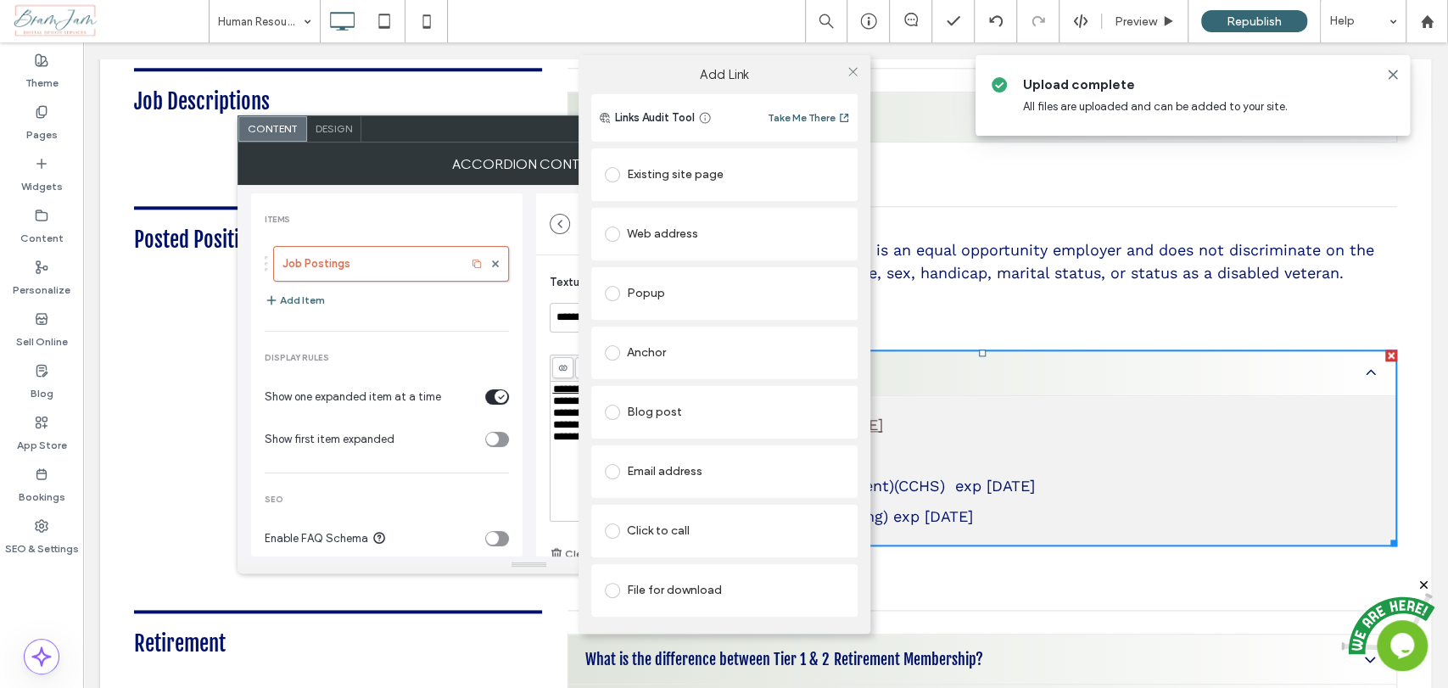
click at [669, 589] on div "File for download" at bounding box center [724, 590] width 239 height 27
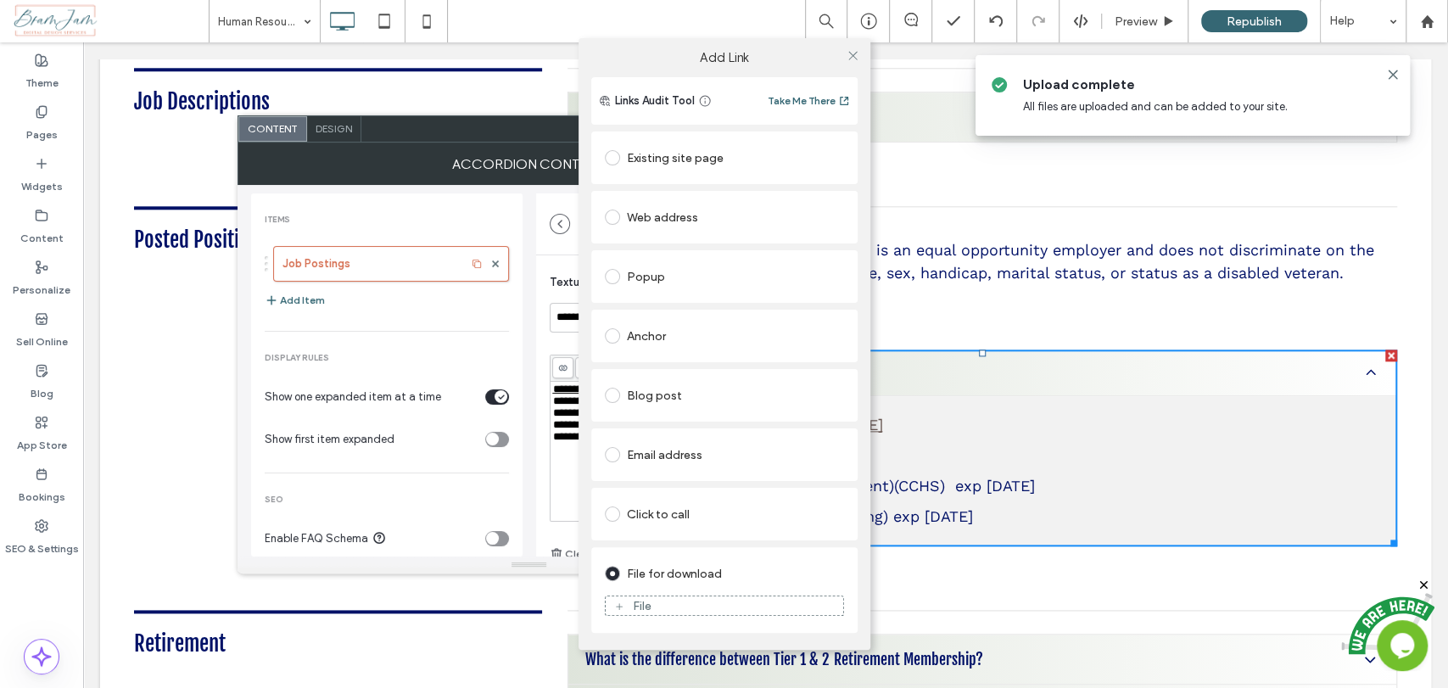
click at [671, 602] on div "File" at bounding box center [724, 605] width 237 height 15
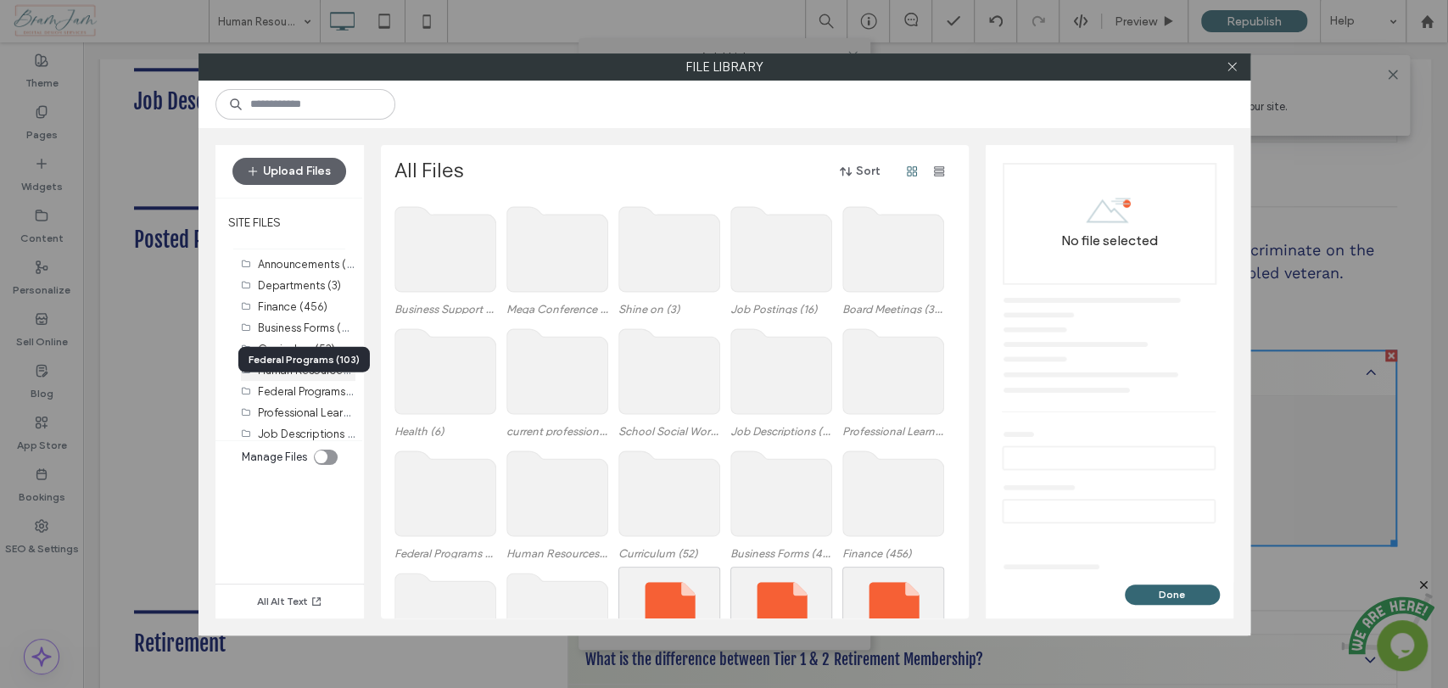
click at [311, 372] on label "Human Resources (10)" at bounding box center [314, 369] width 112 height 16
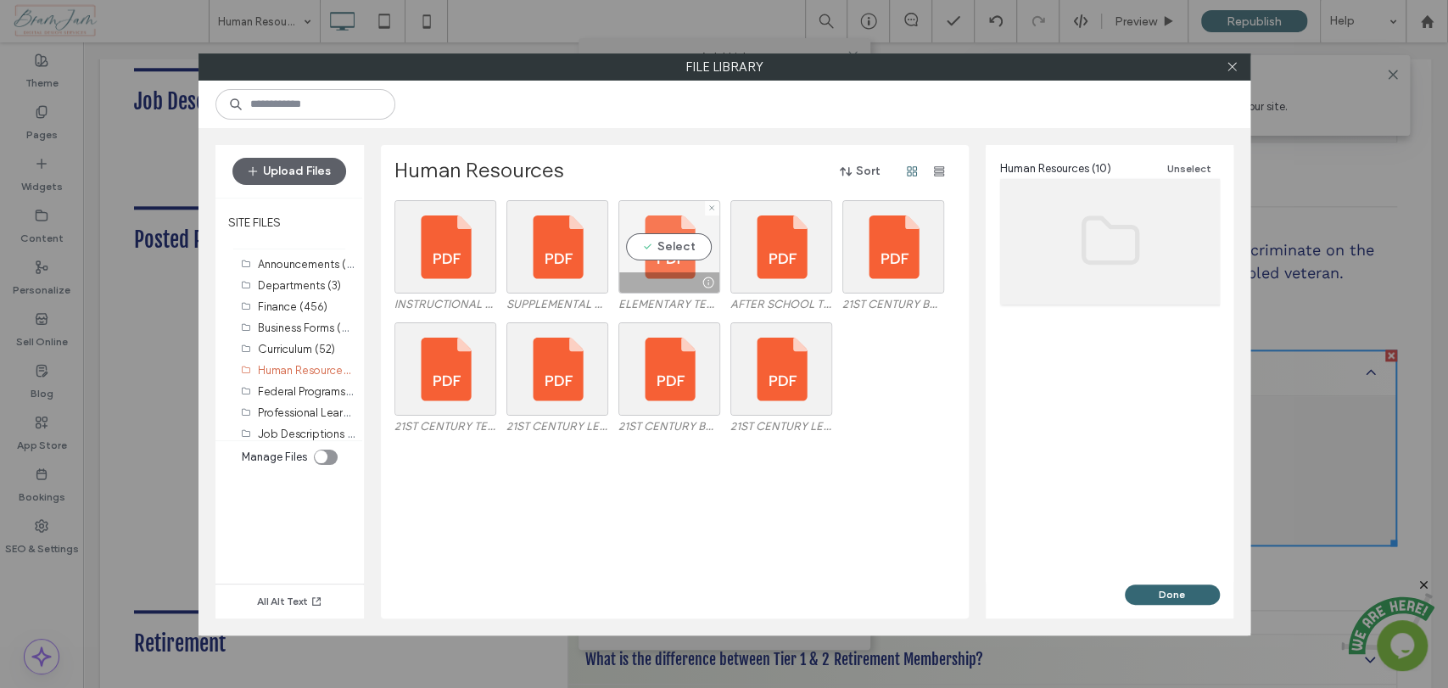
click at [667, 246] on div "Select" at bounding box center [669, 246] width 102 height 93
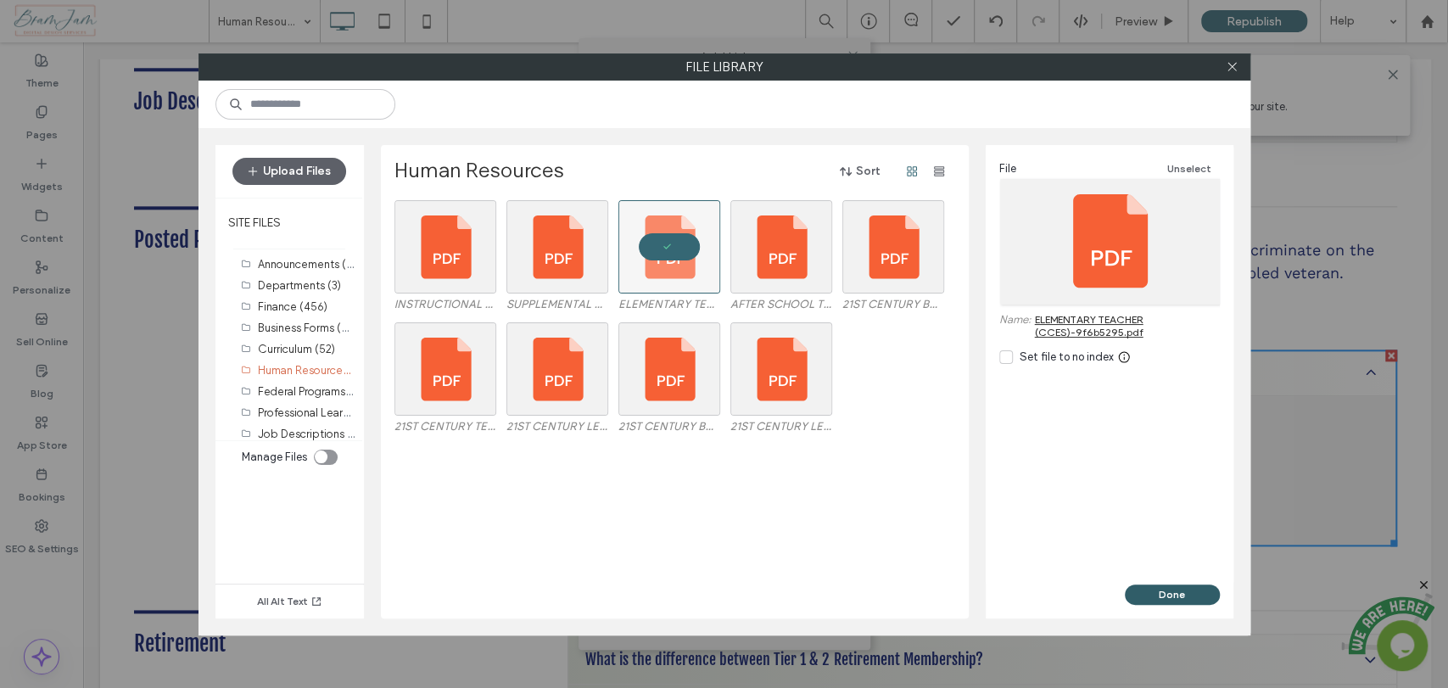
click at [1164, 595] on button "Done" at bounding box center [1172, 594] width 95 height 20
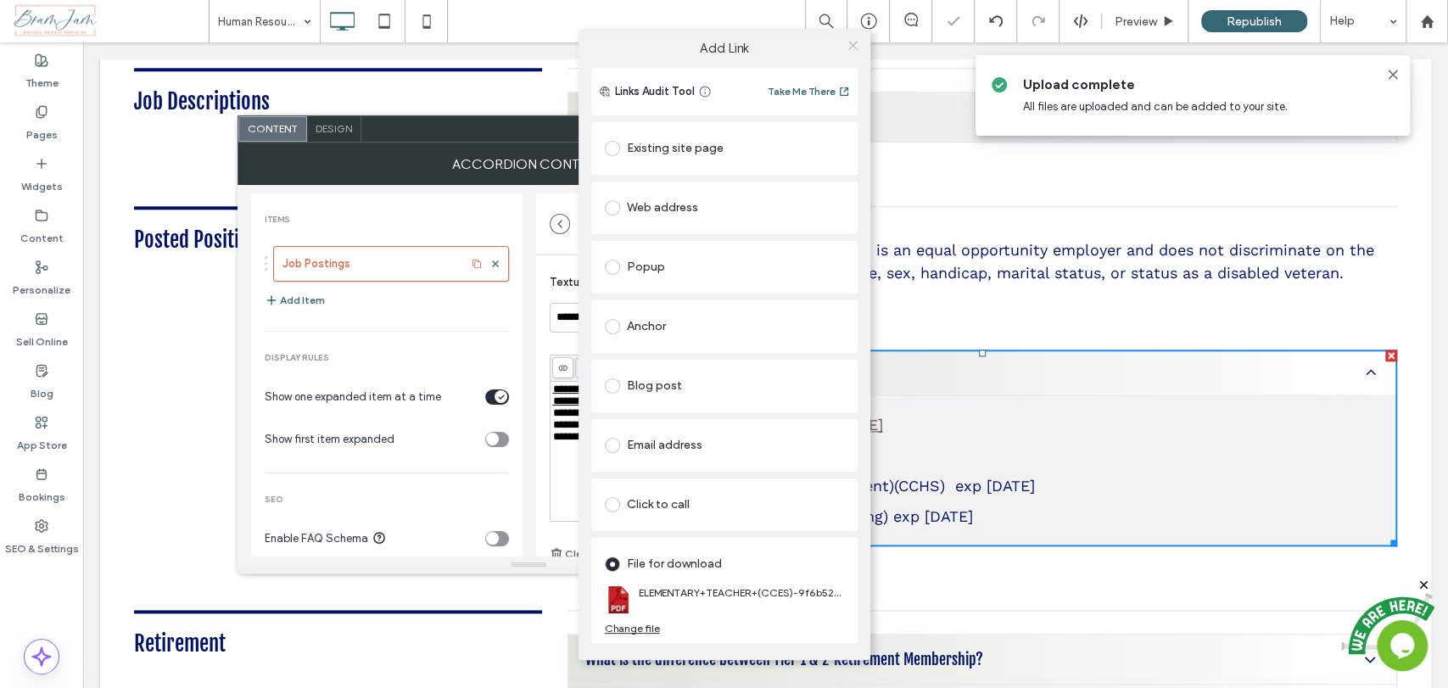
click at [851, 52] on span at bounding box center [852, 45] width 13 height 25
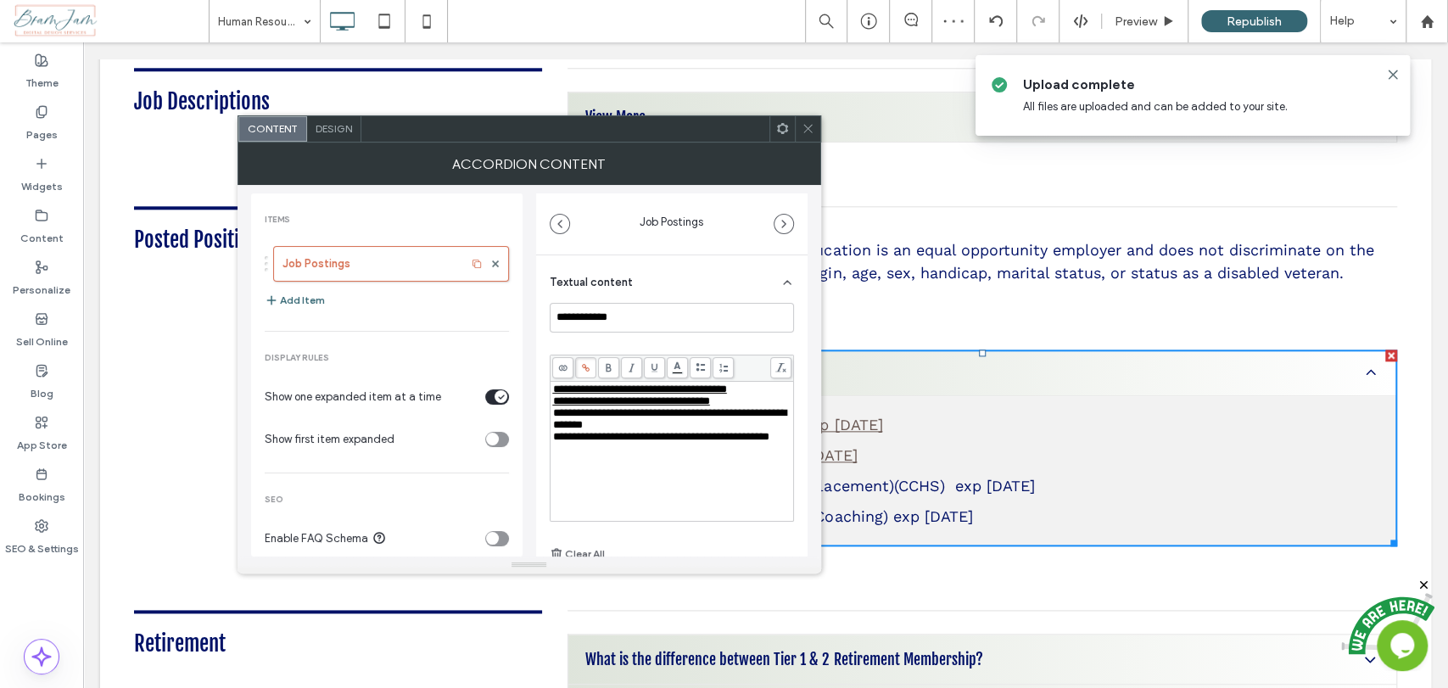
click at [665, 431] on div "**********" at bounding box center [672, 419] width 238 height 24
drag, startPoint x: 671, startPoint y: 442, endPoint x: 543, endPoint y: 432, distance: 128.5
click at [543, 432] on div "**********" at bounding box center [671, 465] width 271 height 420
click at [583, 368] on icon at bounding box center [585, 367] width 9 height 9
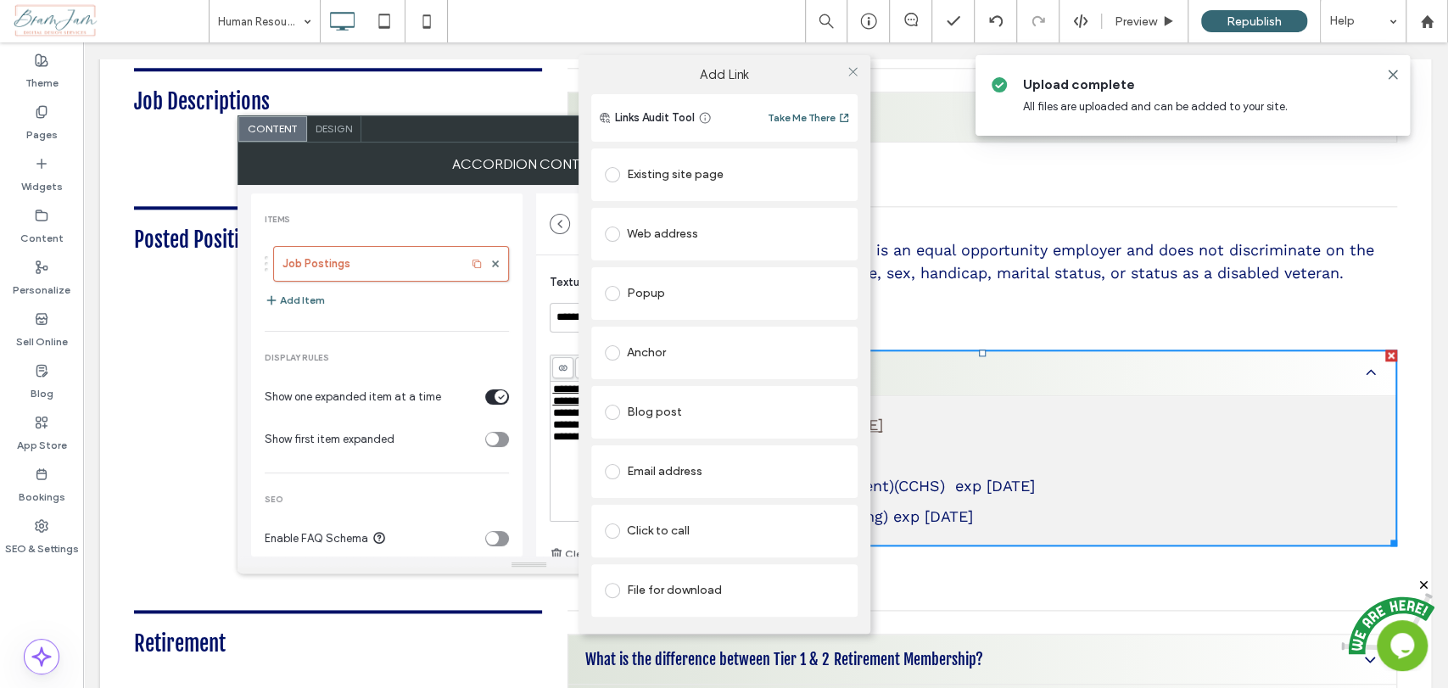
click at [691, 592] on div "File for download" at bounding box center [724, 590] width 239 height 27
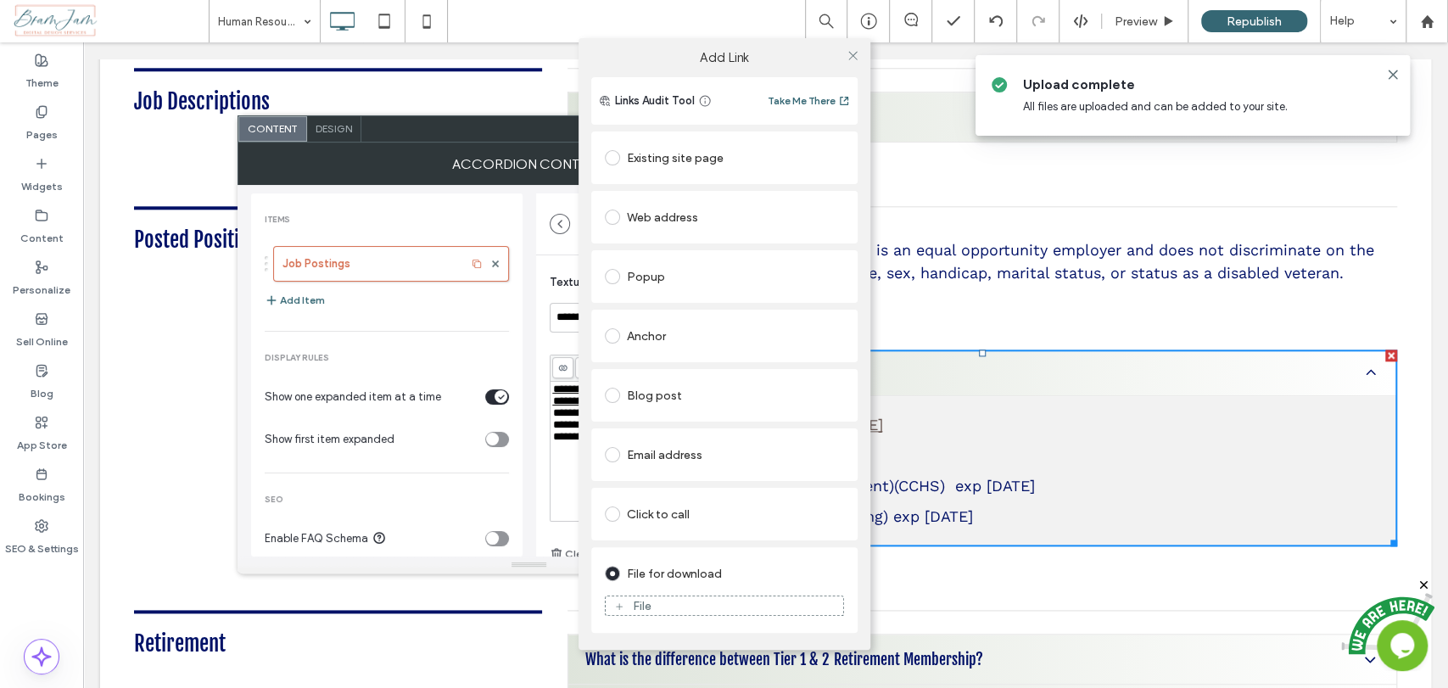
click at [676, 618] on div "File" at bounding box center [724, 605] width 239 height 37
click at [675, 602] on div "File" at bounding box center [724, 605] width 237 height 15
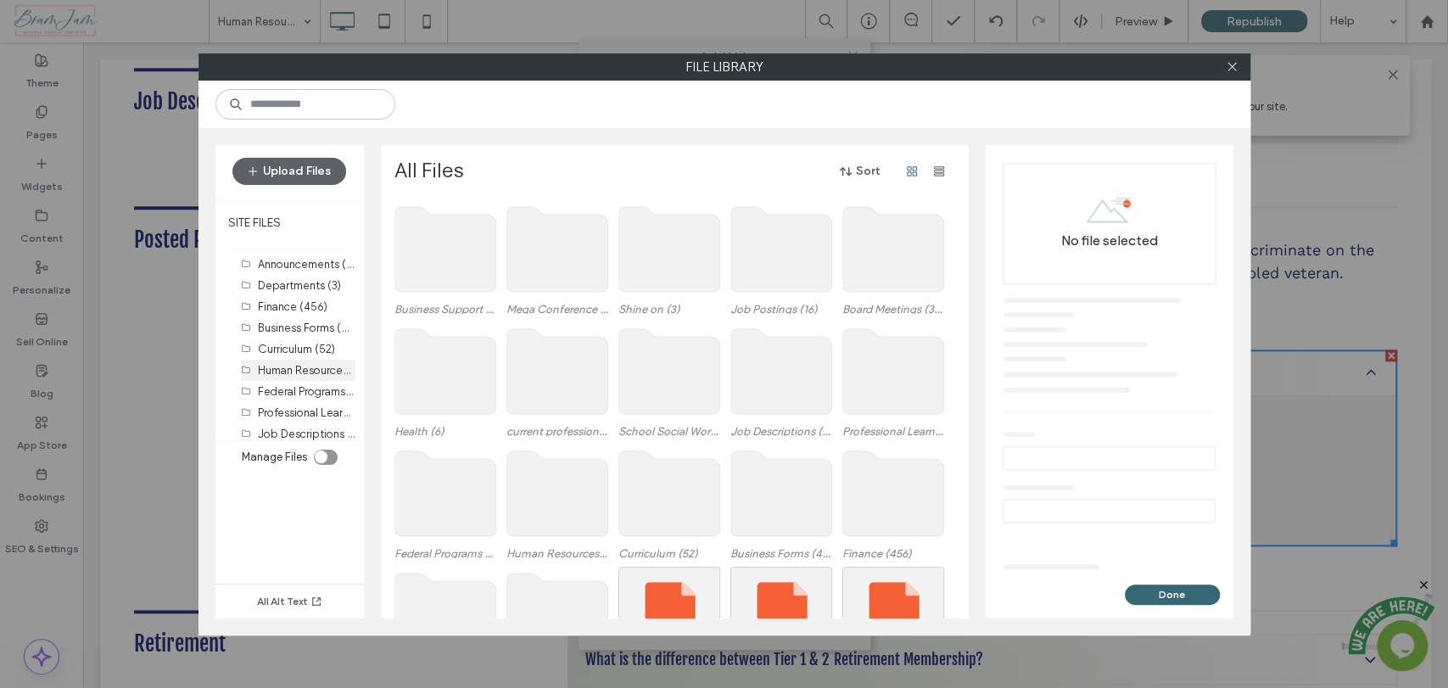
click at [284, 362] on label "Human Resources (10)" at bounding box center [314, 369] width 112 height 16
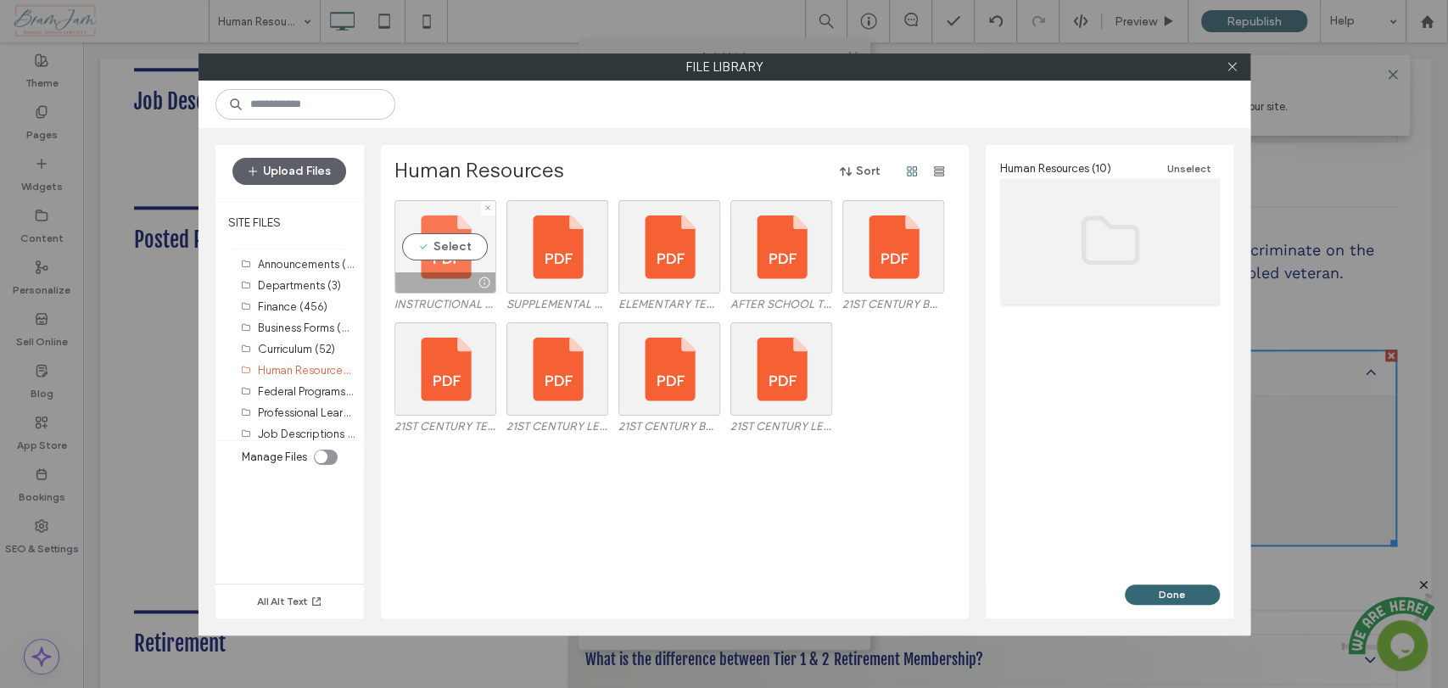
click at [449, 220] on div "Select" at bounding box center [445, 246] width 102 height 93
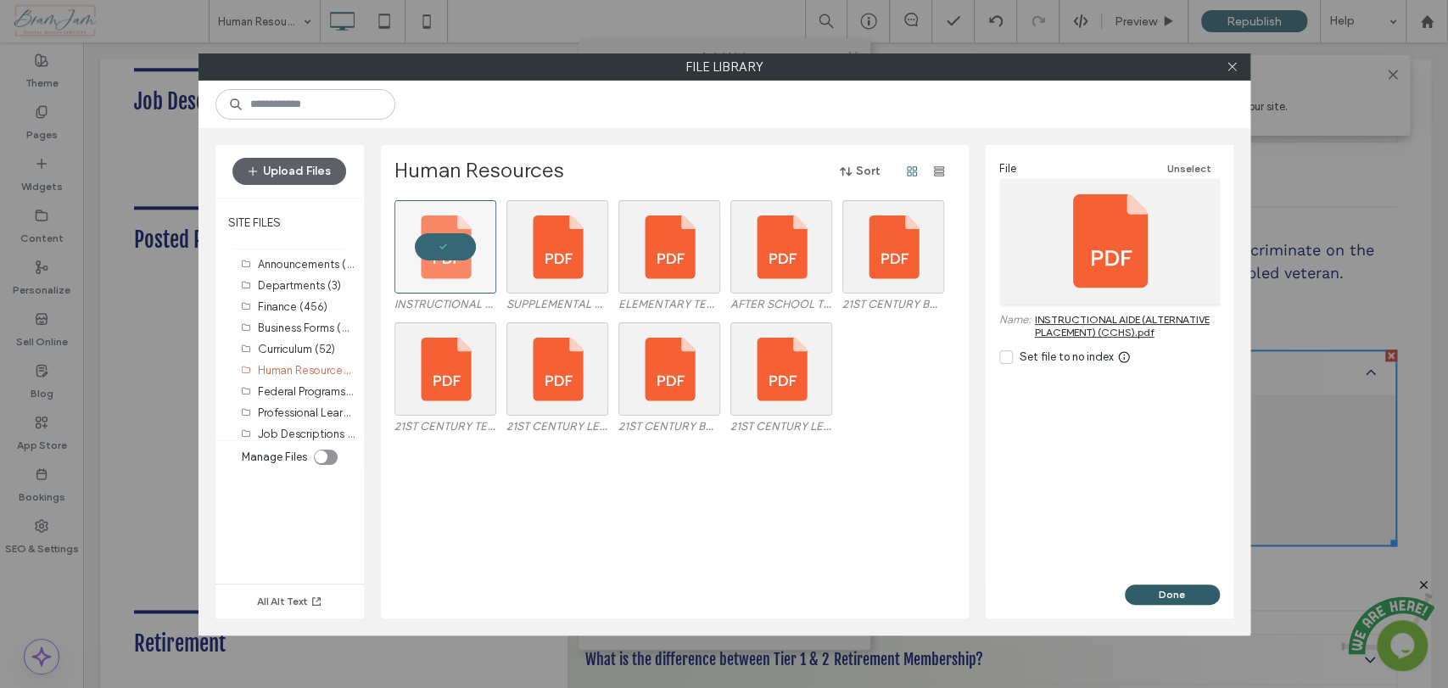
click at [1140, 595] on button "Done" at bounding box center [1172, 594] width 95 height 20
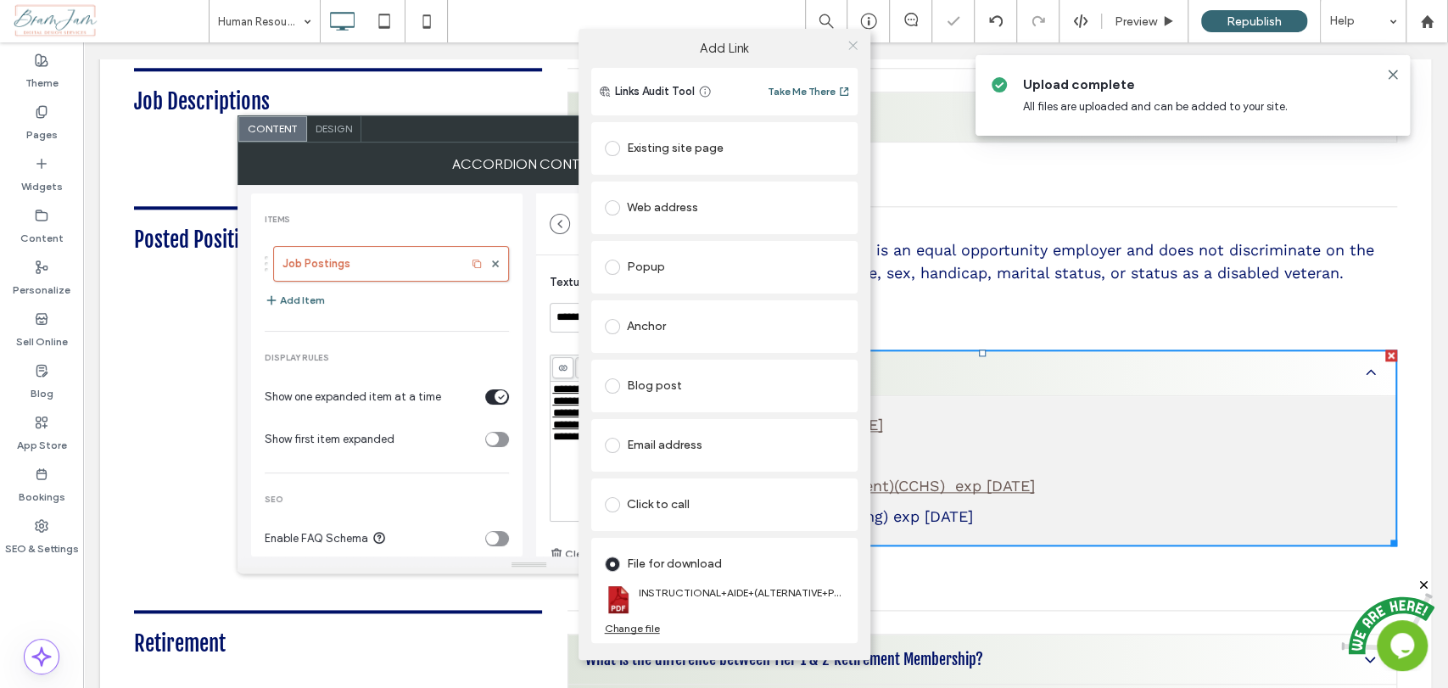
click at [849, 42] on use at bounding box center [852, 46] width 8 height 8
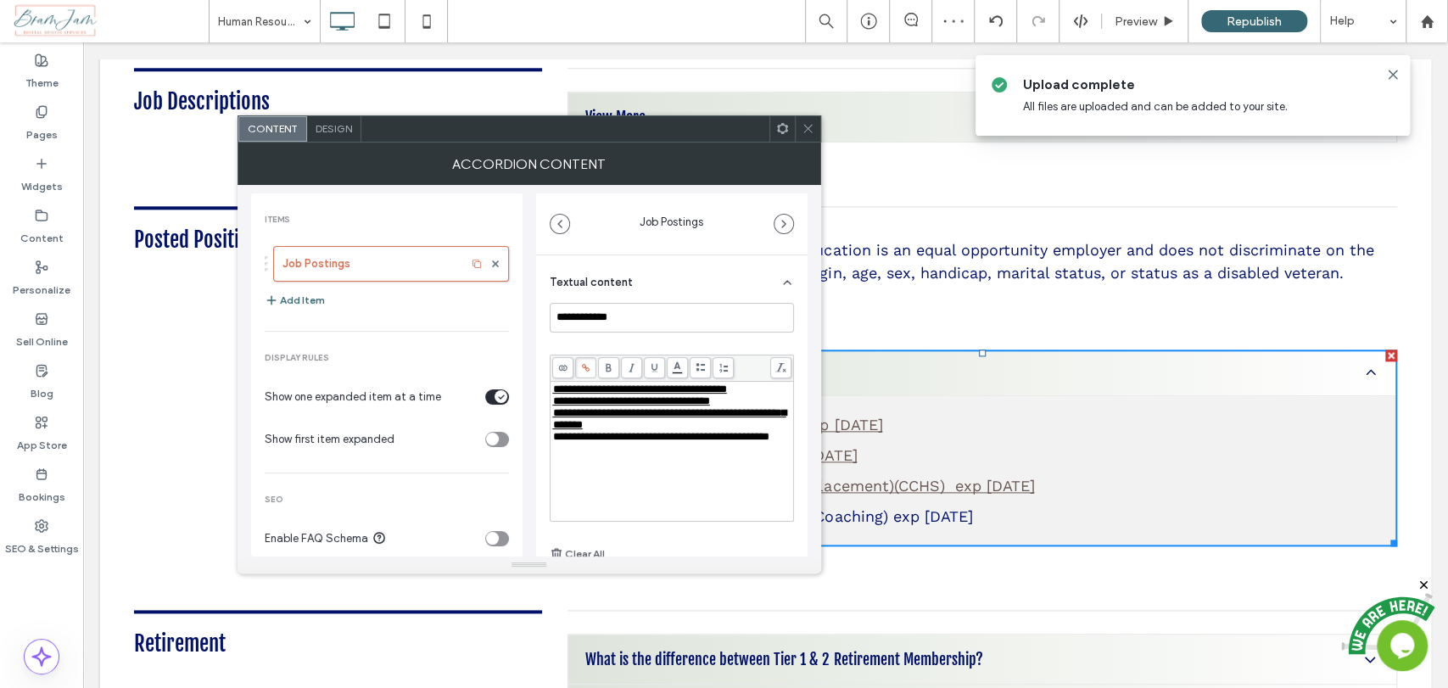
click at [685, 443] on div "**********" at bounding box center [672, 437] width 238 height 12
drag, startPoint x: 679, startPoint y: 470, endPoint x: 550, endPoint y: 460, distance: 130.2
click at [550, 460] on div "**********" at bounding box center [671, 451] width 243 height 139
click at [585, 368] on use at bounding box center [586, 368] width 8 height 8
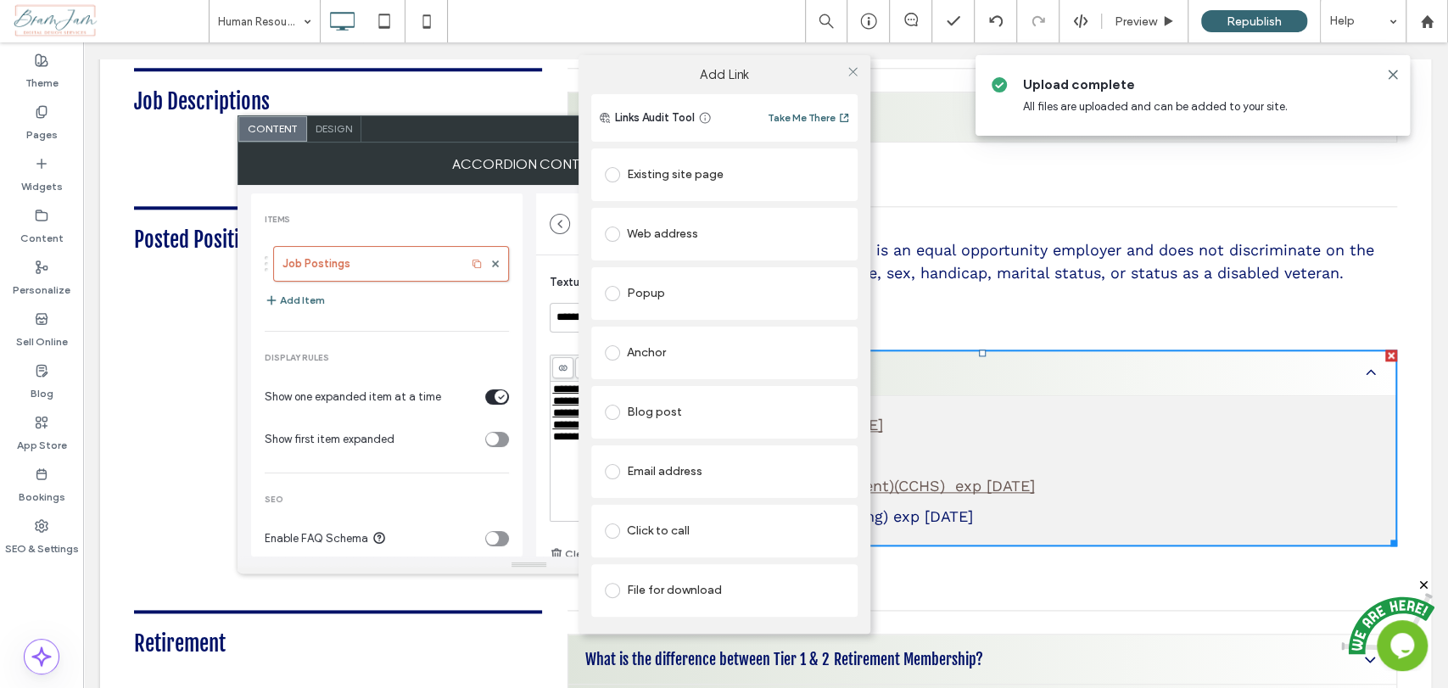
click at [696, 583] on div "File for download" at bounding box center [724, 590] width 239 height 27
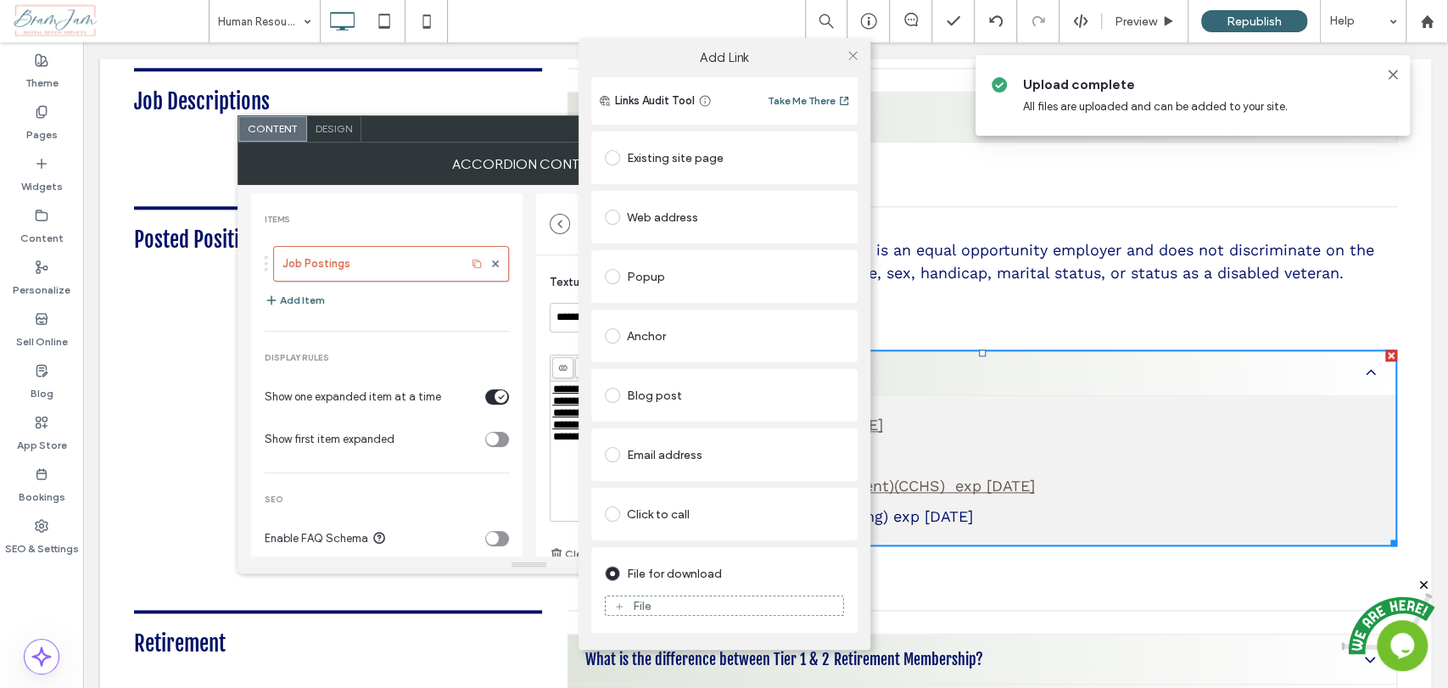
click at [696, 606] on div "File" at bounding box center [724, 605] width 237 height 15
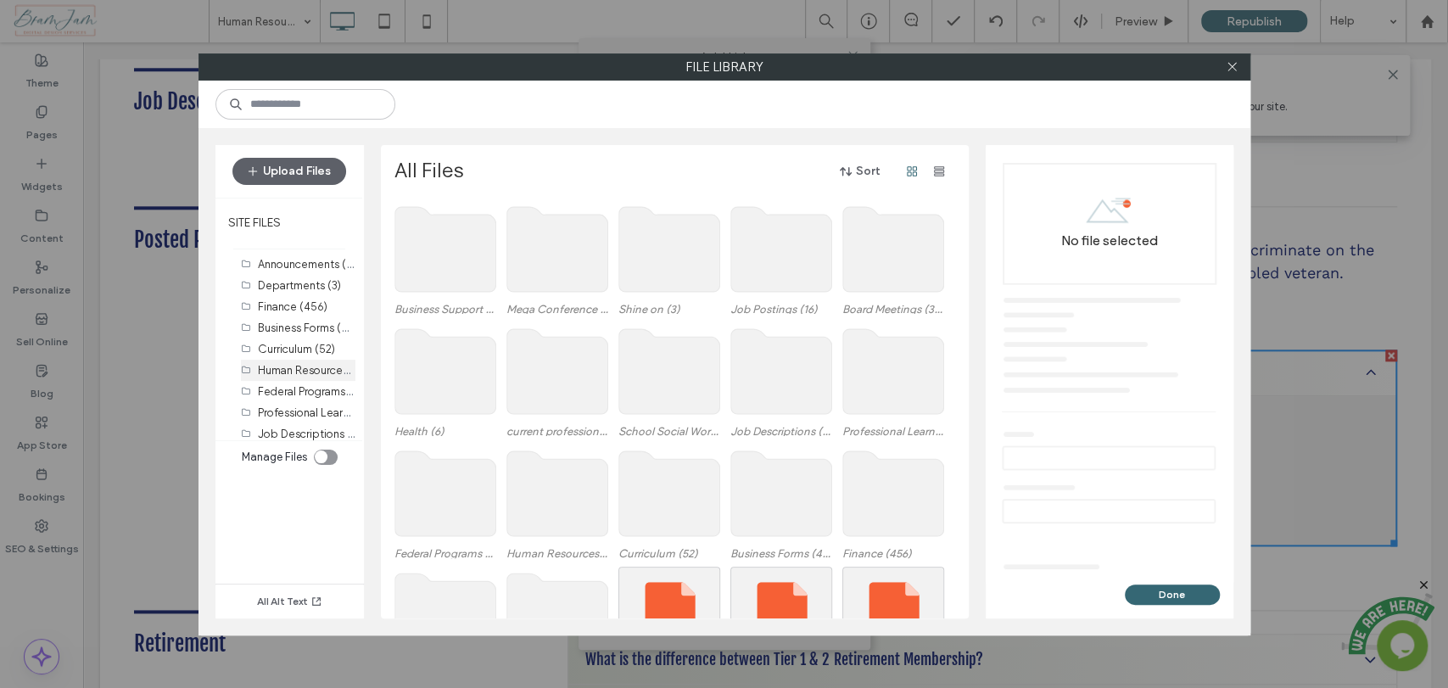
click at [292, 370] on label "Human Resources (10)" at bounding box center [314, 369] width 112 height 16
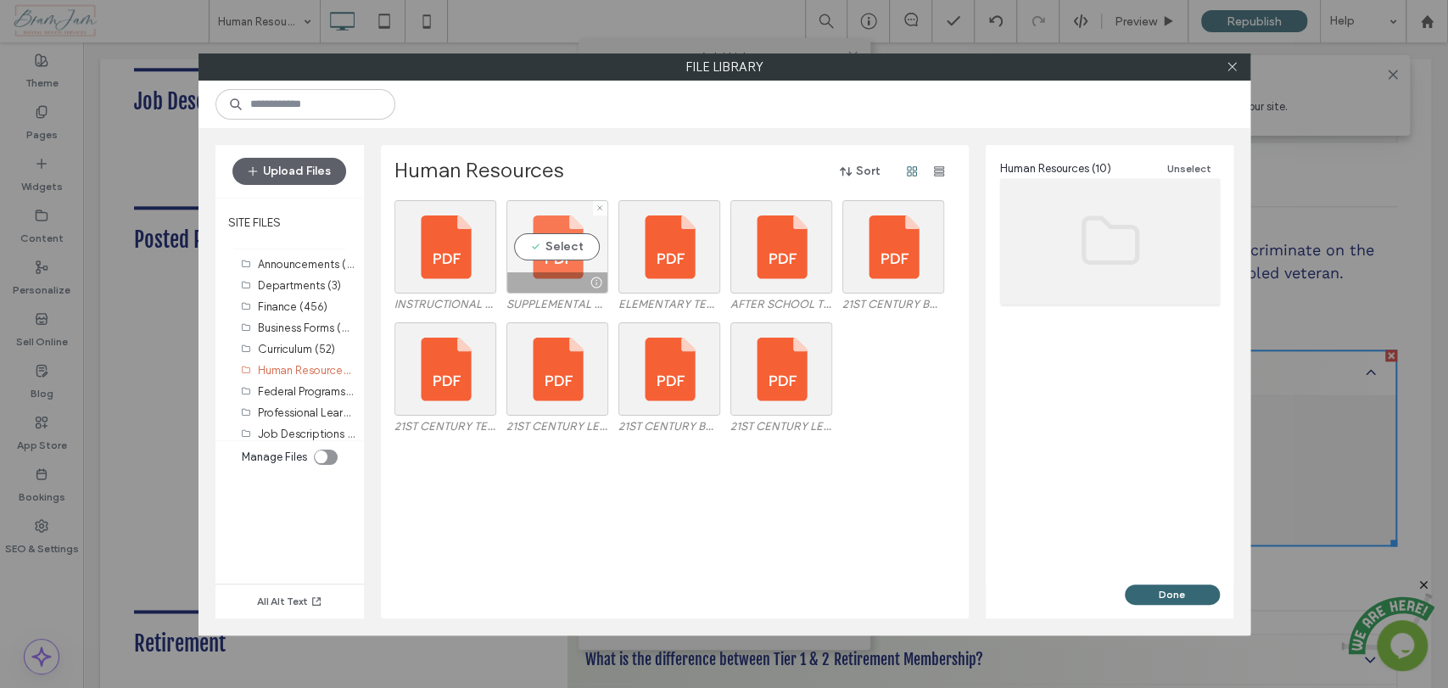
click at [550, 263] on div "Select" at bounding box center [557, 246] width 102 height 93
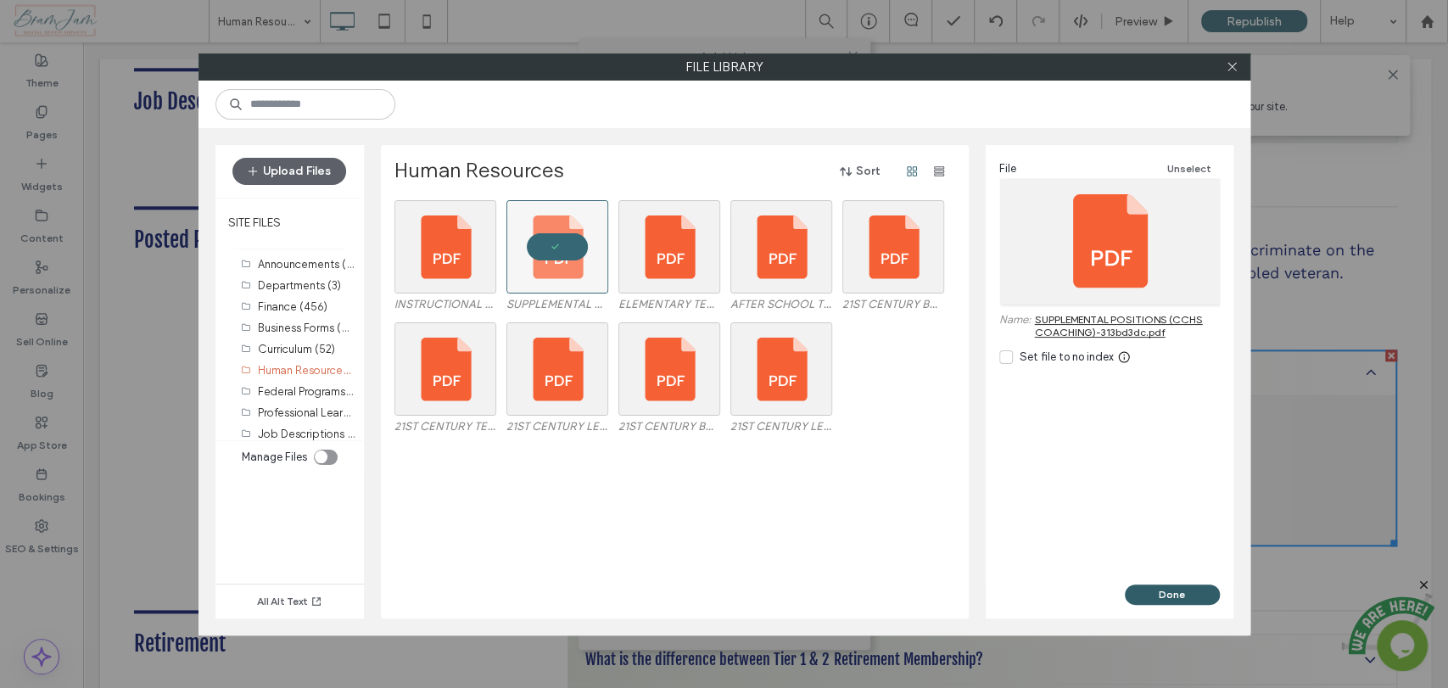
click at [1161, 600] on button "Done" at bounding box center [1172, 594] width 95 height 20
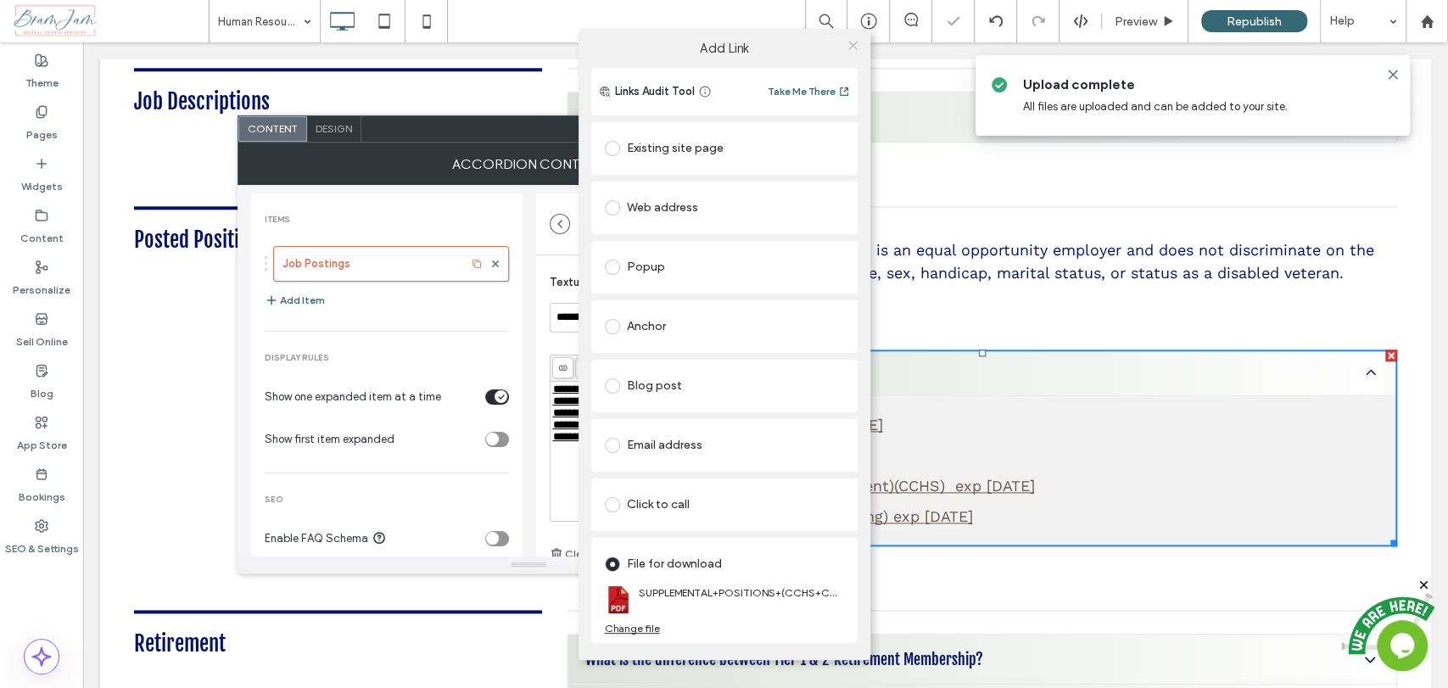
click at [850, 48] on use at bounding box center [852, 46] width 8 height 8
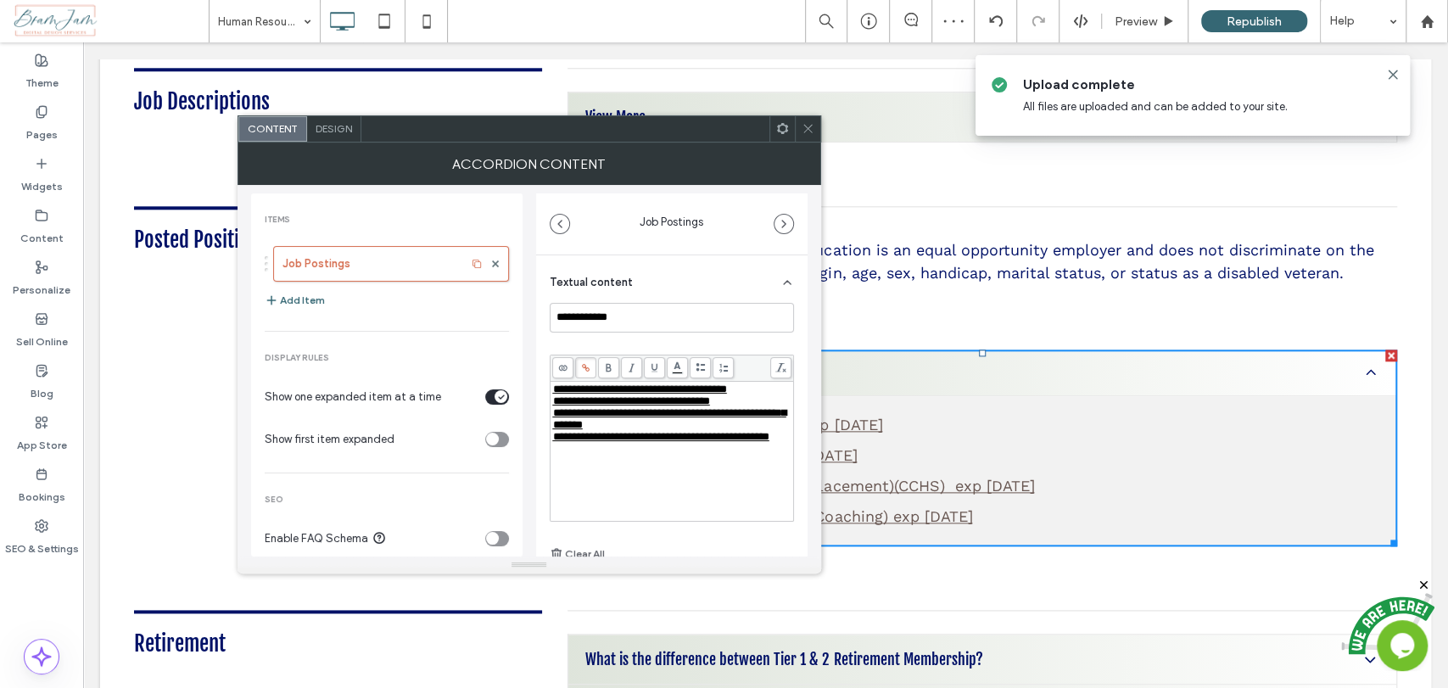
click at [803, 131] on use at bounding box center [807, 129] width 8 height 8
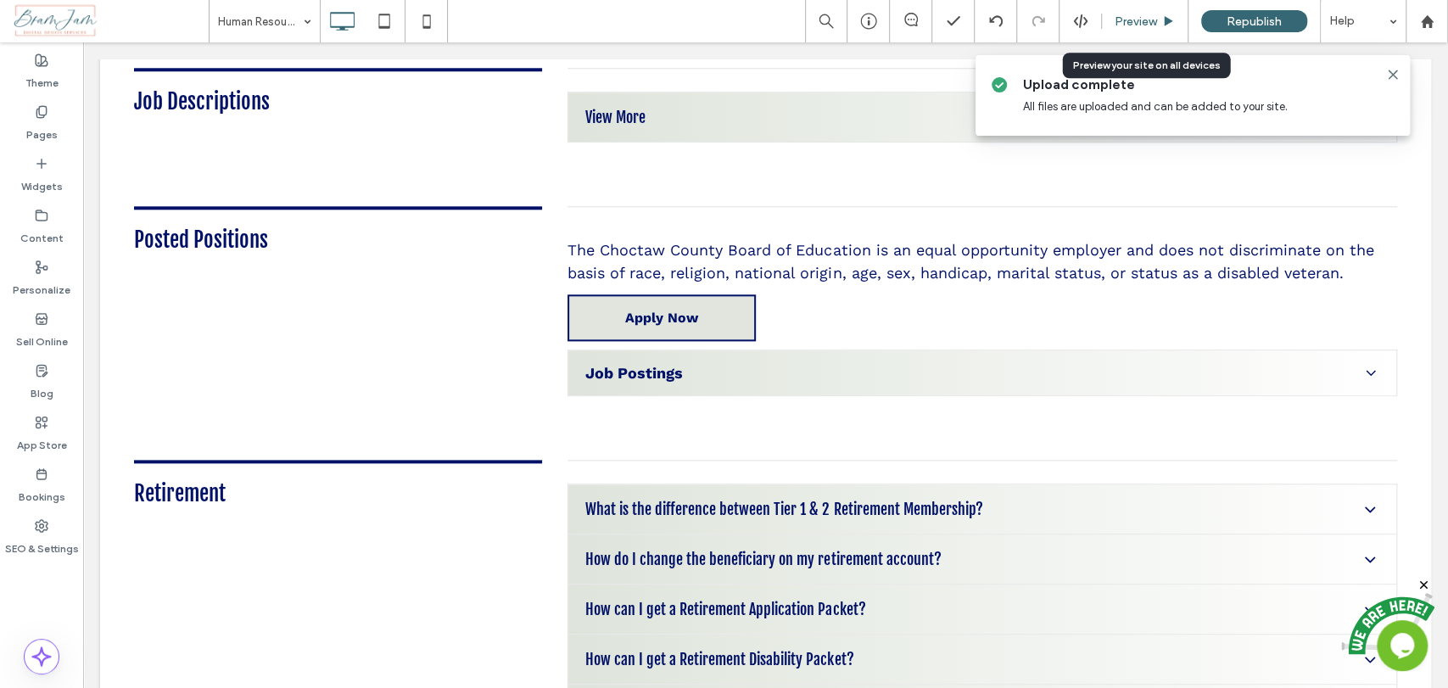
click at [1128, 29] on div "Preview" at bounding box center [1145, 21] width 87 height 42
click at [1106, 17] on div "Preview" at bounding box center [1145, 21] width 86 height 14
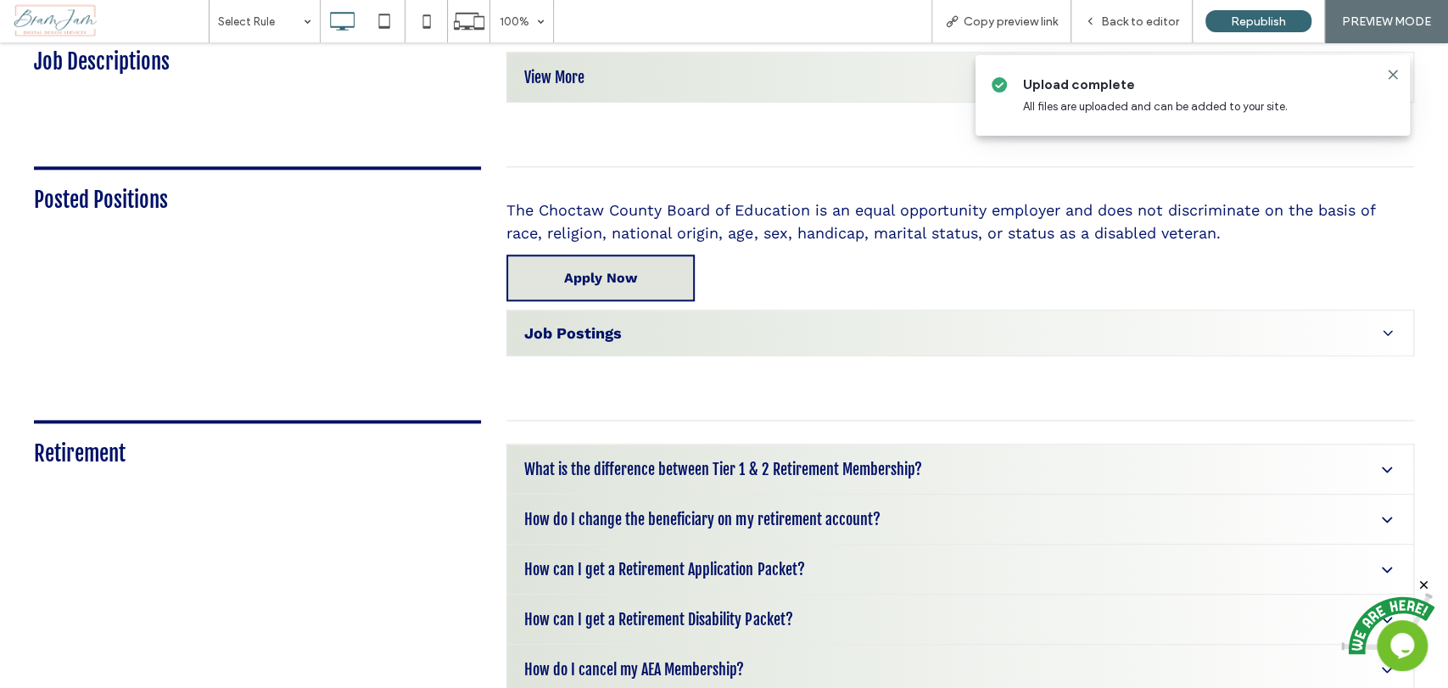
scroll to position [1225, 0]
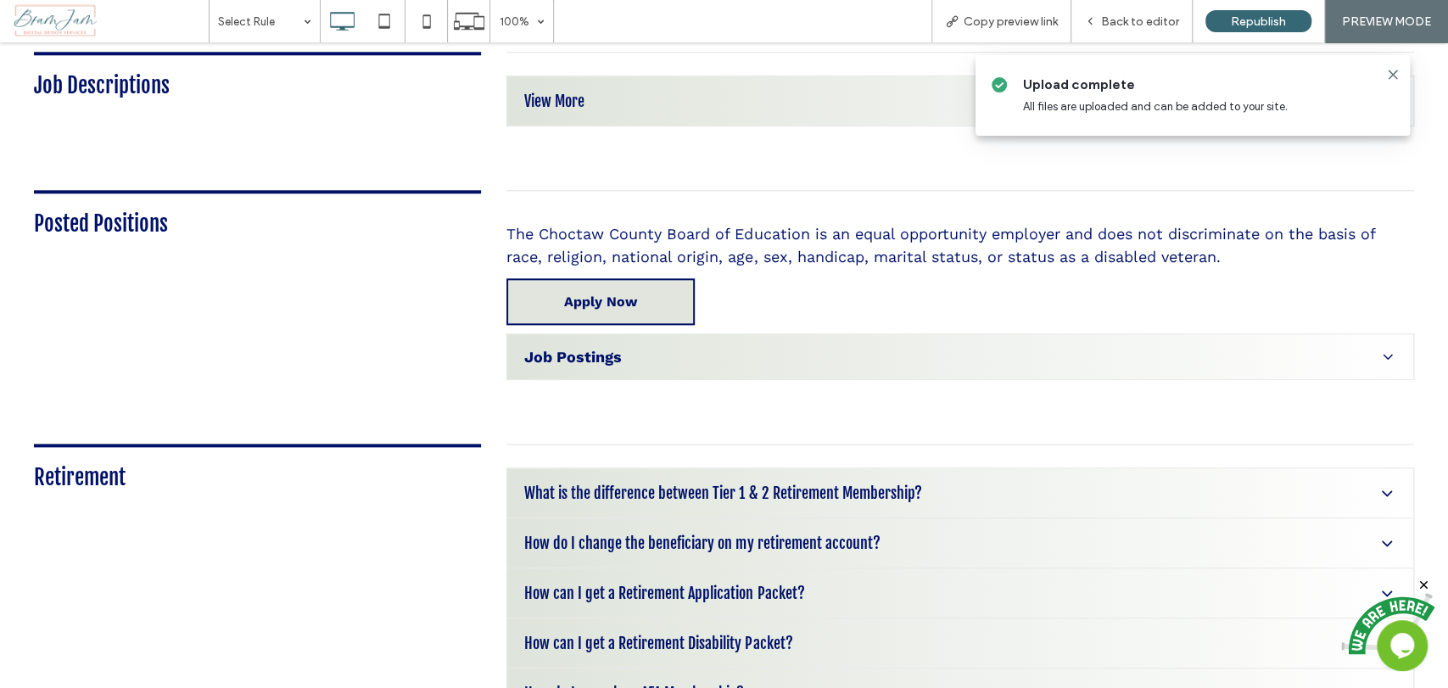
click at [678, 348] on span "Job Postings" at bounding box center [948, 357] width 848 height 18
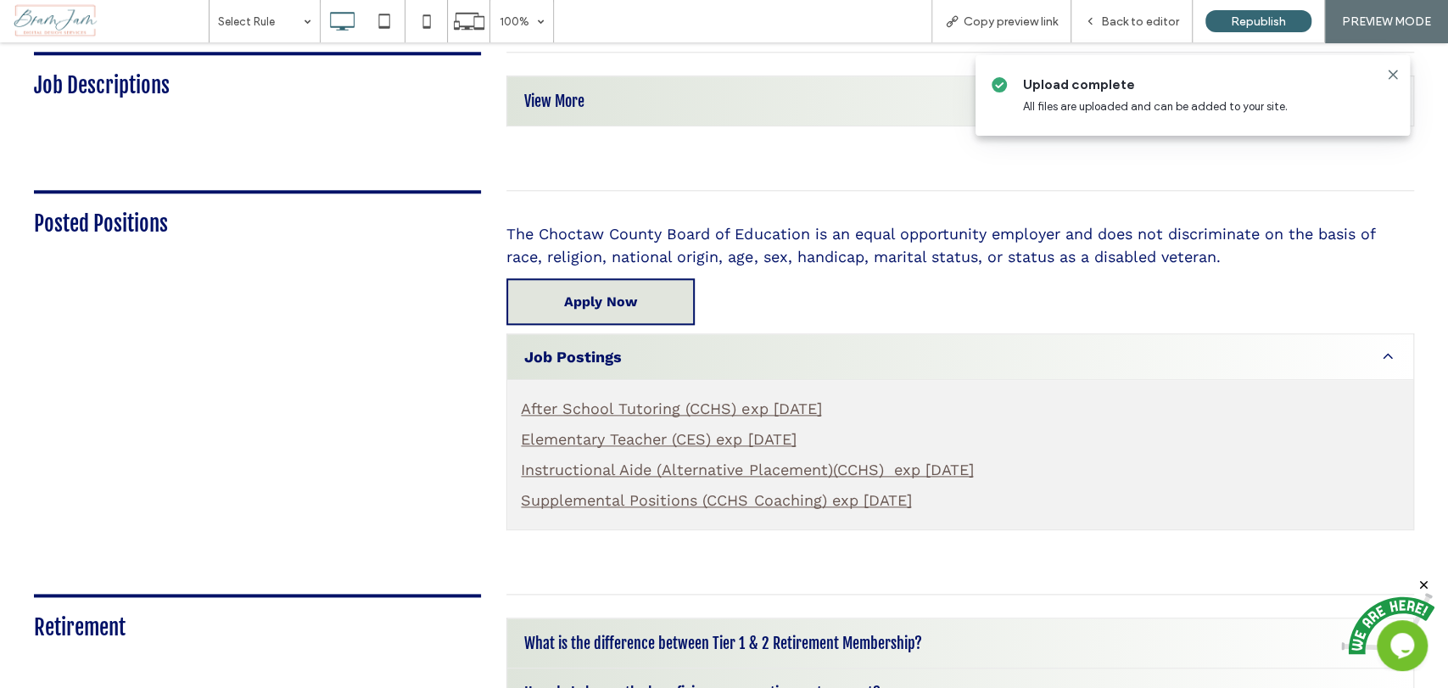
click at [624, 491] on link "Supplemental Positions (CCHS Coaching) exp 10/21/25" at bounding box center [716, 500] width 390 height 18
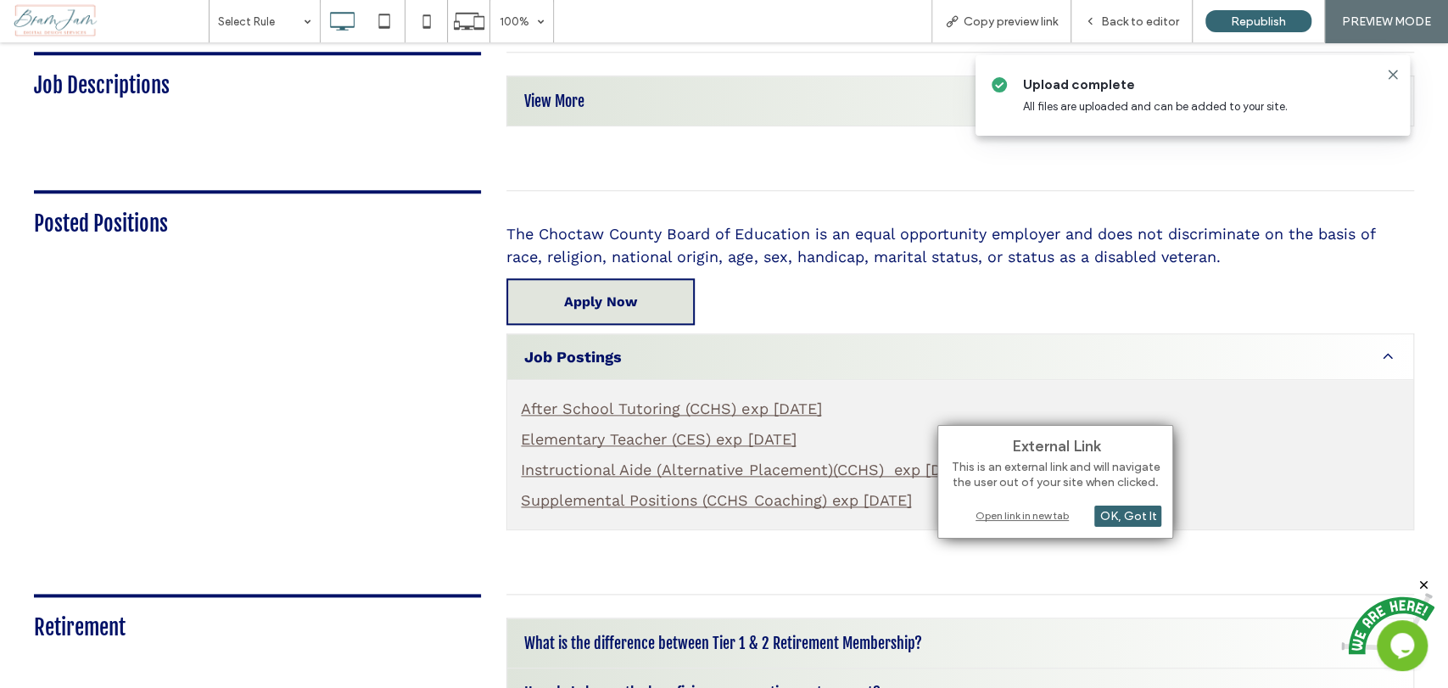
click at [989, 515] on div "Open link in new tab" at bounding box center [1055, 515] width 212 height 18
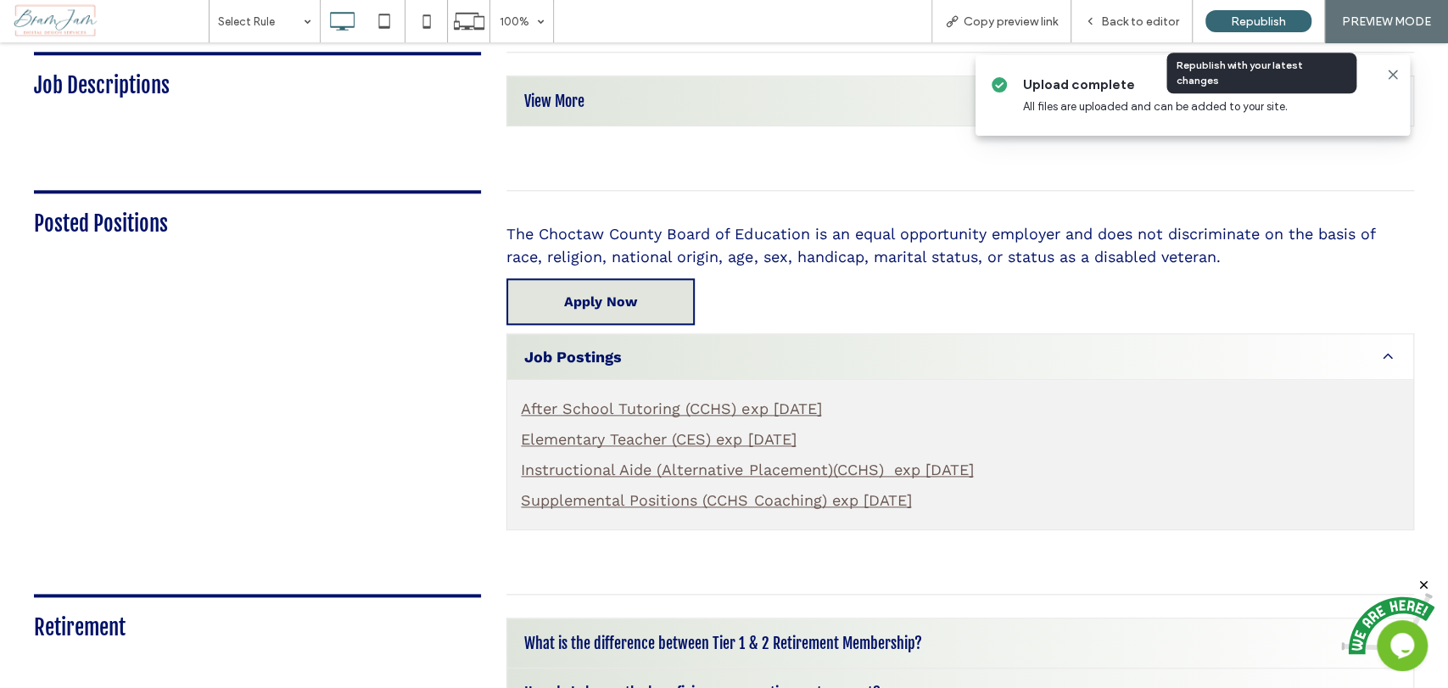
click at [1287, 12] on div "Republish" at bounding box center [1258, 21] width 106 height 22
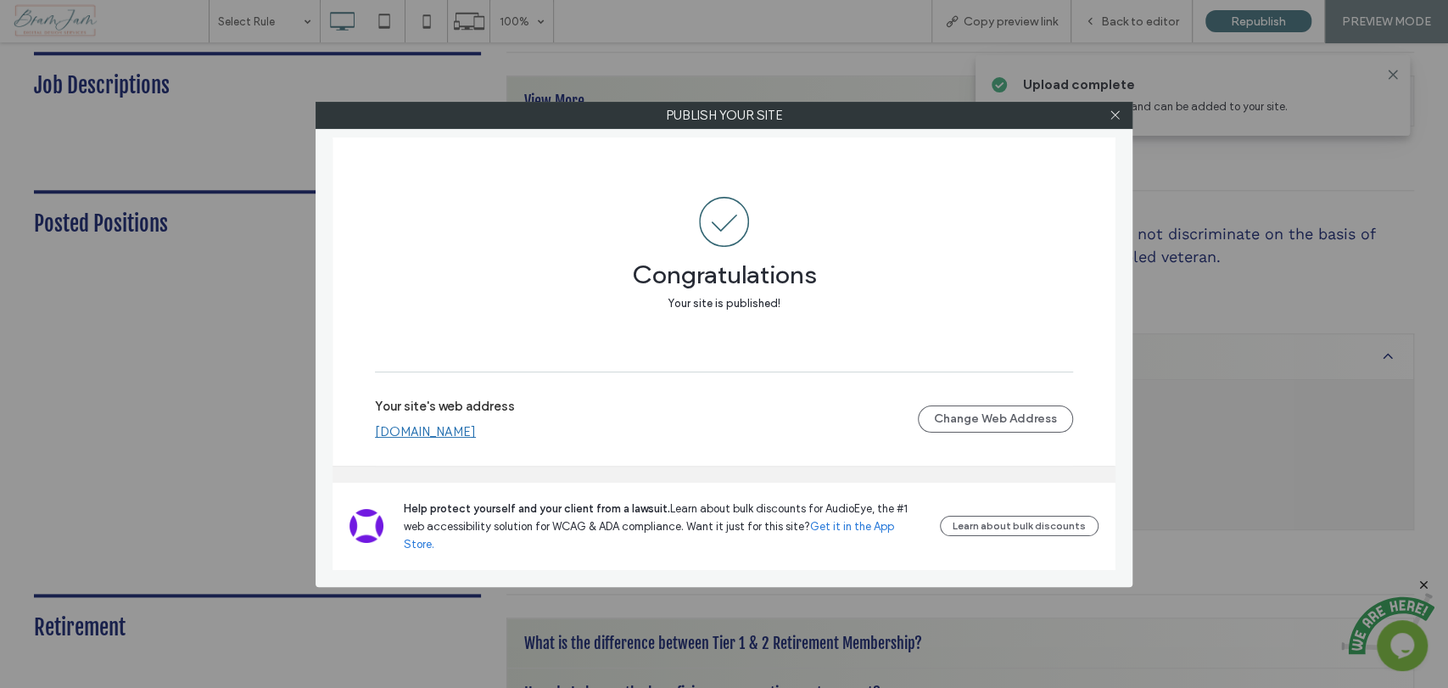
drag, startPoint x: 1118, startPoint y: 115, endPoint x: 1209, endPoint y: 47, distance: 113.8
click at [1118, 115] on icon at bounding box center [1114, 115] width 13 height 13
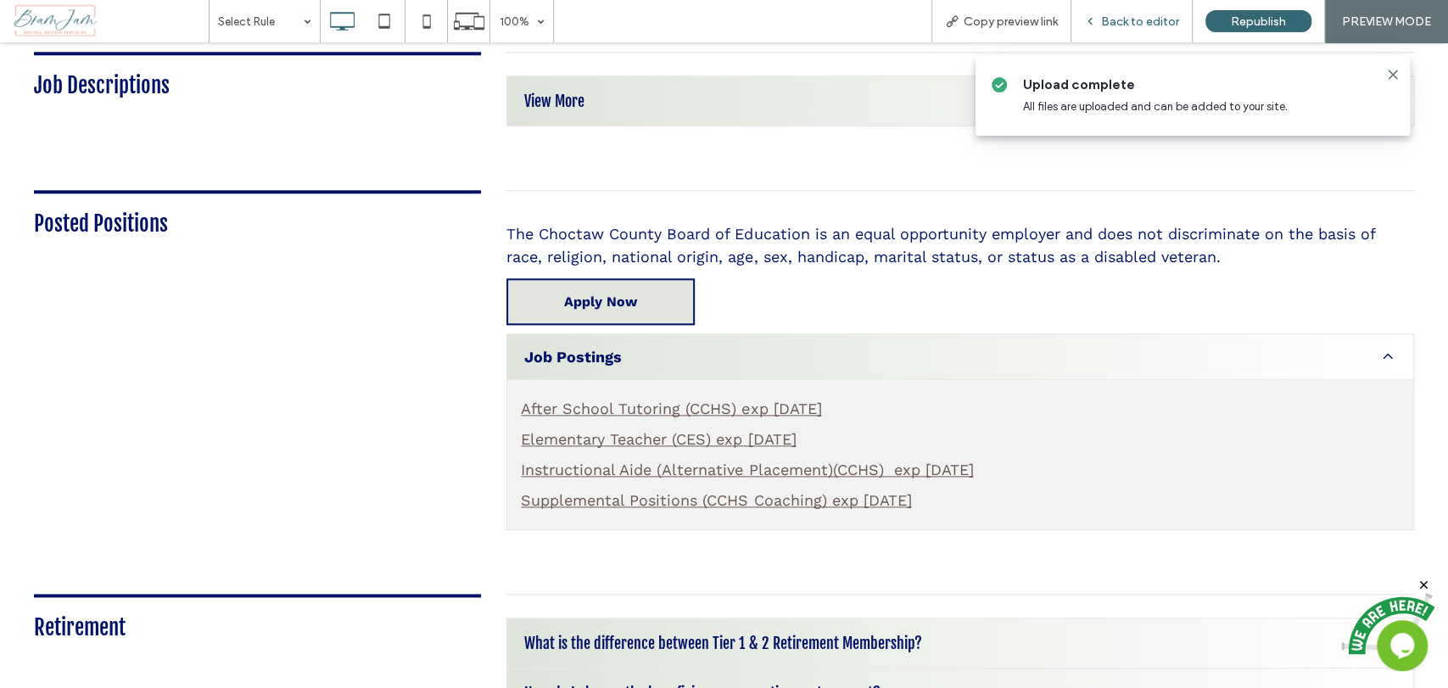
click at [1165, 20] on span "Back to editor" at bounding box center [1140, 21] width 78 height 14
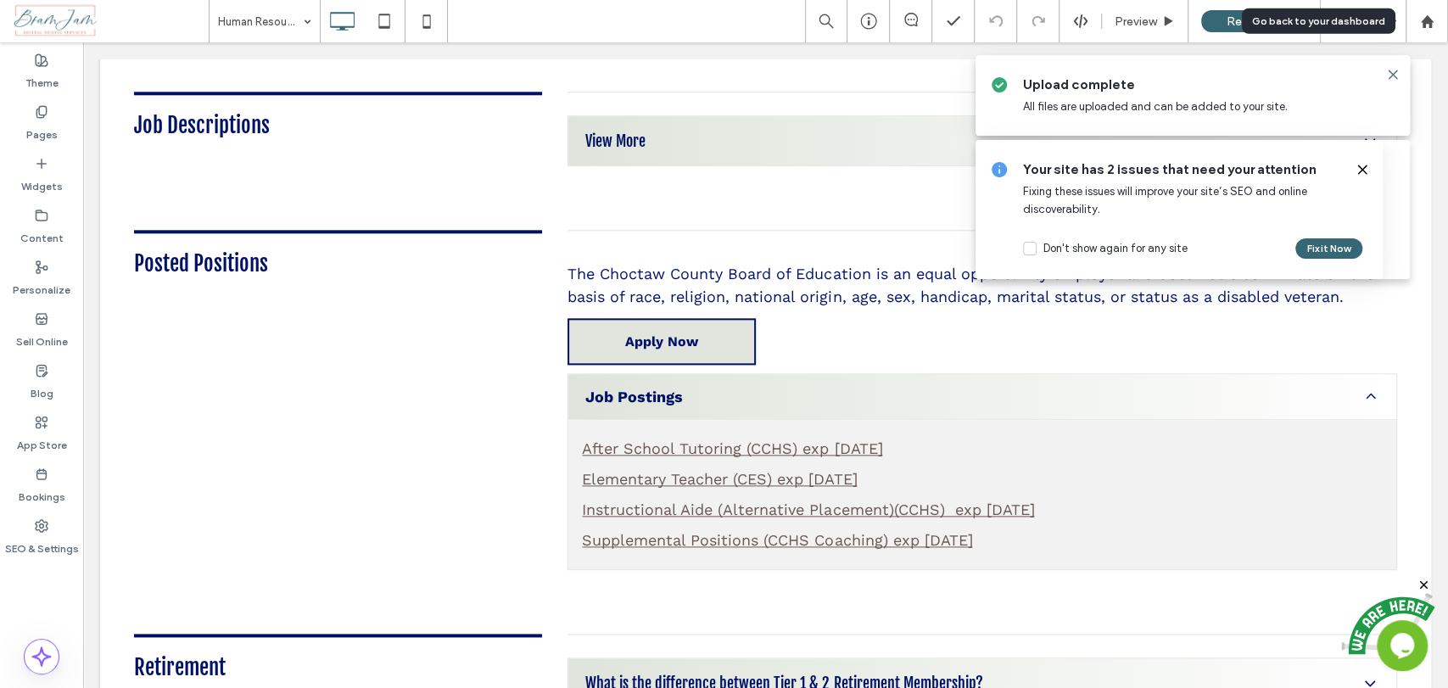
scroll to position [1248, 0]
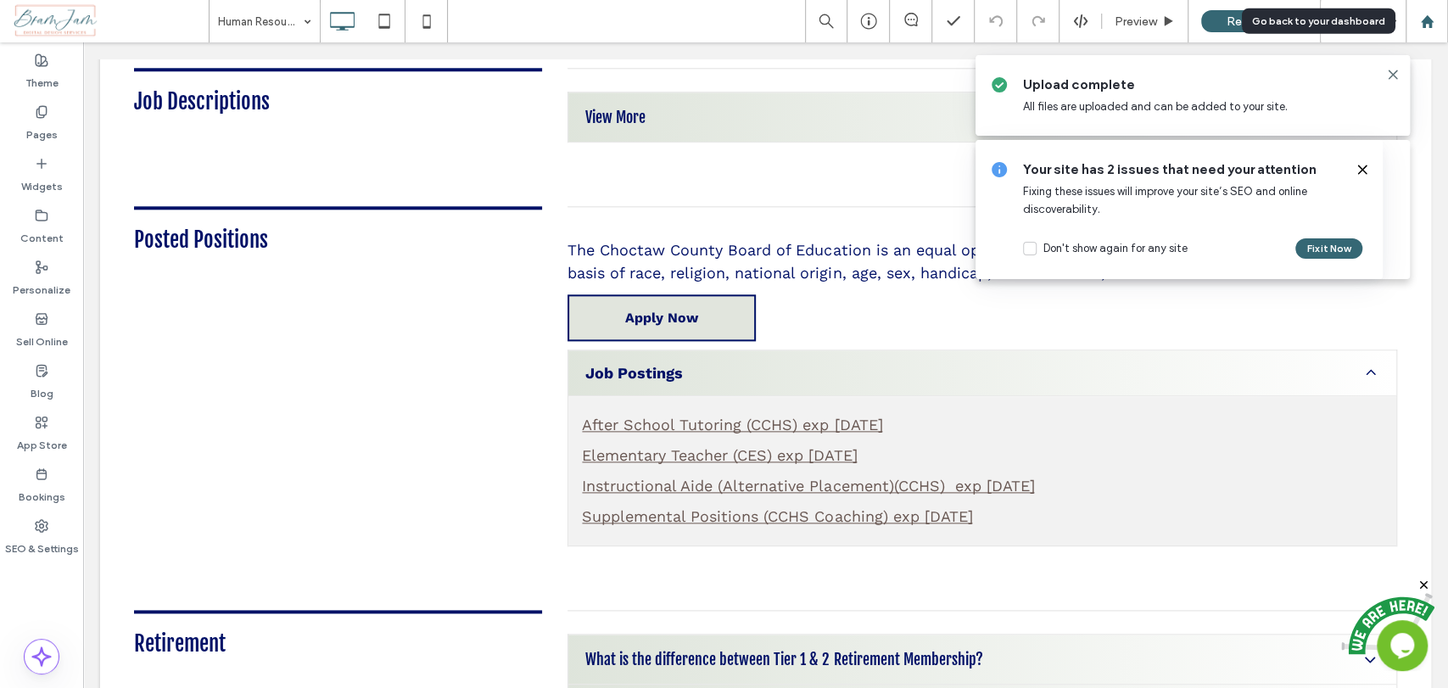
click at [1430, 12] on div at bounding box center [1426, 21] width 42 height 42
